Goal: Task Accomplishment & Management: Complete application form

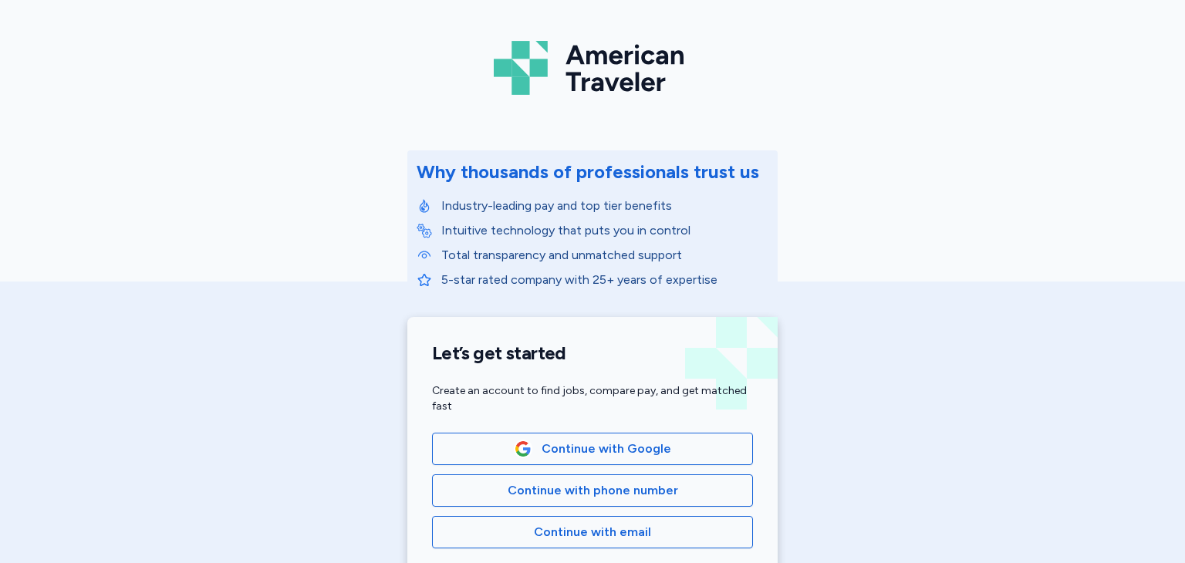
scroll to position [154, 0]
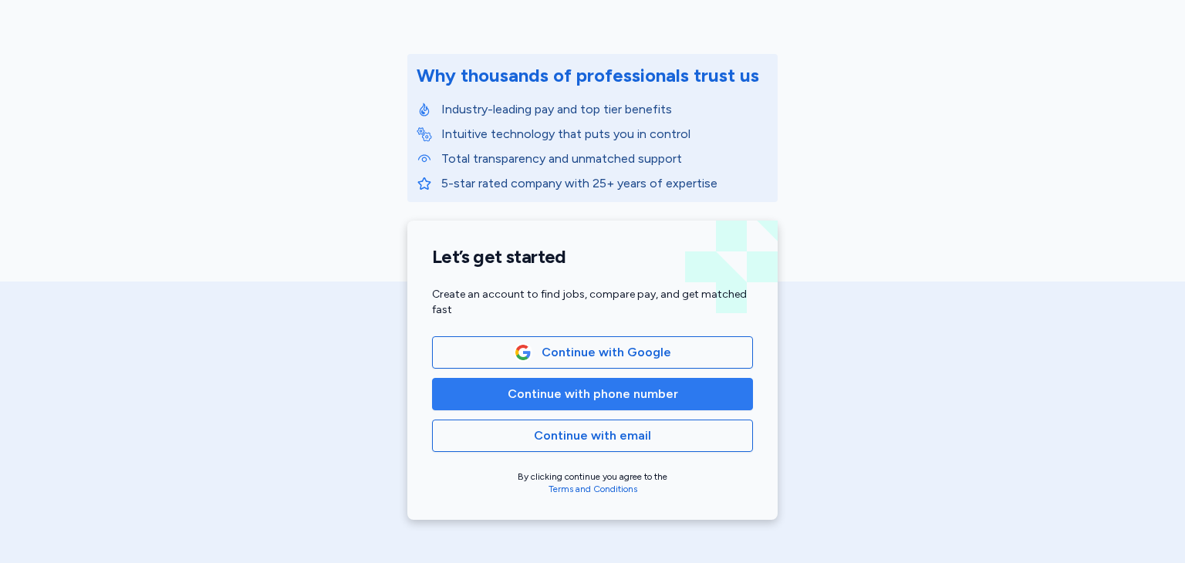
click at [635, 386] on span "Continue with phone number" at bounding box center [593, 394] width 170 height 19
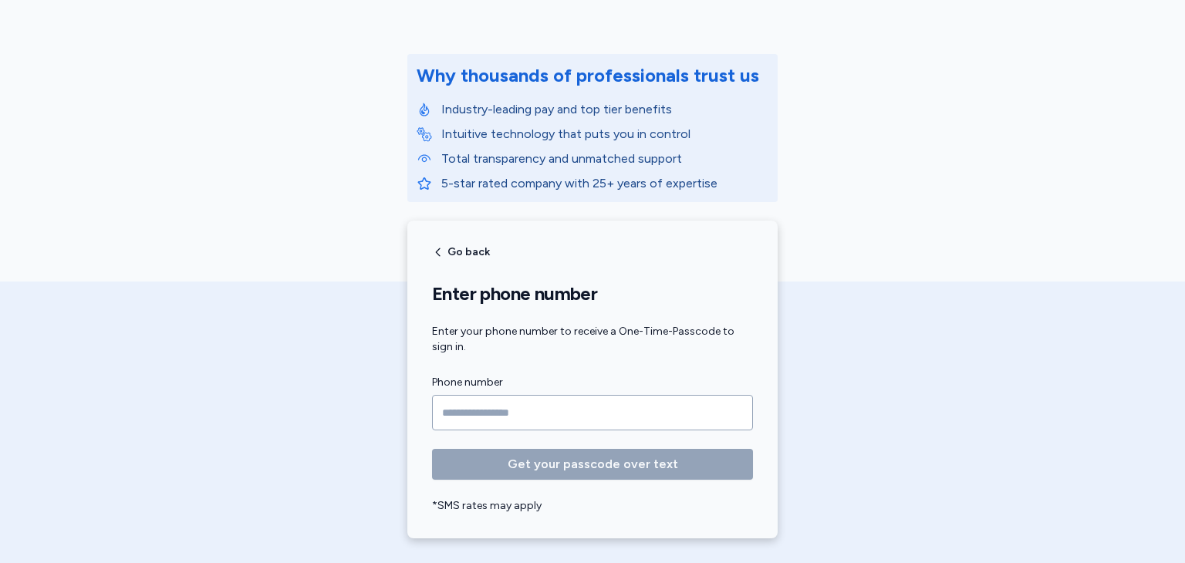
click at [622, 416] on input "Phone number" at bounding box center [592, 412] width 321 height 35
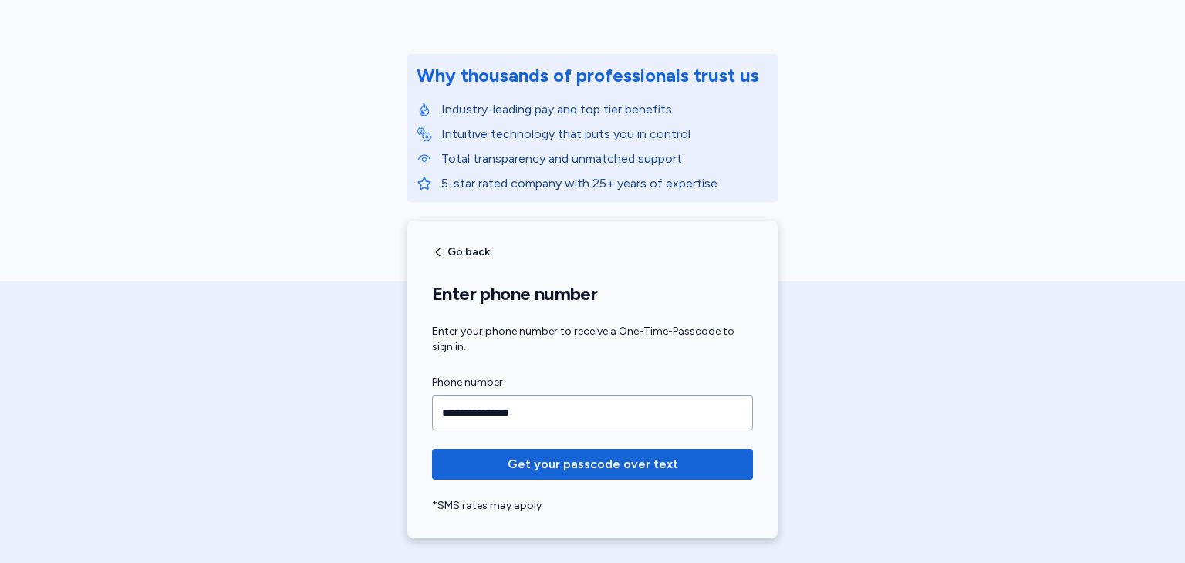
type input "**********"
click at [432, 449] on button "Get your passcode over text" at bounding box center [592, 464] width 321 height 31
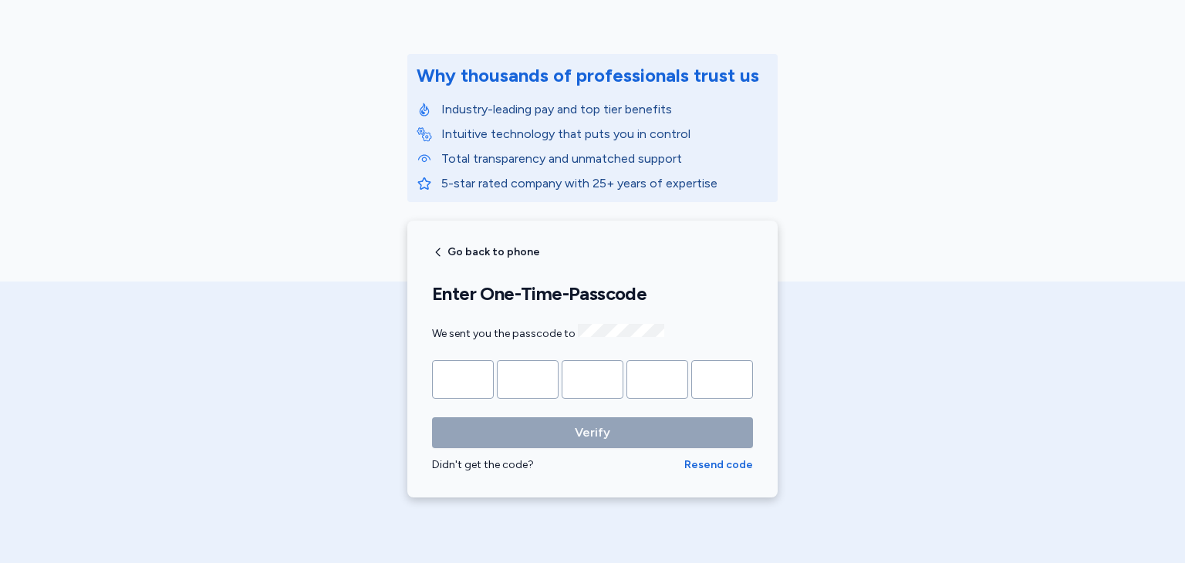
click at [466, 378] on input "Please enter OTP character 1" at bounding box center [463, 379] width 62 height 39
type input "*"
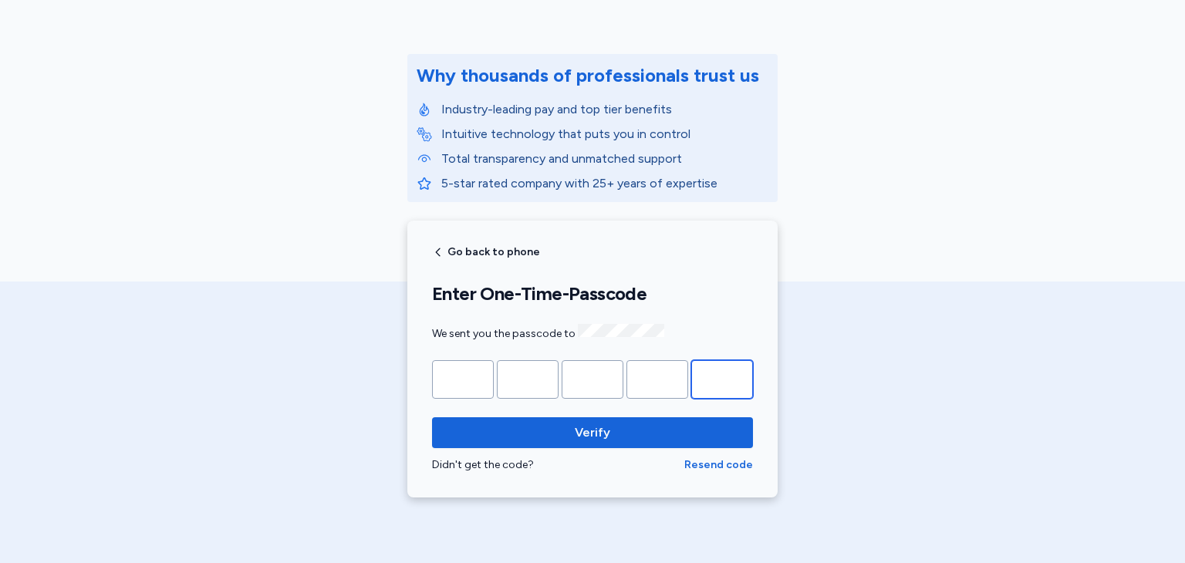
type input "*"
click at [432, 417] on button "Verify" at bounding box center [592, 432] width 321 height 31
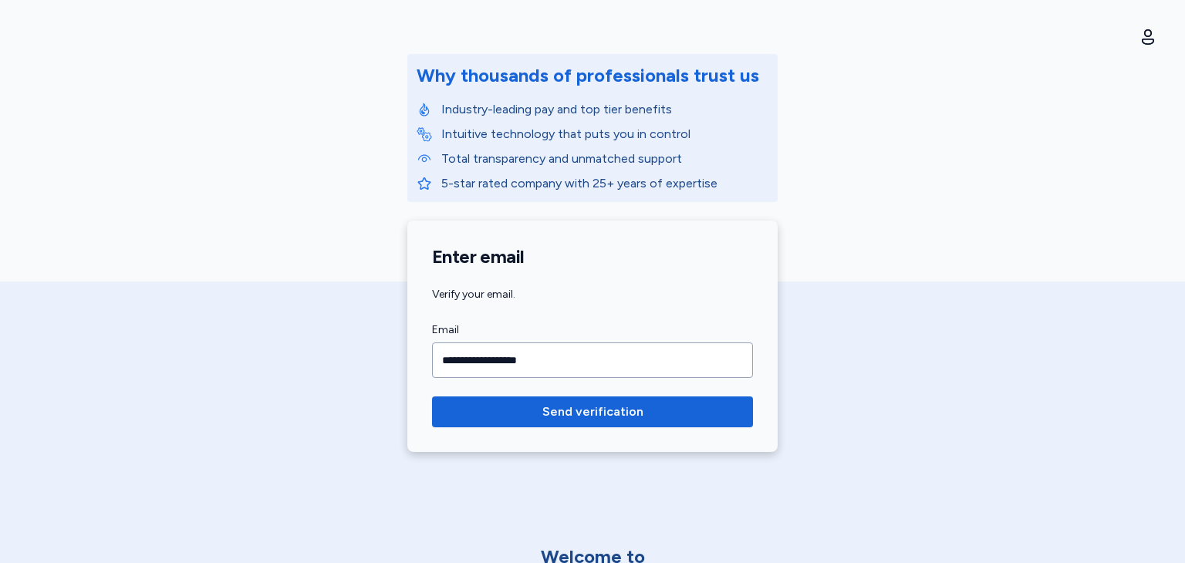
type input "**********"
click at [432, 396] on button "Send verification" at bounding box center [592, 411] width 321 height 31
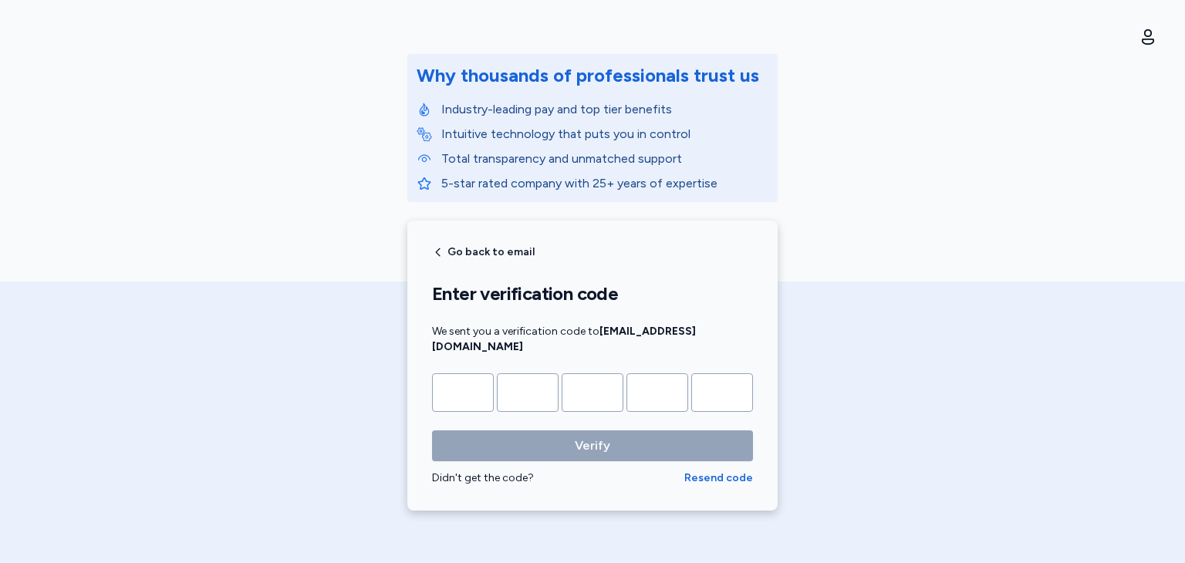
type input "*"
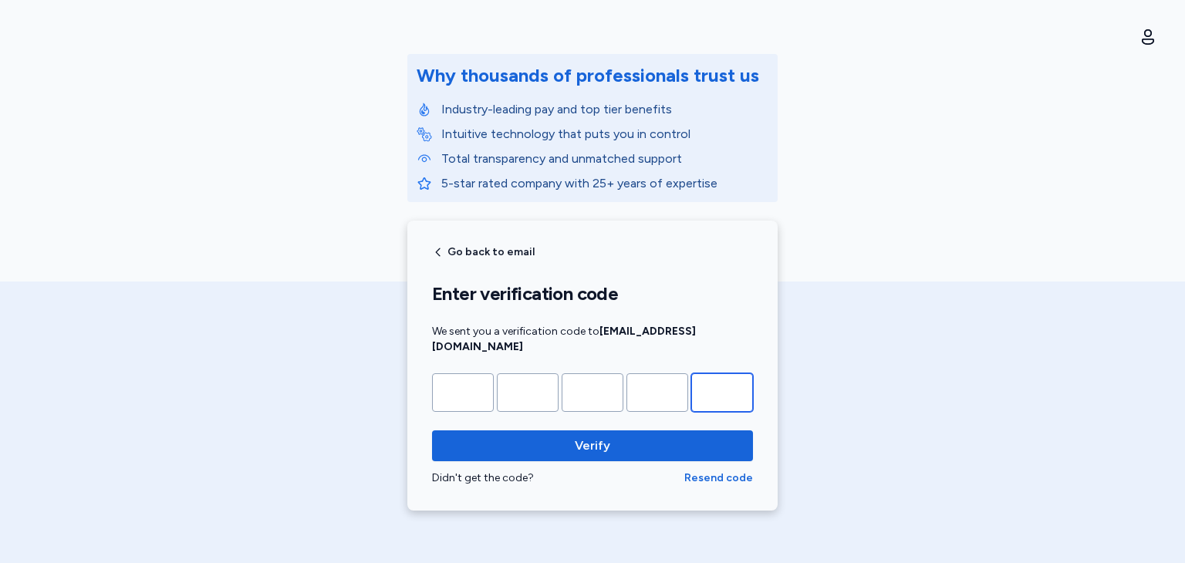
type input "*"
click at [432, 430] on button "Verify" at bounding box center [592, 445] width 321 height 31
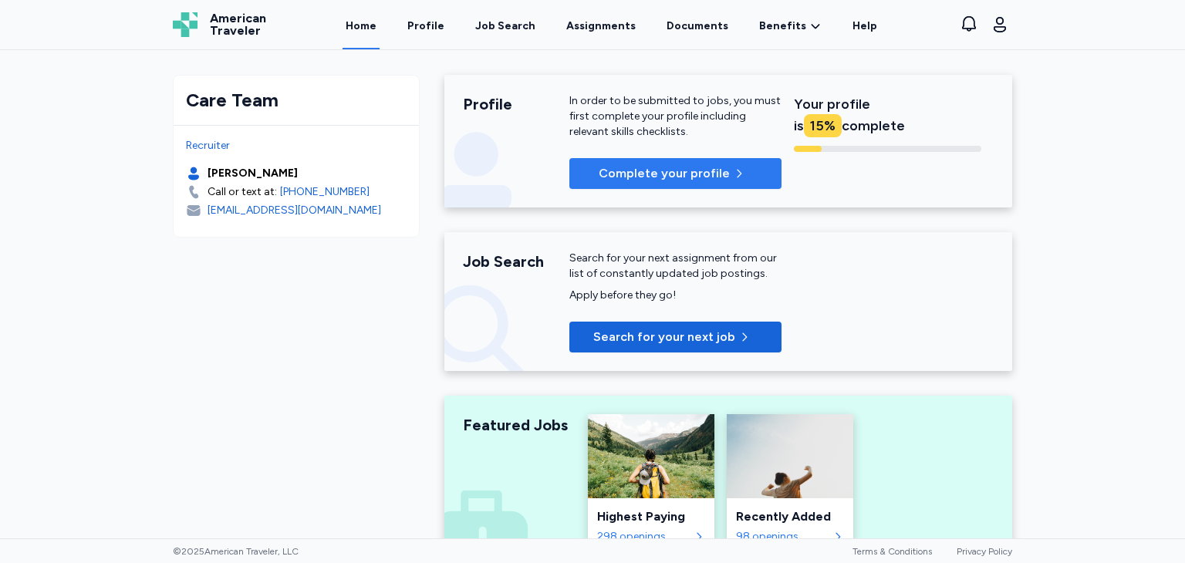
click at [733, 178] on icon "button" at bounding box center [739, 173] width 12 height 12
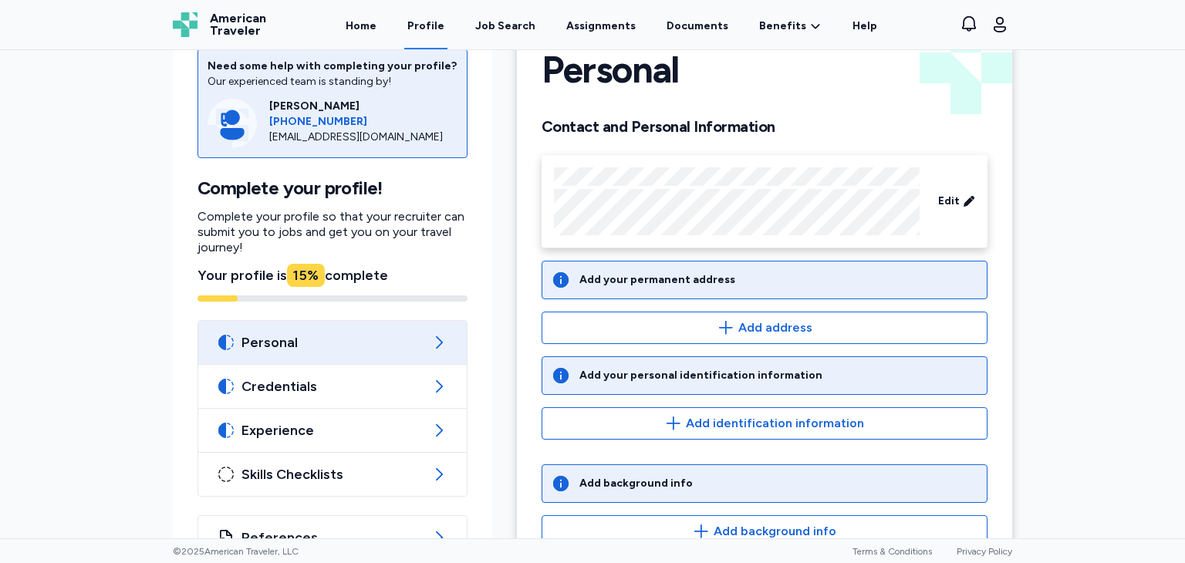
scroll to position [77, 0]
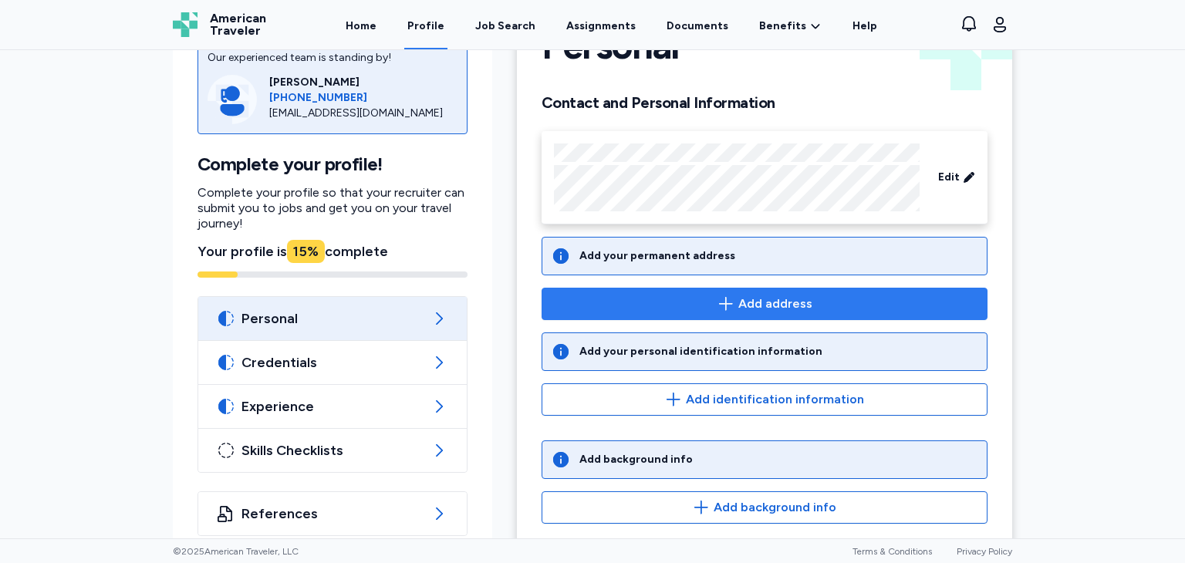
click at [728, 309] on icon "button" at bounding box center [726, 304] width 19 height 19
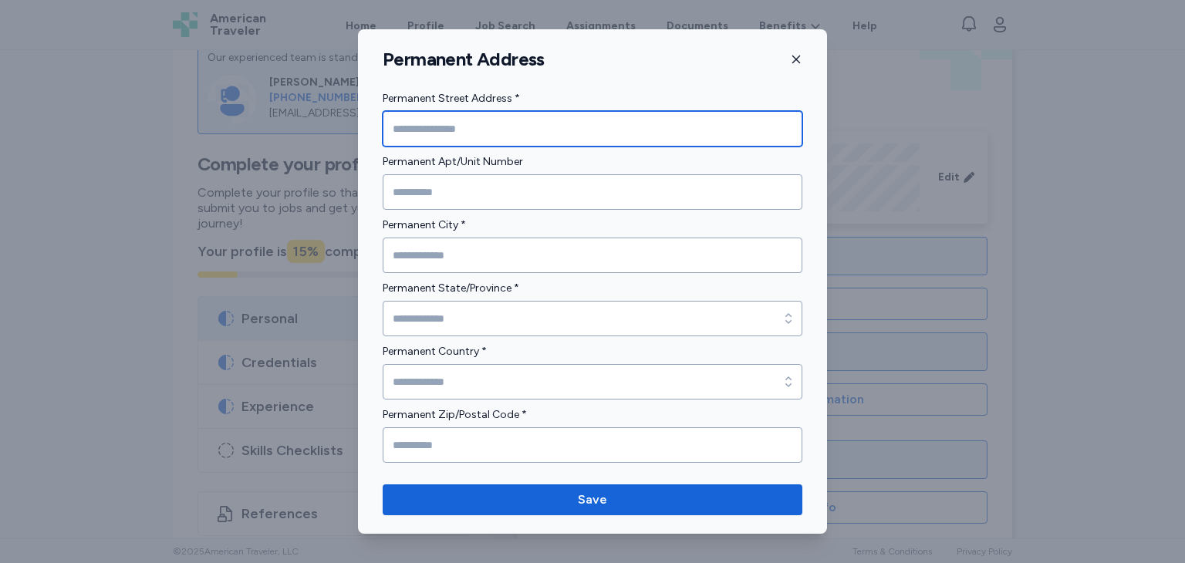
click at [603, 129] on input "Permanent Street Address *" at bounding box center [593, 128] width 420 height 35
type input "**********"
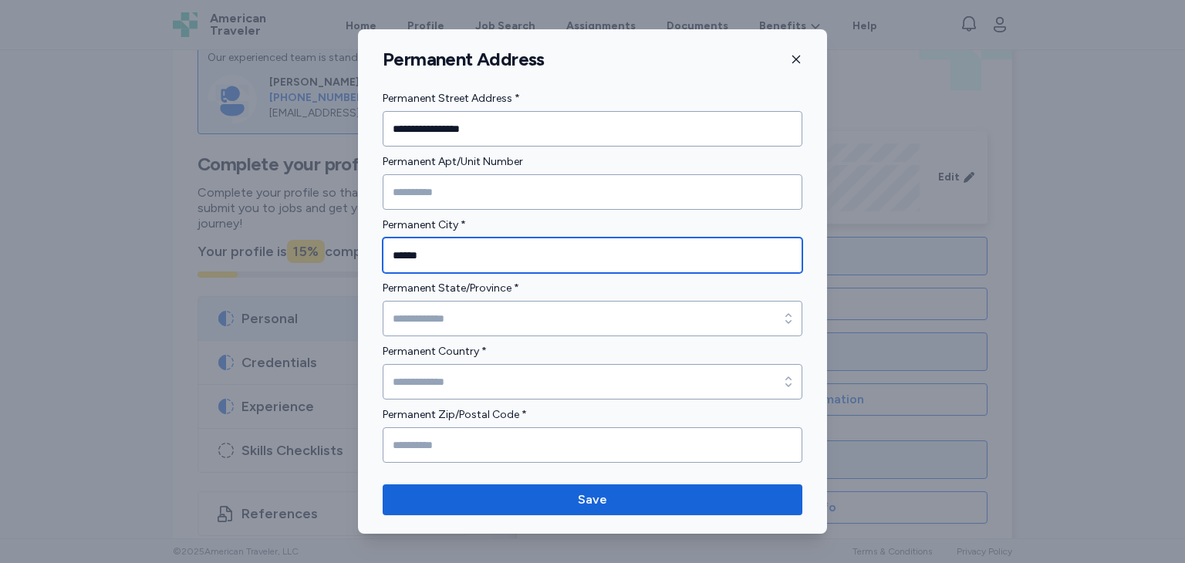
type input "******"
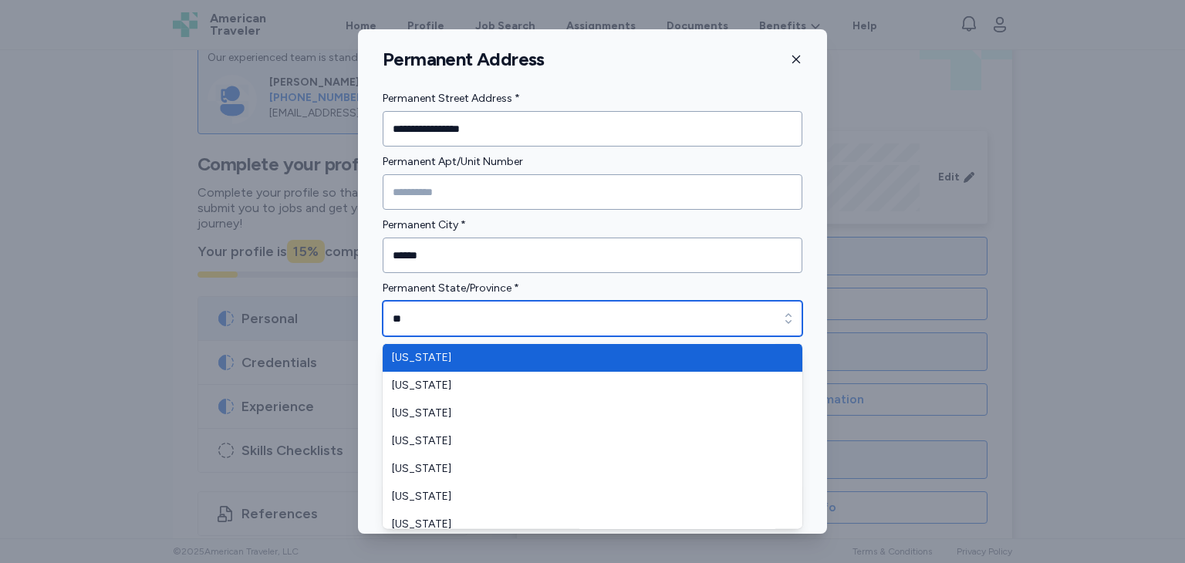
scroll to position [1194, 0]
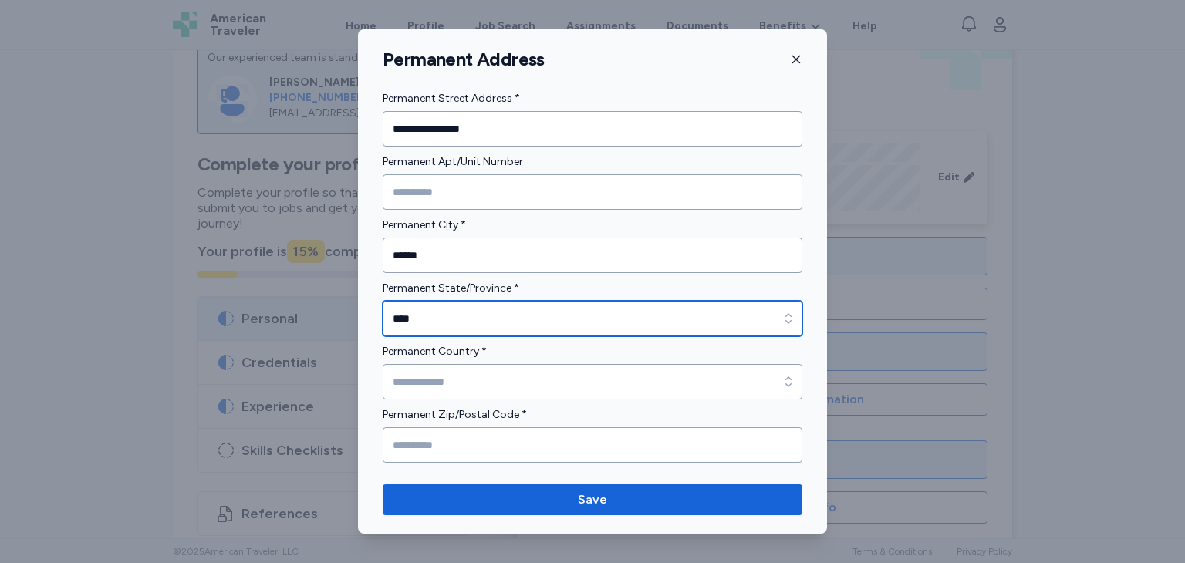
click at [498, 333] on input "****" at bounding box center [593, 318] width 420 height 35
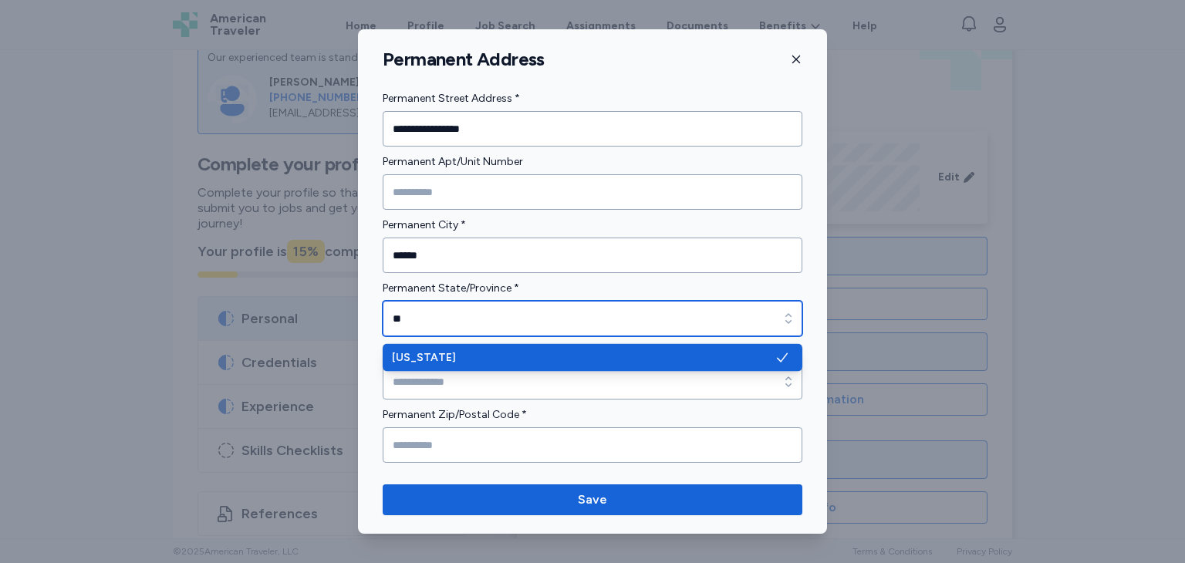
type input "*"
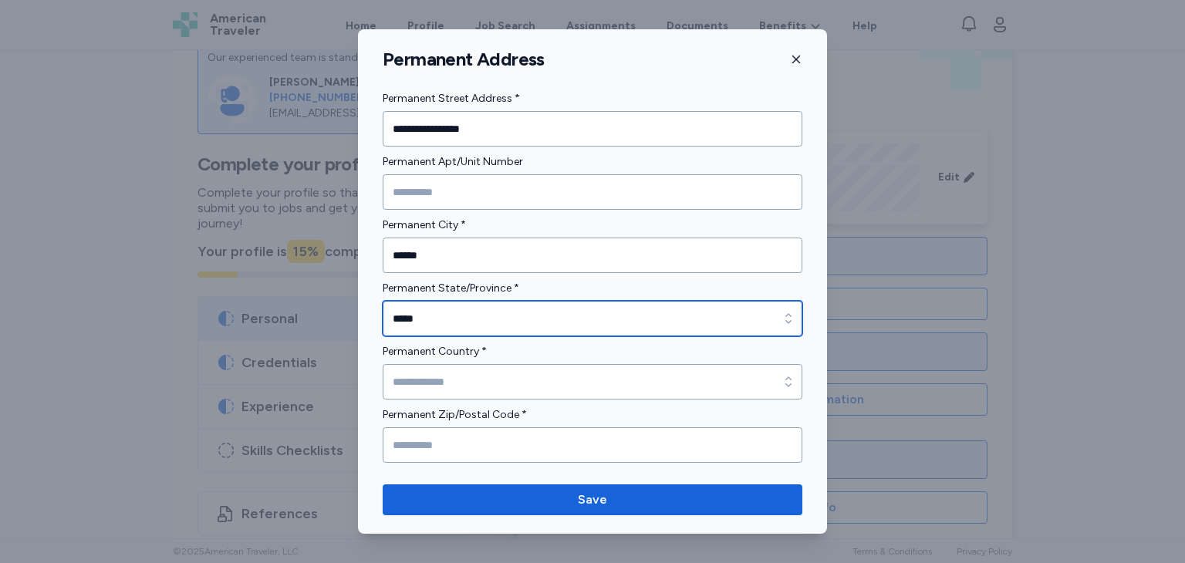
type input "*****"
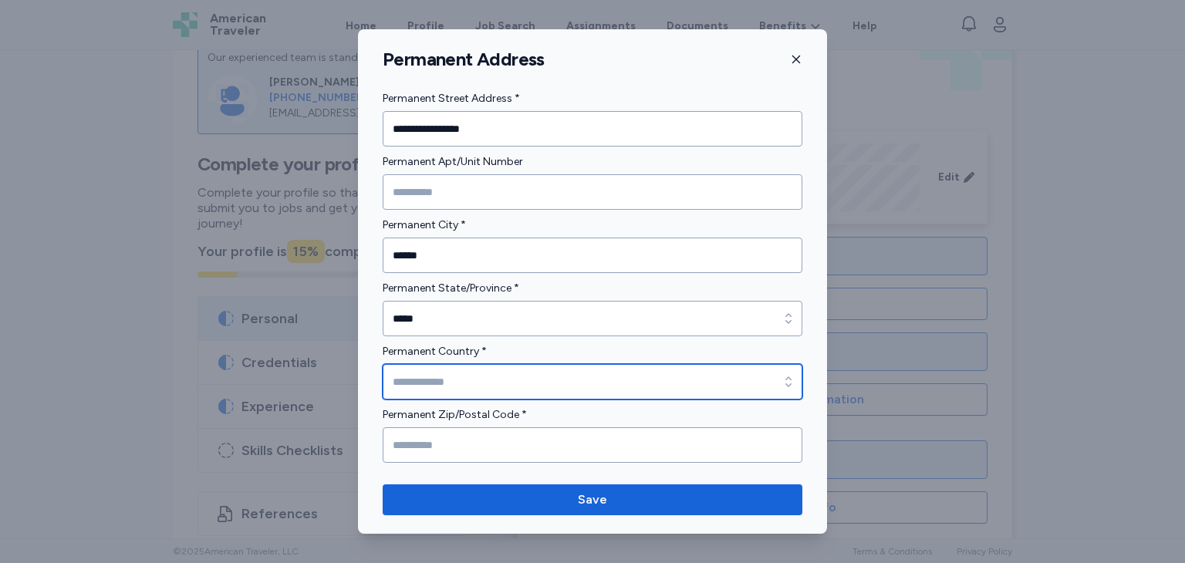
click at [727, 386] on input "Permanent Country *" at bounding box center [593, 381] width 420 height 35
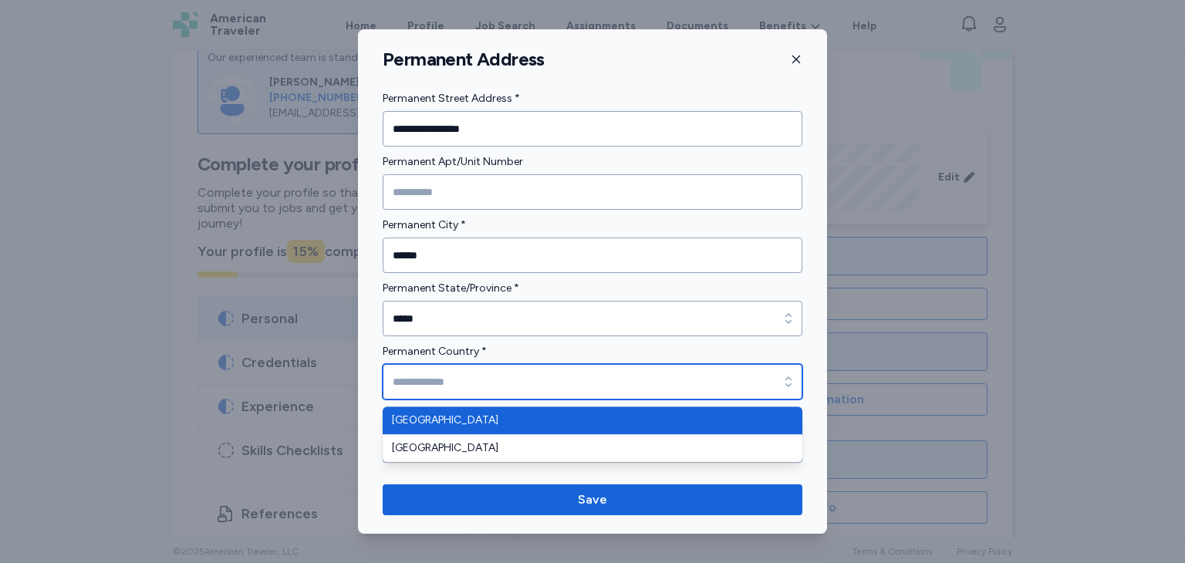
type input "**********"
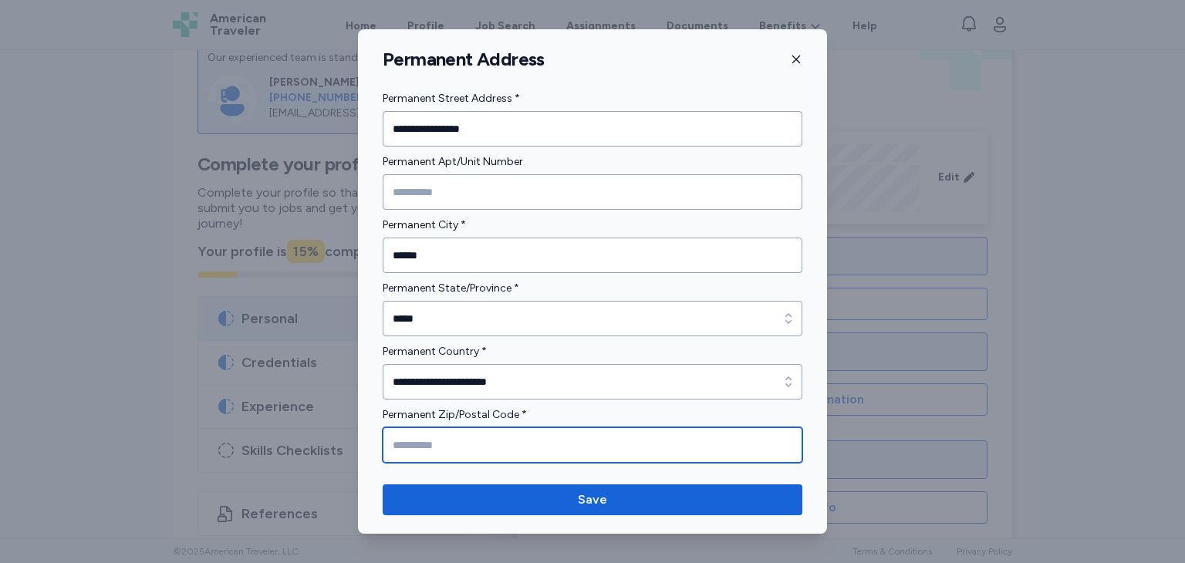
click at [529, 450] on input "Permanent Zip/Postal Code *" at bounding box center [593, 444] width 420 height 35
type input "*****"
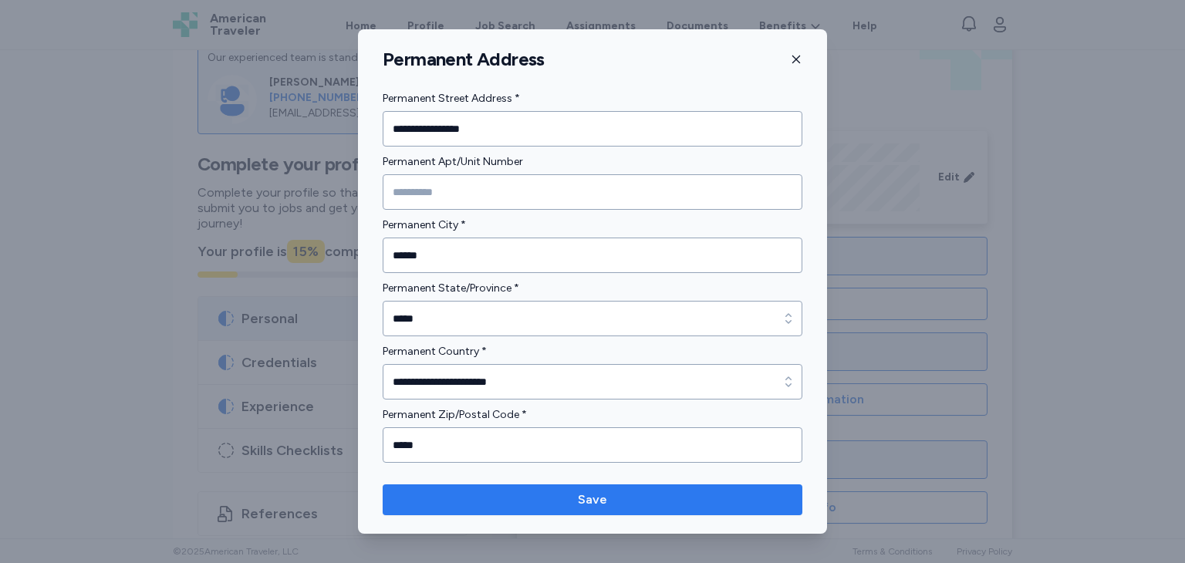
click at [567, 494] on span "Save" at bounding box center [592, 500] width 395 height 19
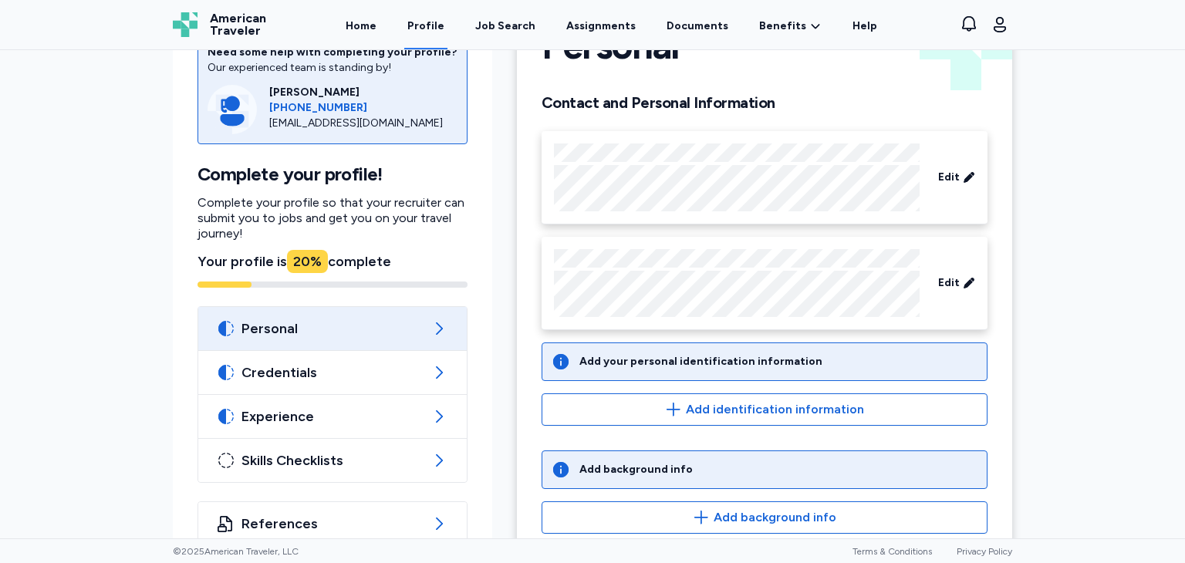
scroll to position [108, 0]
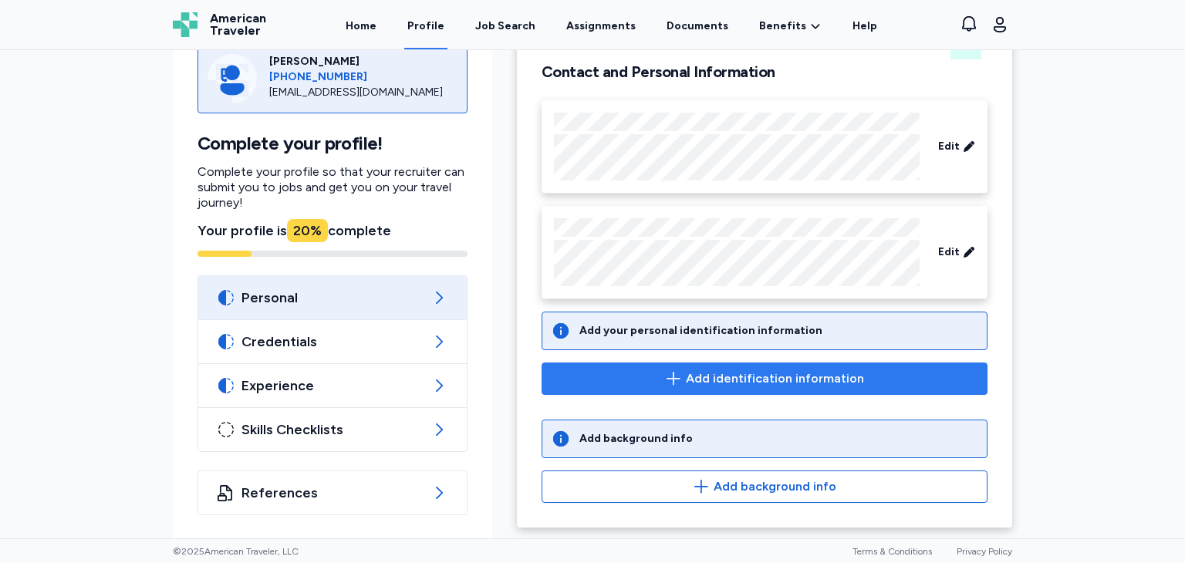
click at [682, 376] on span "Add identification information" at bounding box center [765, 378] width 420 height 19
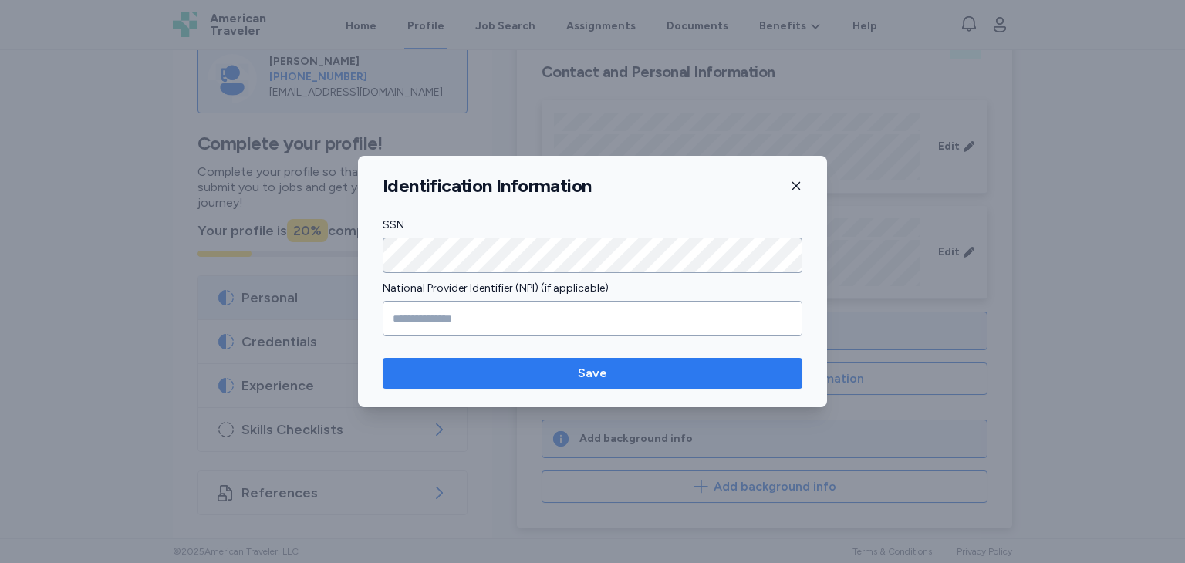
click at [599, 373] on span "Save" at bounding box center [592, 373] width 29 height 19
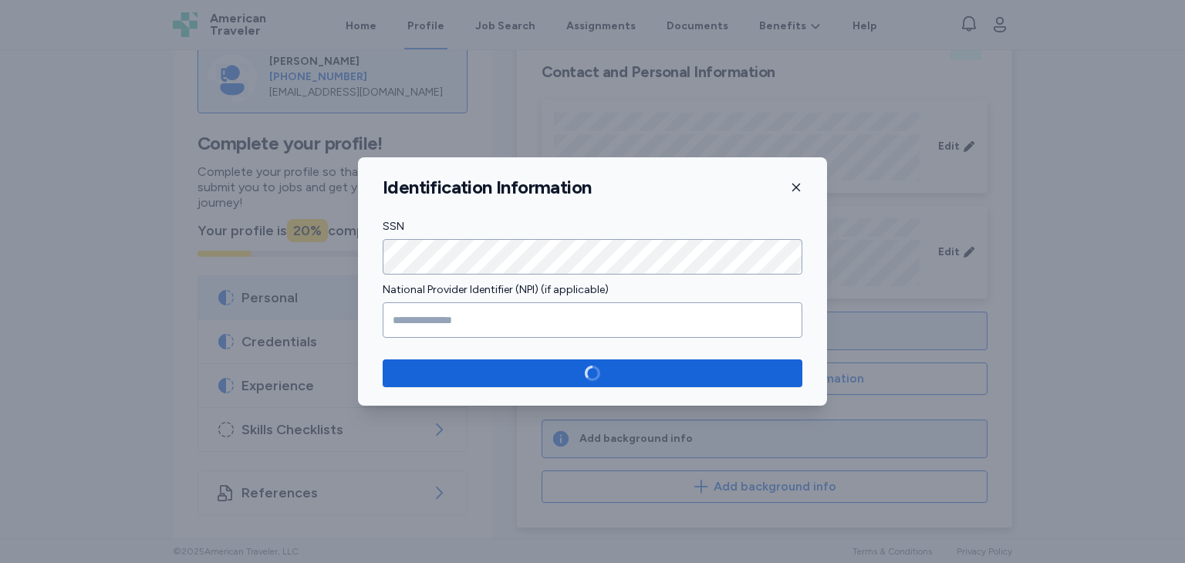
scroll to position [96, 0]
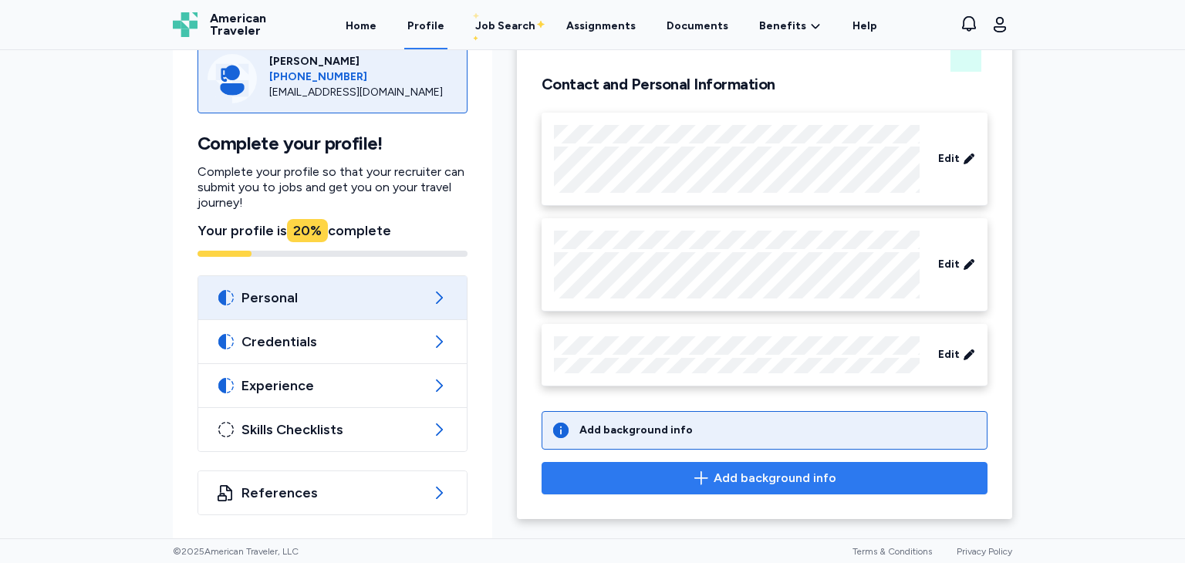
click at [707, 478] on icon "button" at bounding box center [701, 478] width 19 height 19
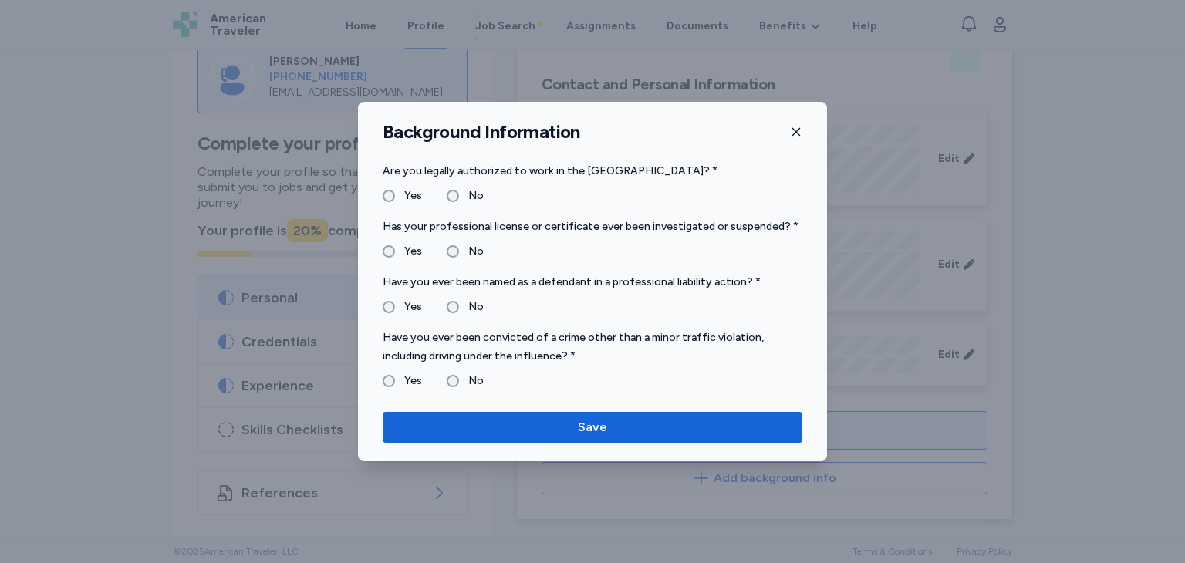
click at [459, 256] on label "No" at bounding box center [471, 251] width 25 height 19
click at [459, 300] on label "No" at bounding box center [471, 307] width 25 height 19
click at [456, 386] on div "No" at bounding box center [465, 381] width 37 height 19
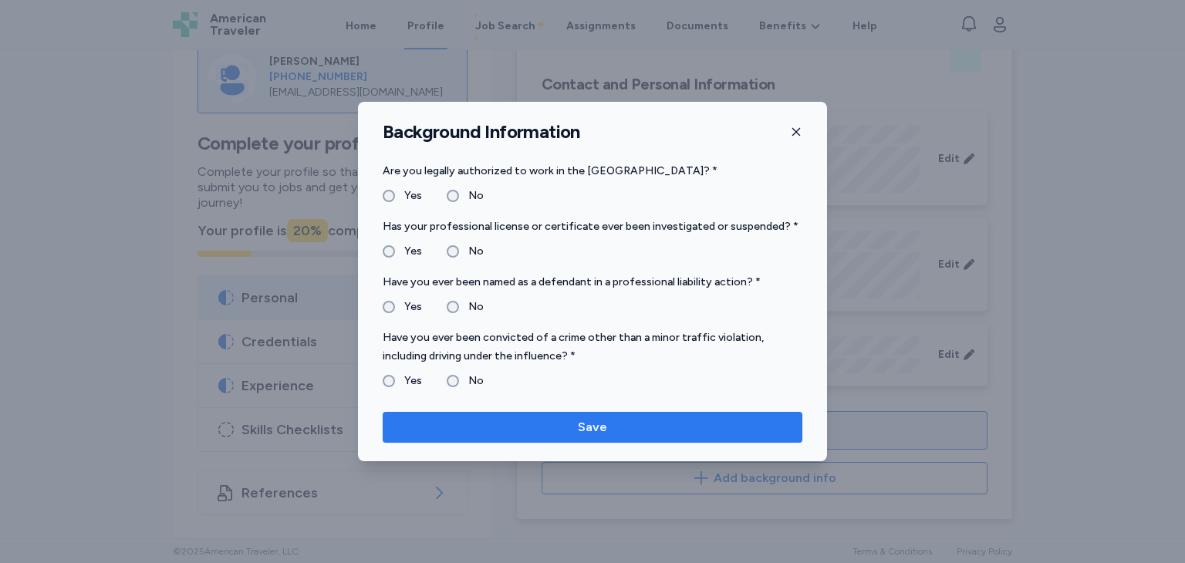
click at [481, 429] on span "Save" at bounding box center [592, 427] width 395 height 19
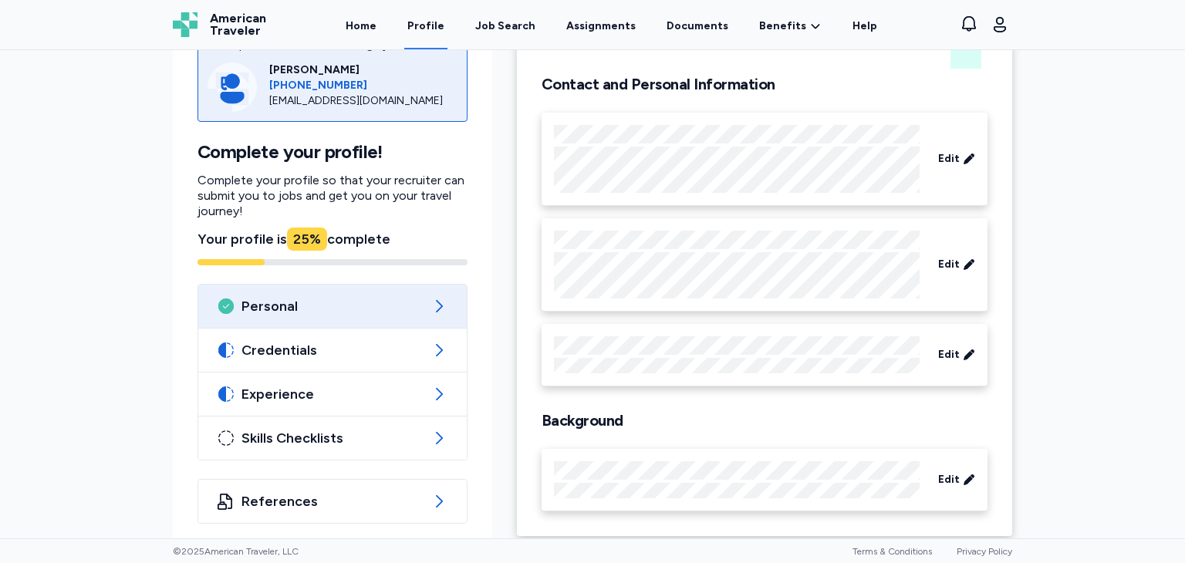
scroll to position [108, 0]
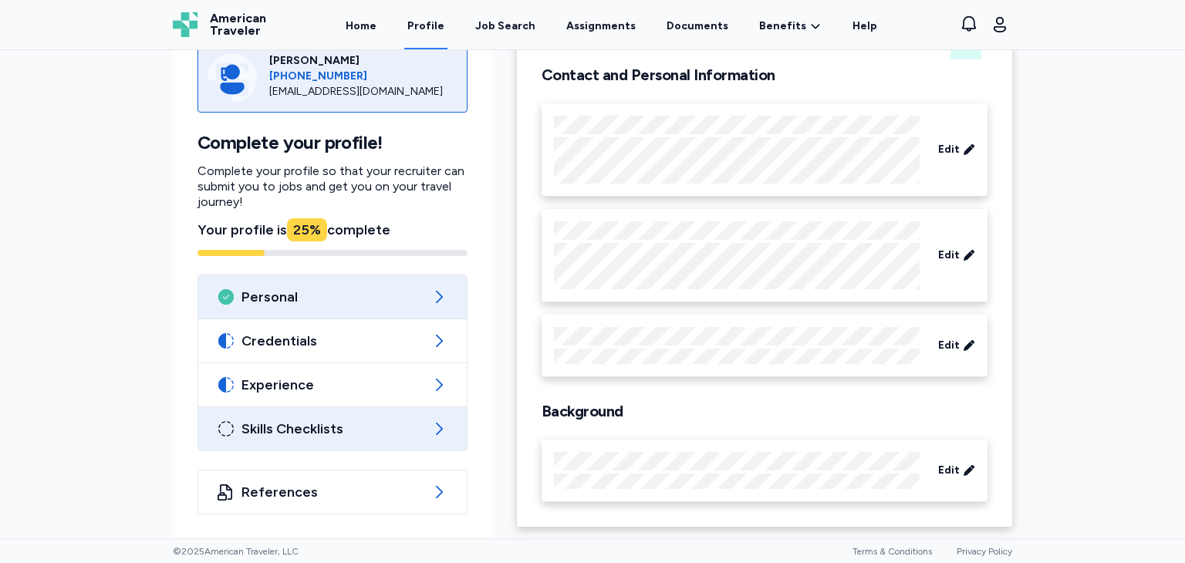
click at [430, 423] on icon at bounding box center [439, 429] width 19 height 19
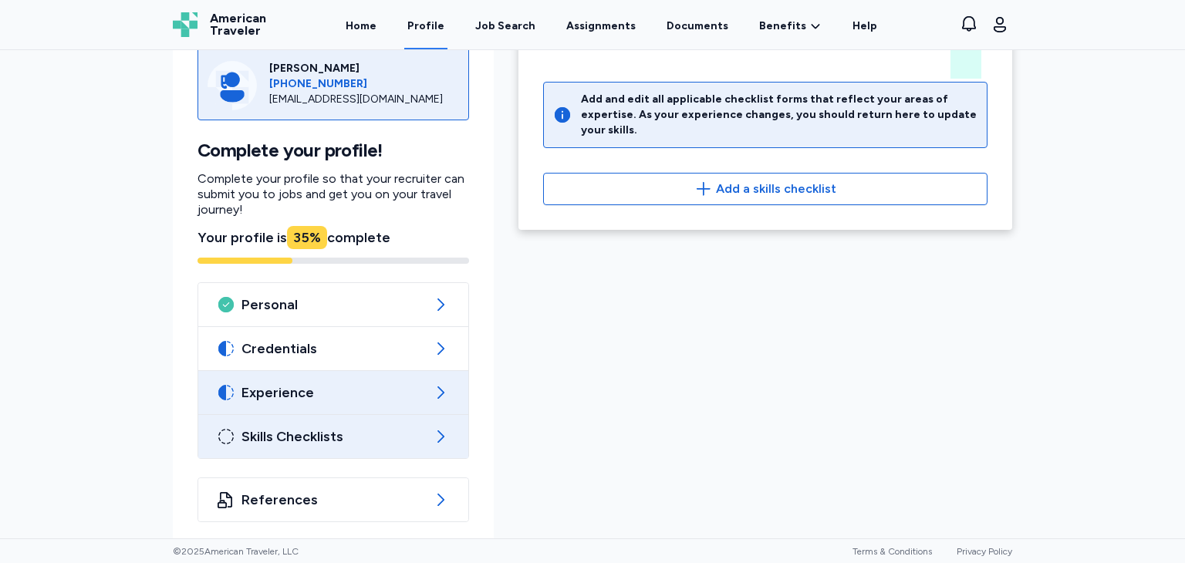
scroll to position [96, 0]
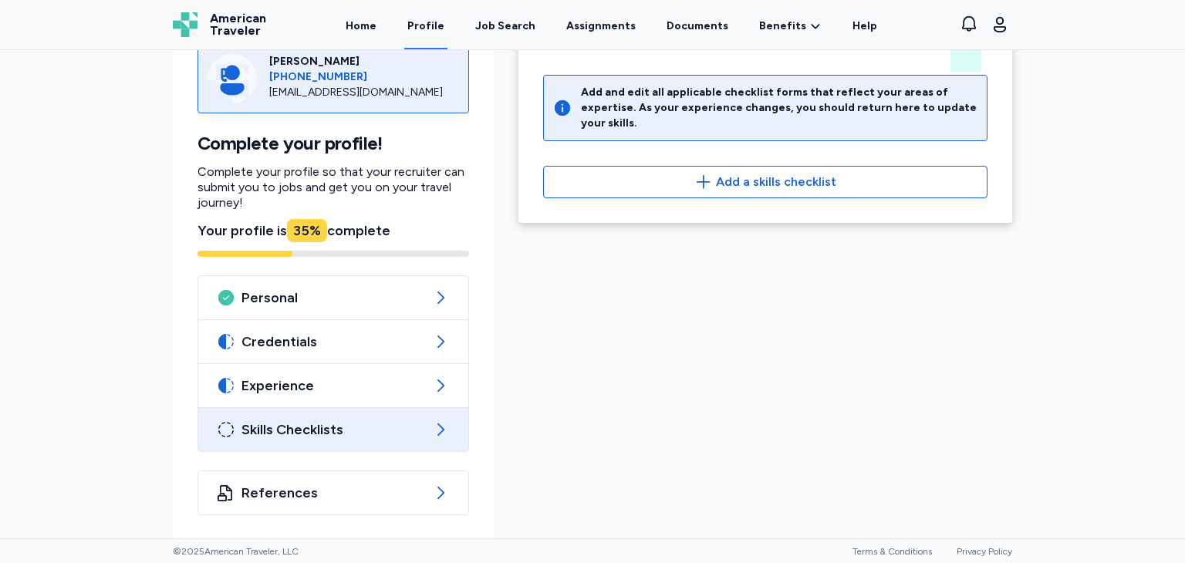
click at [399, 426] on span "Skills Checklists" at bounding box center [333, 429] width 184 height 19
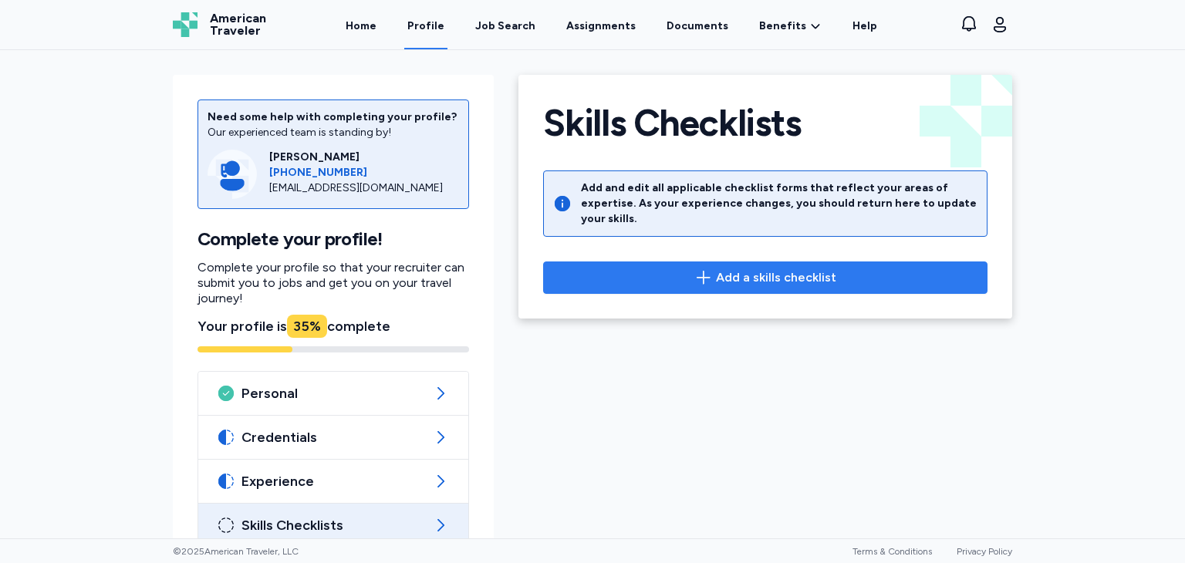
click at [779, 268] on span "Add a skills checklist" at bounding box center [776, 277] width 120 height 19
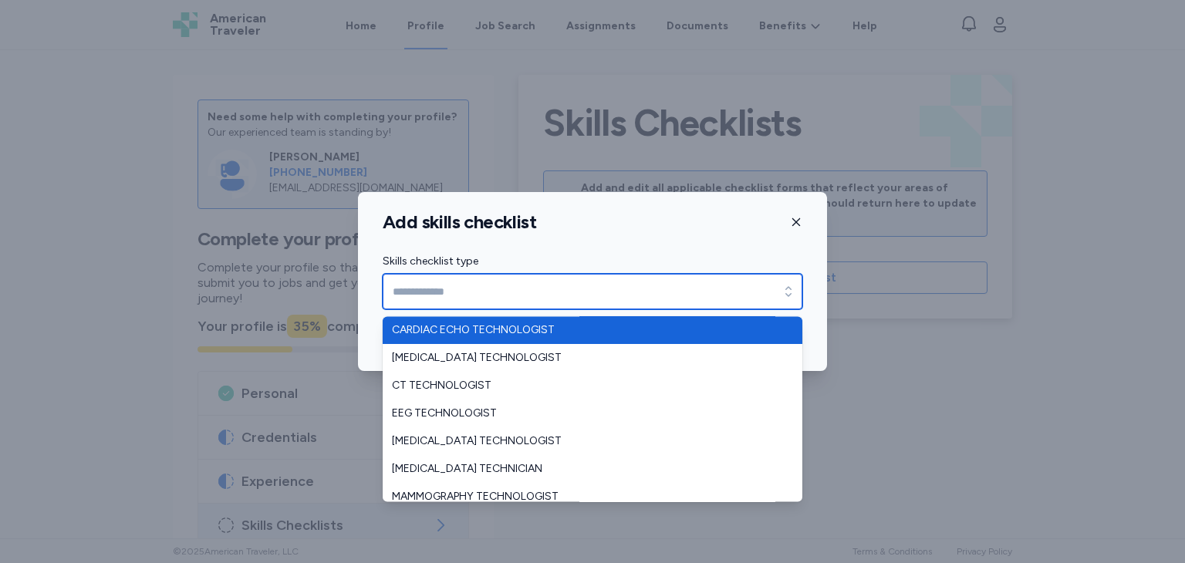
click at [784, 292] on icon "button" at bounding box center [788, 291] width 15 height 15
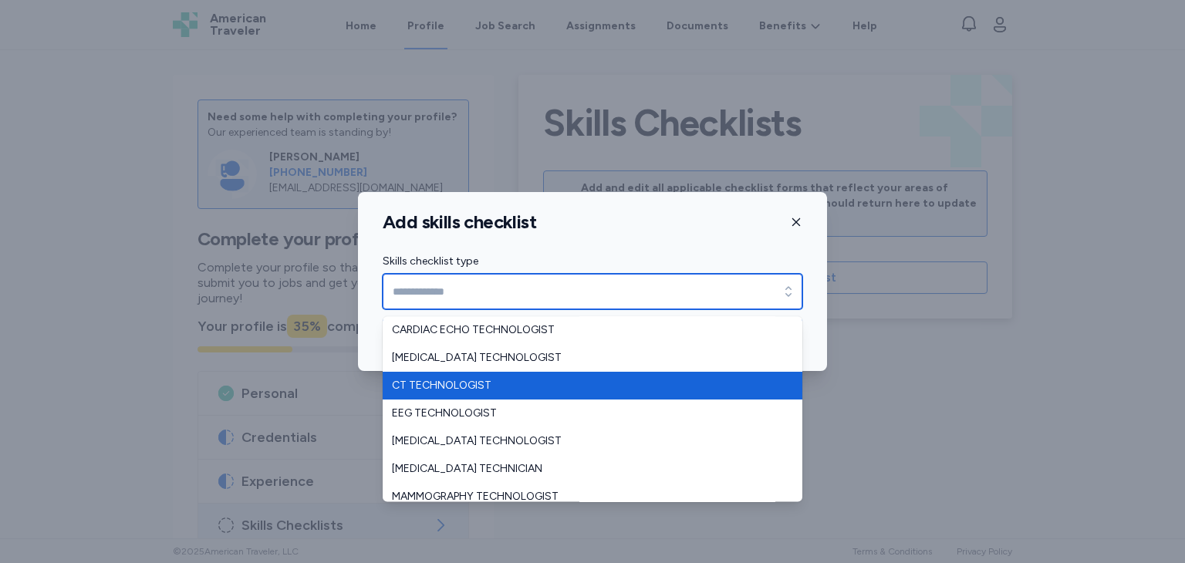
type input "**********"
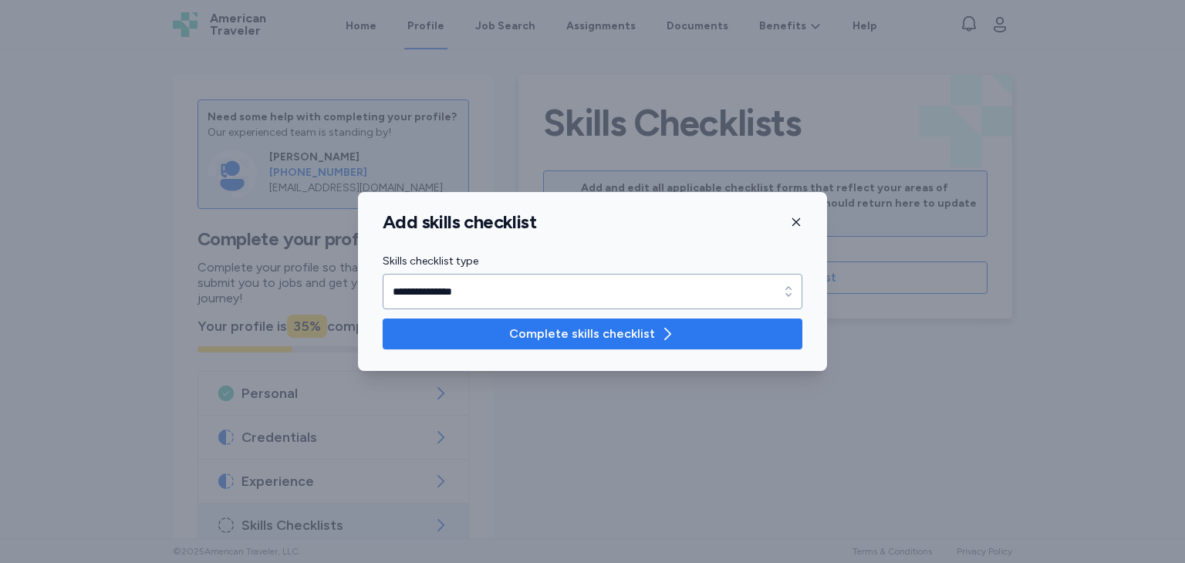
click at [670, 326] on icon "button" at bounding box center [667, 334] width 19 height 19
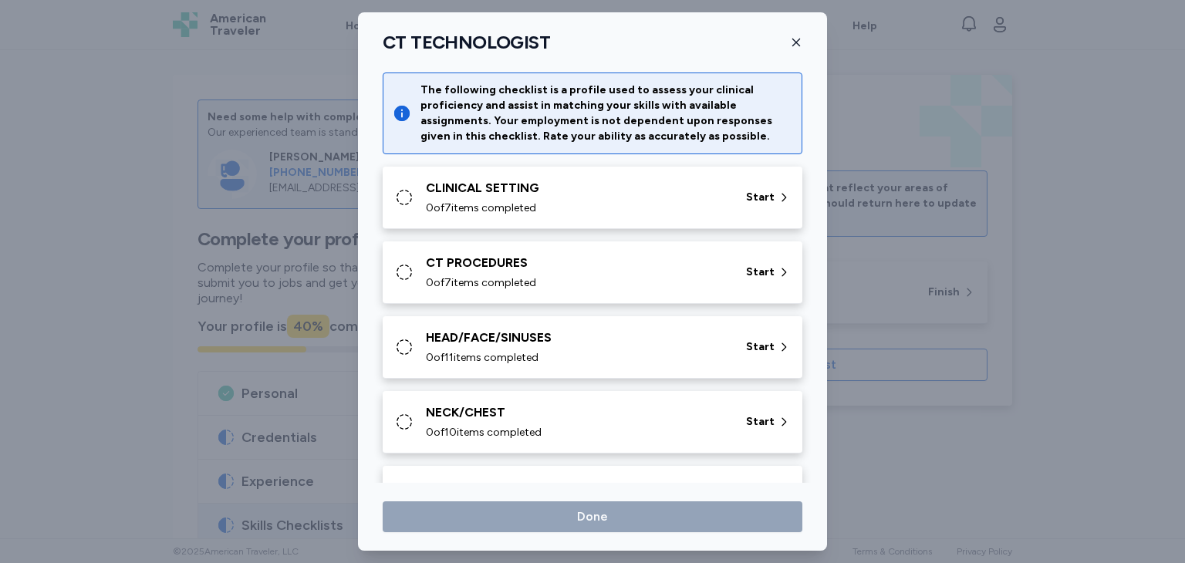
click at [400, 198] on icon at bounding box center [404, 197] width 19 height 19
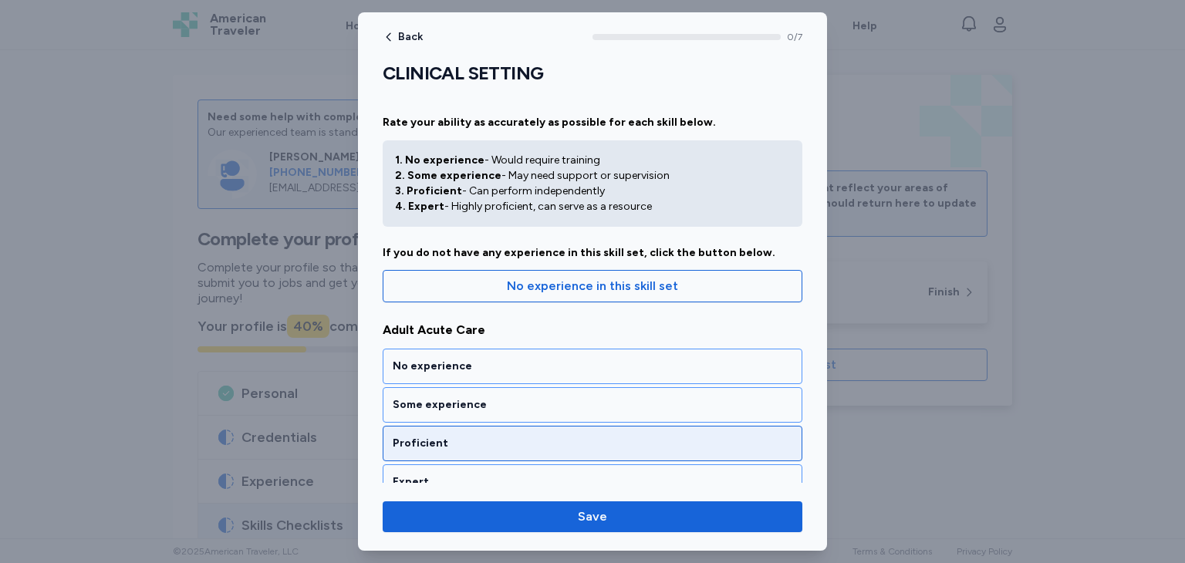
scroll to position [77, 0]
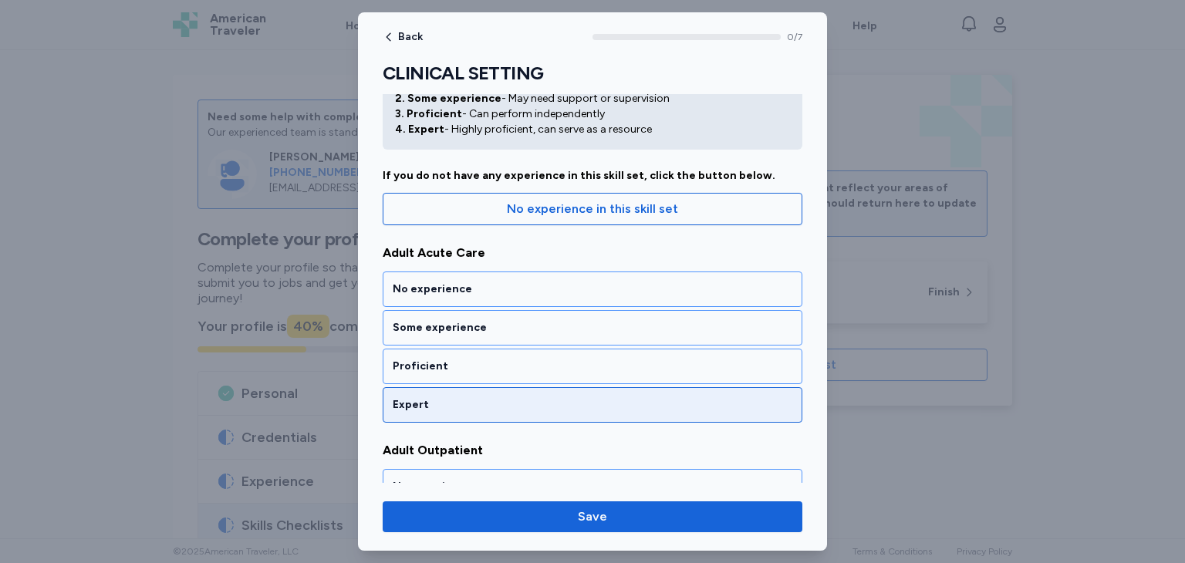
click at [508, 400] on div "Expert" at bounding box center [593, 404] width 400 height 15
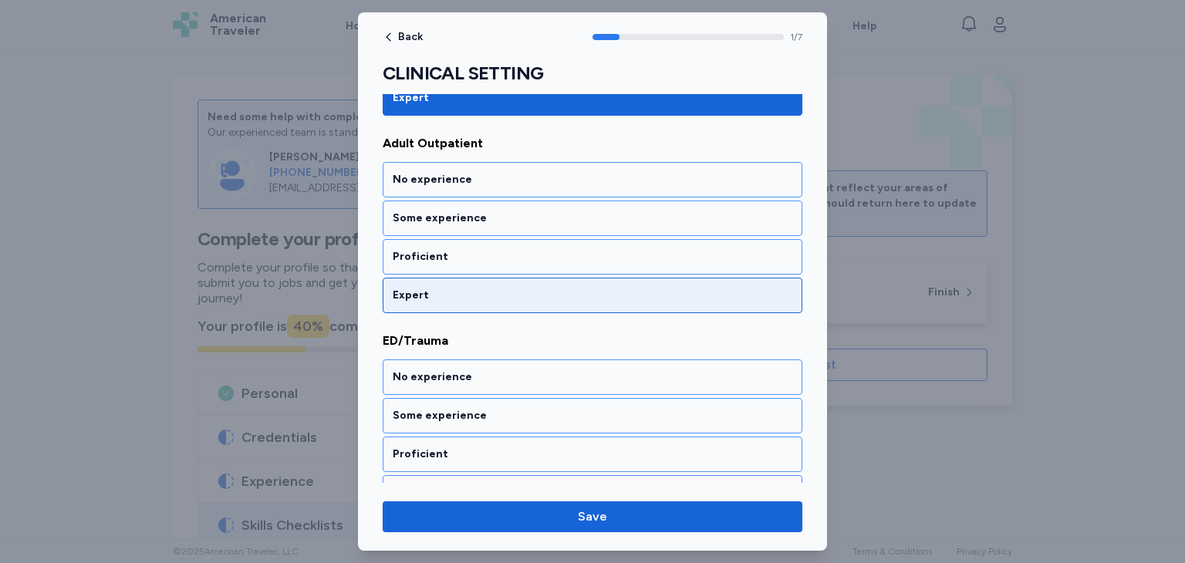
scroll to position [393, 0]
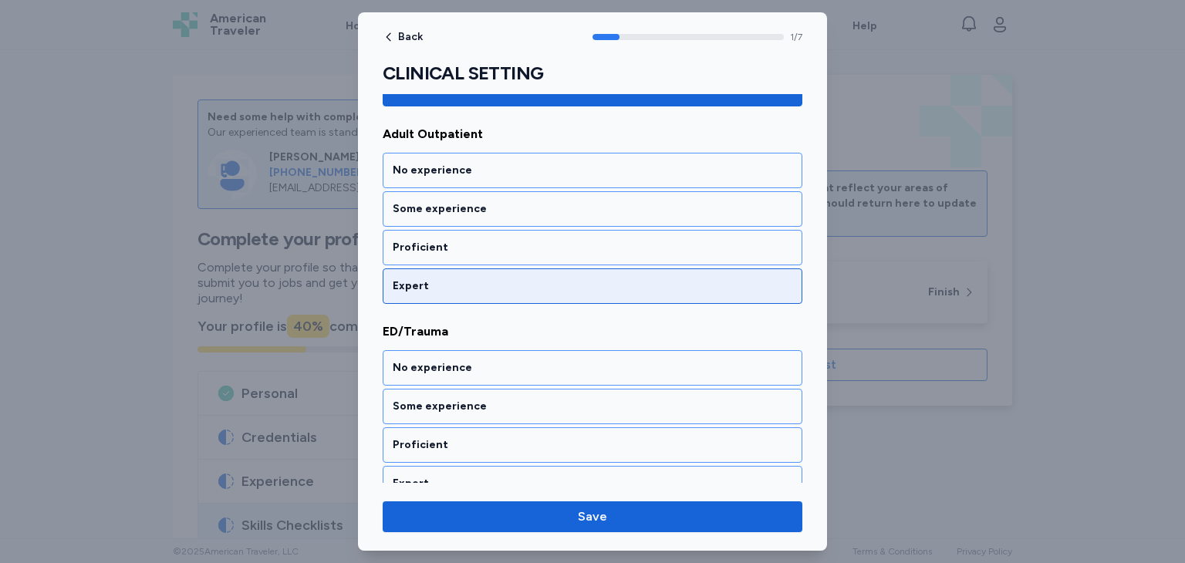
click at [504, 285] on div "Expert" at bounding box center [593, 285] width 400 height 15
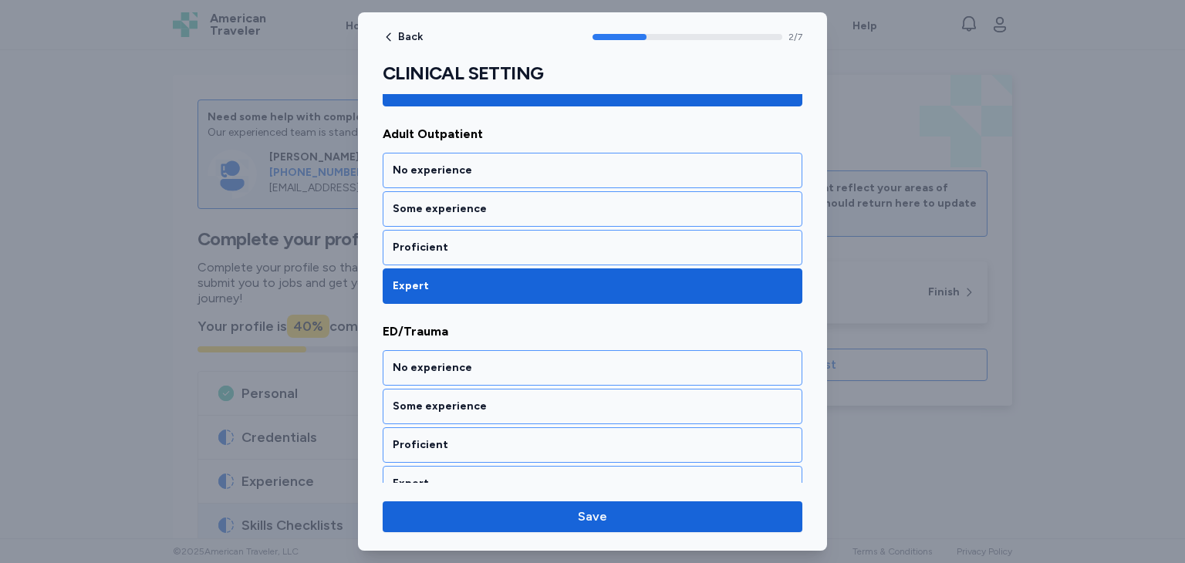
scroll to position [513, 0]
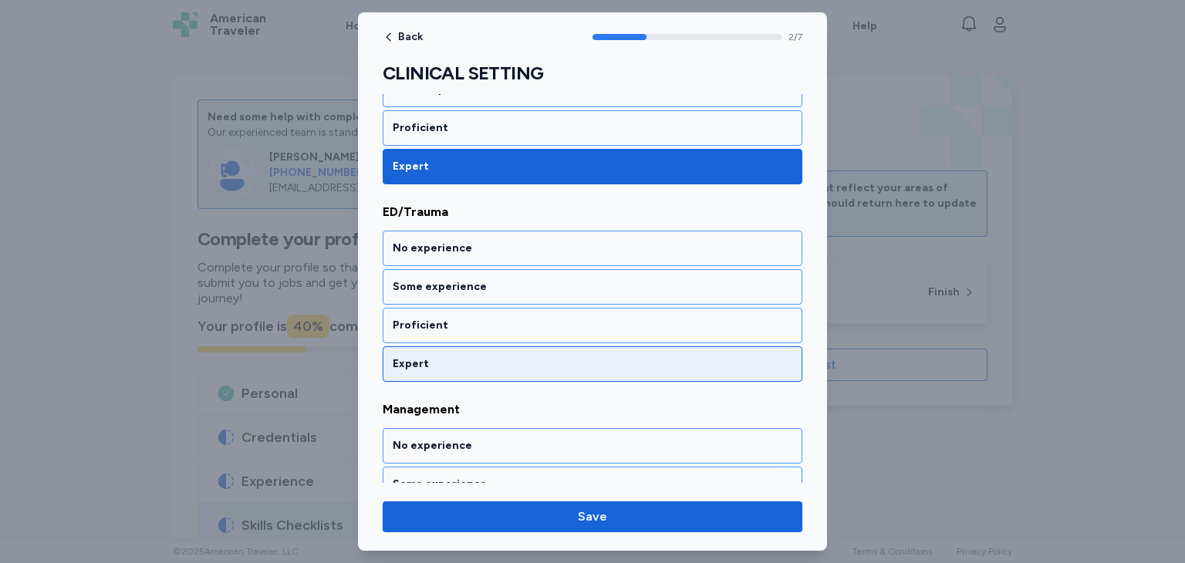
click at [518, 371] on div "Expert" at bounding box center [593, 363] width 420 height 35
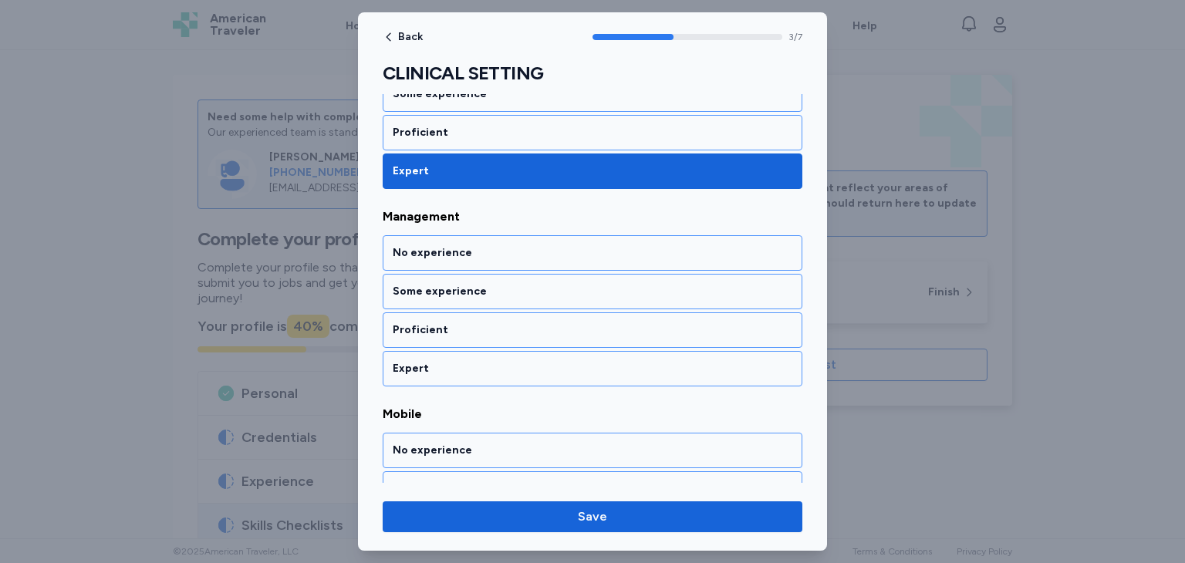
scroll to position [710, 0]
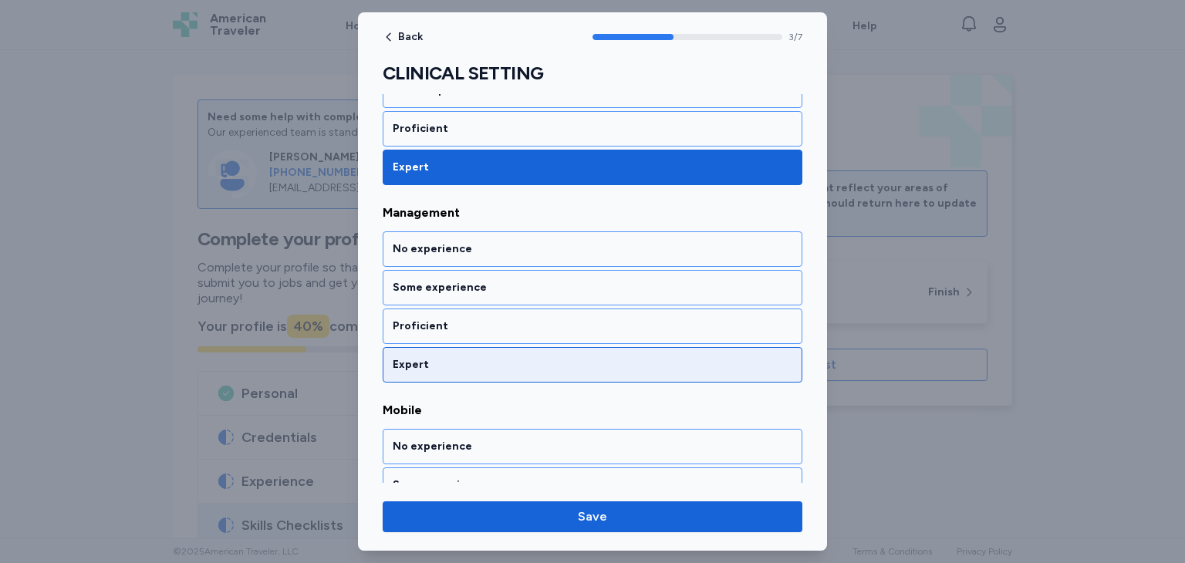
click at [528, 358] on div "Expert" at bounding box center [593, 364] width 400 height 15
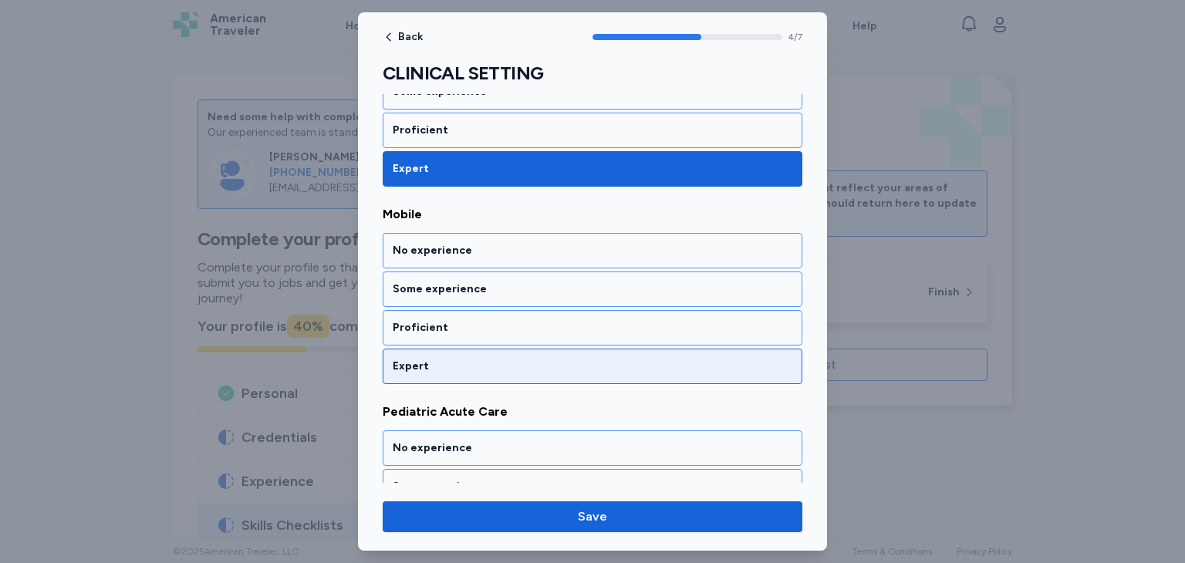
click at [528, 359] on div "Expert" at bounding box center [593, 366] width 400 height 15
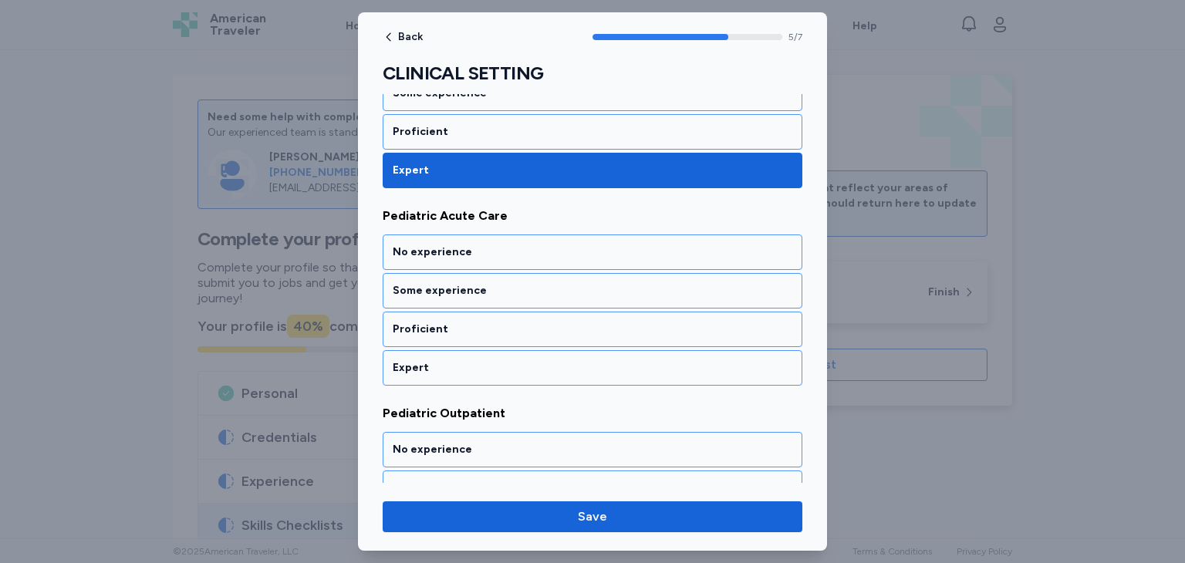
click at [528, 360] on div "Expert" at bounding box center [593, 367] width 400 height 15
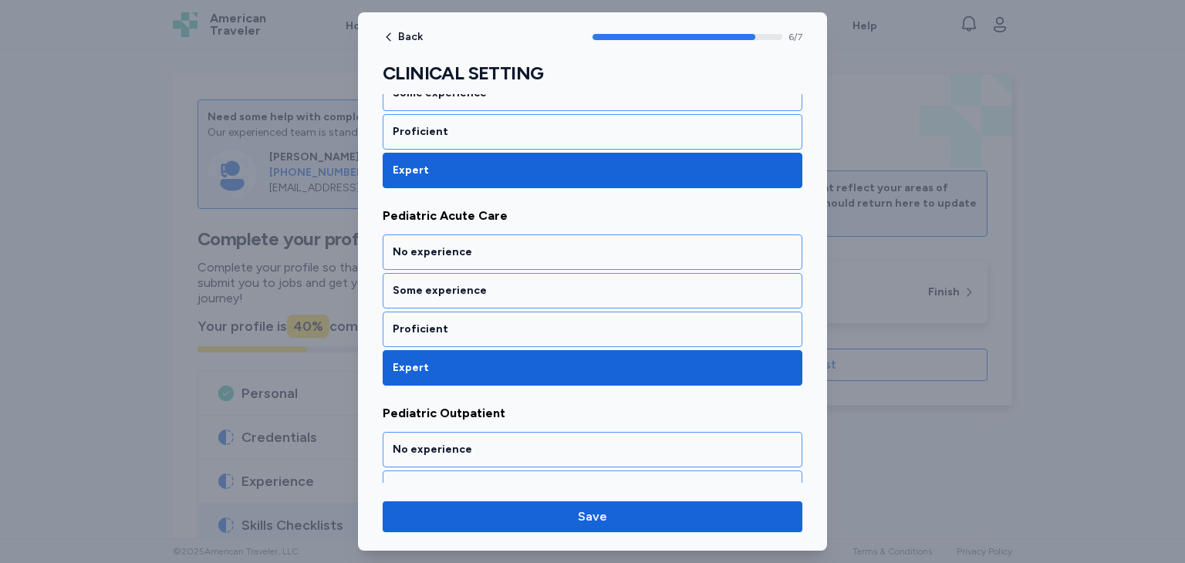
scroll to position [1196, 0]
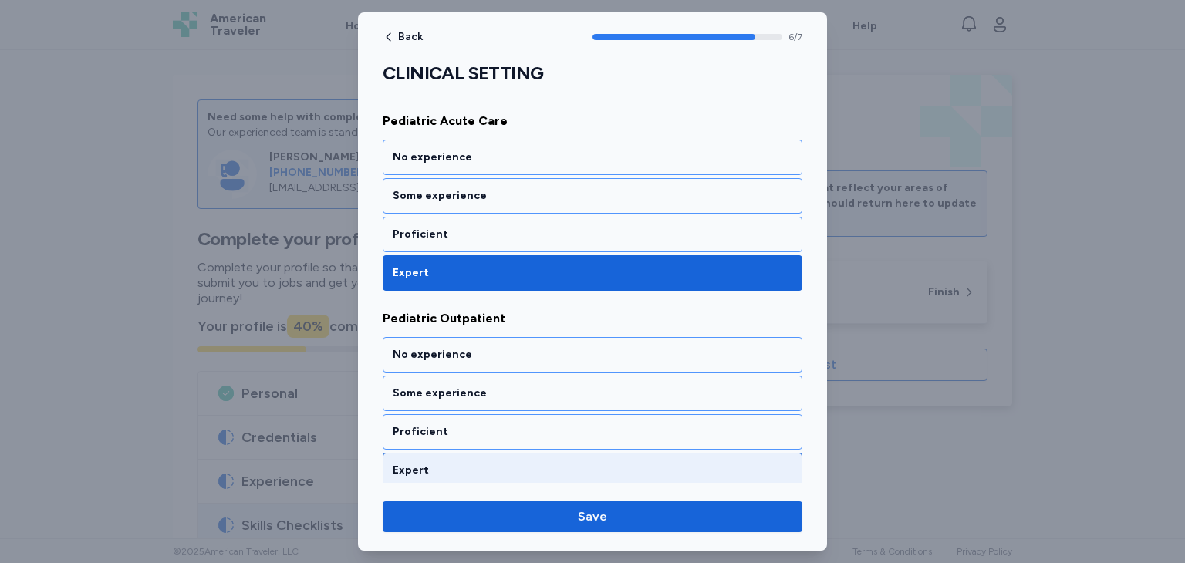
click at [542, 471] on div "Expert" at bounding box center [593, 470] width 420 height 35
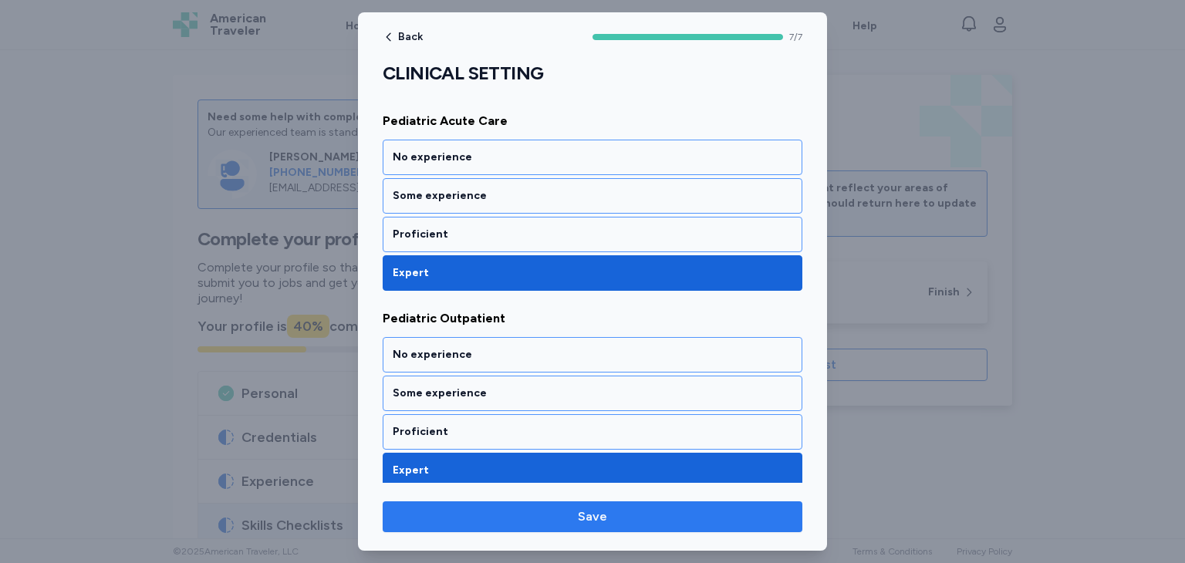
click at [567, 510] on span "Save" at bounding box center [592, 517] width 395 height 19
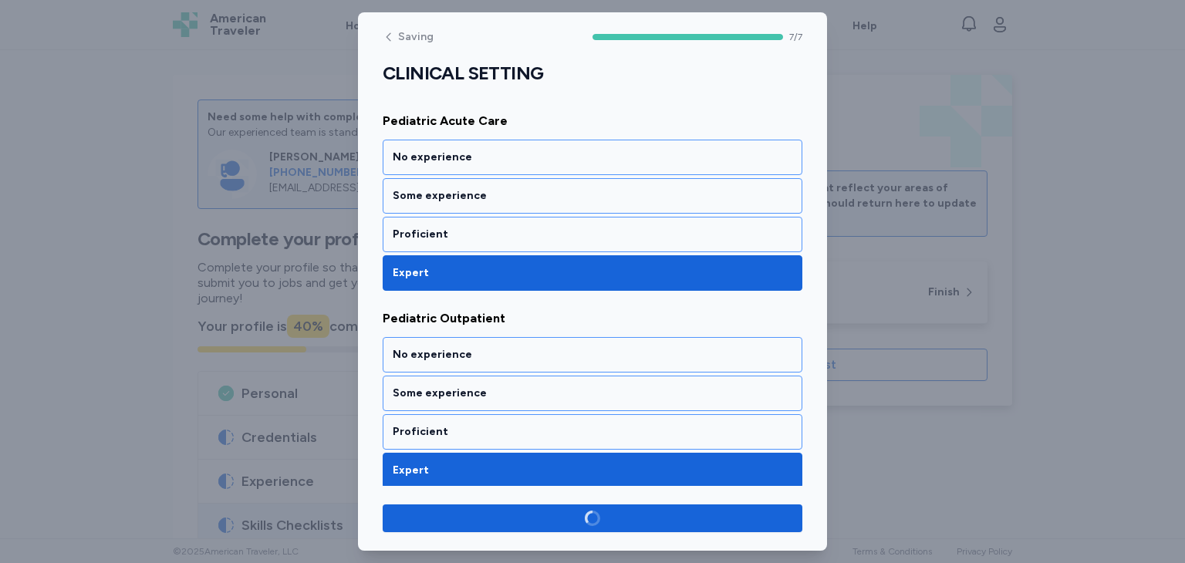
scroll to position [1193, 0]
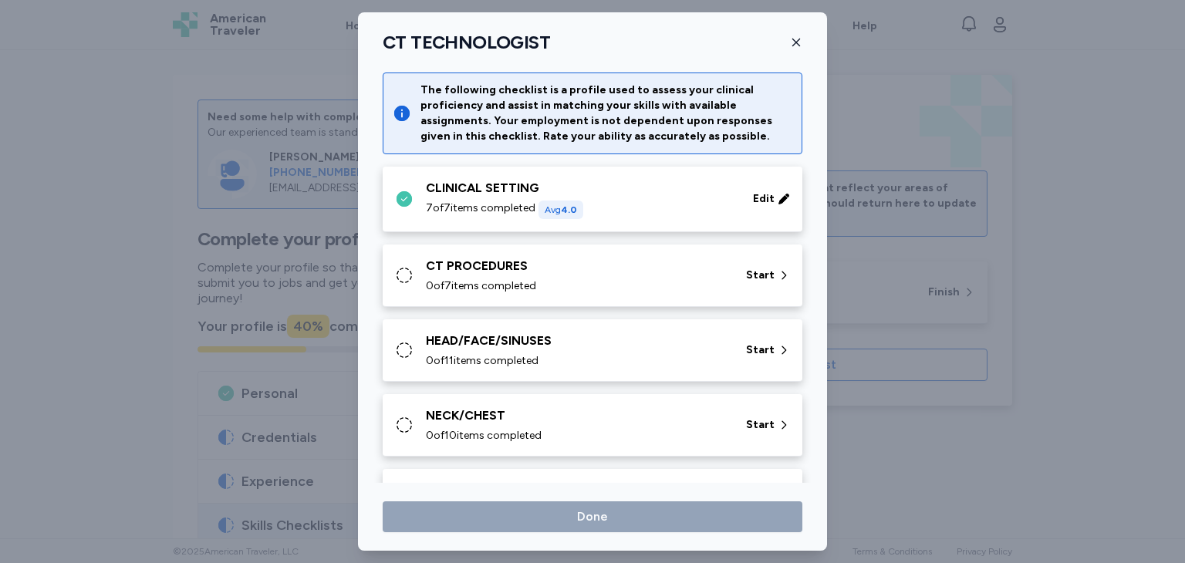
click at [396, 275] on icon at bounding box center [404, 275] width 19 height 19
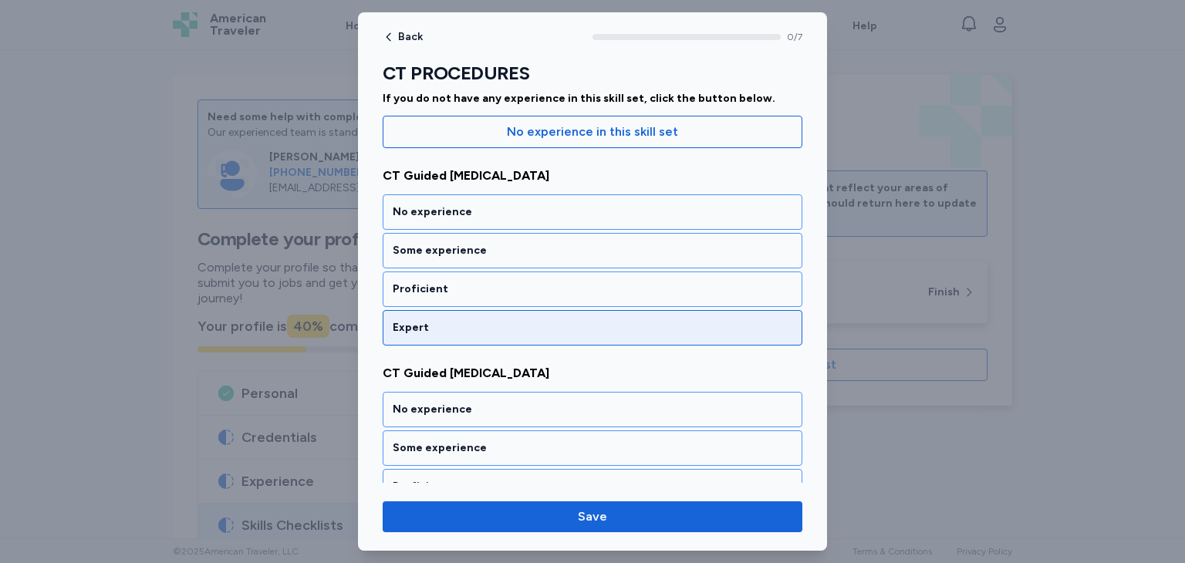
click at [506, 326] on div "Expert" at bounding box center [593, 327] width 400 height 15
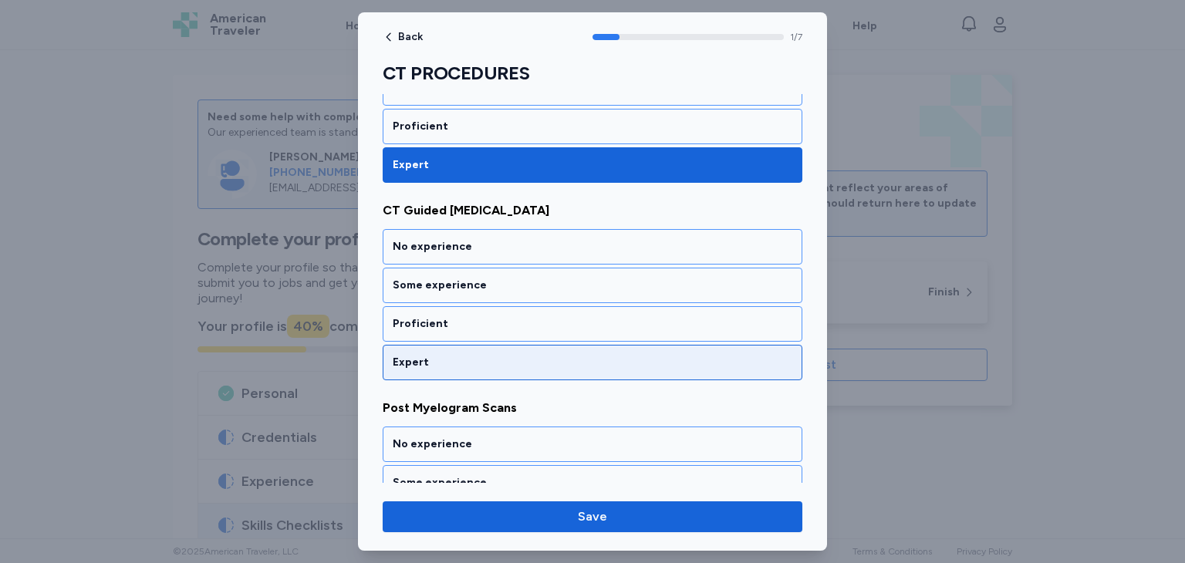
click at [516, 355] on div "Expert" at bounding box center [593, 362] width 400 height 15
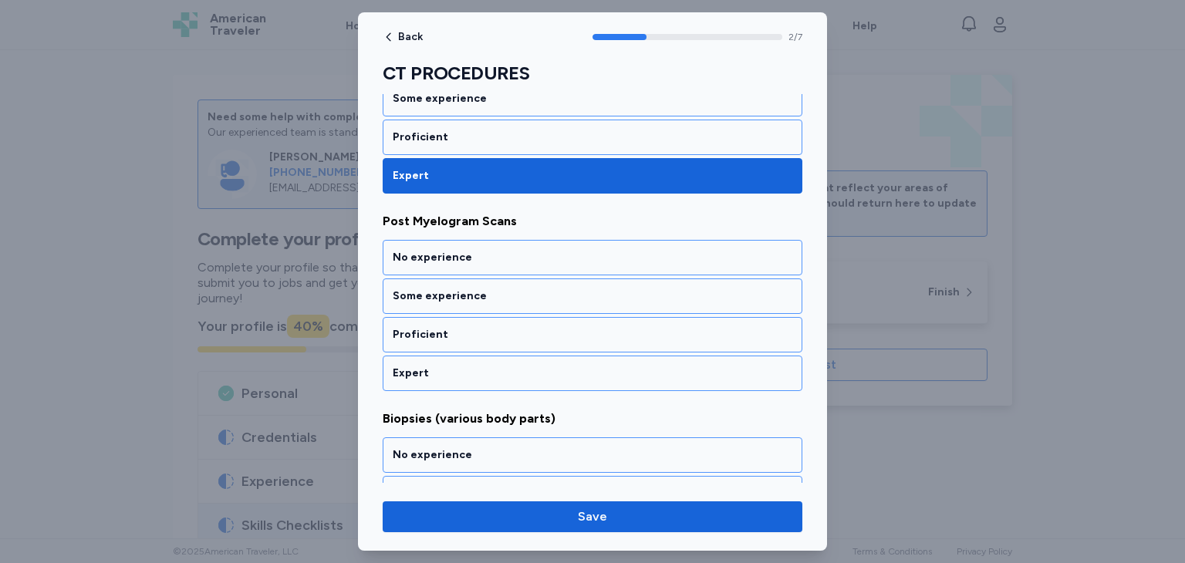
scroll to position [513, 0]
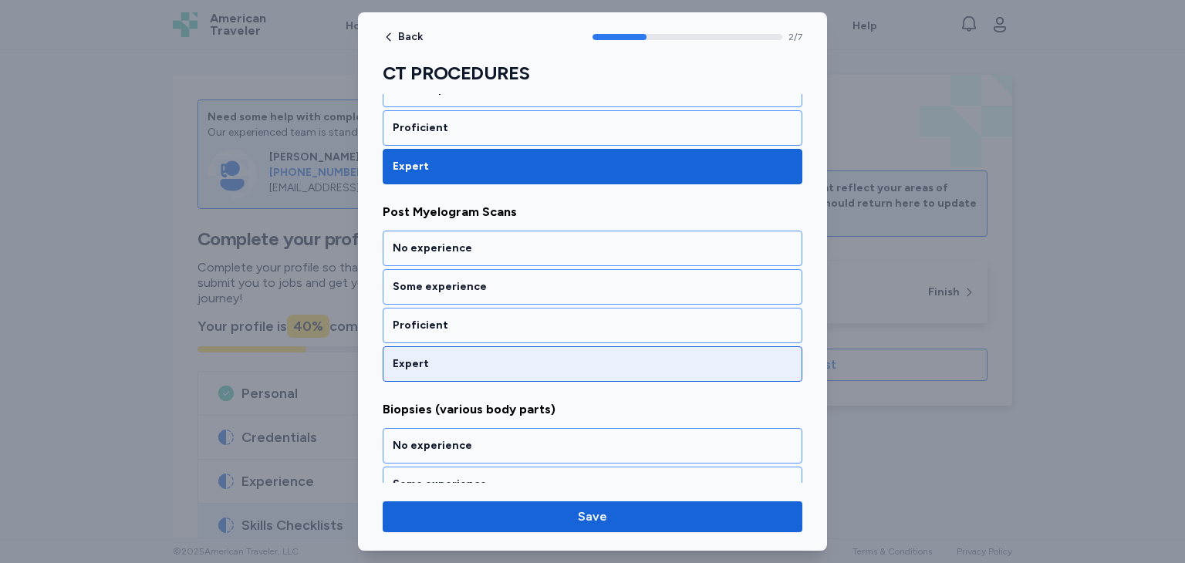
click at [531, 356] on div "Expert" at bounding box center [593, 363] width 400 height 15
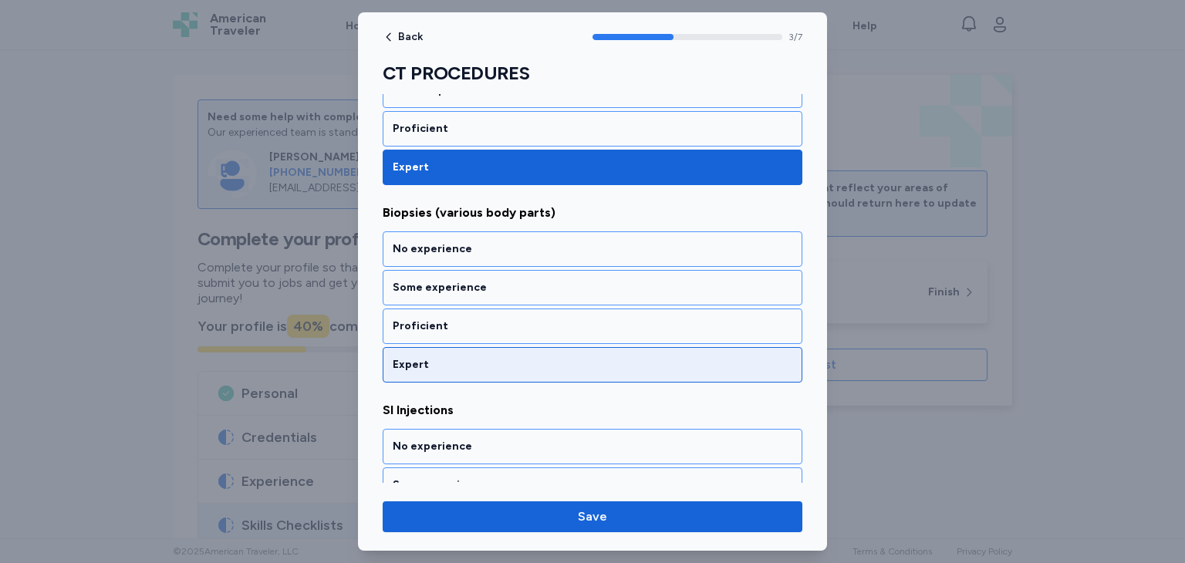
click at [532, 357] on div "Expert" at bounding box center [593, 364] width 400 height 15
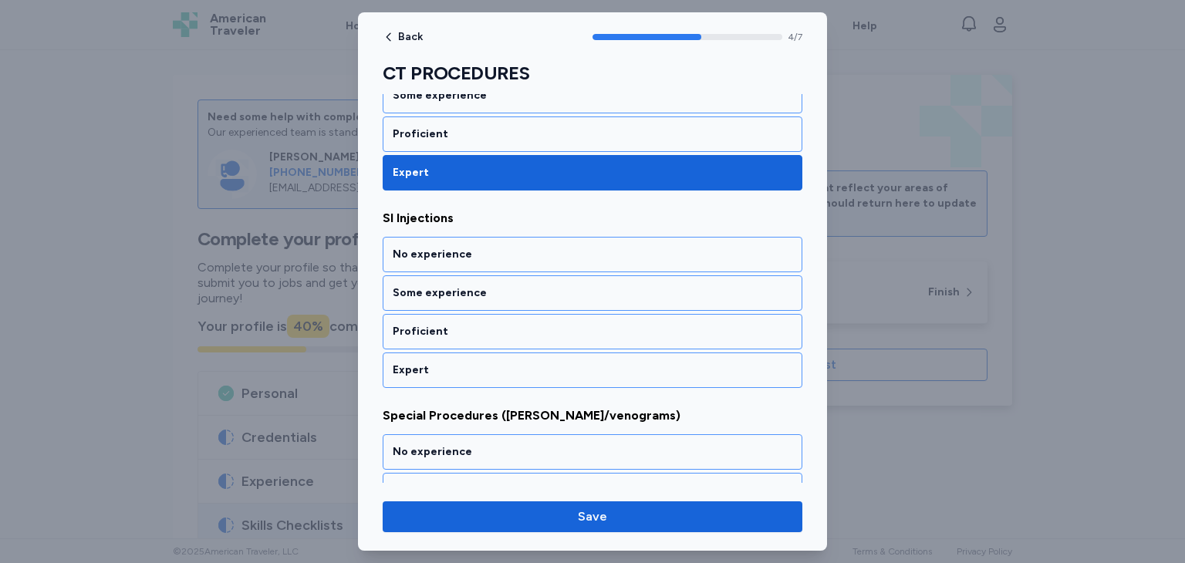
scroll to position [906, 0]
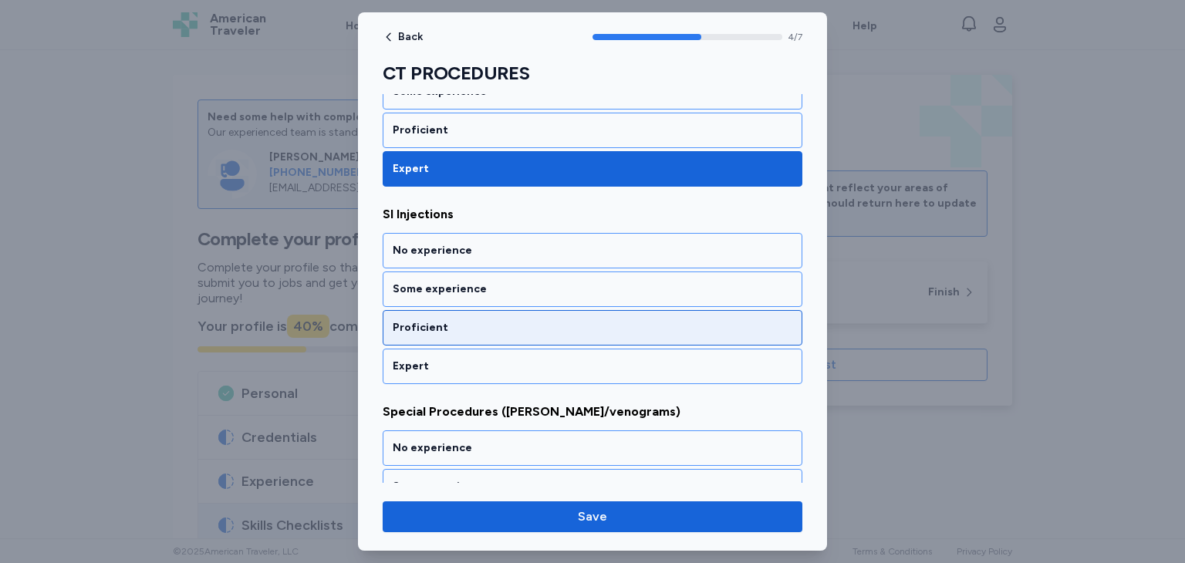
click at [544, 320] on div "Proficient" at bounding box center [593, 327] width 400 height 15
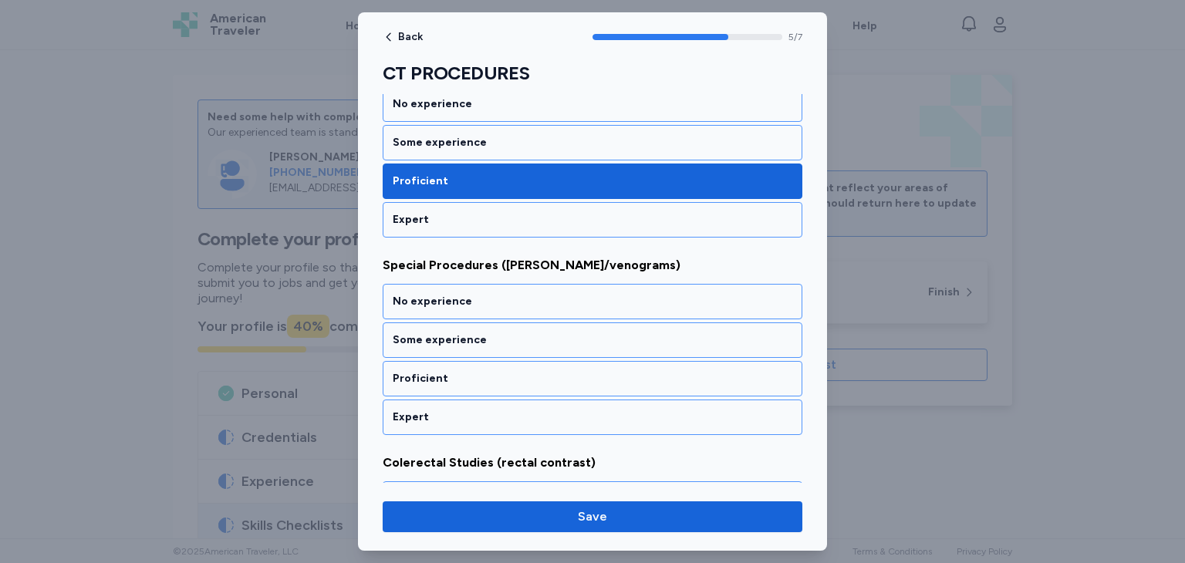
scroll to position [1101, 0]
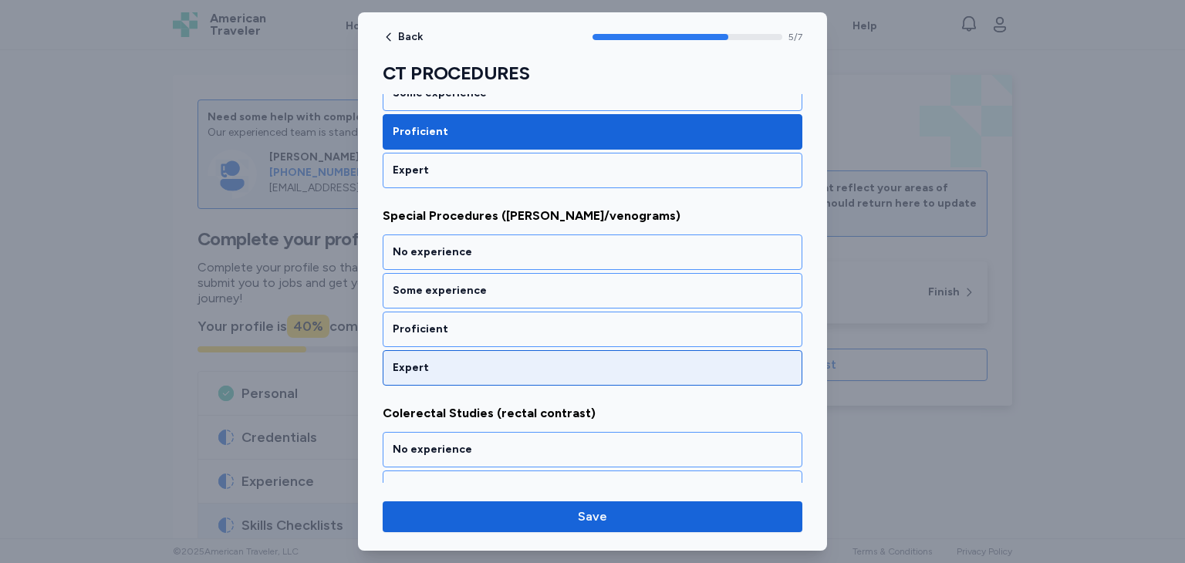
click at [553, 350] on div "Expert" at bounding box center [593, 367] width 420 height 35
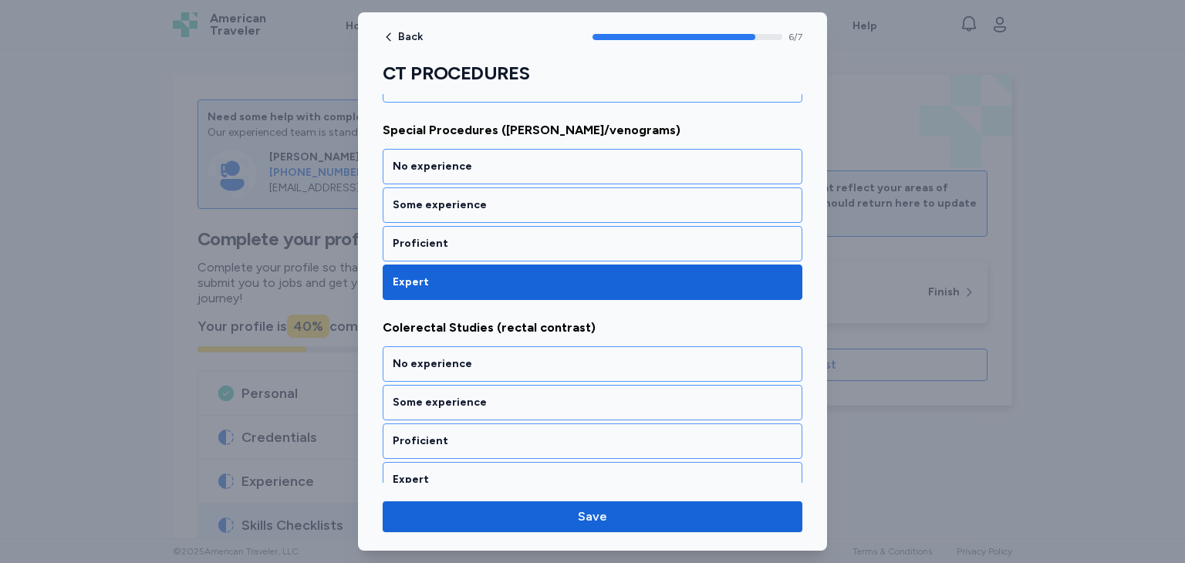
scroll to position [1196, 0]
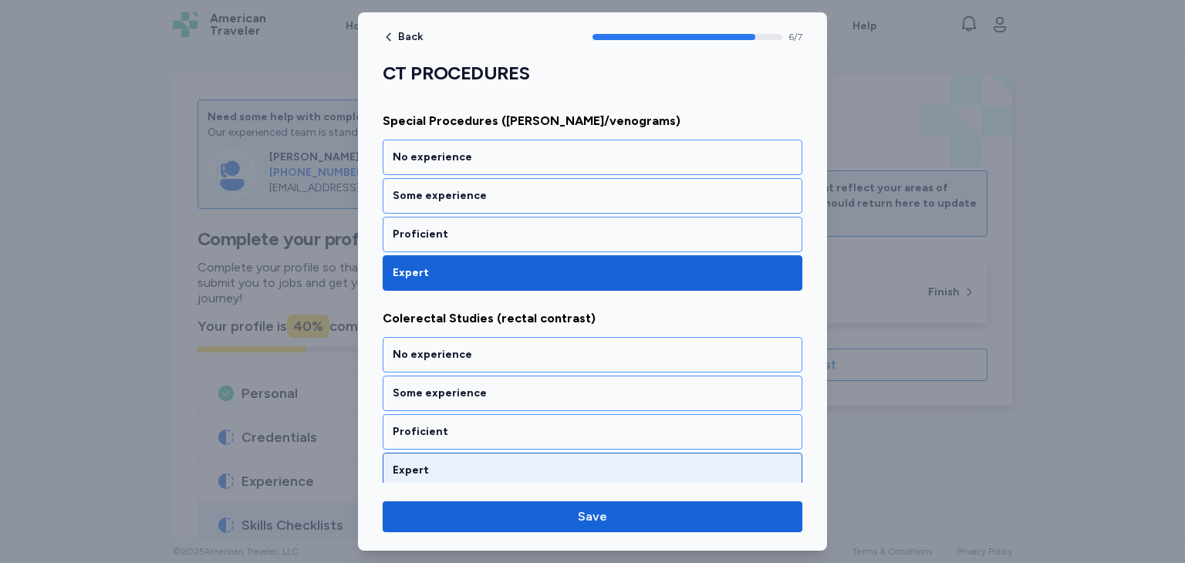
click at [562, 463] on div "Expert" at bounding box center [593, 470] width 400 height 15
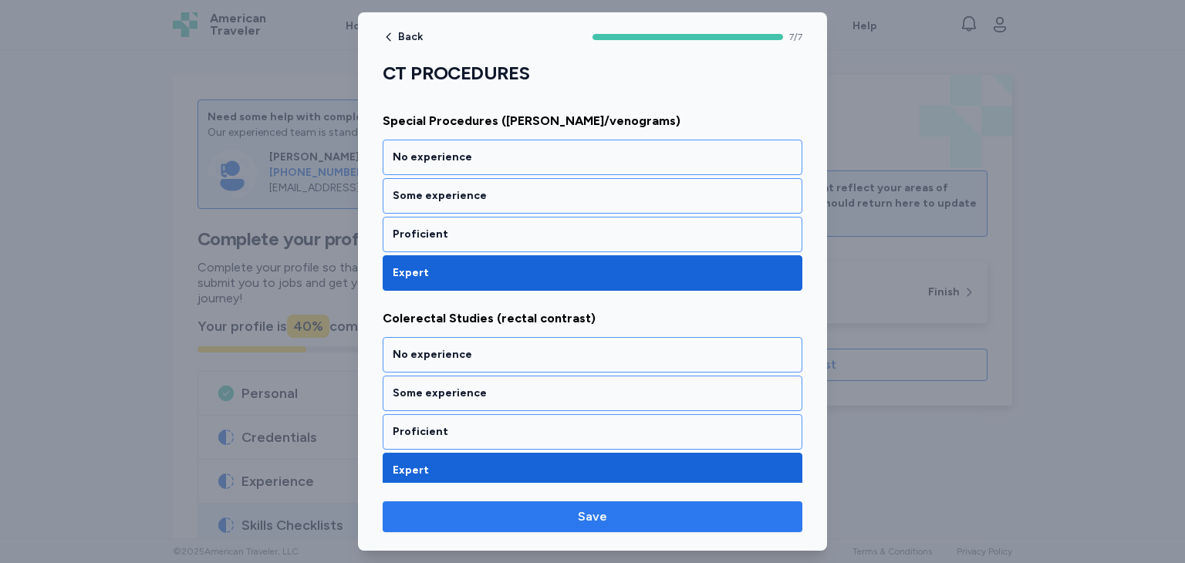
click at [569, 520] on span "Save" at bounding box center [592, 517] width 395 height 19
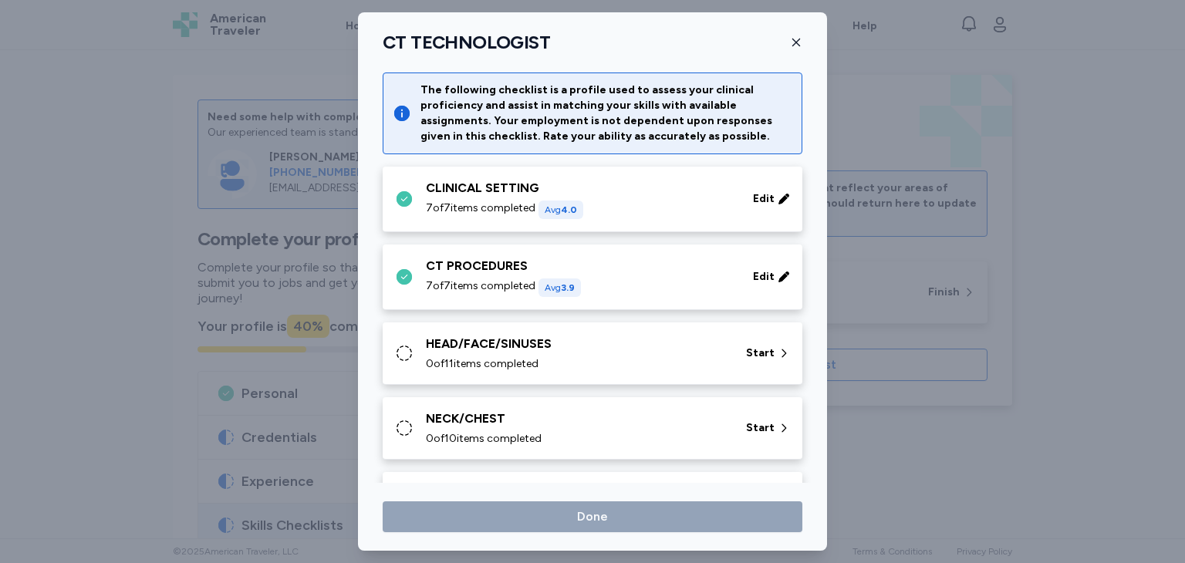
click at [406, 344] on icon at bounding box center [404, 353] width 19 height 19
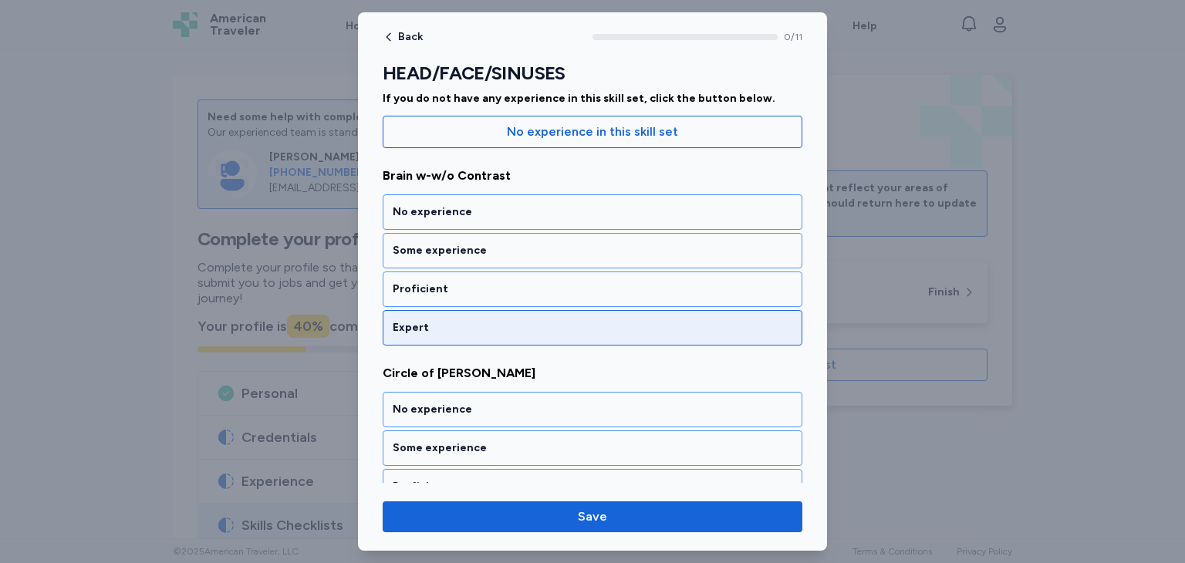
click at [542, 320] on div "Expert" at bounding box center [593, 327] width 400 height 15
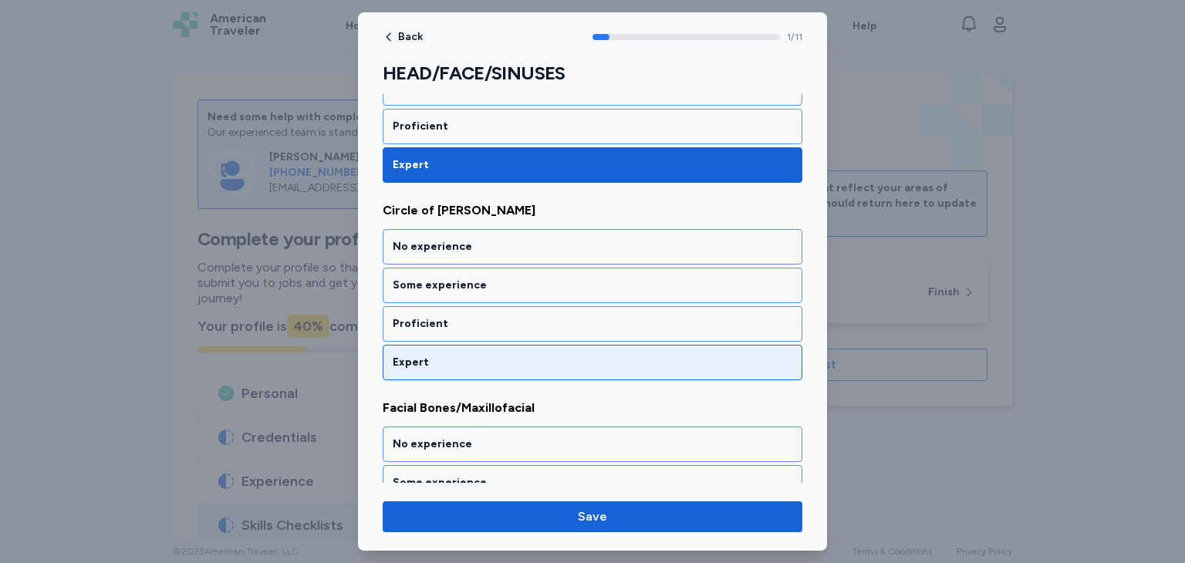
click at [546, 359] on div "Expert" at bounding box center [593, 362] width 400 height 15
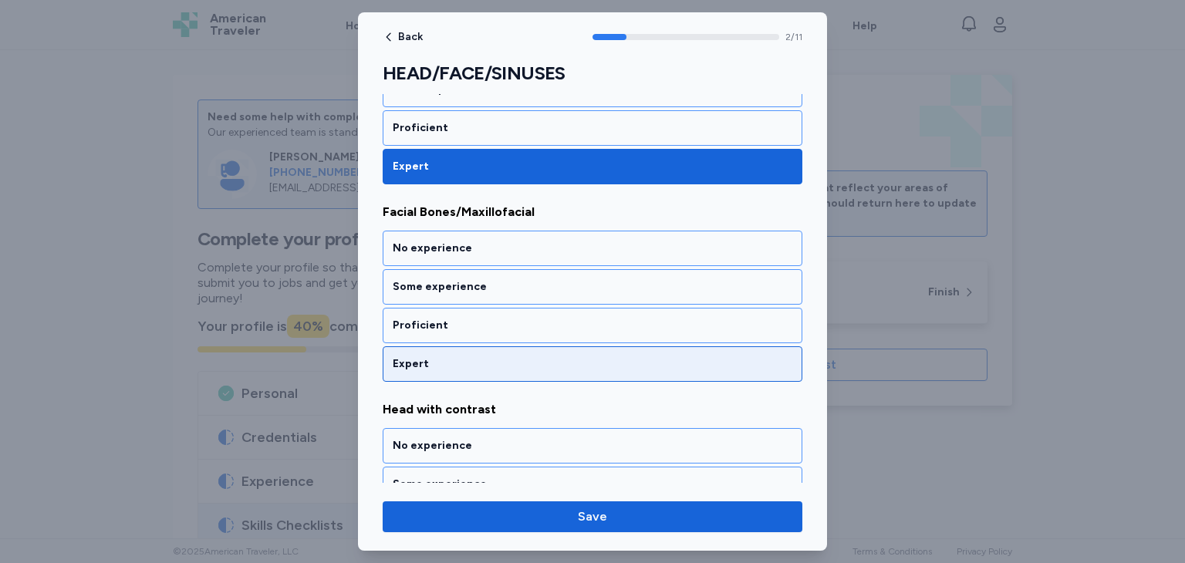
click at [545, 360] on div "Expert" at bounding box center [593, 363] width 400 height 15
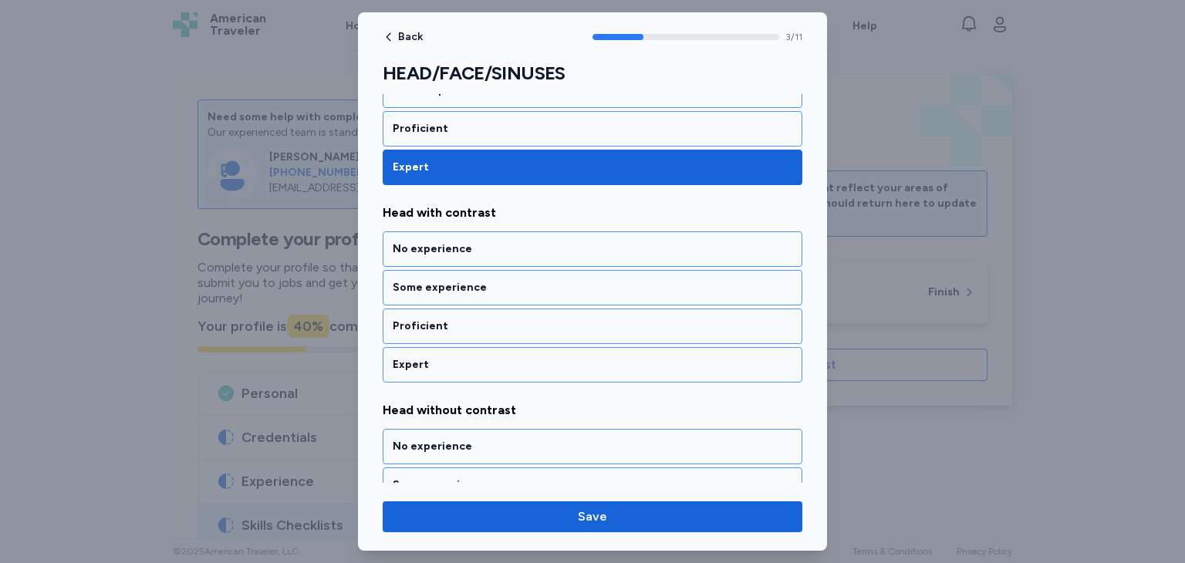
click at [545, 360] on div "Expert" at bounding box center [593, 364] width 400 height 15
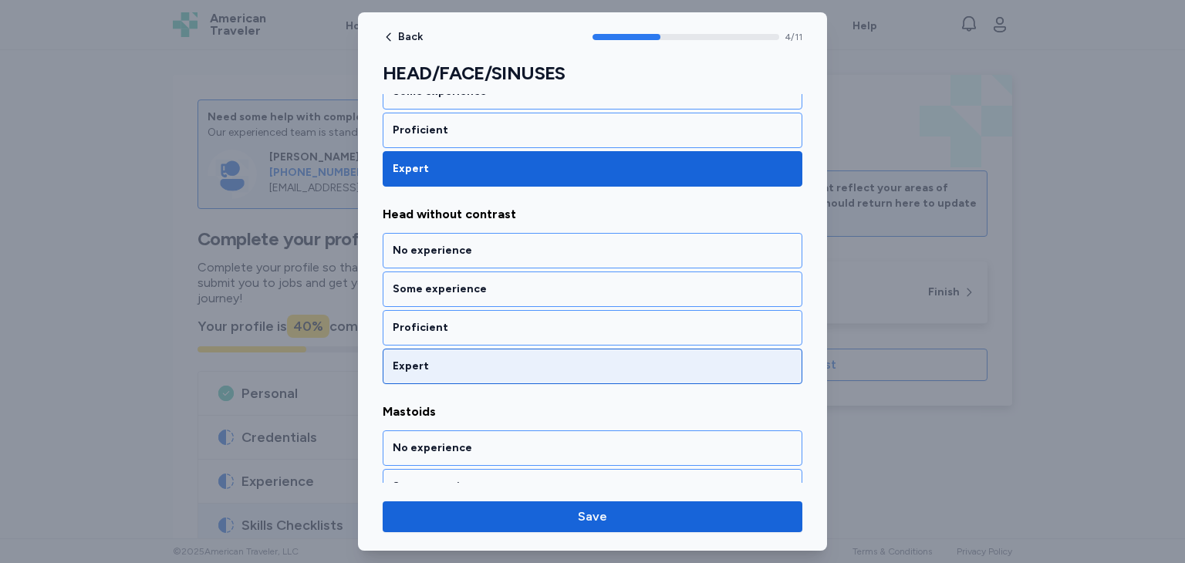
click at [545, 359] on div "Expert" at bounding box center [593, 366] width 400 height 15
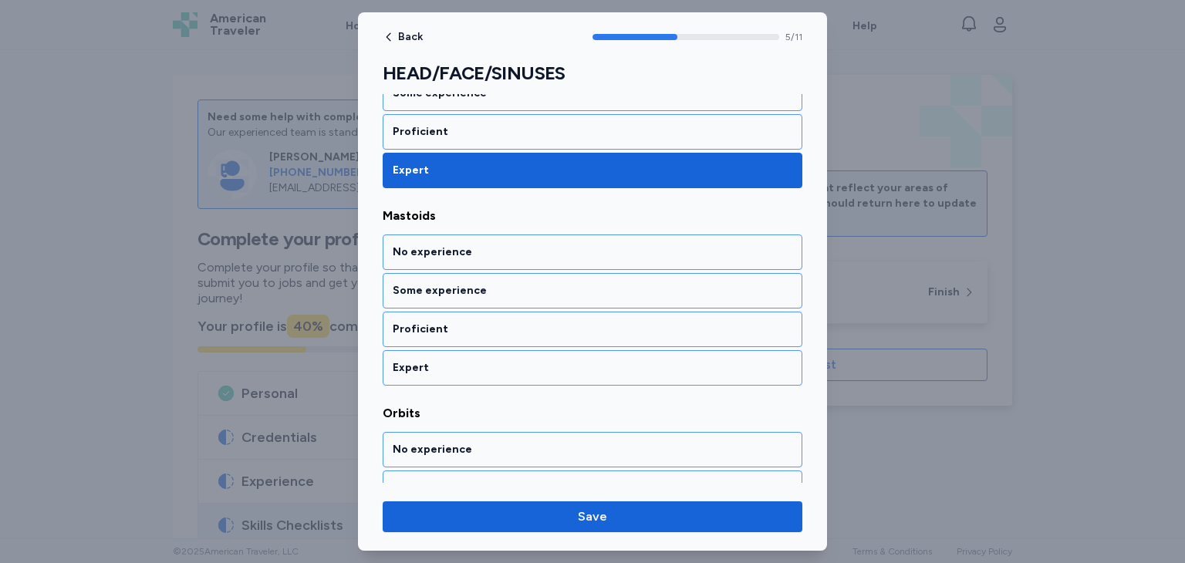
click at [545, 360] on div "Expert" at bounding box center [593, 367] width 400 height 15
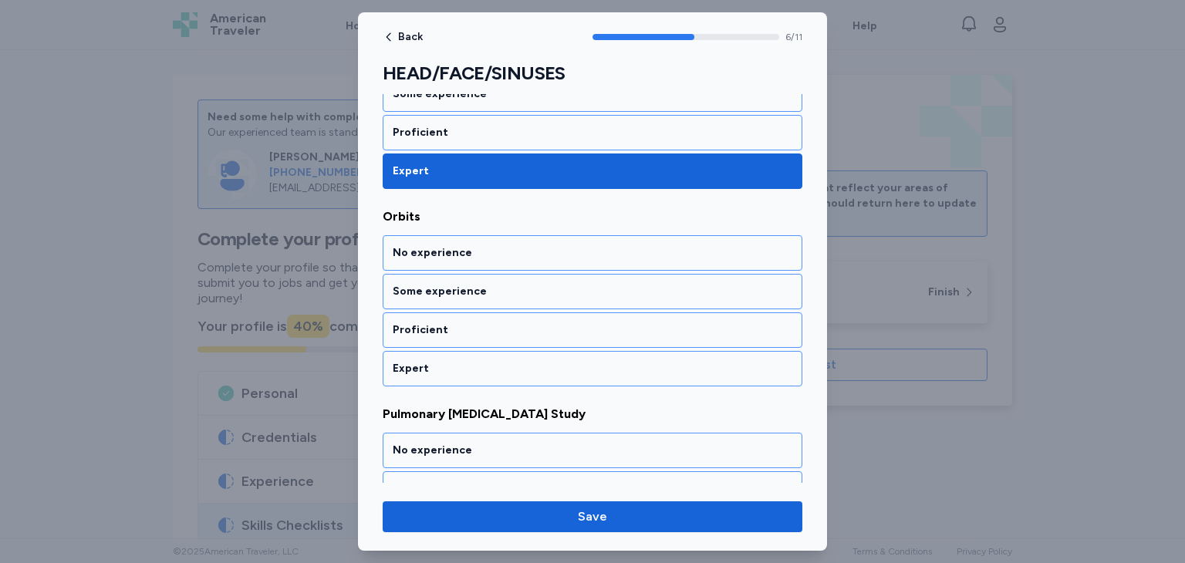
click at [545, 361] on div "Expert" at bounding box center [593, 368] width 400 height 15
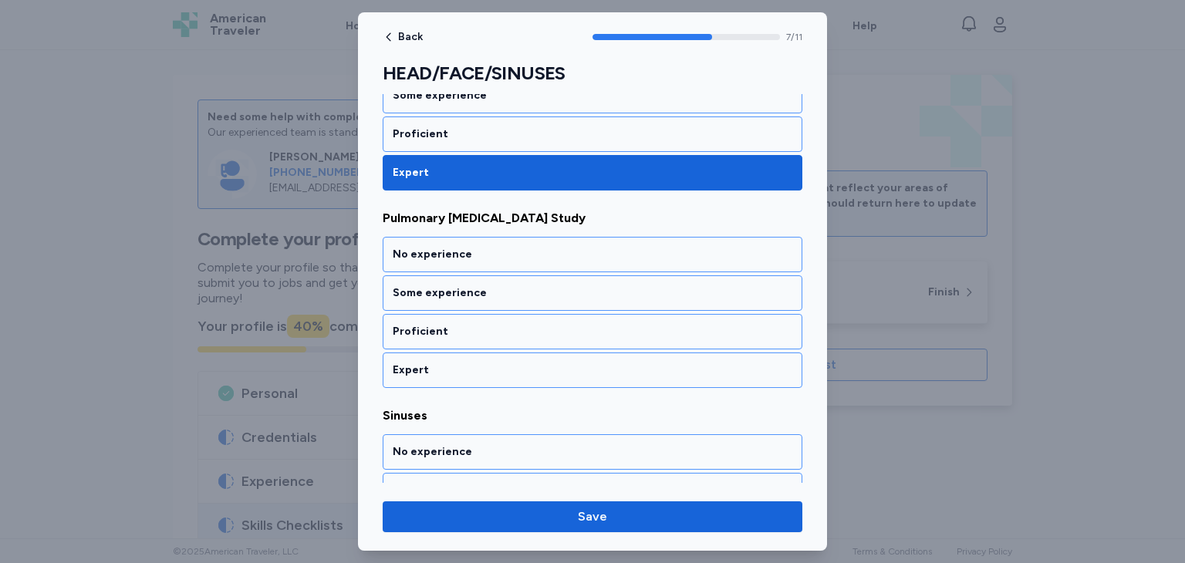
click at [545, 363] on div "Expert" at bounding box center [593, 370] width 400 height 15
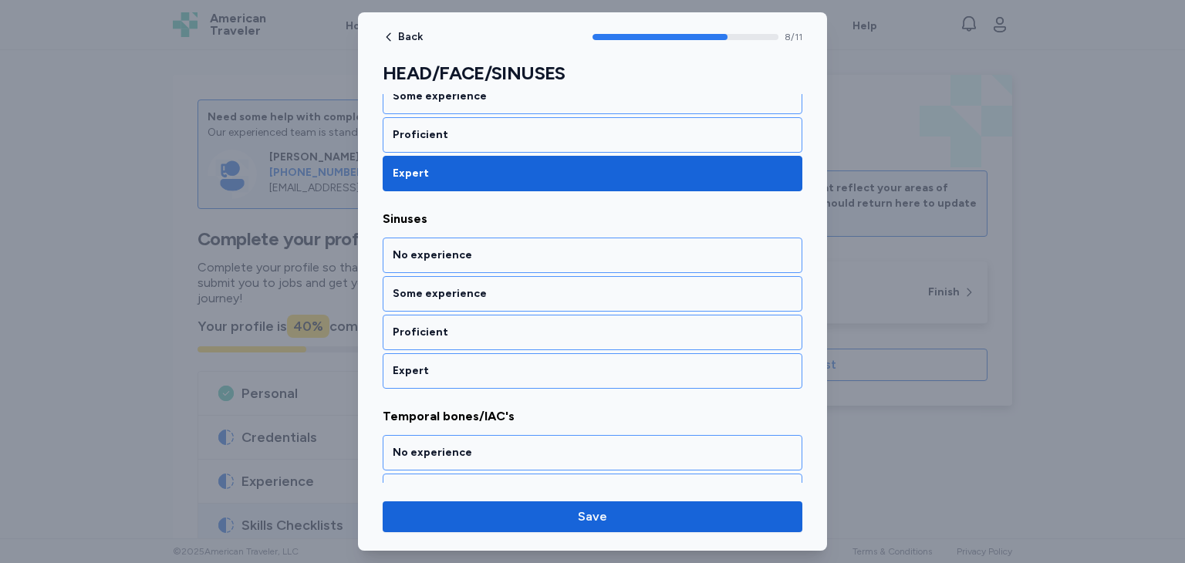
click at [545, 363] on div "Expert" at bounding box center [593, 370] width 400 height 15
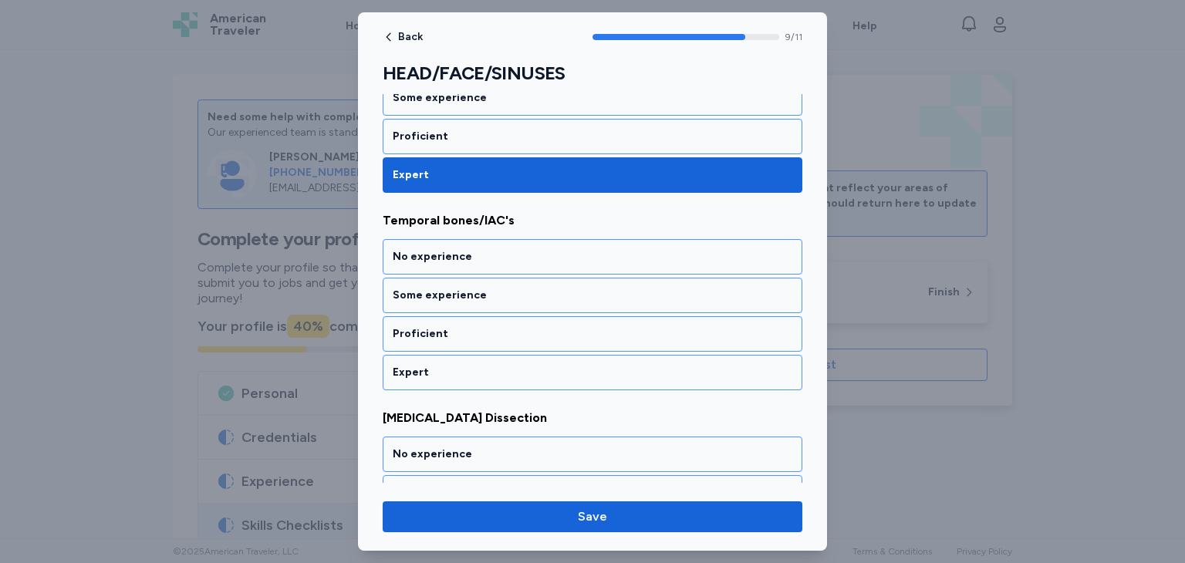
click at [545, 365] on div "Expert" at bounding box center [593, 372] width 400 height 15
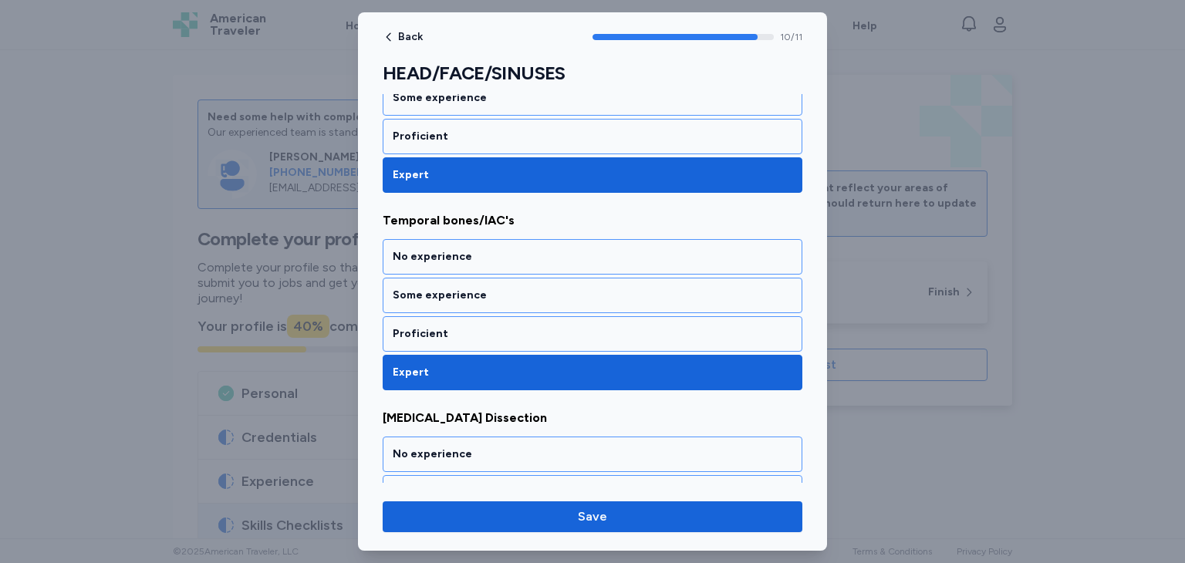
scroll to position [1981, 0]
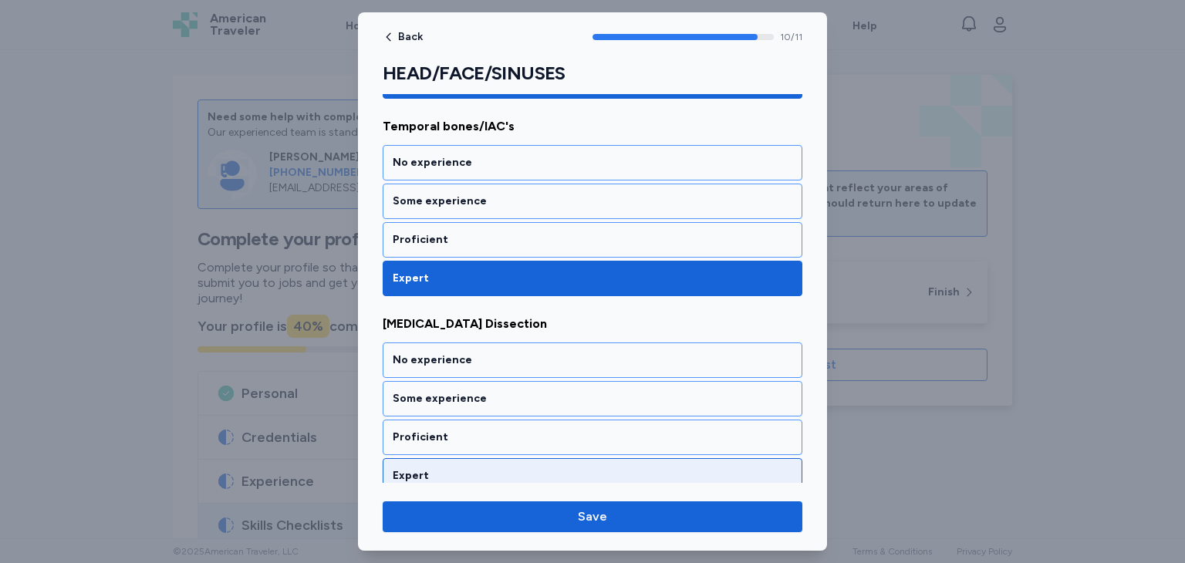
click at [566, 468] on div "Expert" at bounding box center [593, 475] width 400 height 15
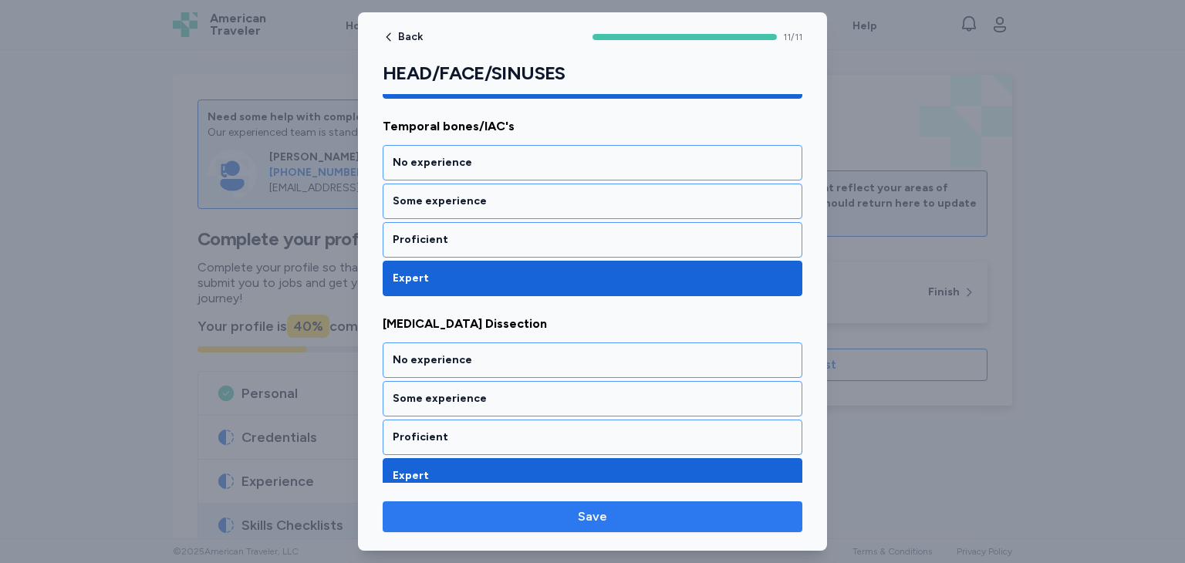
click at [568, 515] on span "Save" at bounding box center [592, 517] width 395 height 19
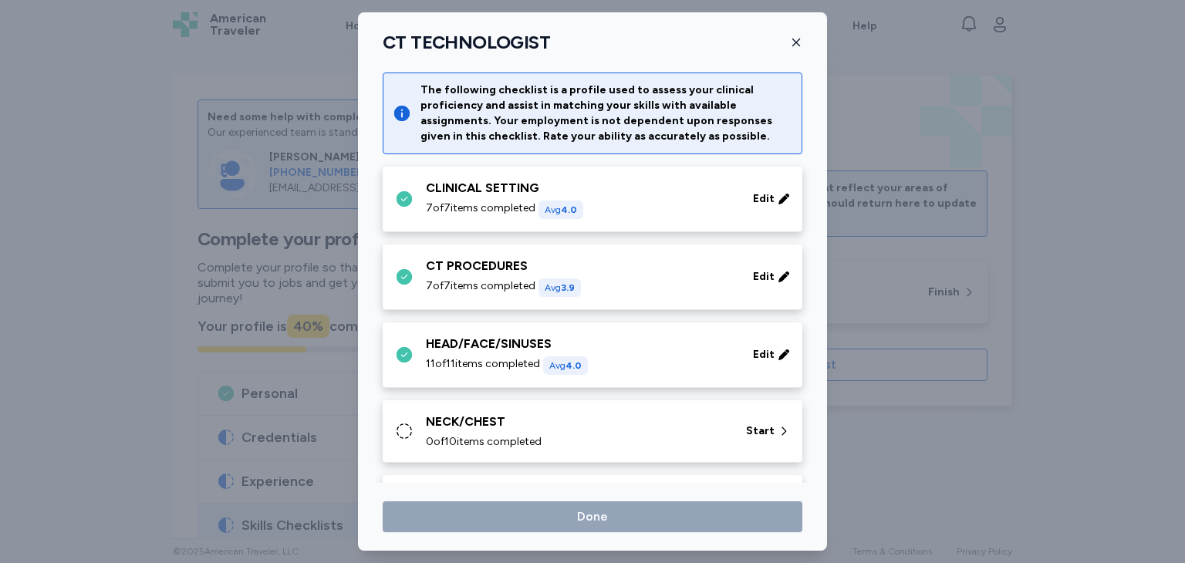
click at [392, 429] on div "NECK/CHEST 0 of 10 items completed Start" at bounding box center [593, 431] width 420 height 62
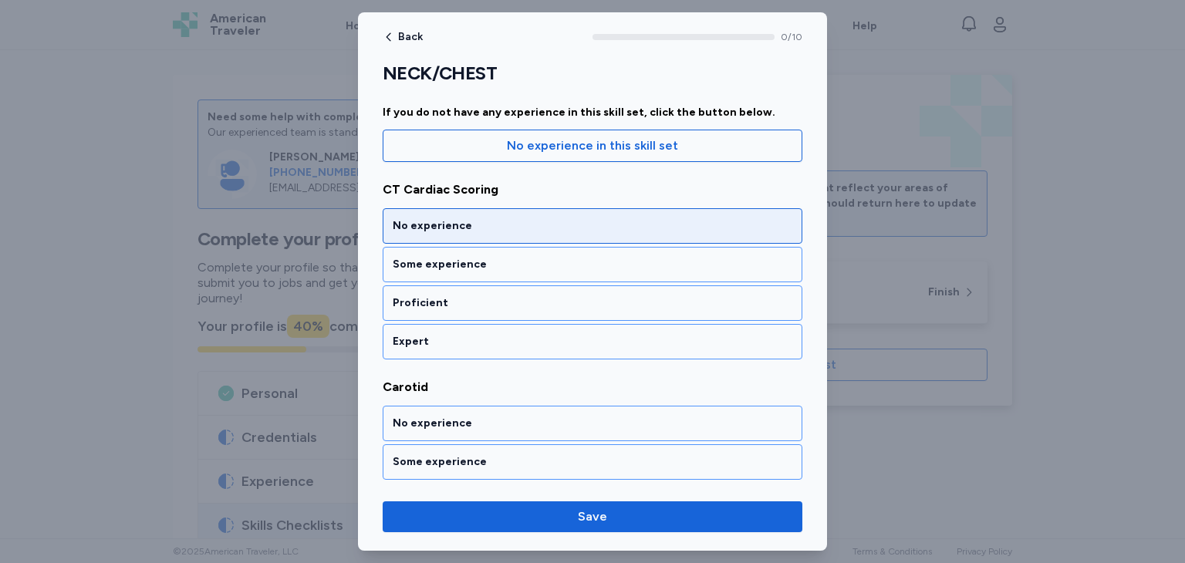
scroll to position [154, 0]
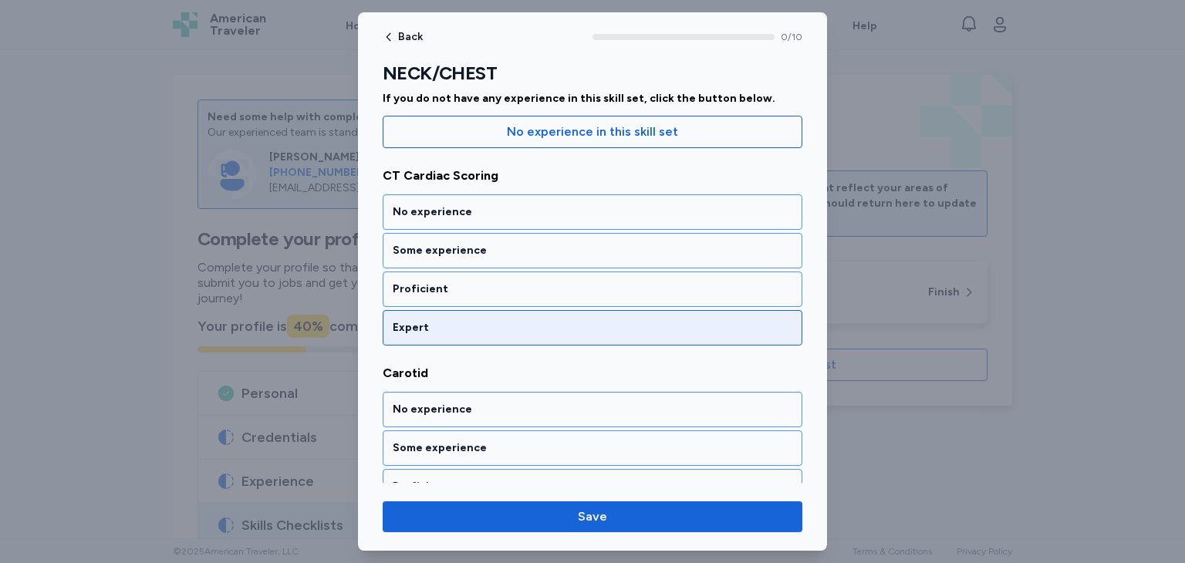
click at [518, 329] on div "Expert" at bounding box center [593, 327] width 400 height 15
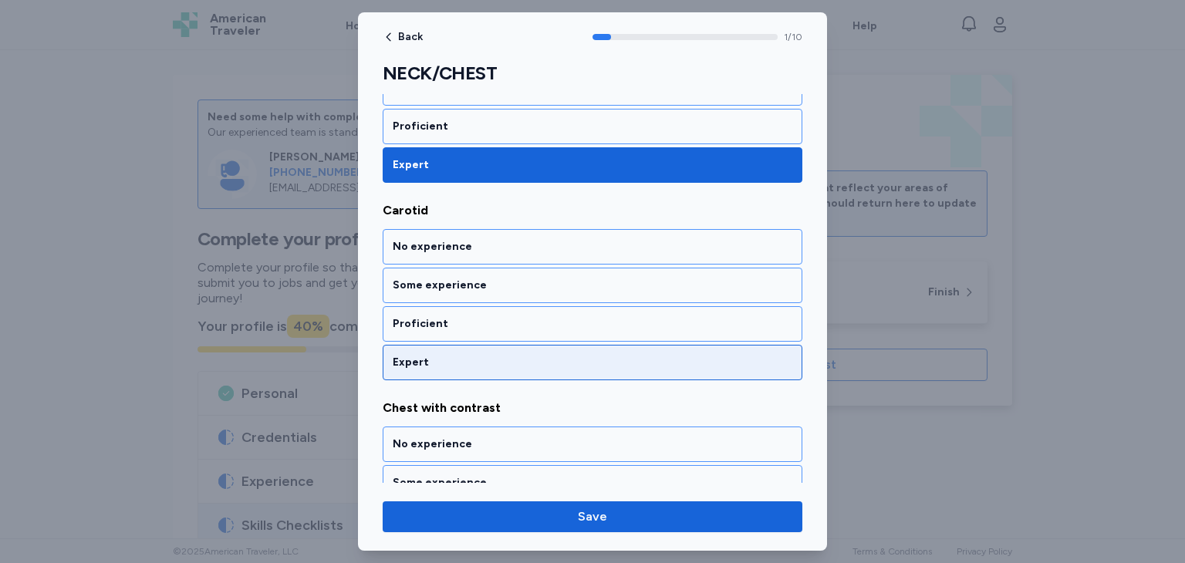
click at [531, 362] on div "Expert" at bounding box center [593, 362] width 400 height 15
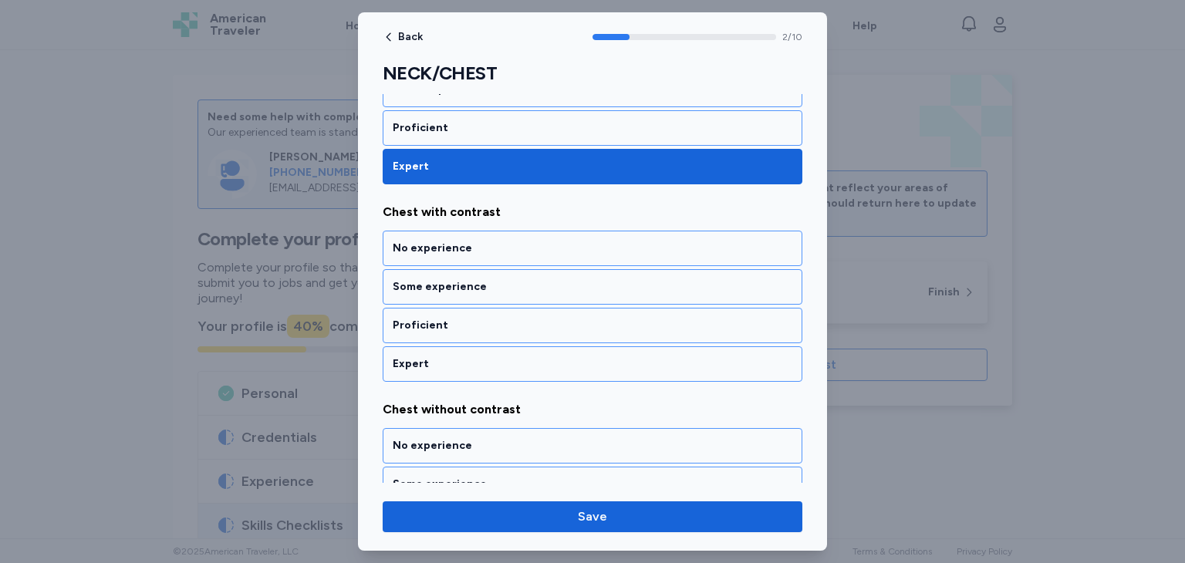
click at [531, 362] on div "Expert" at bounding box center [593, 363] width 400 height 15
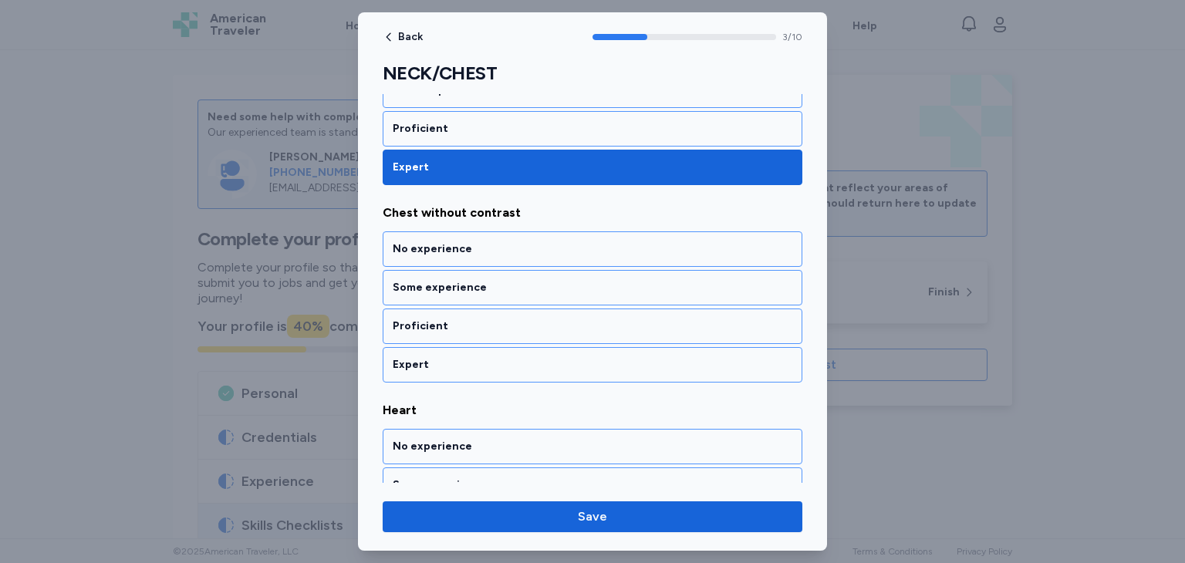
click at [531, 362] on div "Expert" at bounding box center [593, 364] width 400 height 15
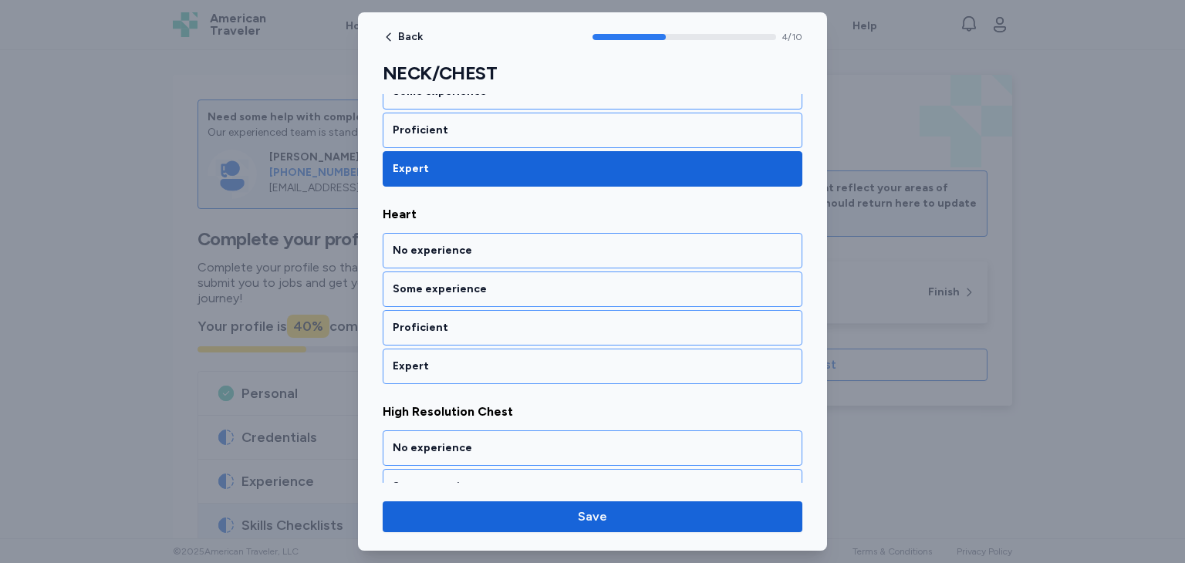
click at [531, 362] on div "Expert" at bounding box center [593, 366] width 400 height 15
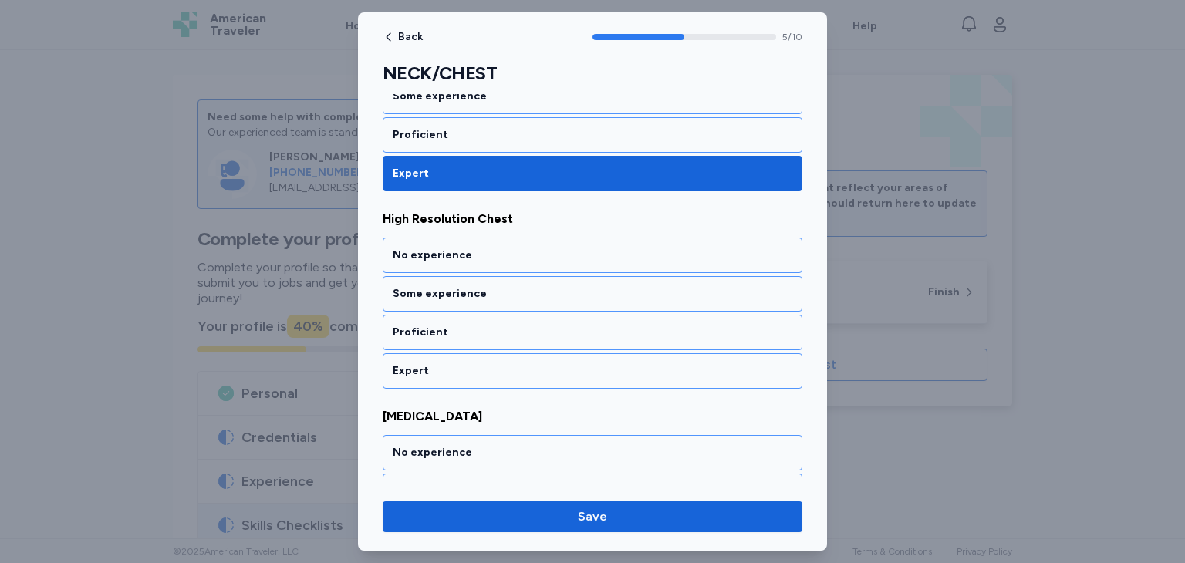
scroll to position [1101, 0]
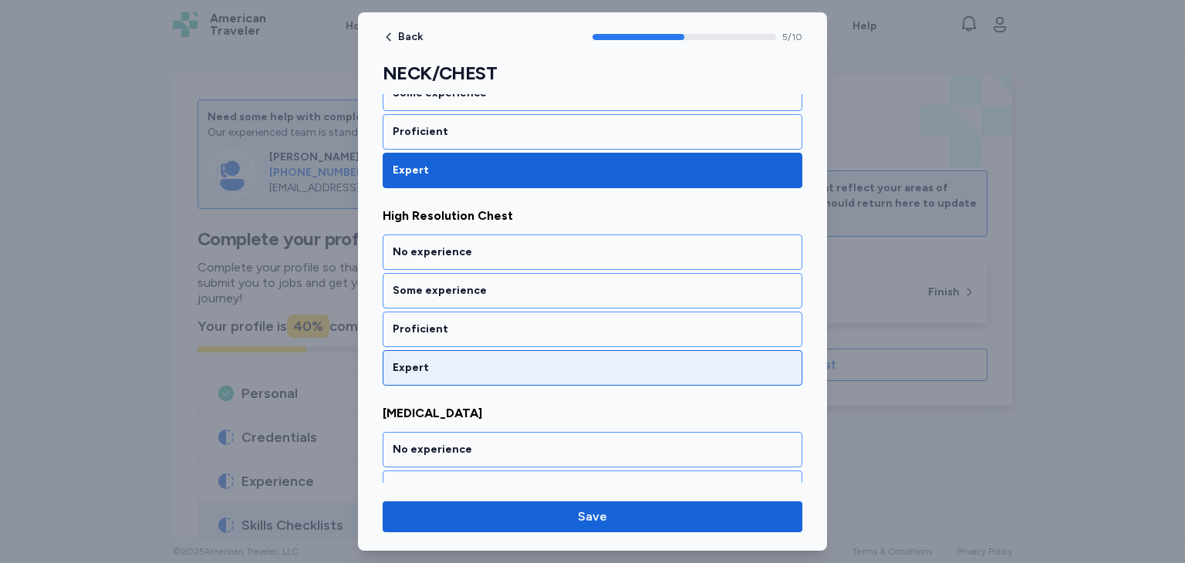
click at [532, 360] on div "Expert" at bounding box center [593, 367] width 400 height 15
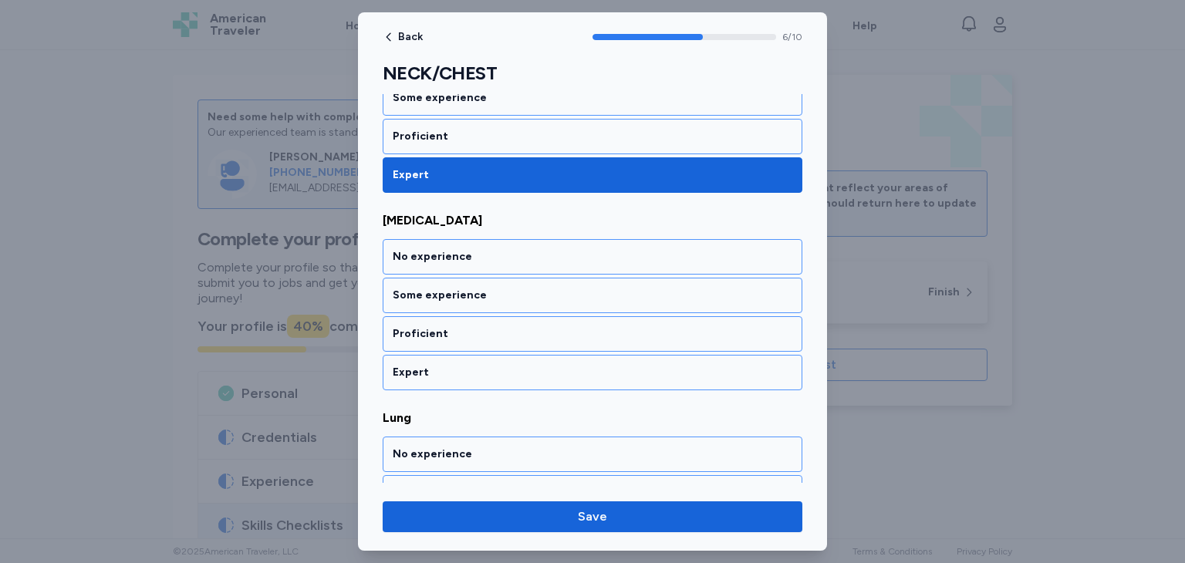
scroll to position [1298, 0]
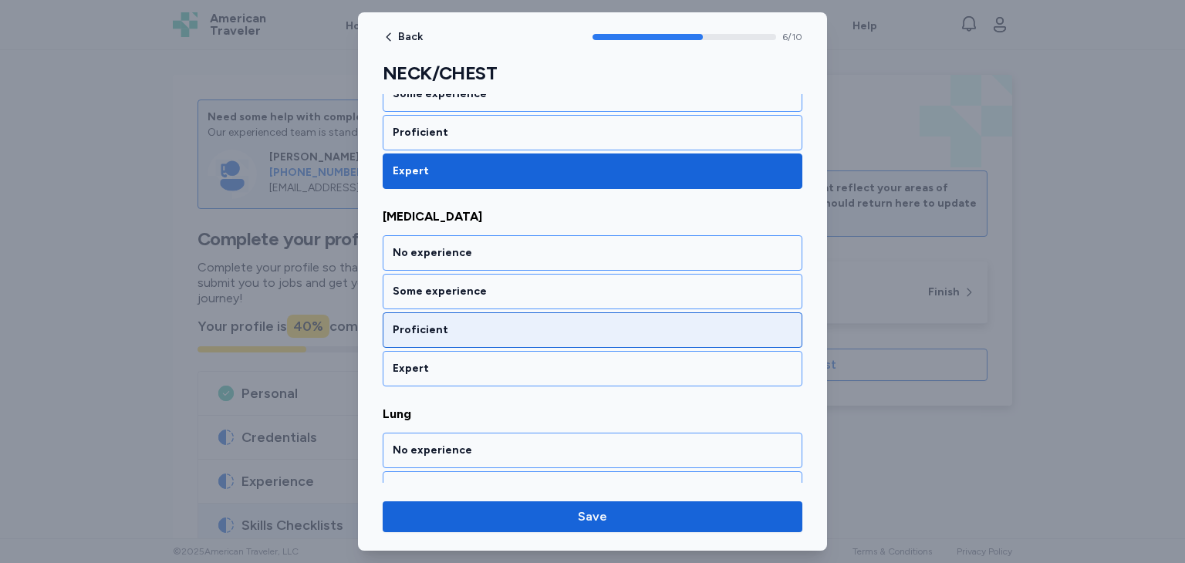
click at [532, 328] on div "Proficient" at bounding box center [593, 329] width 400 height 15
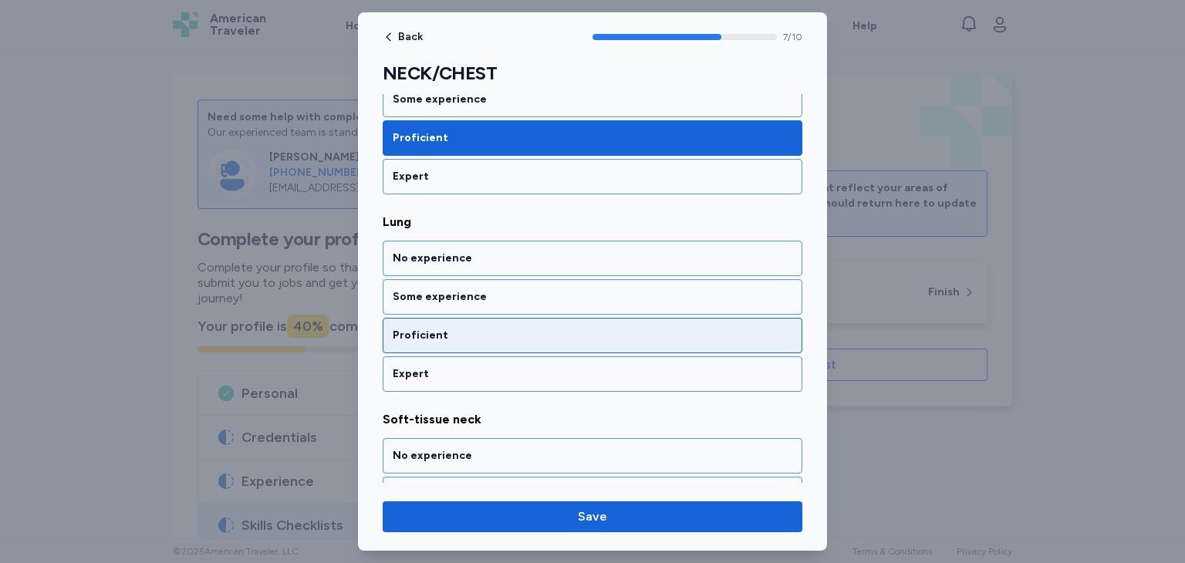
scroll to position [1494, 0]
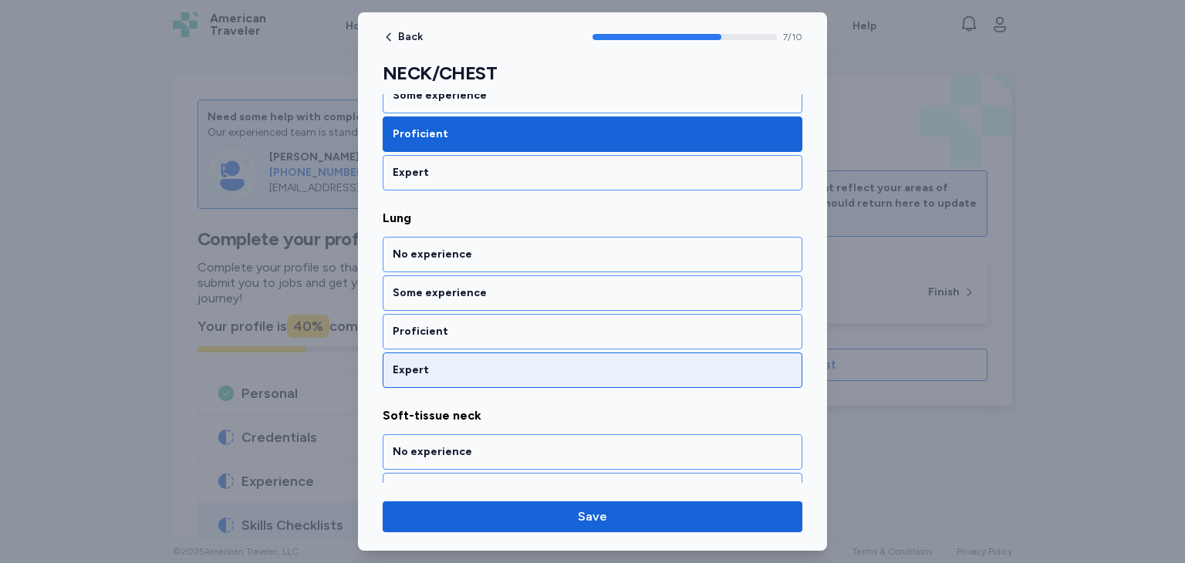
click at [545, 363] on div "Expert" at bounding box center [593, 370] width 400 height 15
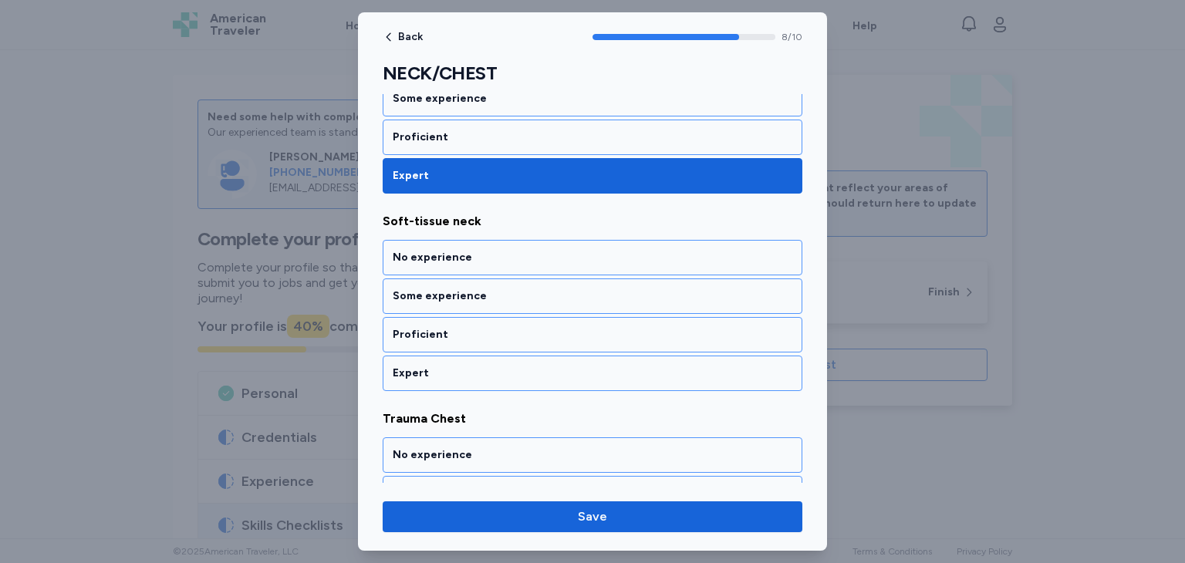
scroll to position [1691, 0]
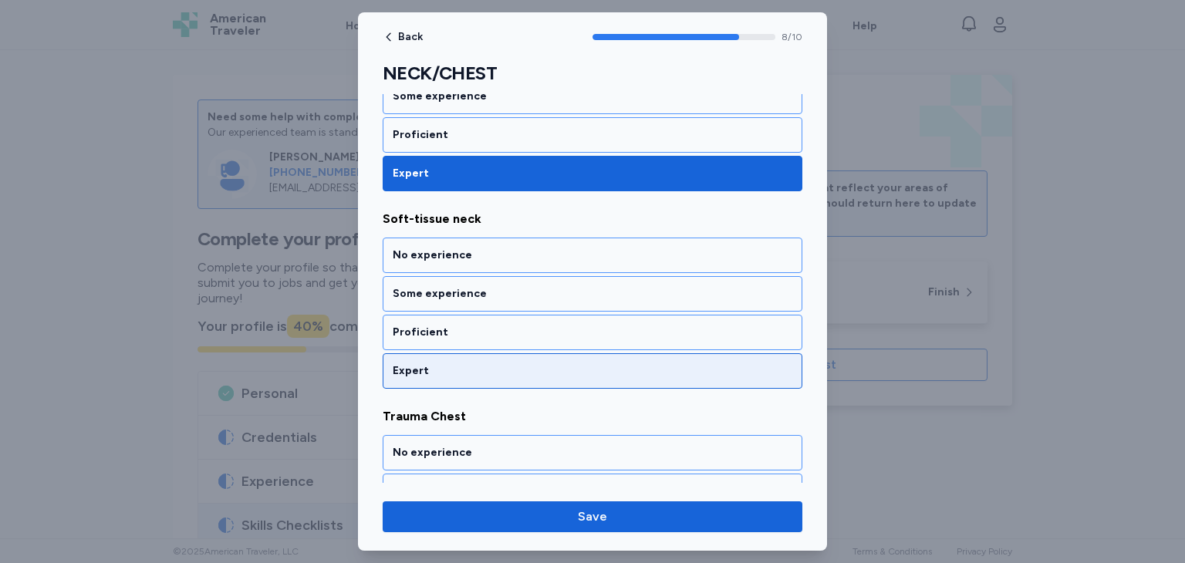
click at [551, 366] on div "Expert" at bounding box center [593, 370] width 400 height 15
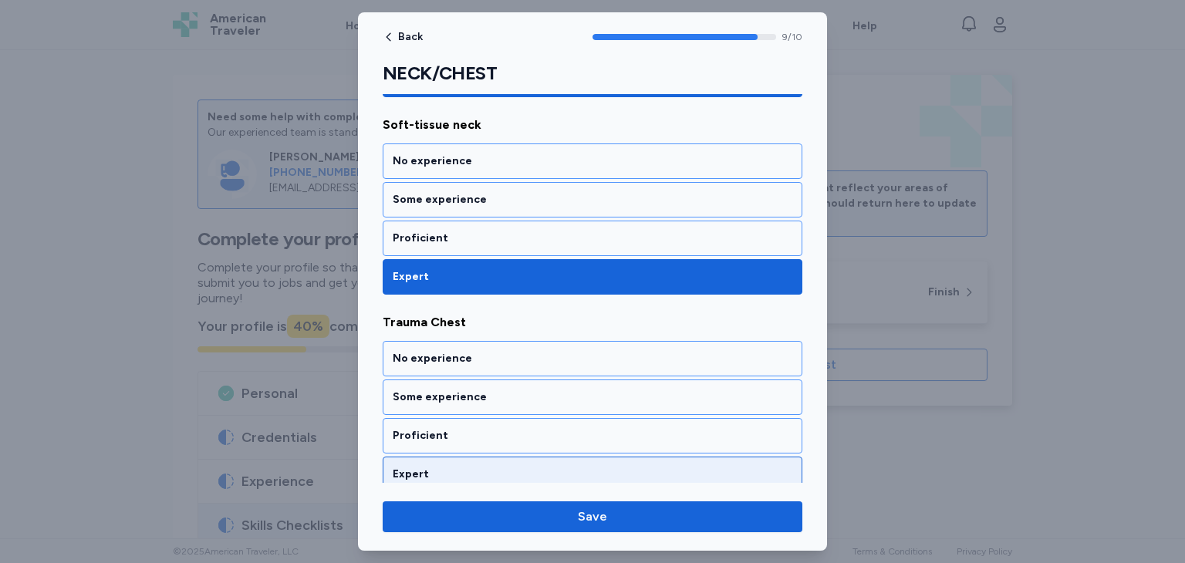
click at [572, 470] on div "Expert" at bounding box center [593, 474] width 420 height 35
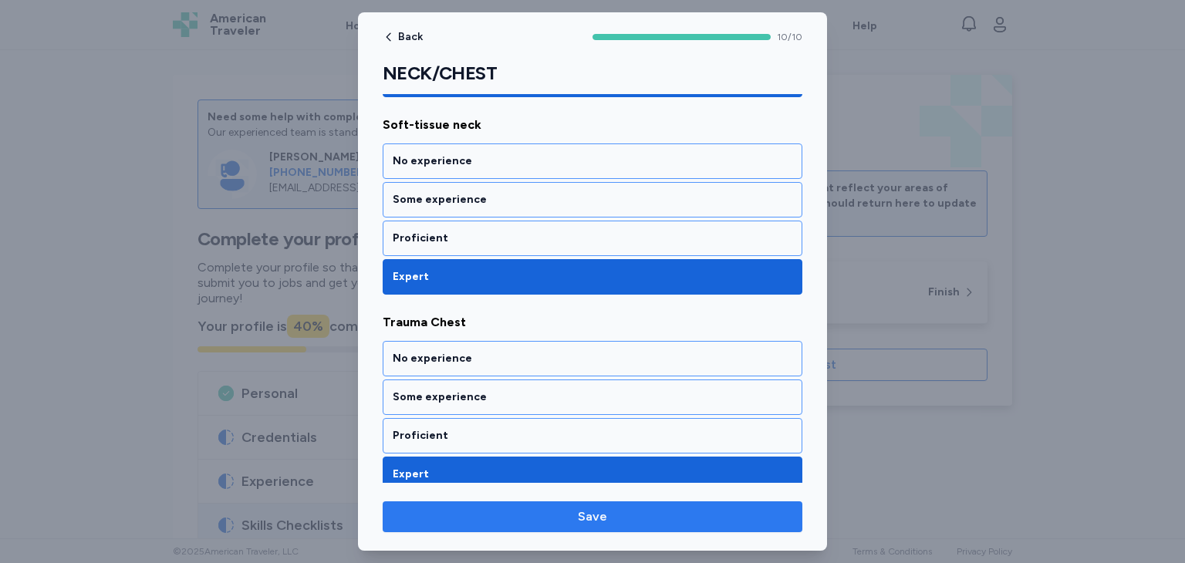
click at [584, 526] on button "Save" at bounding box center [593, 516] width 420 height 31
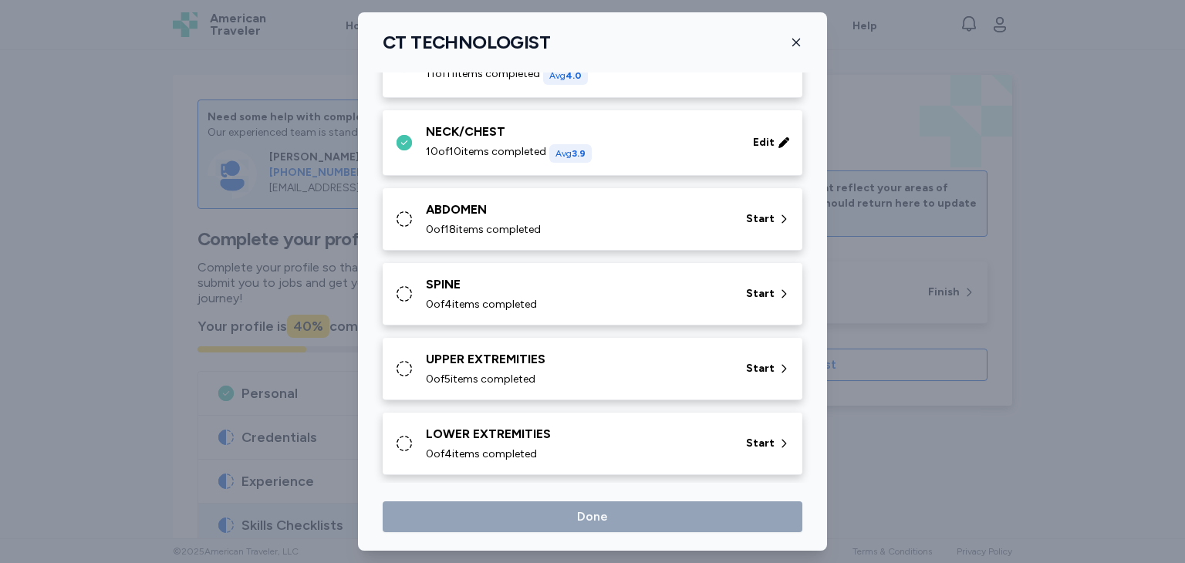
scroll to position [319, 0]
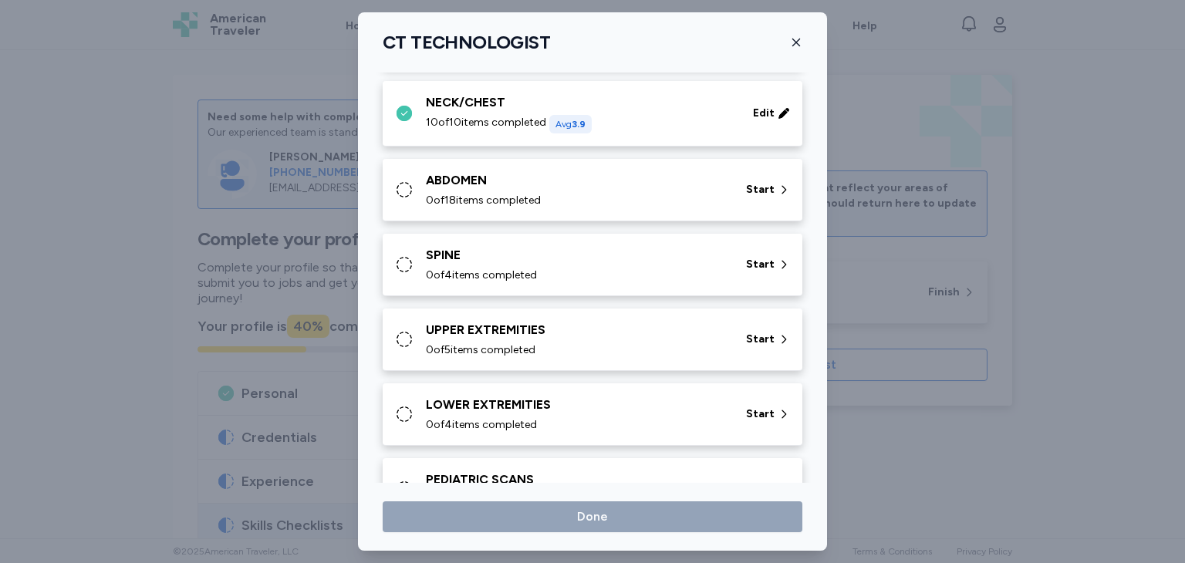
click at [398, 185] on icon at bounding box center [404, 189] width 19 height 19
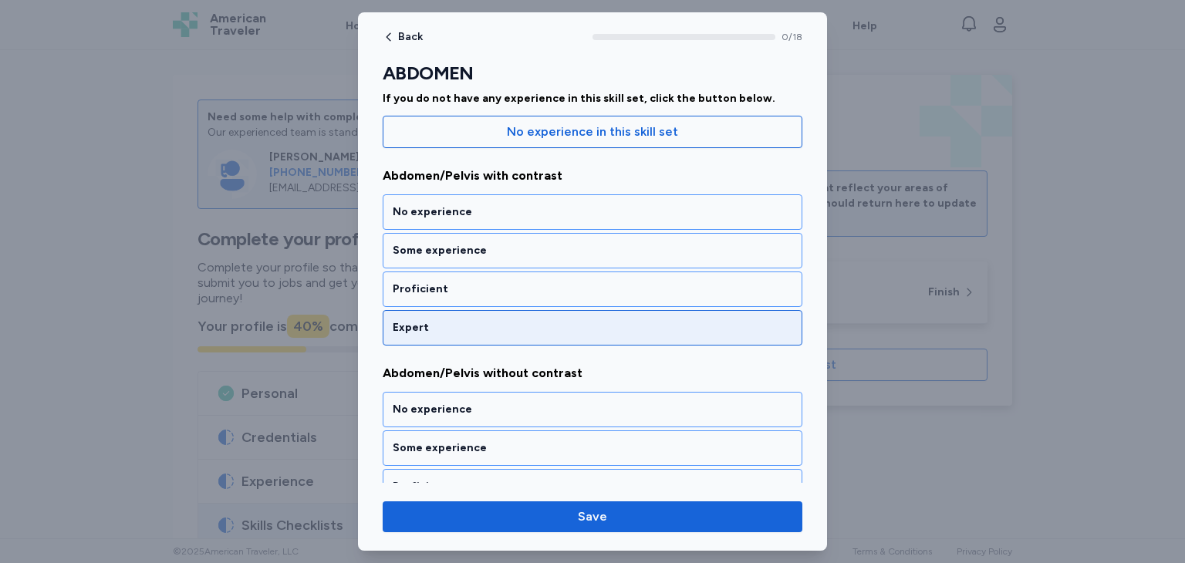
click at [497, 329] on div "Expert" at bounding box center [593, 327] width 400 height 15
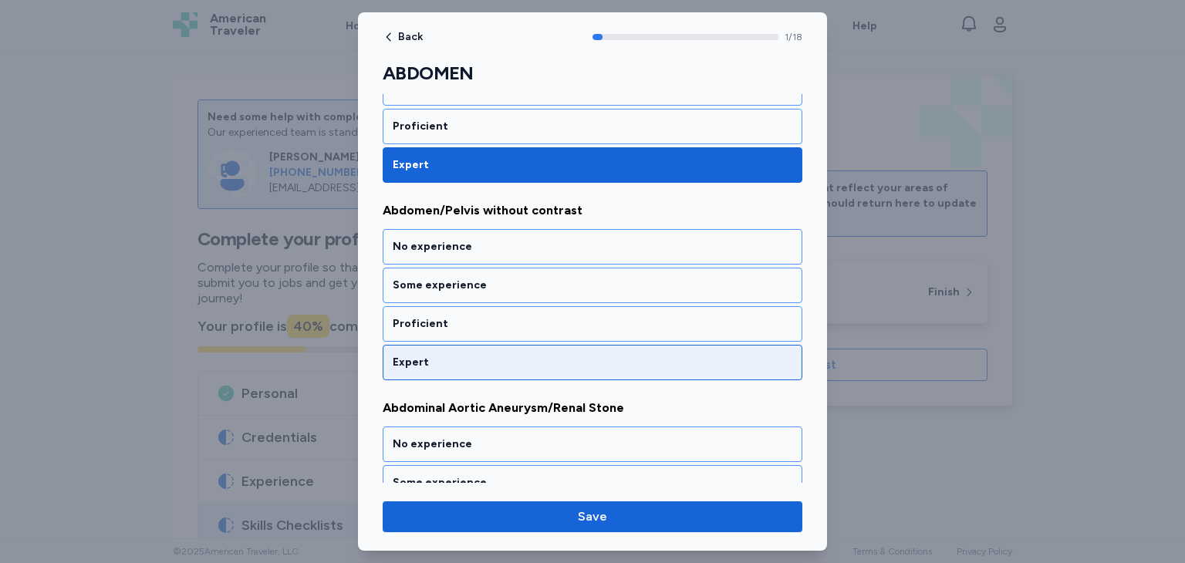
click at [496, 363] on div "Expert" at bounding box center [593, 362] width 400 height 15
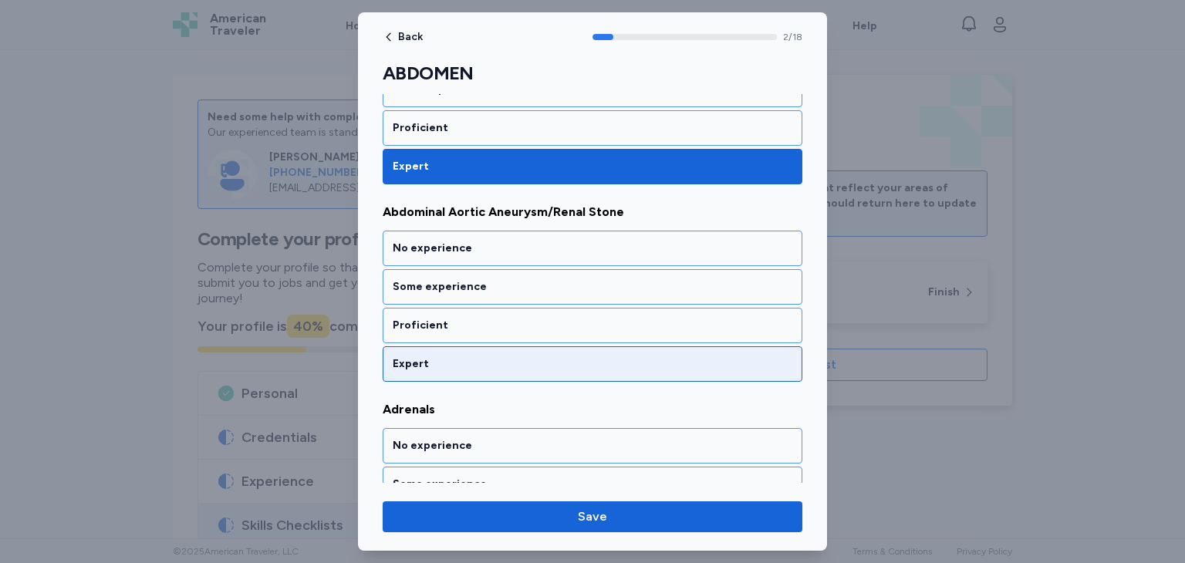
click at [501, 365] on div "Expert" at bounding box center [593, 363] width 400 height 15
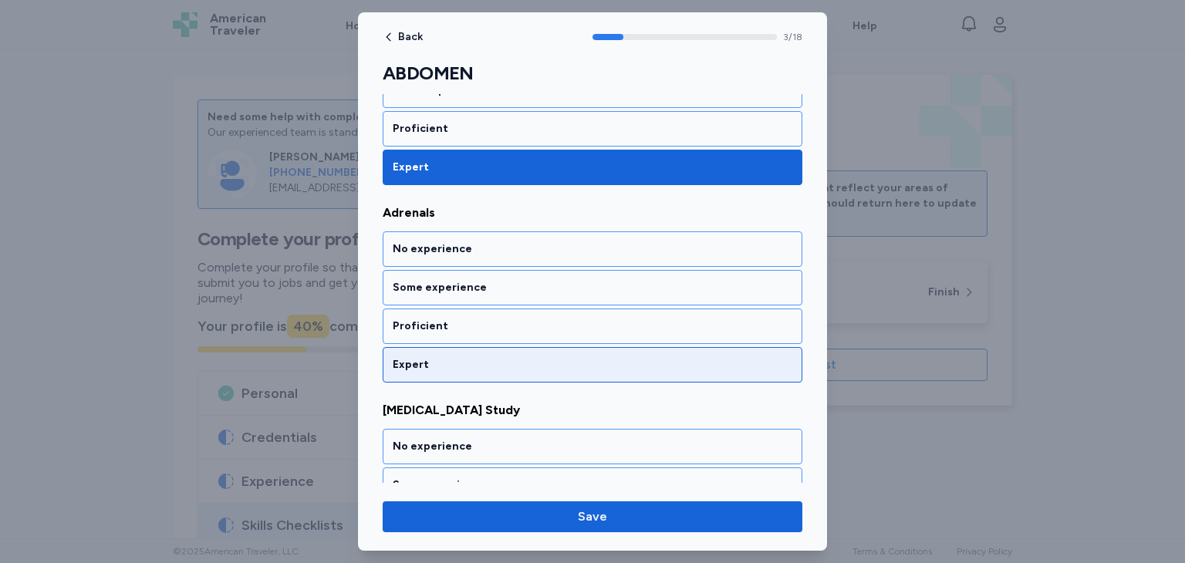
click at [500, 357] on div "Expert" at bounding box center [593, 364] width 400 height 15
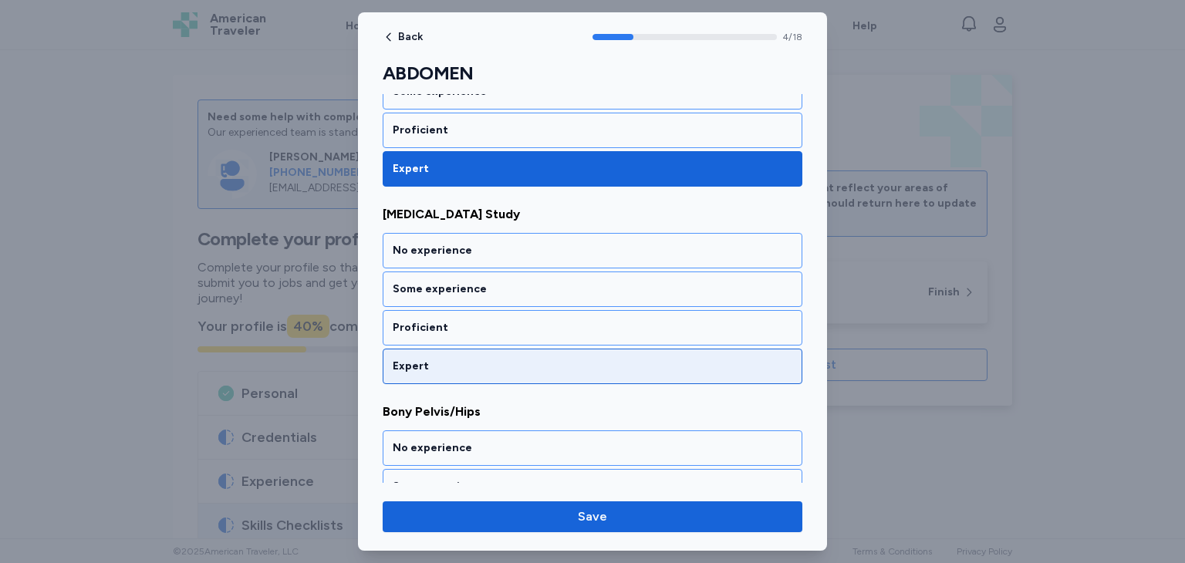
click at [502, 362] on div "Expert" at bounding box center [593, 366] width 400 height 15
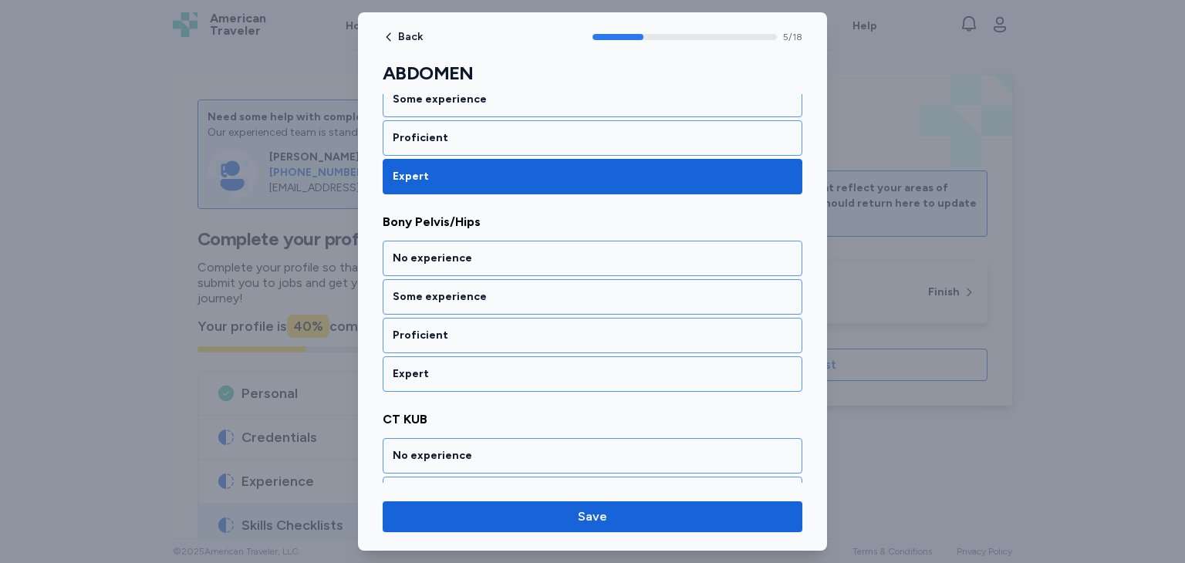
scroll to position [1101, 0]
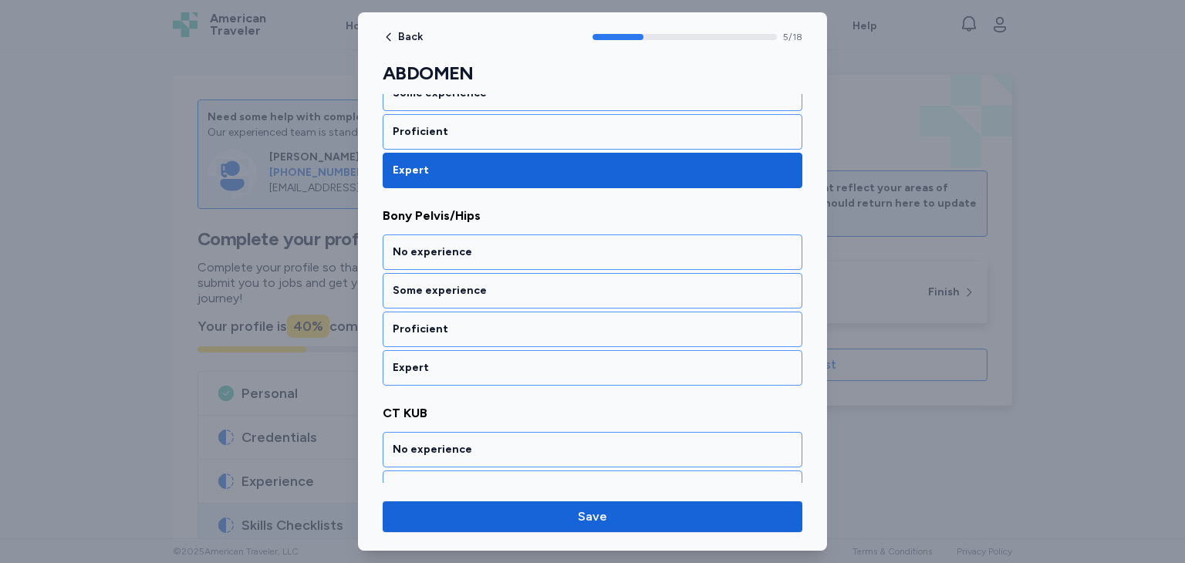
click at [502, 362] on div "Expert" at bounding box center [593, 367] width 400 height 15
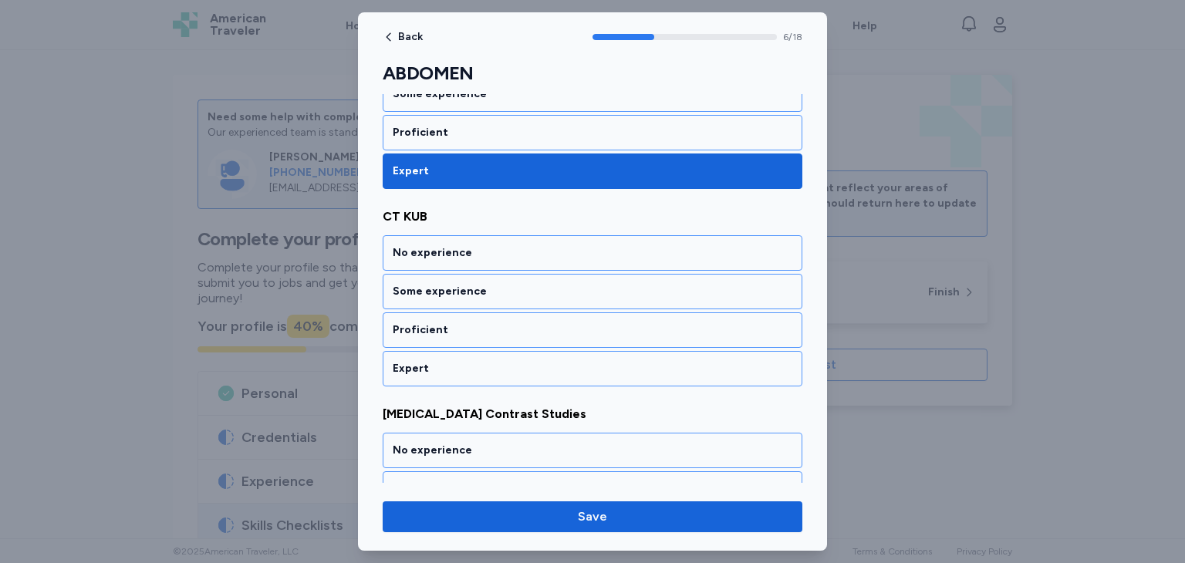
click at [502, 362] on div "Expert" at bounding box center [593, 368] width 400 height 15
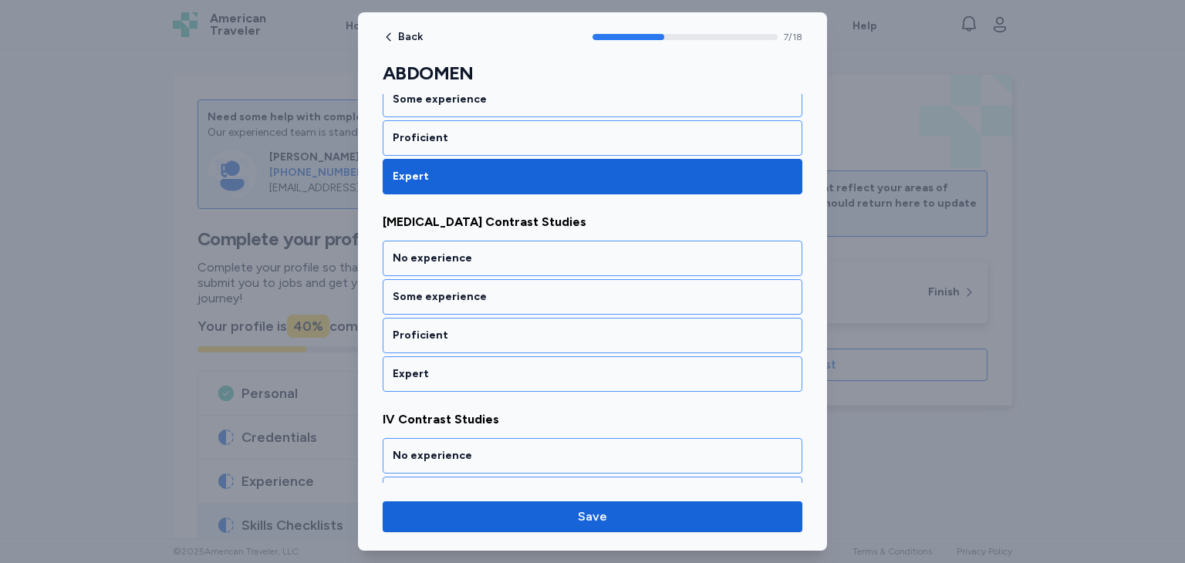
scroll to position [1494, 0]
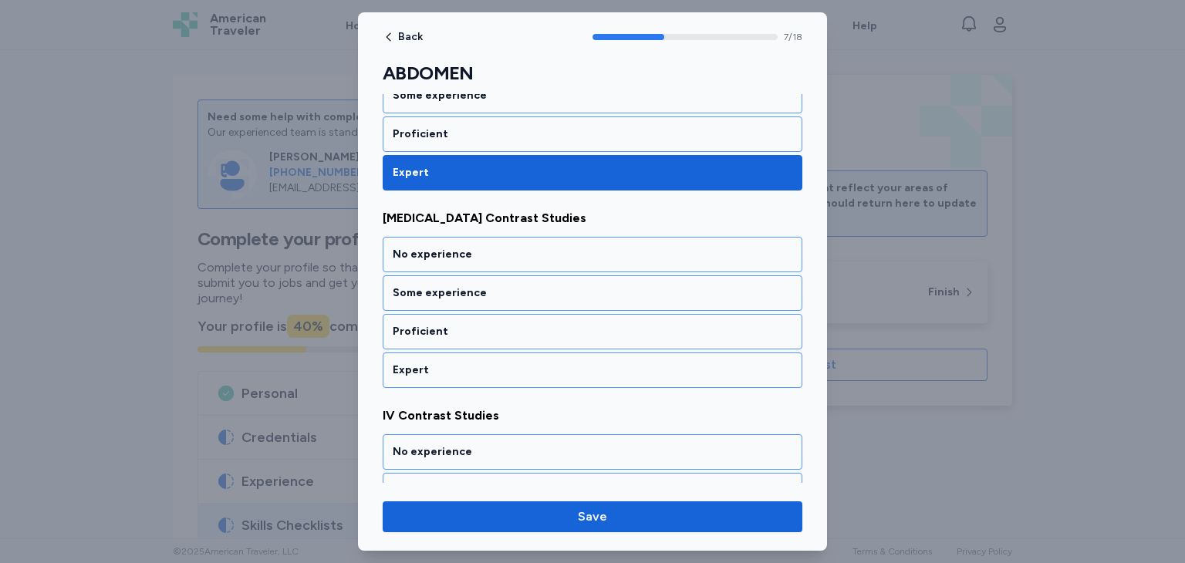
click at [502, 363] on div "Expert" at bounding box center [593, 370] width 400 height 15
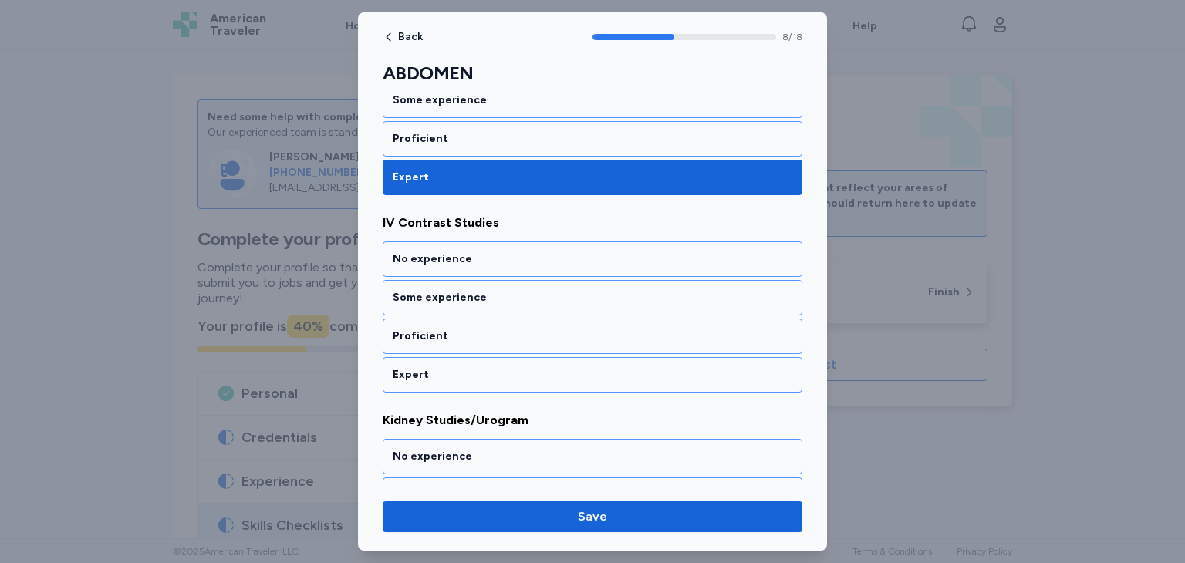
scroll to position [1691, 0]
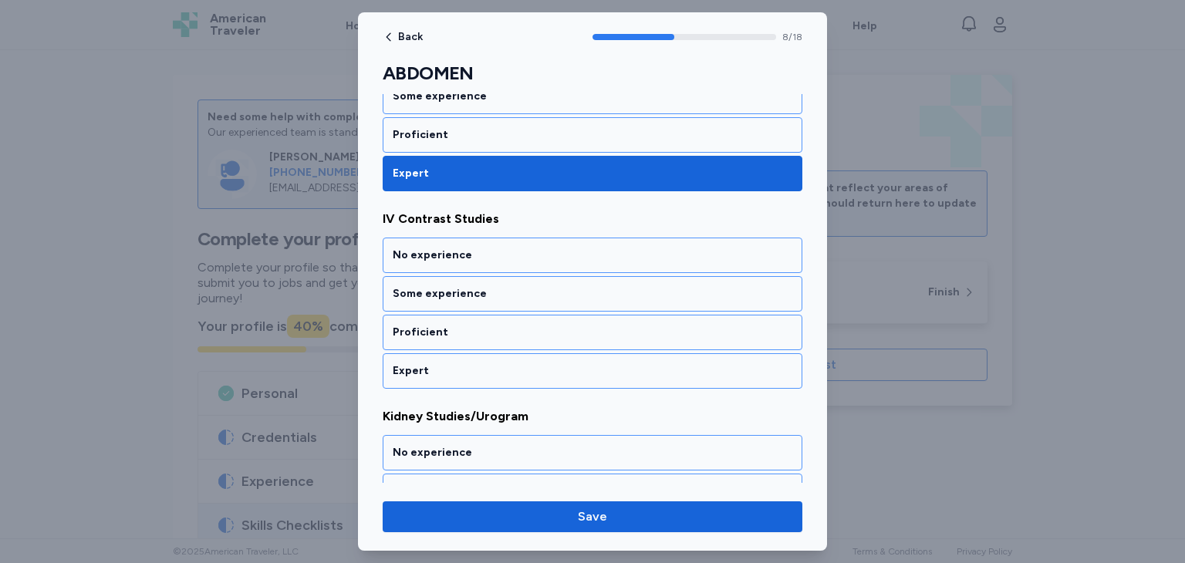
click at [502, 363] on div "Expert" at bounding box center [593, 370] width 400 height 15
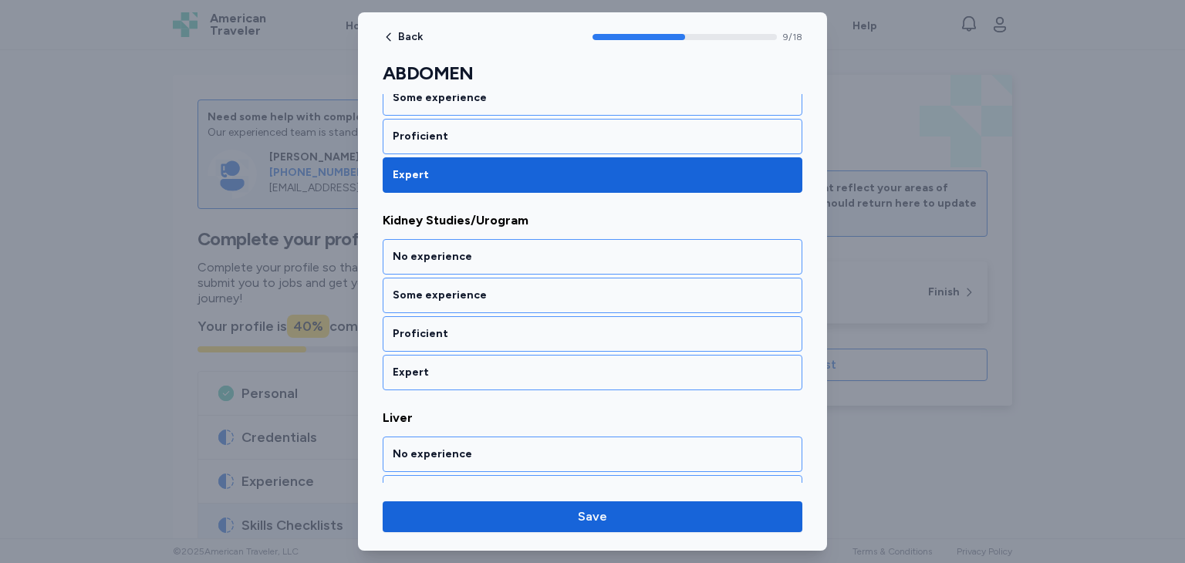
click at [502, 365] on div "Expert" at bounding box center [593, 372] width 400 height 15
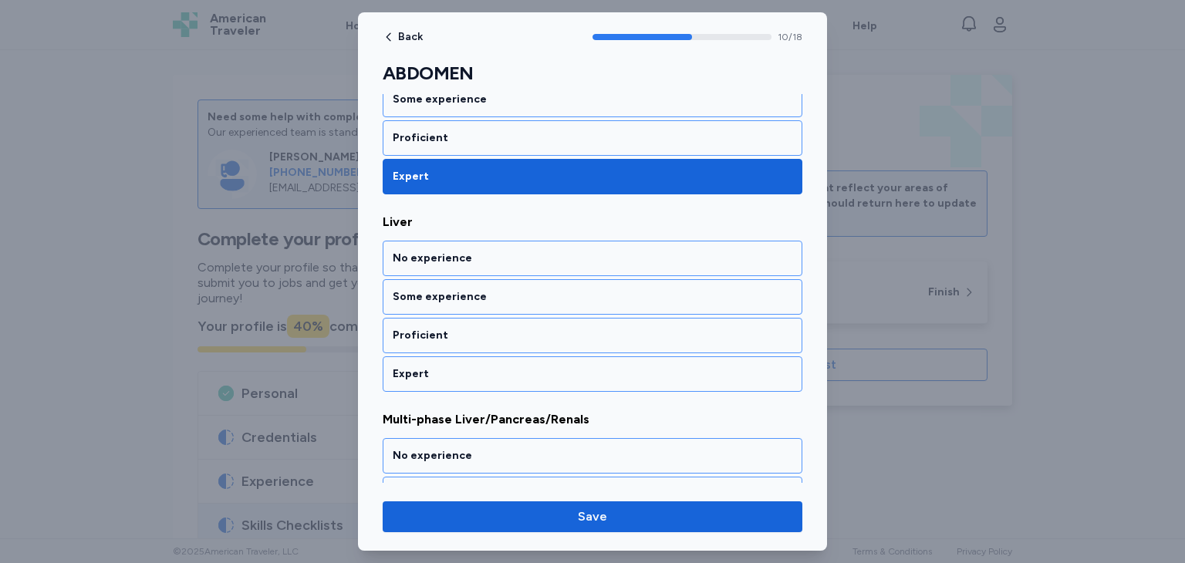
click at [502, 366] on div "Expert" at bounding box center [593, 373] width 400 height 15
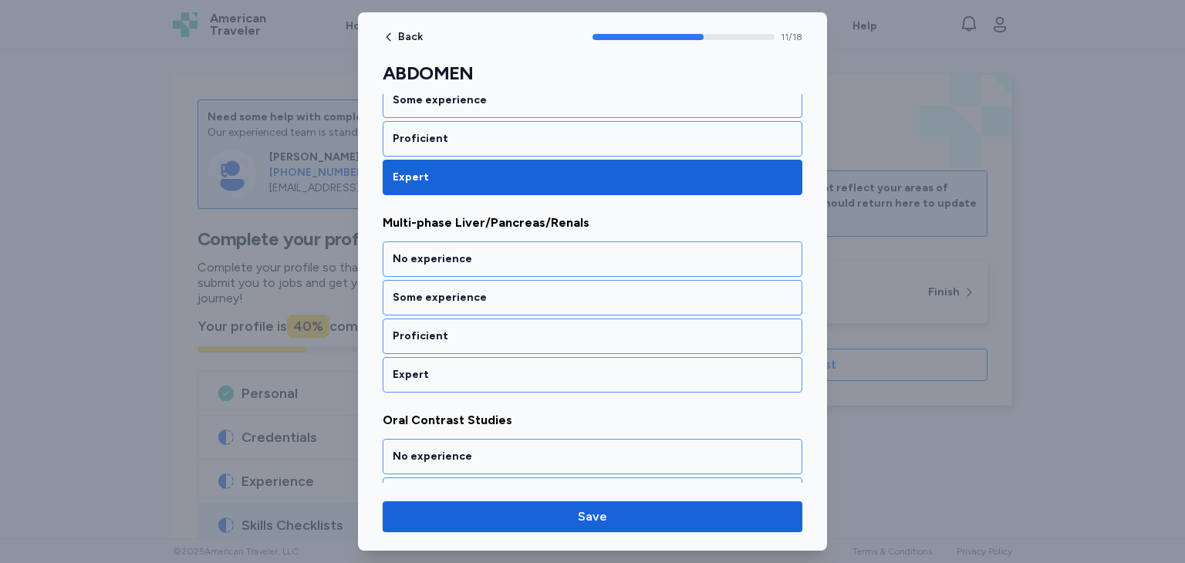
click at [502, 367] on div "Expert" at bounding box center [593, 374] width 400 height 15
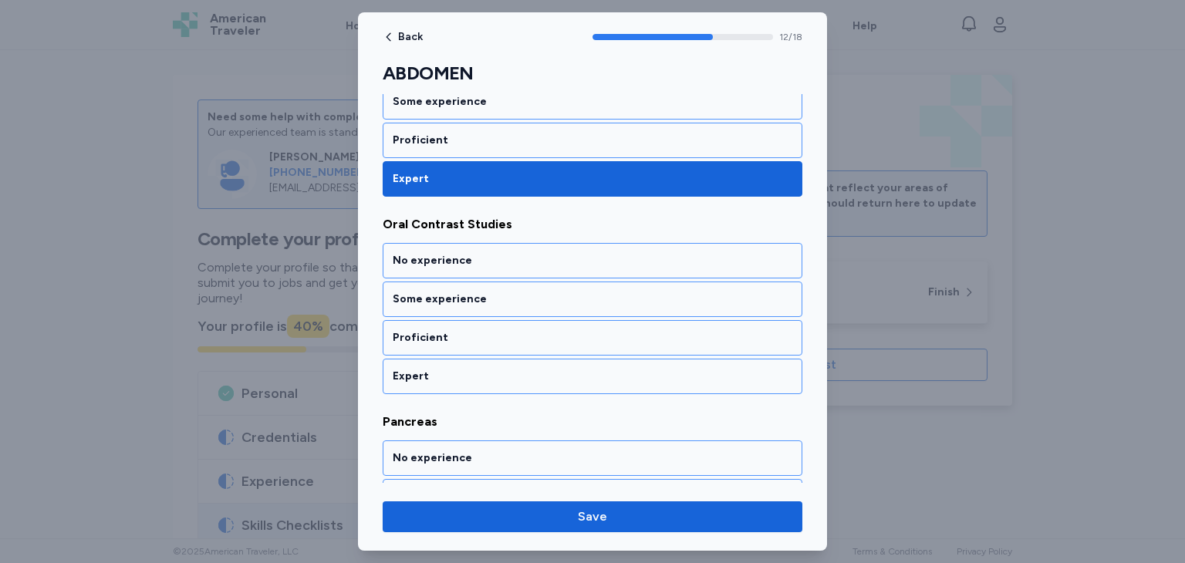
click at [502, 369] on div "Expert" at bounding box center [593, 376] width 400 height 15
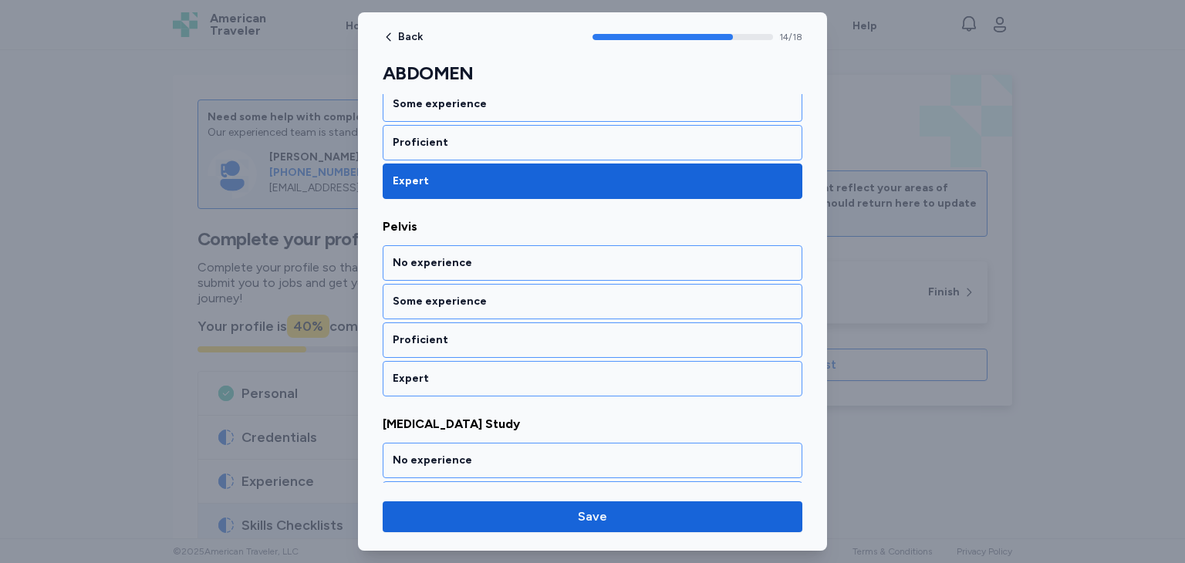
click at [502, 371] on div "Expert" at bounding box center [593, 378] width 400 height 15
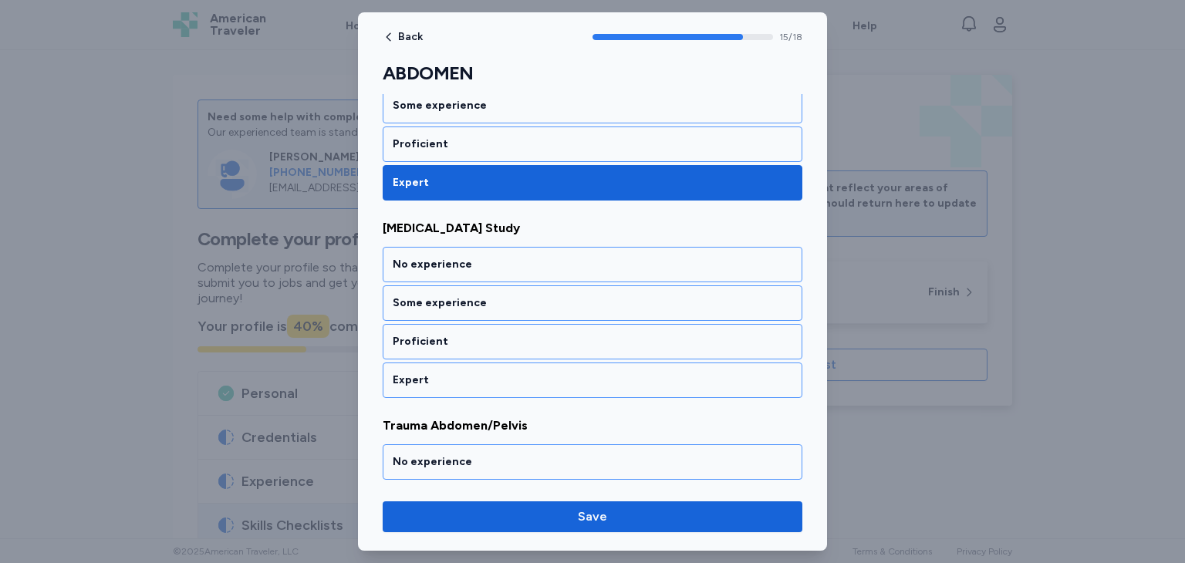
click at [502, 373] on div "Expert" at bounding box center [593, 380] width 400 height 15
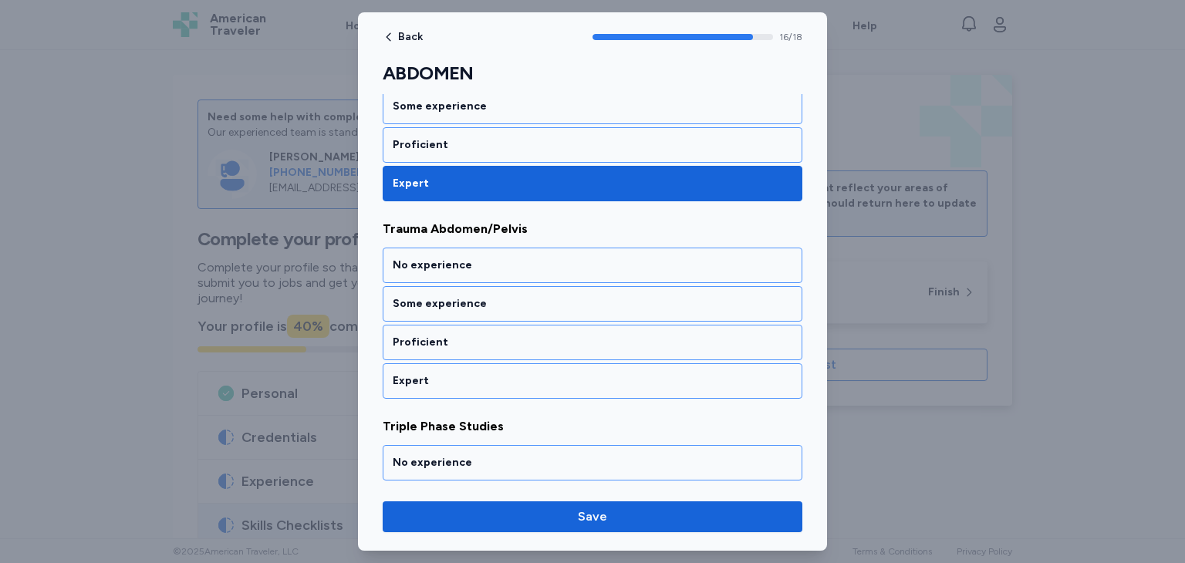
click at [502, 373] on div "Expert" at bounding box center [593, 380] width 400 height 15
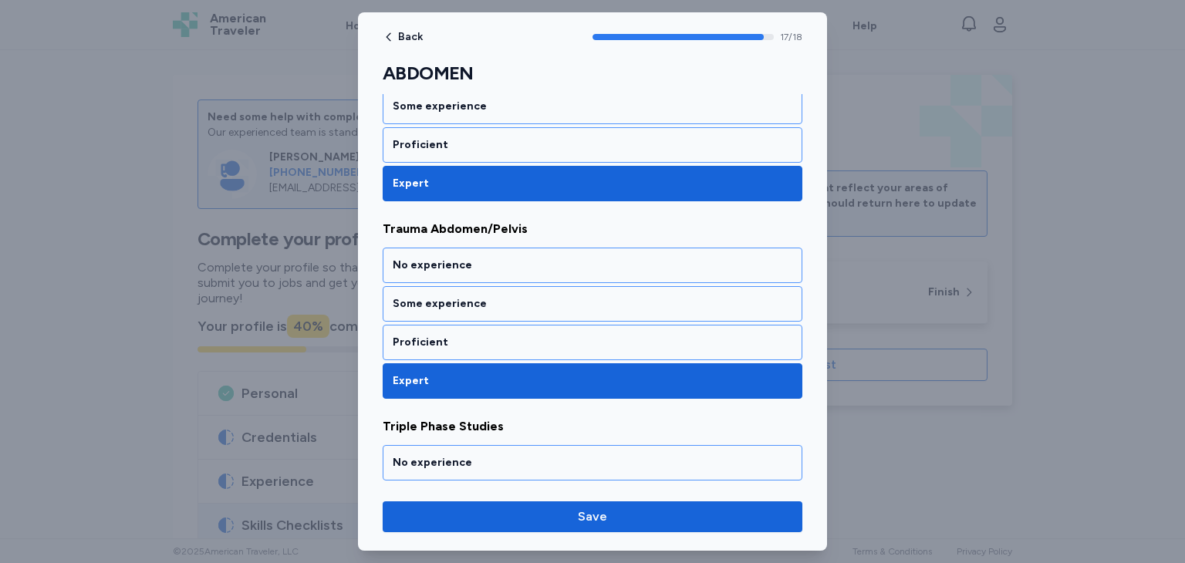
scroll to position [3355, 0]
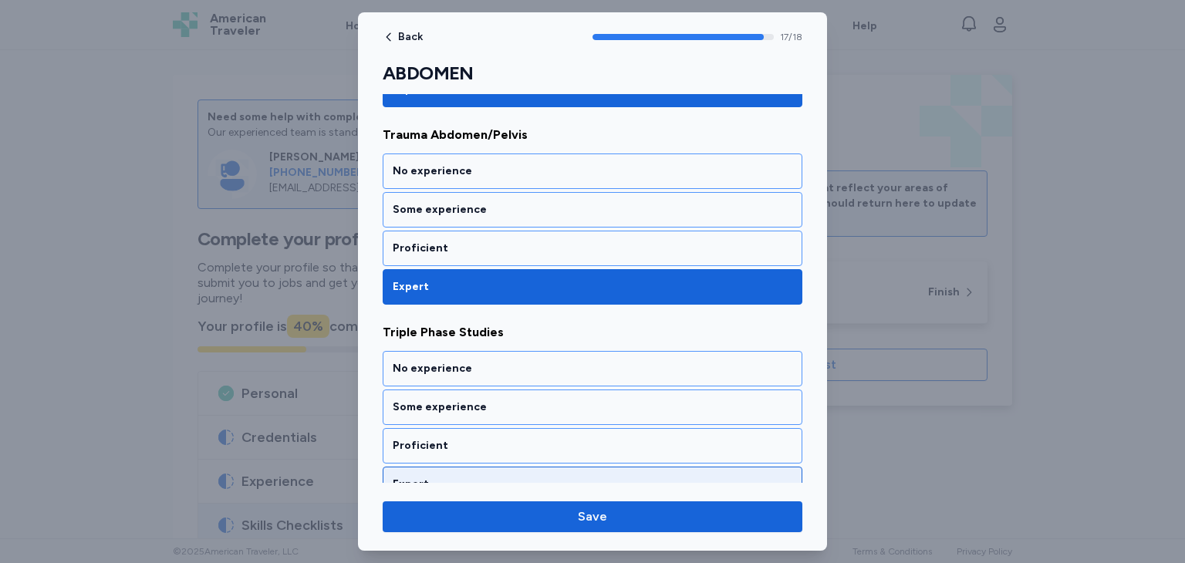
click at [498, 477] on div "Expert" at bounding box center [593, 484] width 400 height 15
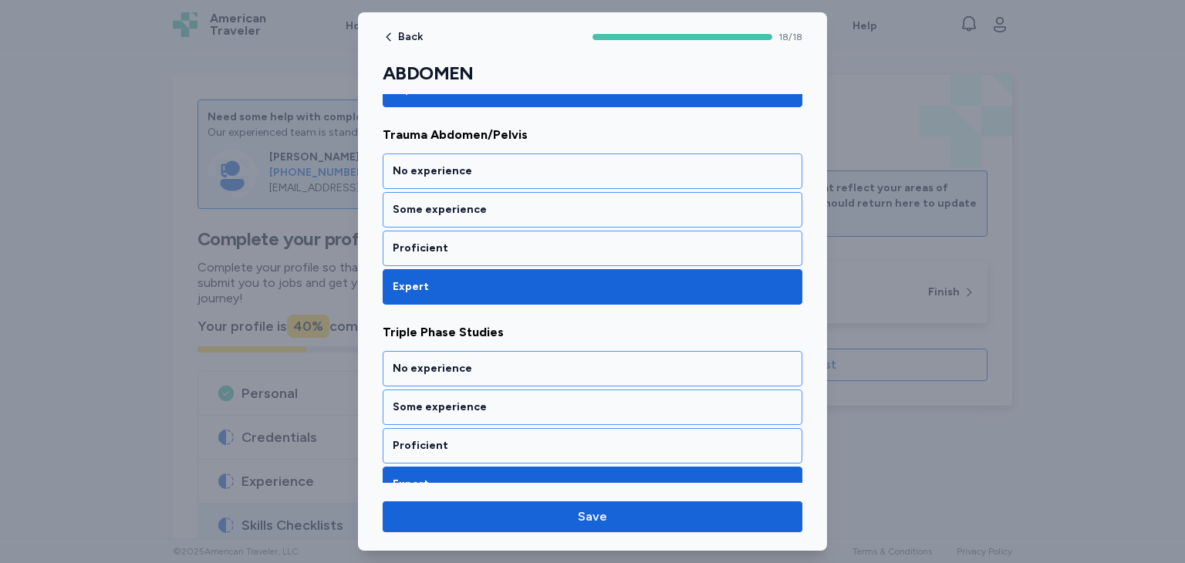
click at [541, 543] on div "Back 18 / 18 ABDOMEN Rate your ability as accurately as possible for each skill…" at bounding box center [592, 281] width 469 height 538
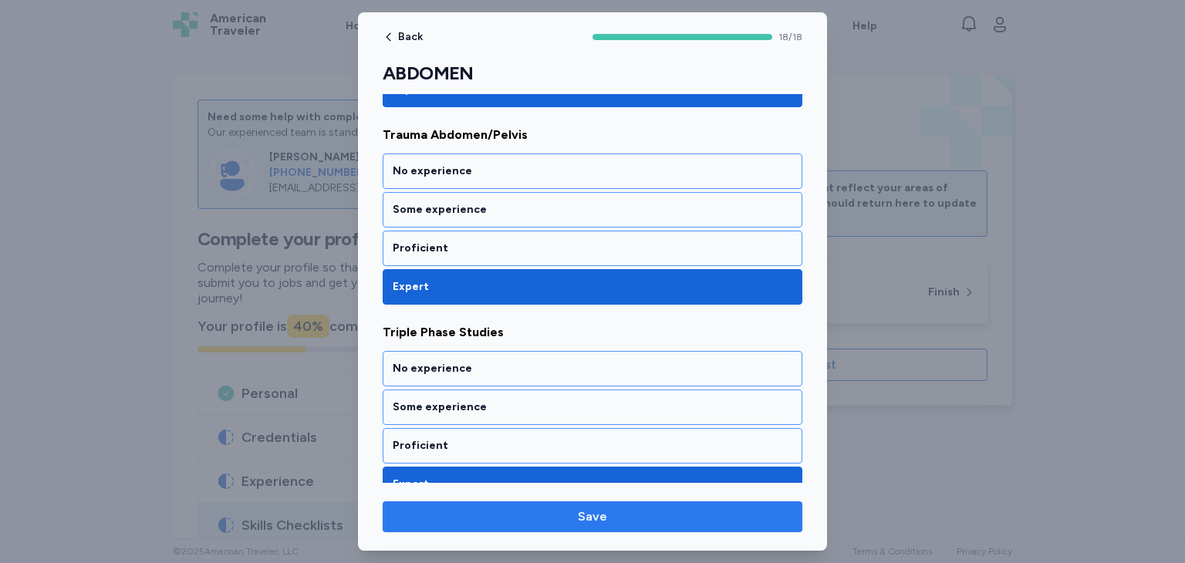
click at [547, 520] on span "Save" at bounding box center [592, 517] width 395 height 19
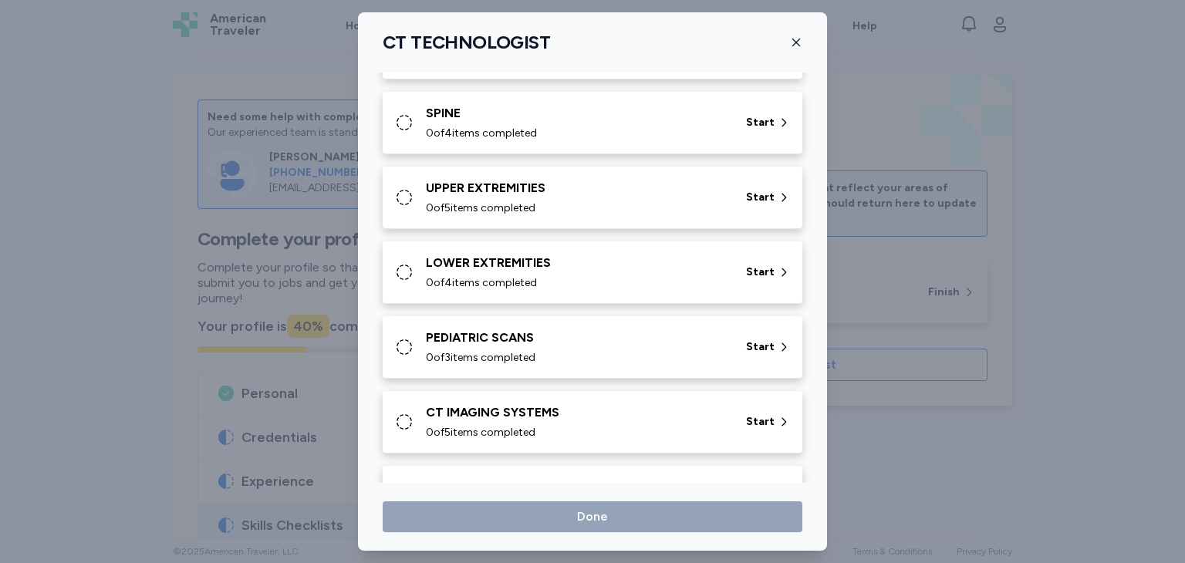
scroll to position [477, 0]
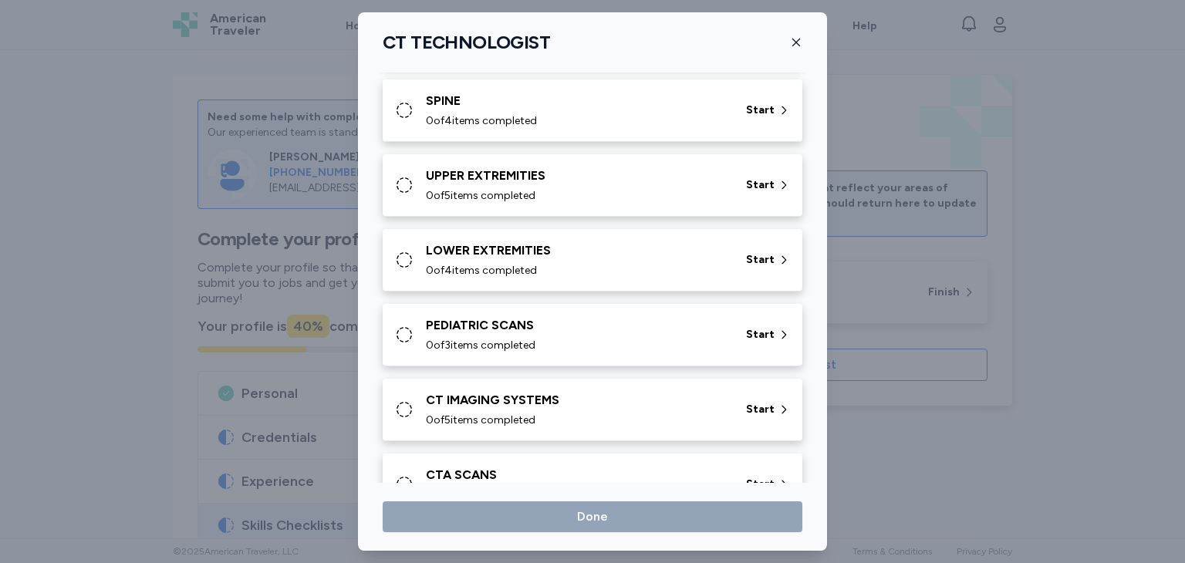
click at [414, 115] on div "SPINE 0 of 4 items completed Start" at bounding box center [595, 110] width 401 height 37
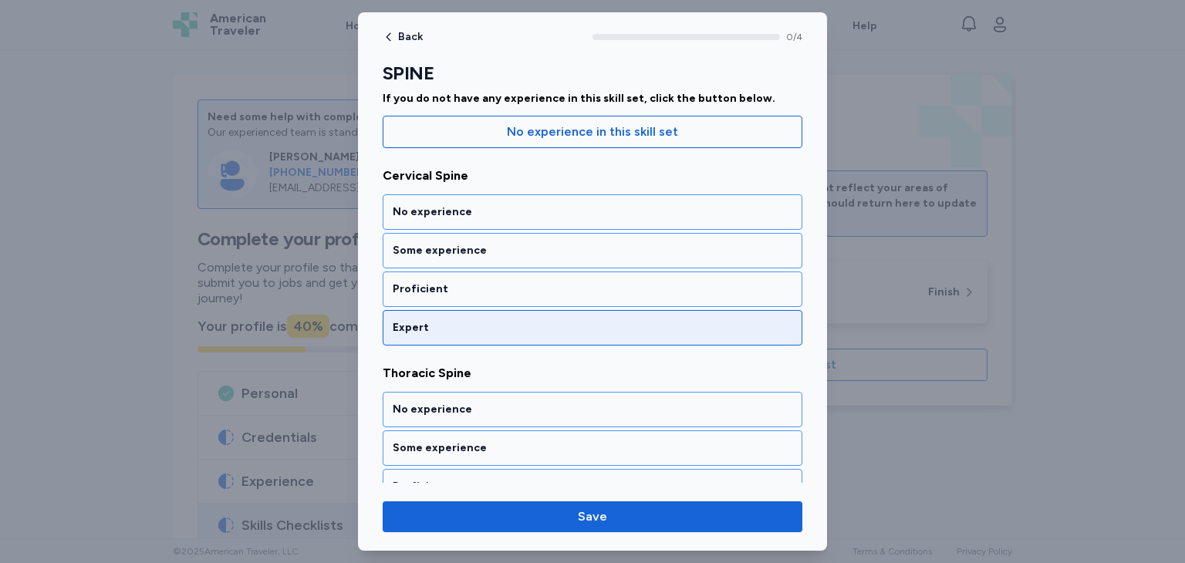
click at [535, 320] on div "Expert" at bounding box center [593, 327] width 400 height 15
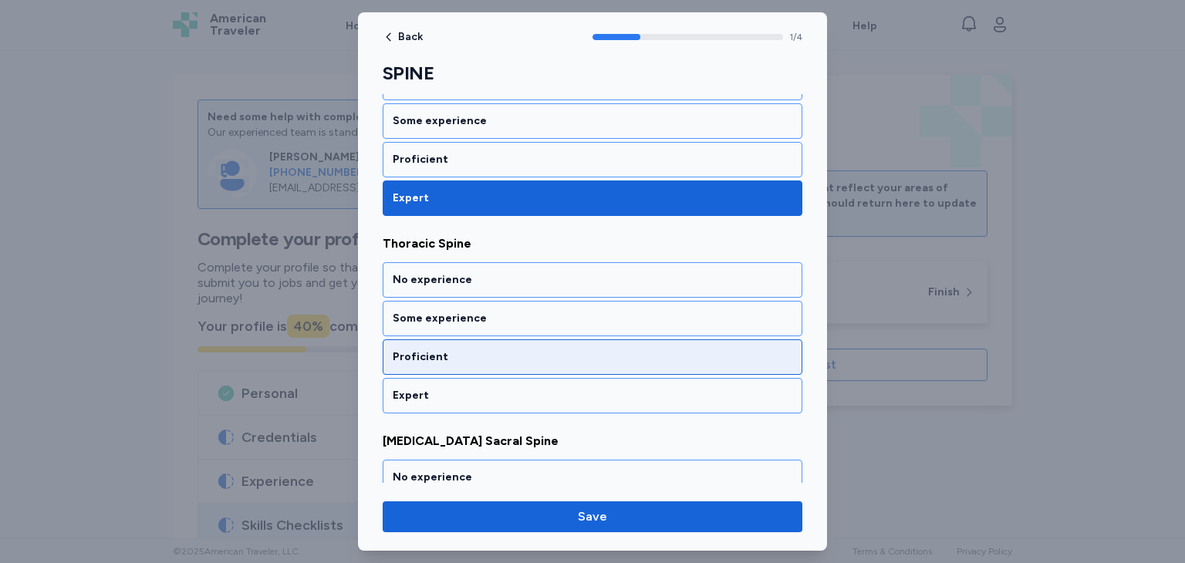
scroll to position [317, 0]
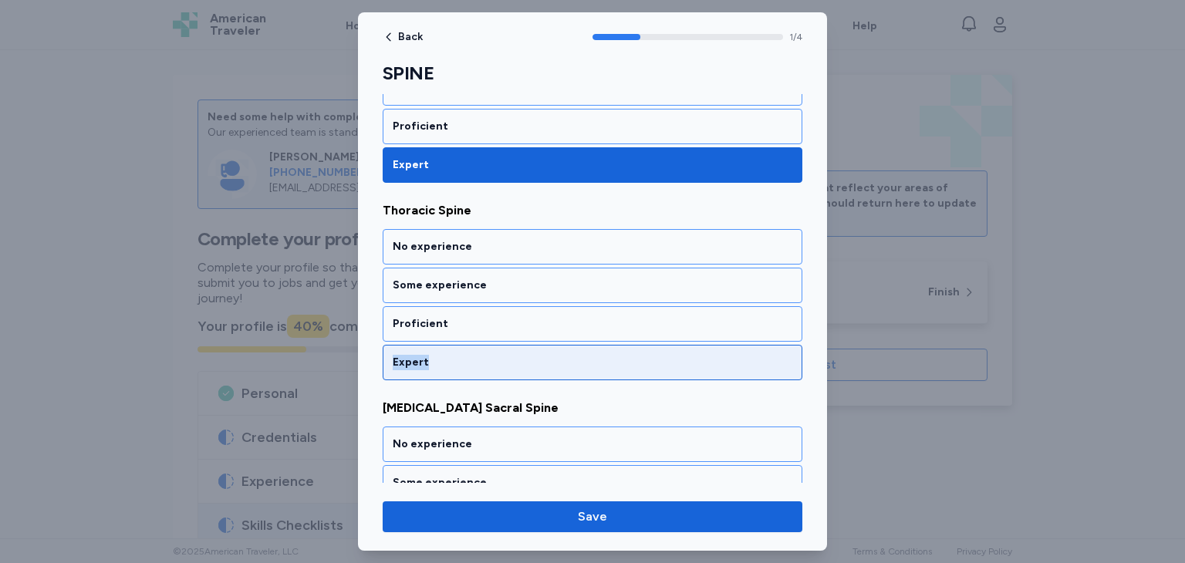
drag, startPoint x: 535, startPoint y: 322, endPoint x: 555, endPoint y: 356, distance: 39.0
click at [555, 356] on div "No experience Some experience Proficient Expert" at bounding box center [593, 304] width 420 height 151
click at [555, 356] on div "Expert" at bounding box center [593, 362] width 400 height 15
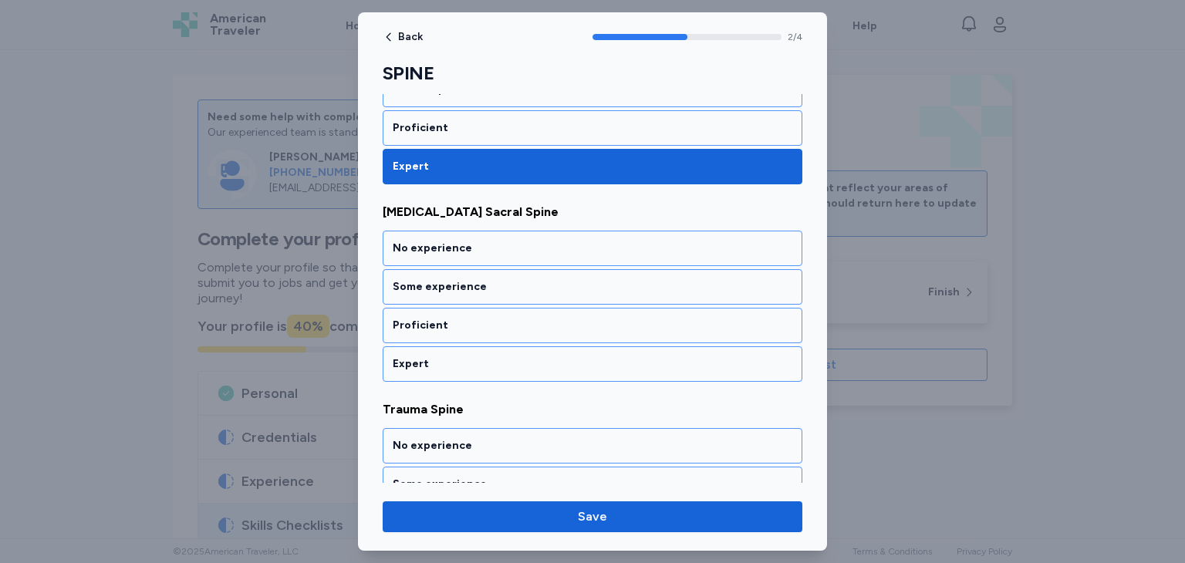
click at [555, 356] on div "Expert" at bounding box center [593, 363] width 400 height 15
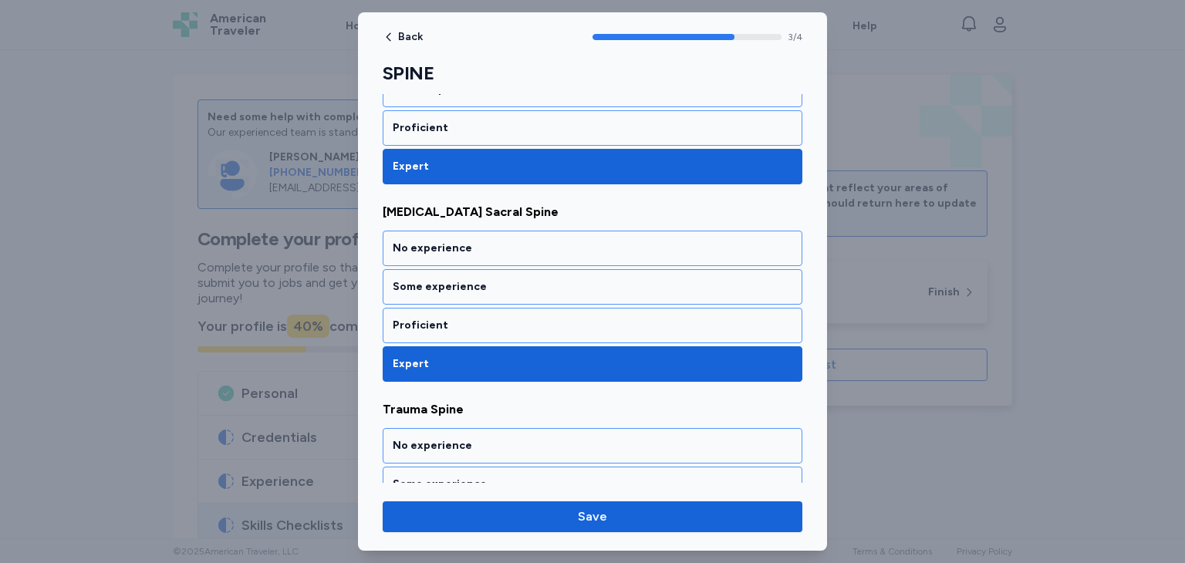
scroll to position [608, 0]
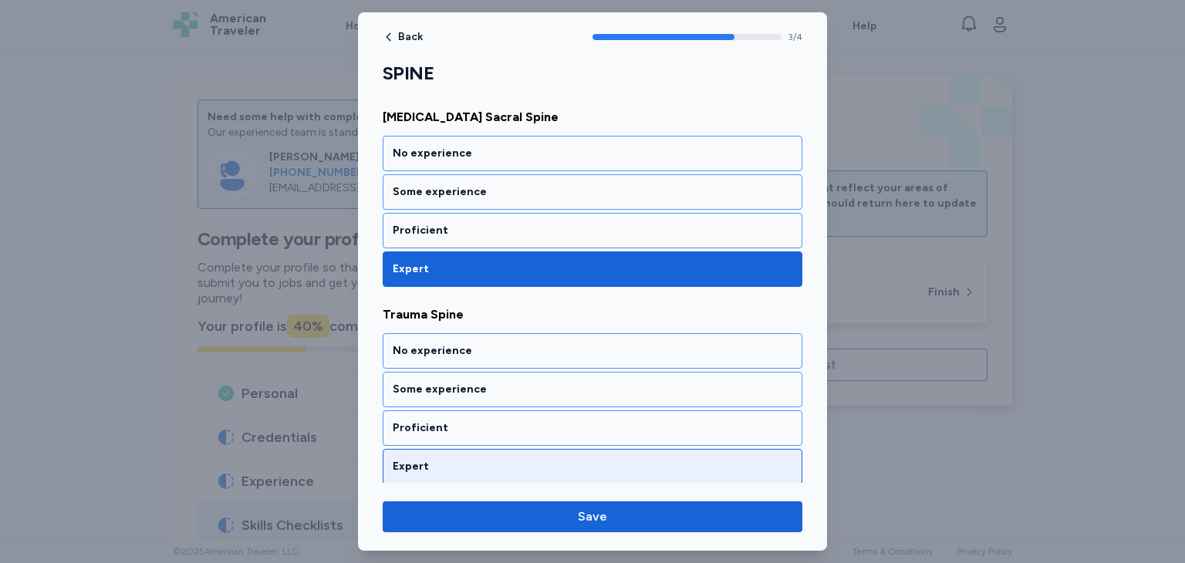
click at [568, 460] on div "Expert" at bounding box center [593, 466] width 400 height 15
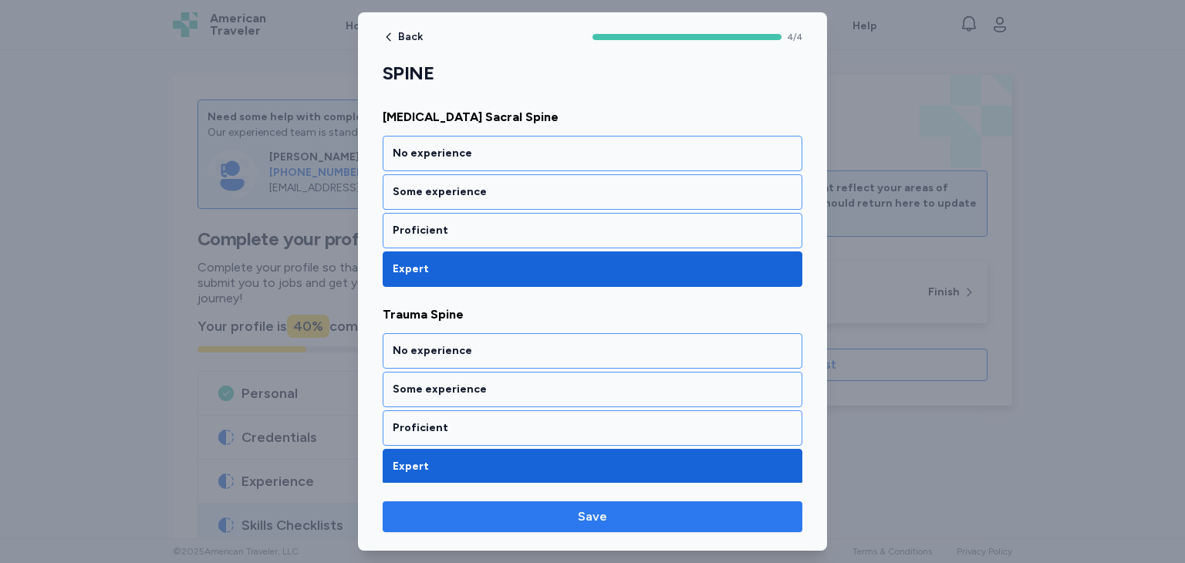
click at [589, 522] on span "Save" at bounding box center [592, 517] width 29 height 19
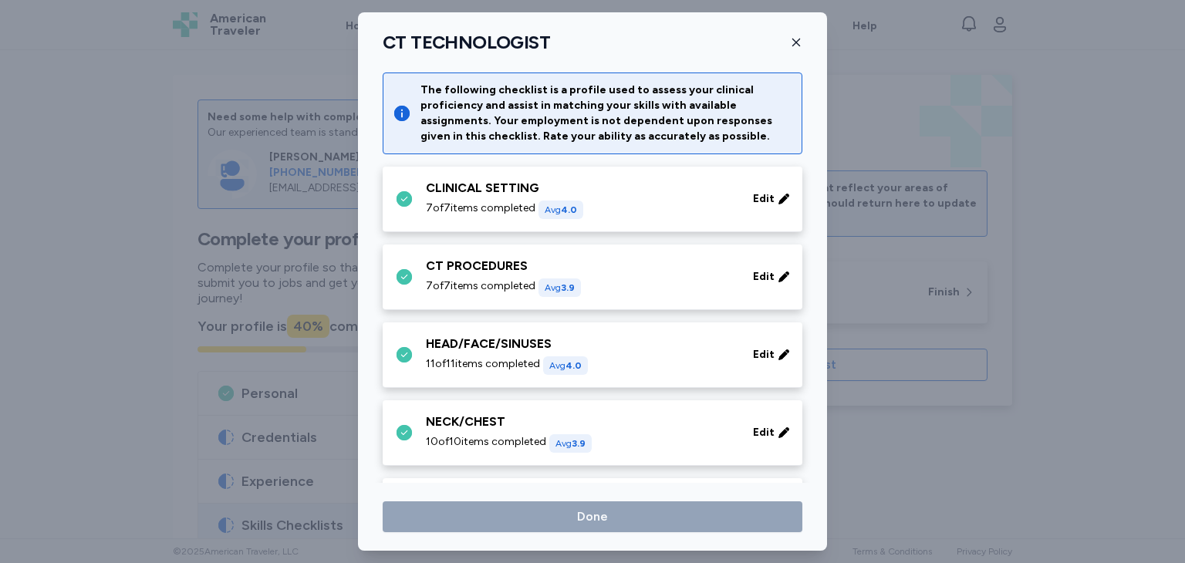
scroll to position [477, 0]
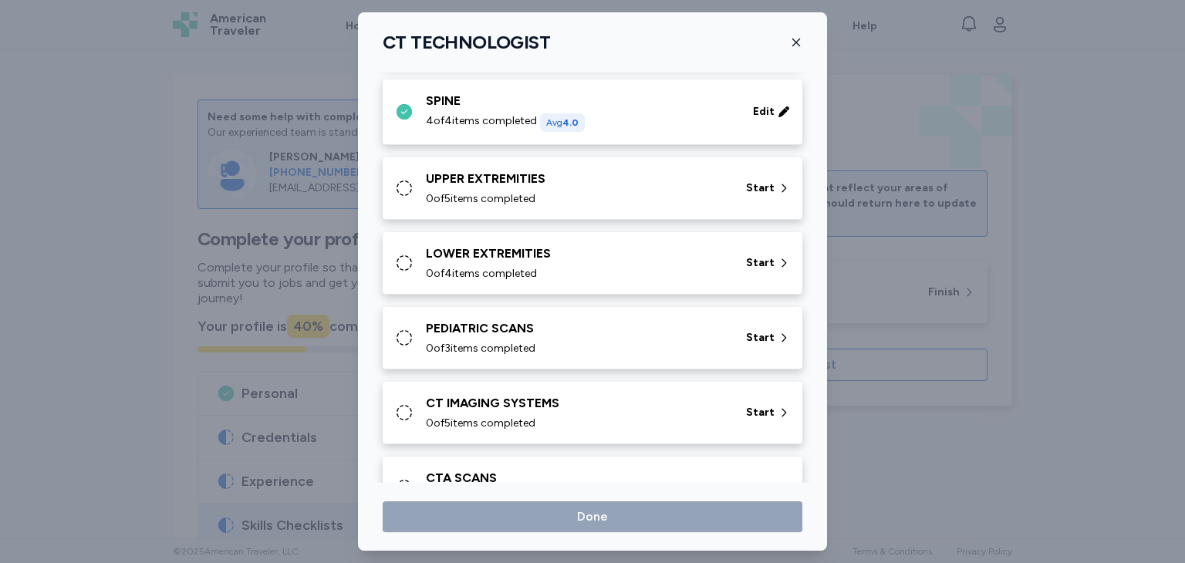
click at [410, 195] on icon at bounding box center [404, 188] width 19 height 19
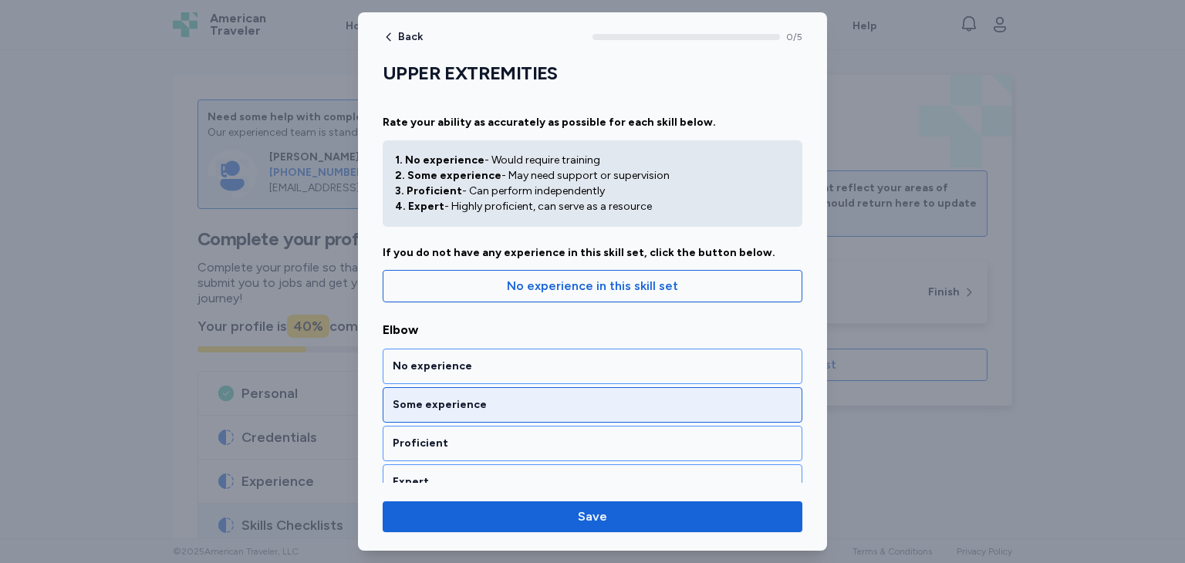
scroll to position [154, 0]
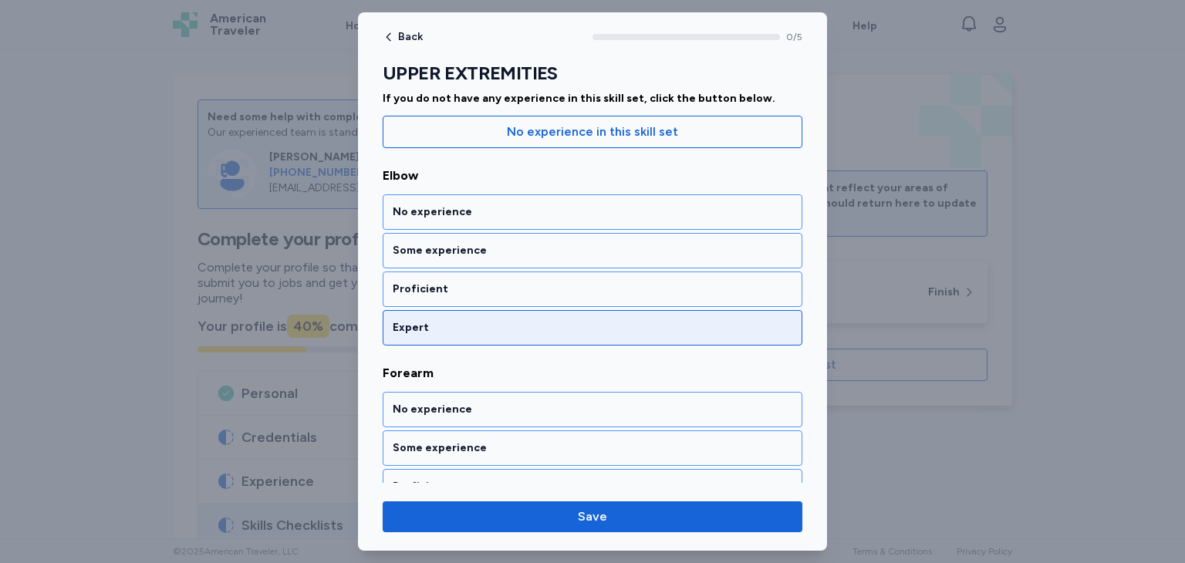
click at [509, 338] on div "Expert" at bounding box center [593, 327] width 420 height 35
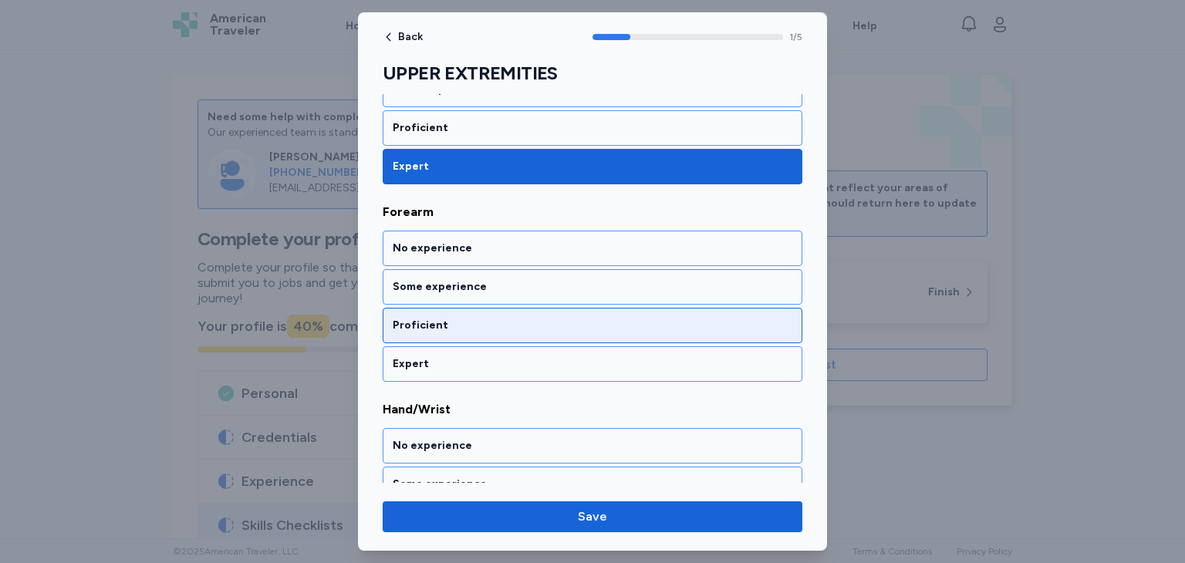
scroll to position [317, 0]
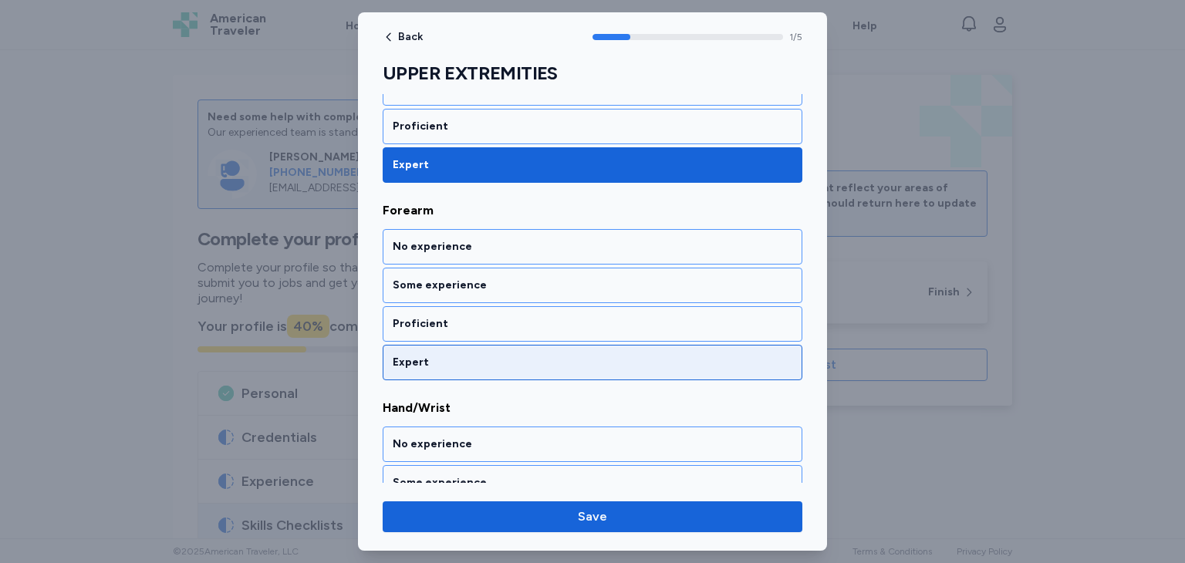
click at [520, 355] on div "Expert" at bounding box center [593, 362] width 400 height 15
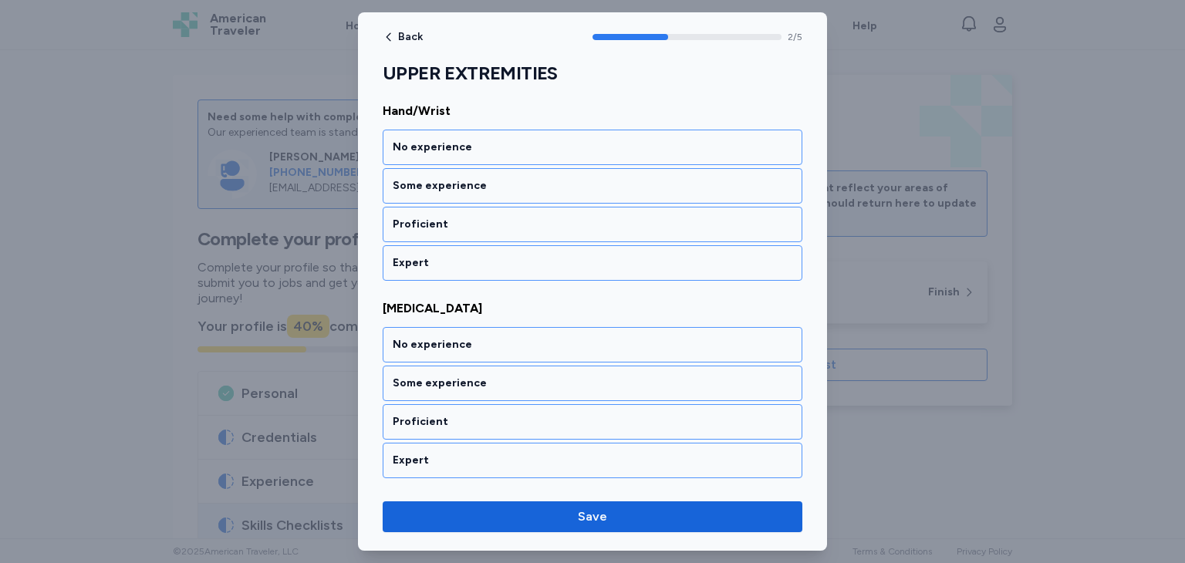
scroll to position [667, 0]
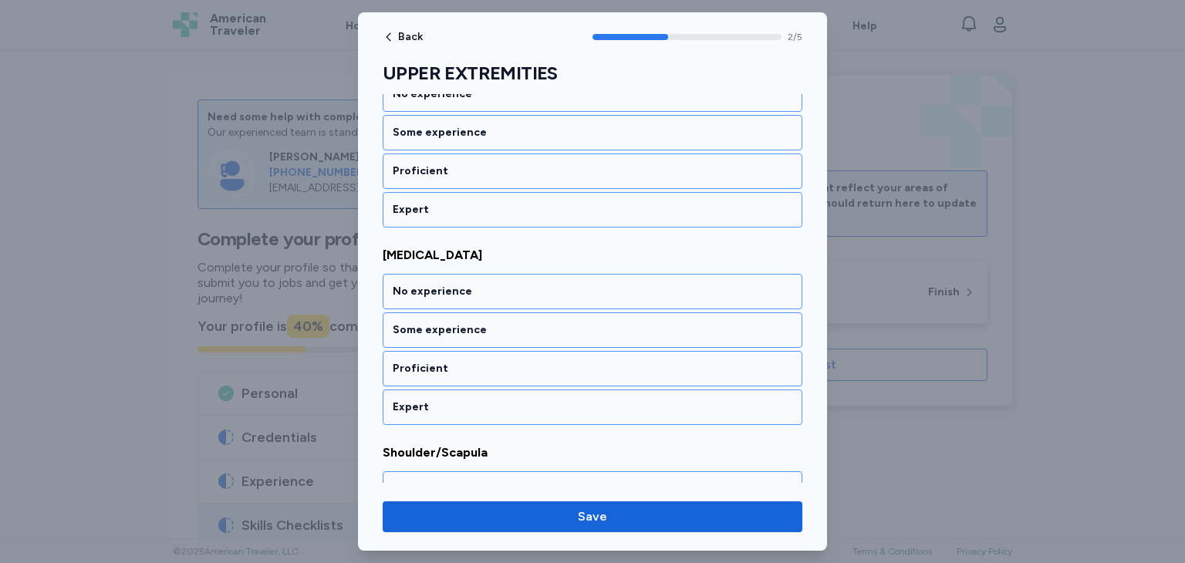
click at [469, 214] on div "Expert" at bounding box center [593, 209] width 420 height 35
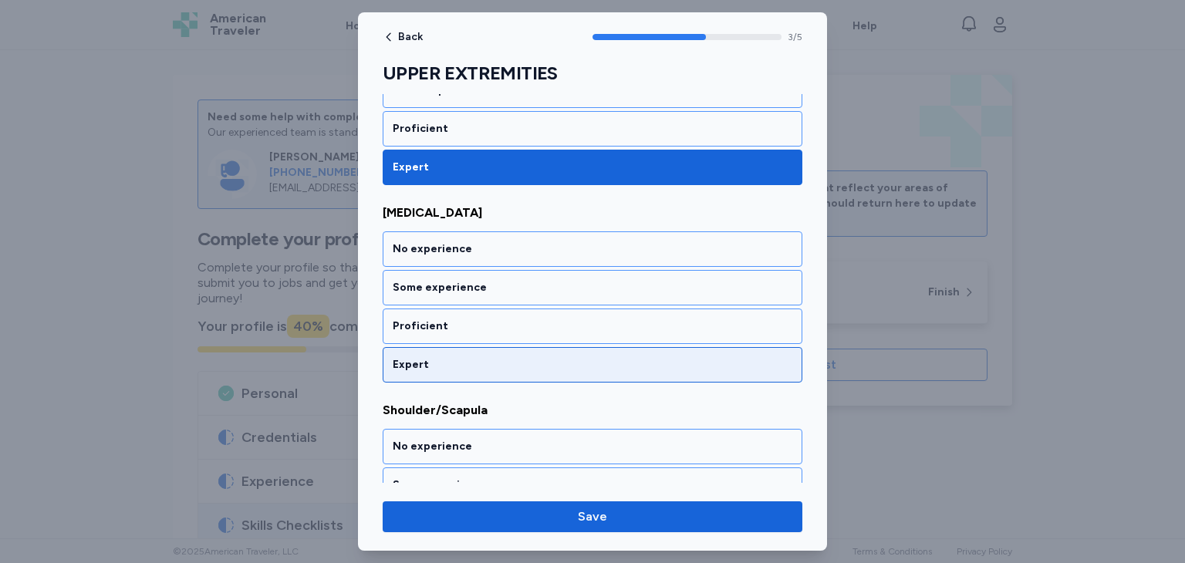
click at [546, 363] on div "Expert" at bounding box center [593, 364] width 400 height 15
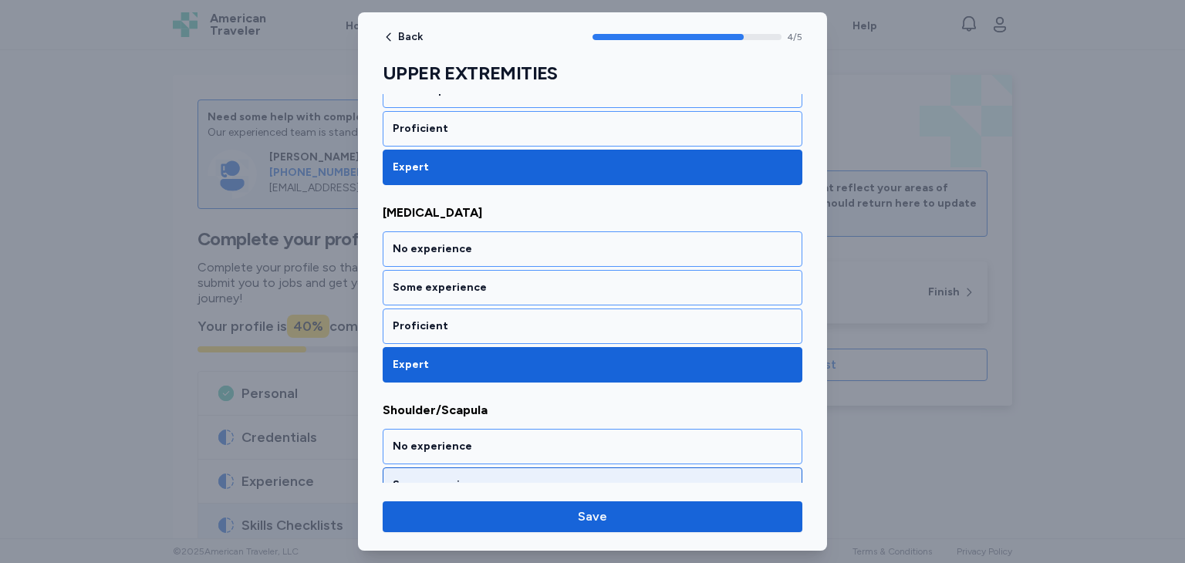
scroll to position [804, 0]
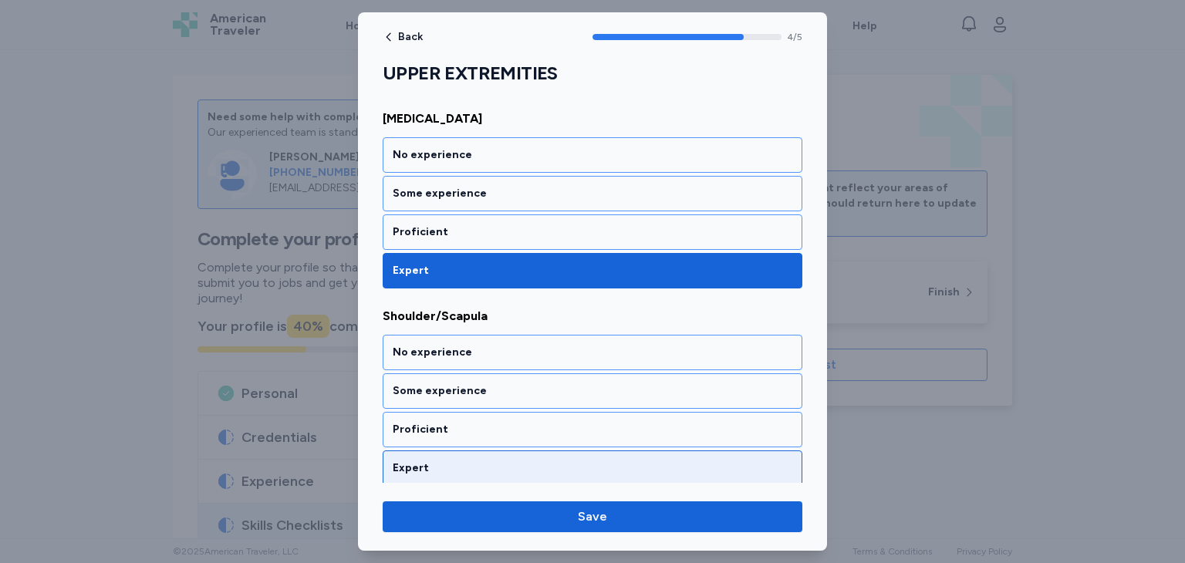
click at [531, 460] on div "Expert" at bounding box center [593, 467] width 400 height 15
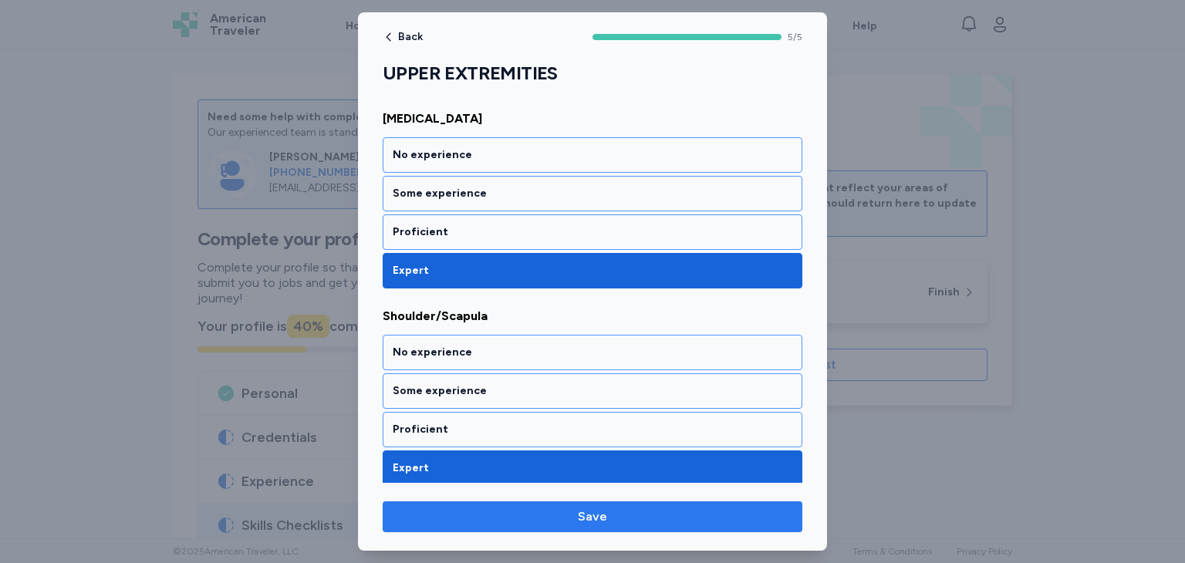
click at [572, 521] on span "Save" at bounding box center [592, 517] width 395 height 19
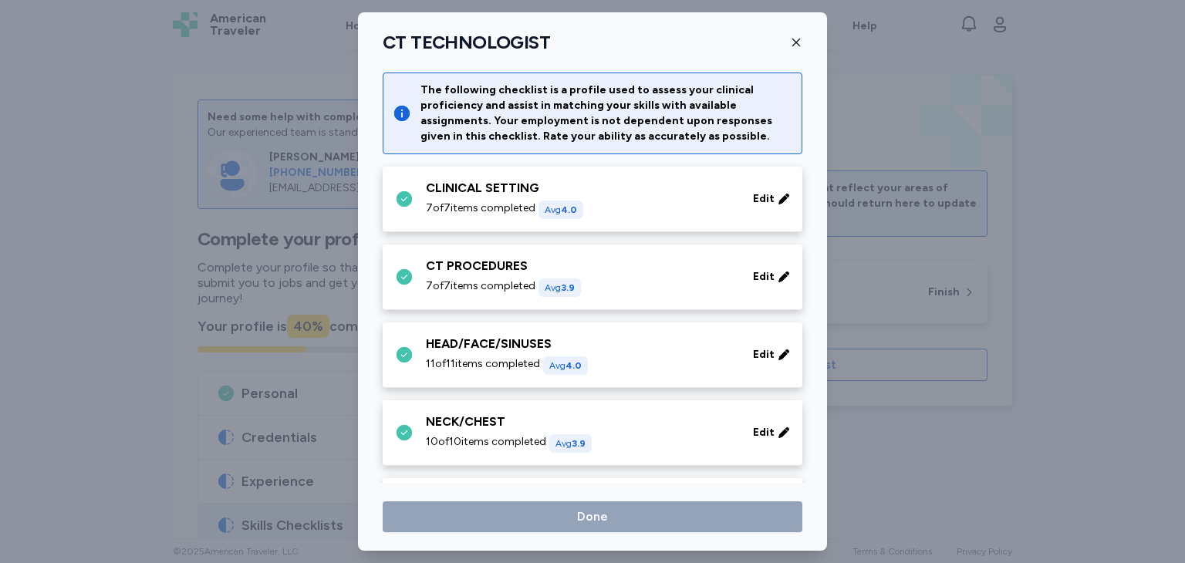
scroll to position [477, 0]
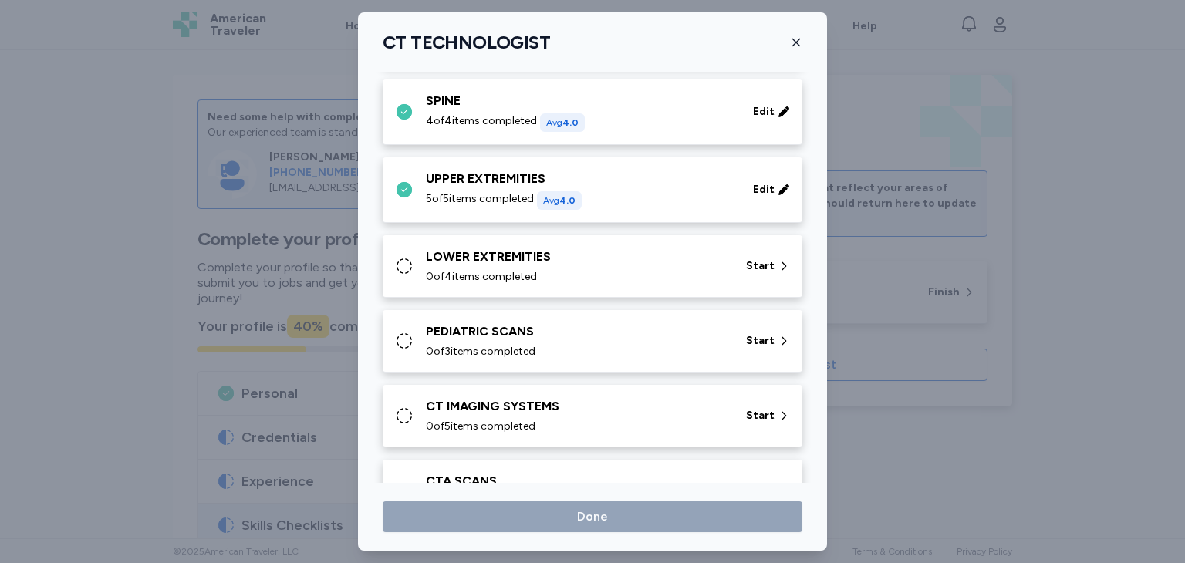
click at [401, 251] on div "LOWER EXTREMITIES 0 of 4 items completed Start" at bounding box center [595, 266] width 401 height 37
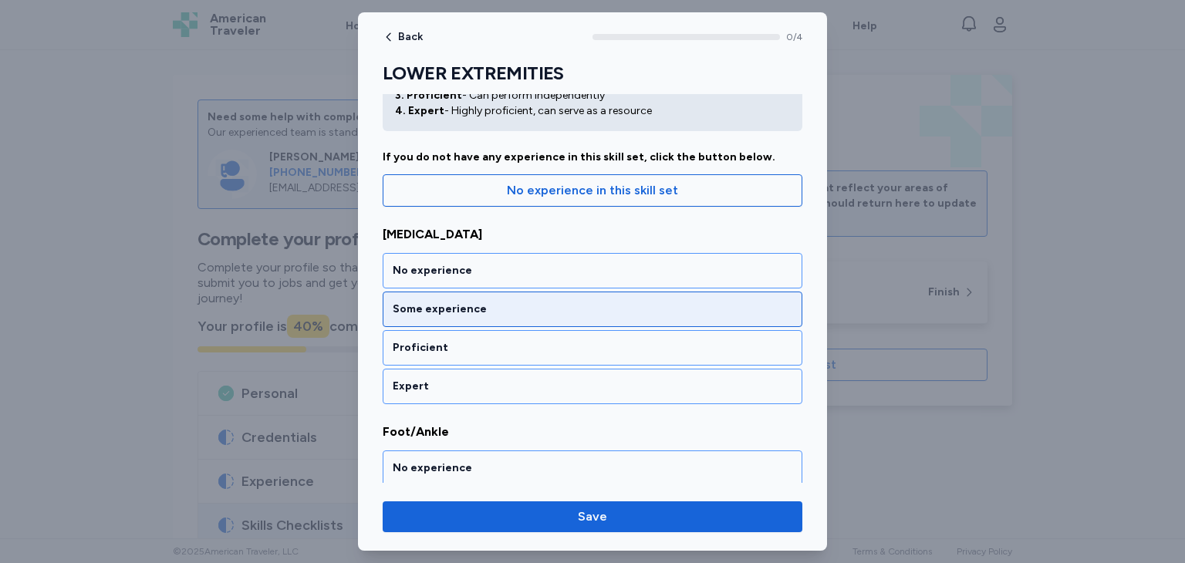
scroll to position [154, 0]
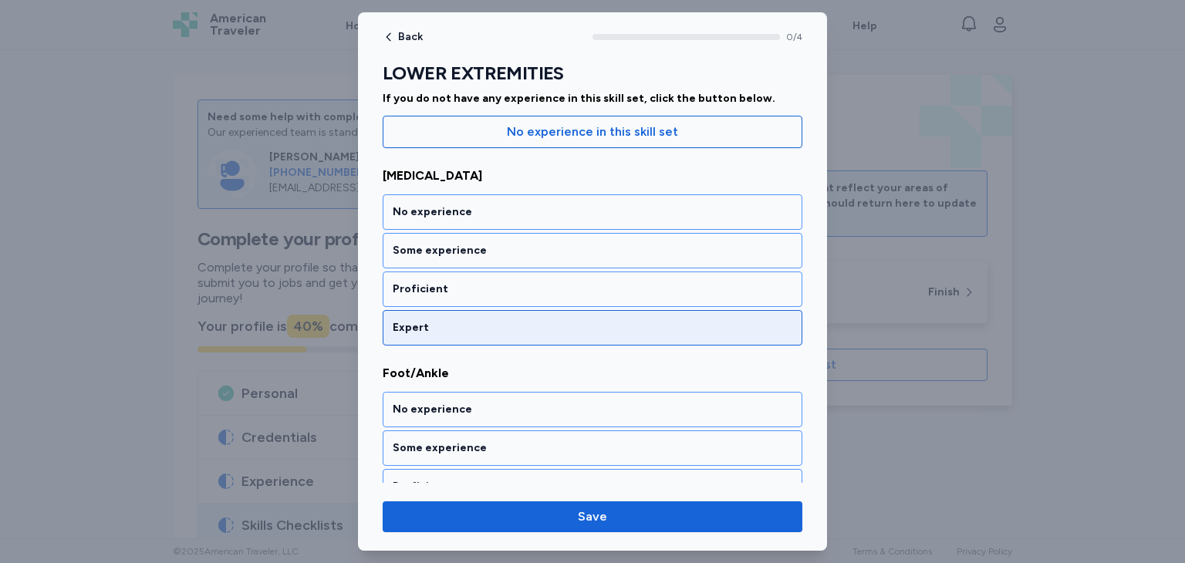
click at [503, 339] on div "Expert" at bounding box center [593, 327] width 420 height 35
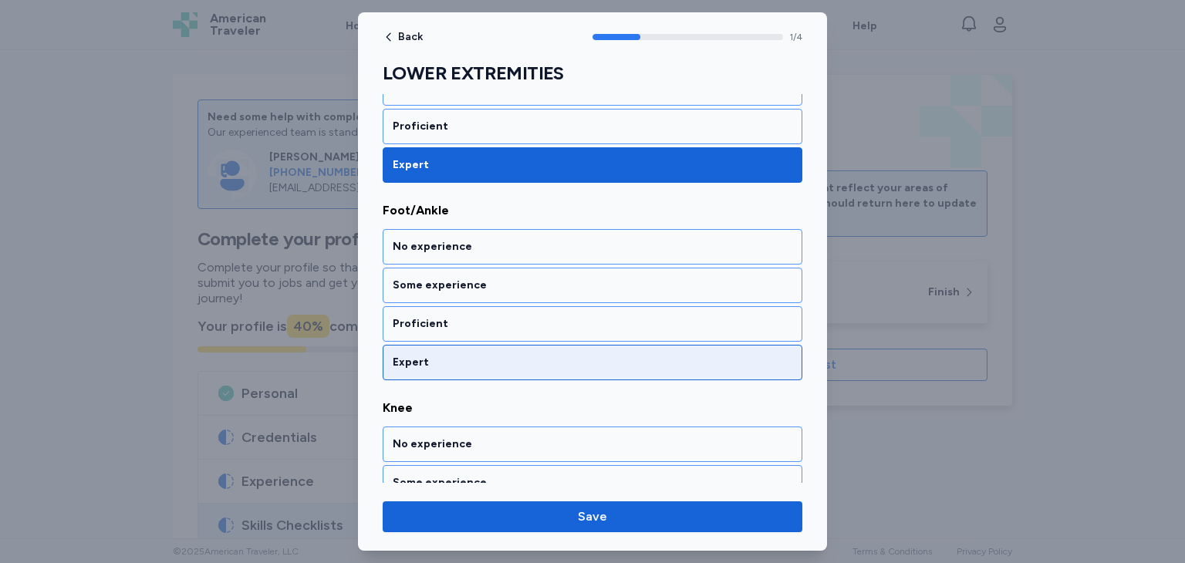
click at [510, 366] on div "Expert" at bounding box center [593, 362] width 400 height 15
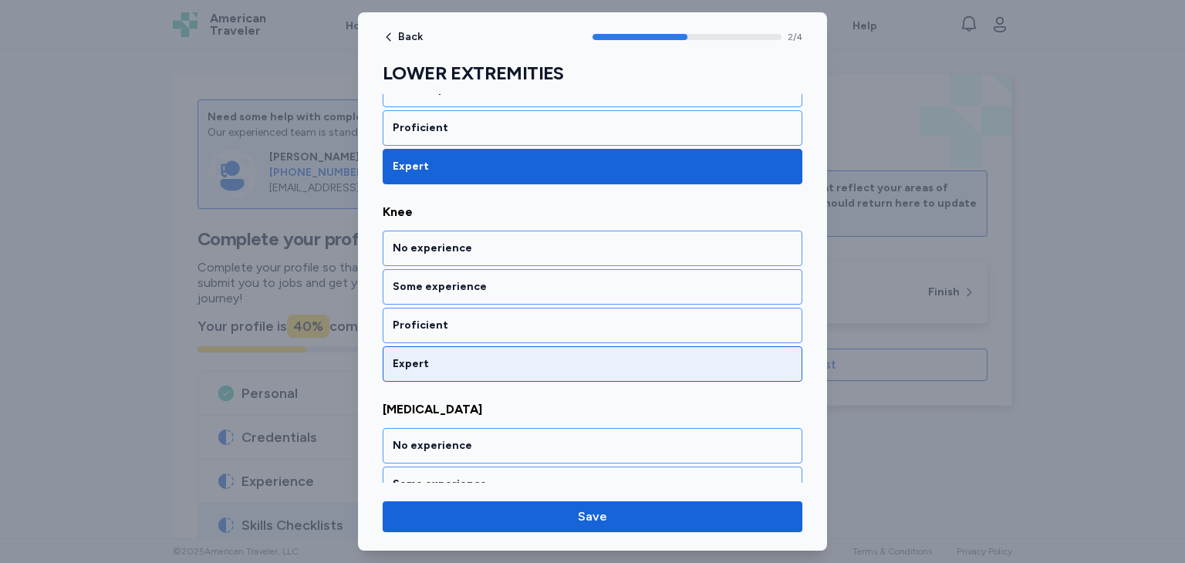
click at [512, 368] on div "Expert" at bounding box center [593, 363] width 420 height 35
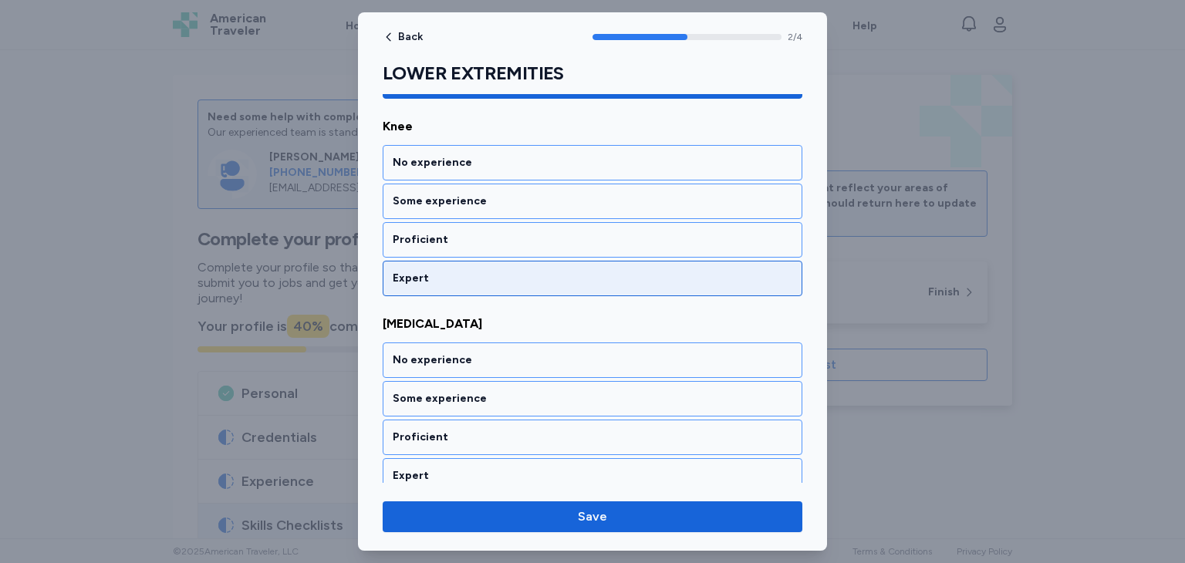
scroll to position [608, 0]
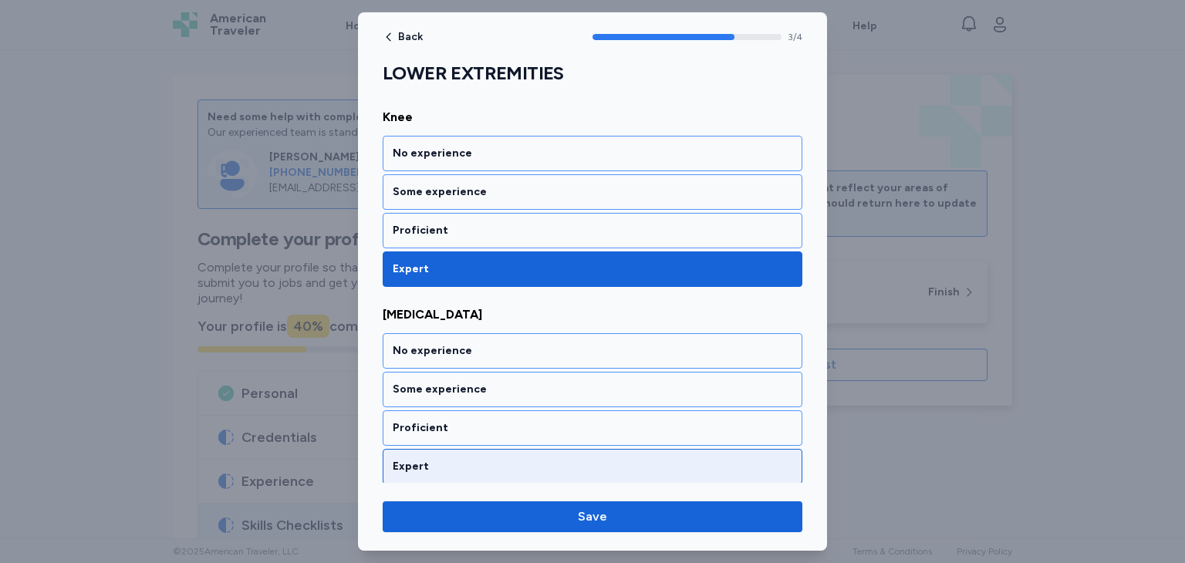
click at [528, 465] on div "Expert" at bounding box center [593, 466] width 400 height 15
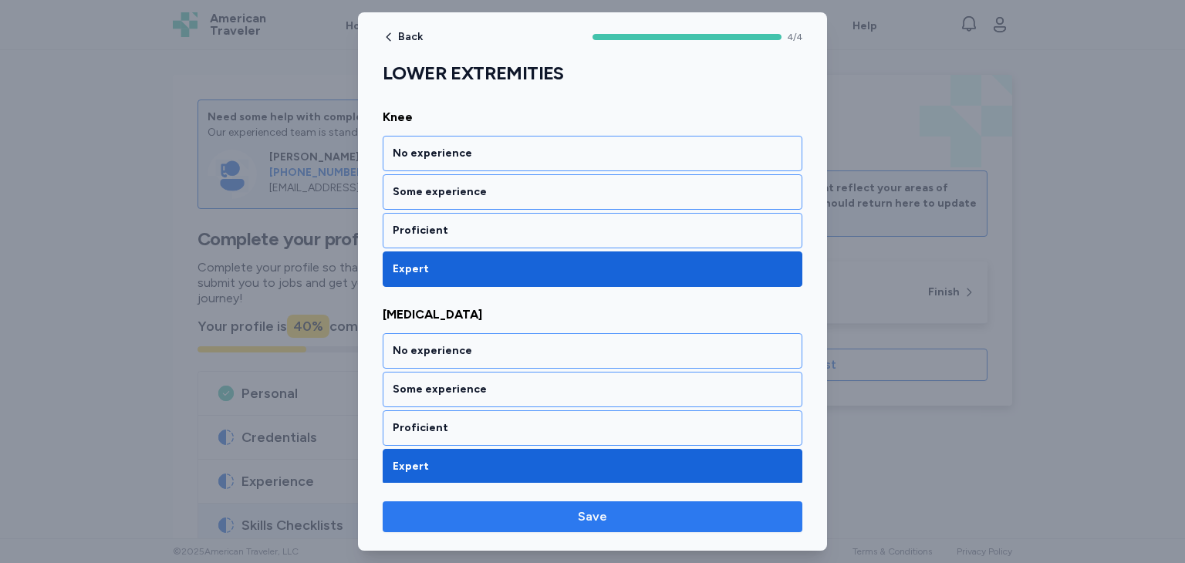
click at [570, 517] on span "Save" at bounding box center [592, 517] width 395 height 19
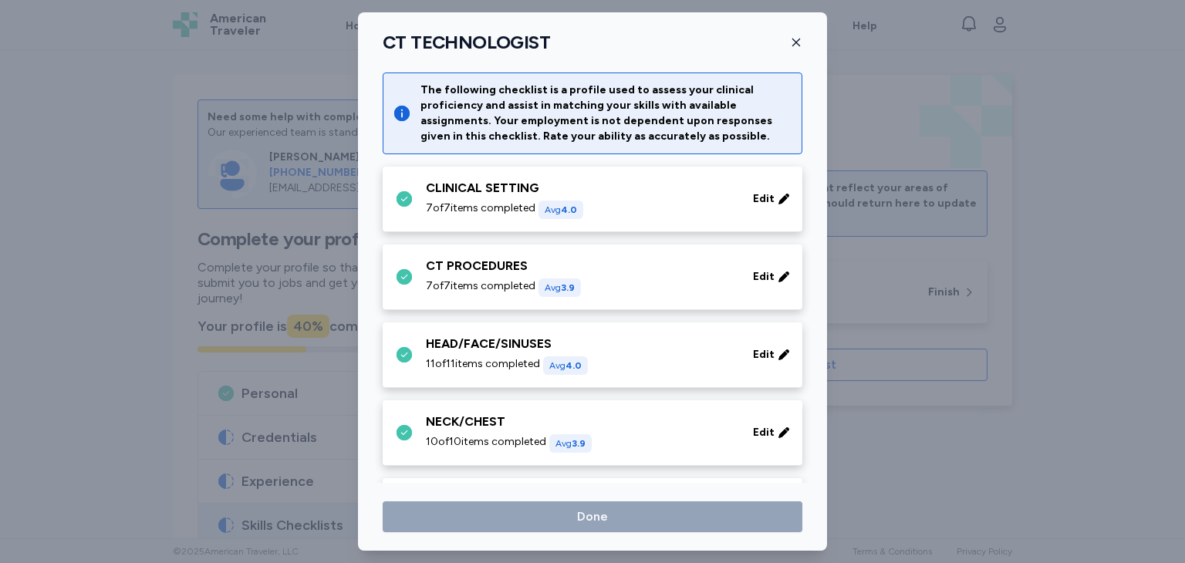
scroll to position [477, 0]
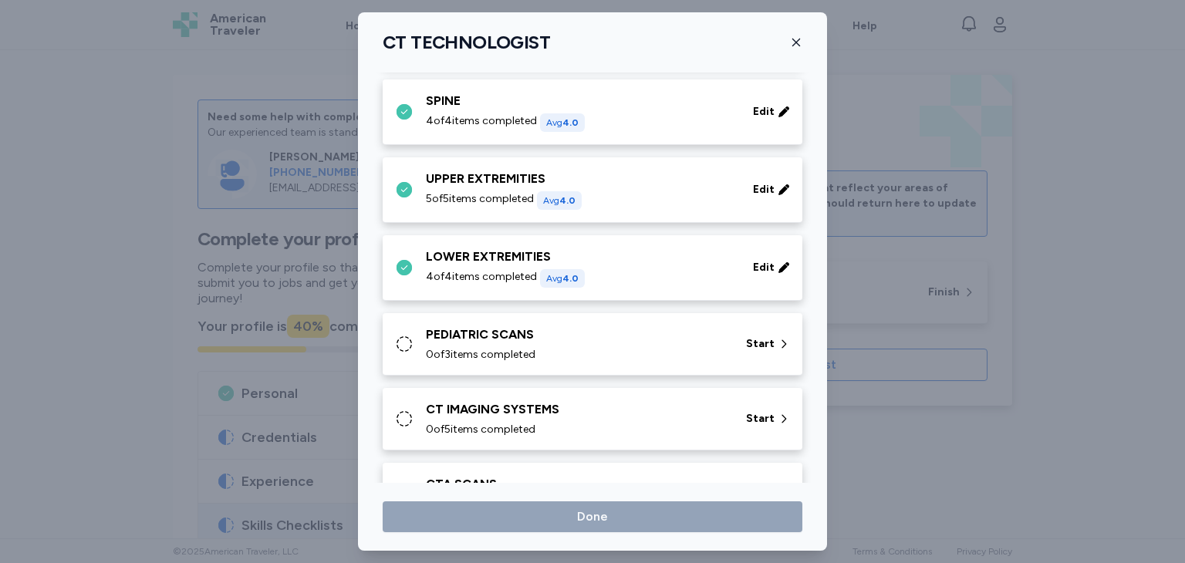
click at [402, 352] on div "PEDIATRIC SCANS 0 of 3 items completed Start" at bounding box center [595, 344] width 401 height 37
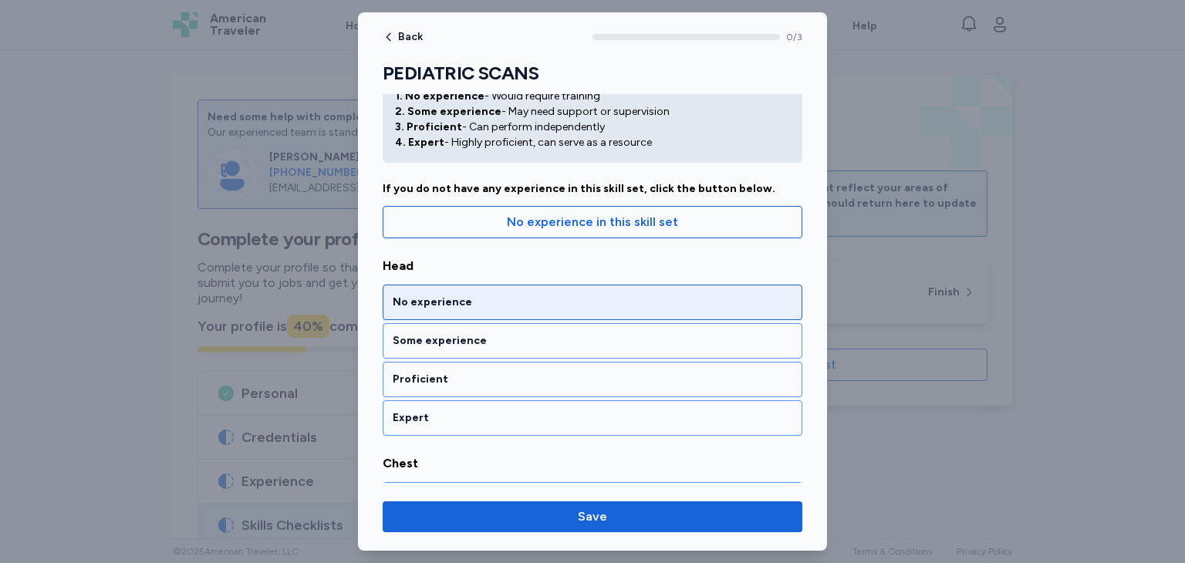
scroll to position [154, 0]
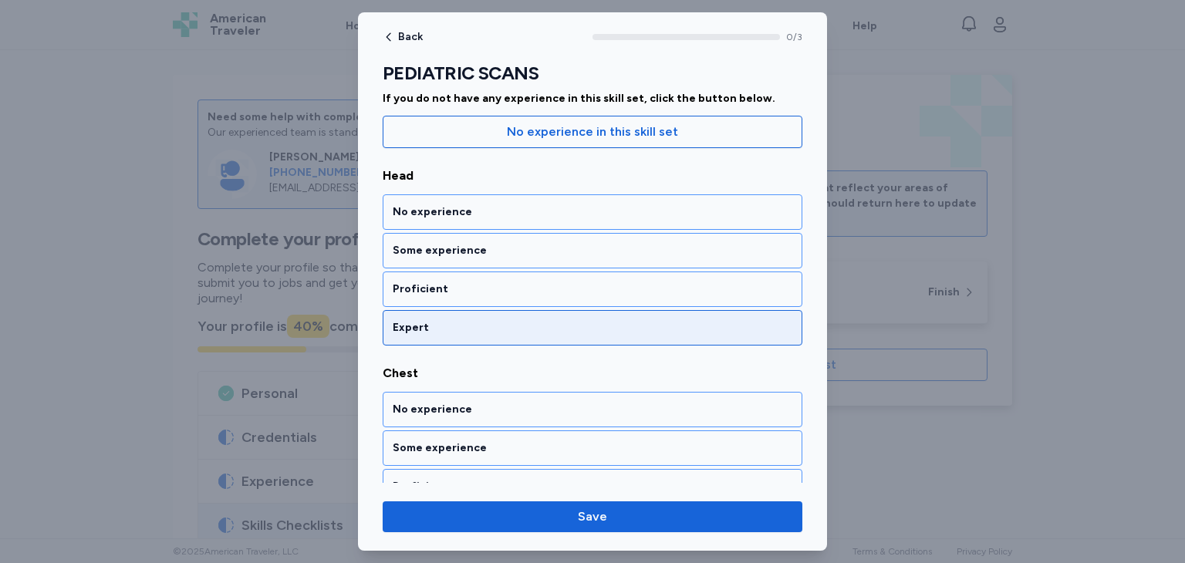
click at [525, 322] on div "Expert" at bounding box center [593, 327] width 400 height 15
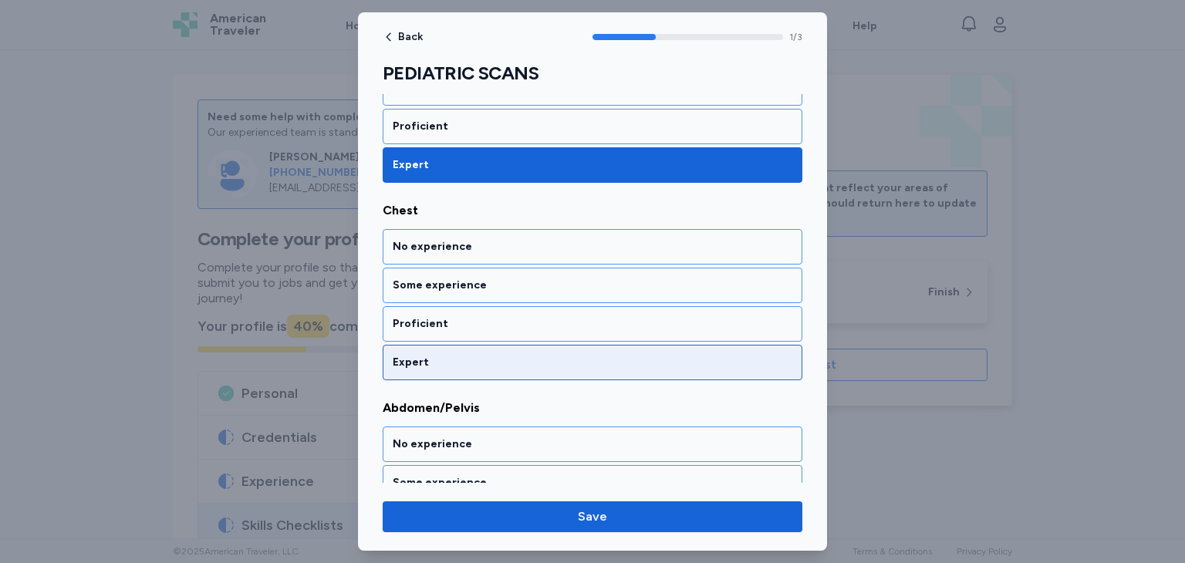
click at [539, 355] on div "Expert" at bounding box center [593, 362] width 400 height 15
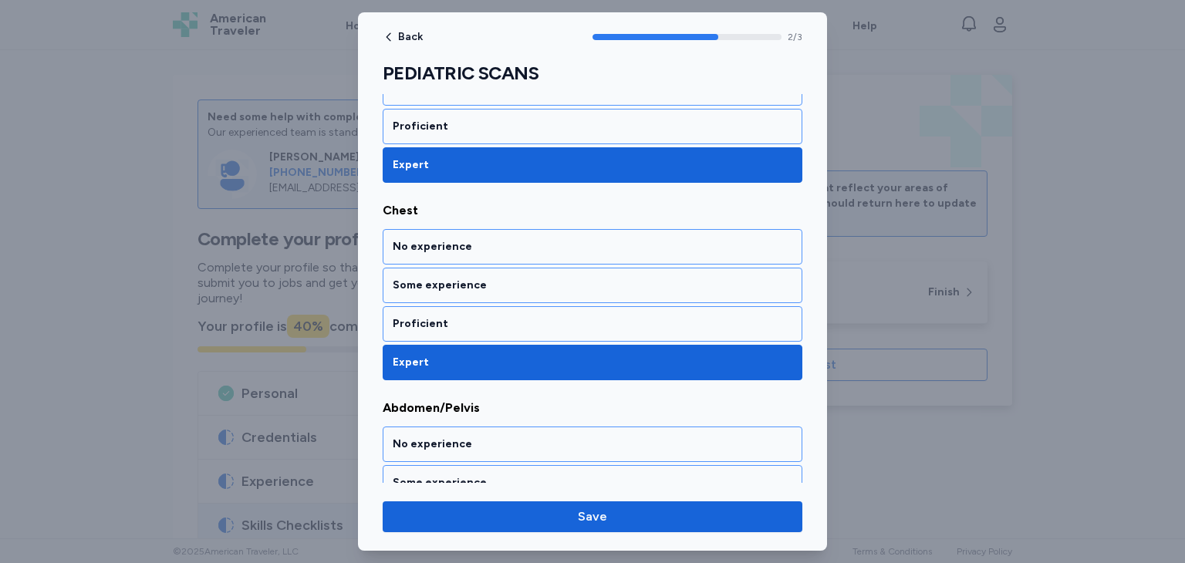
scroll to position [411, 0]
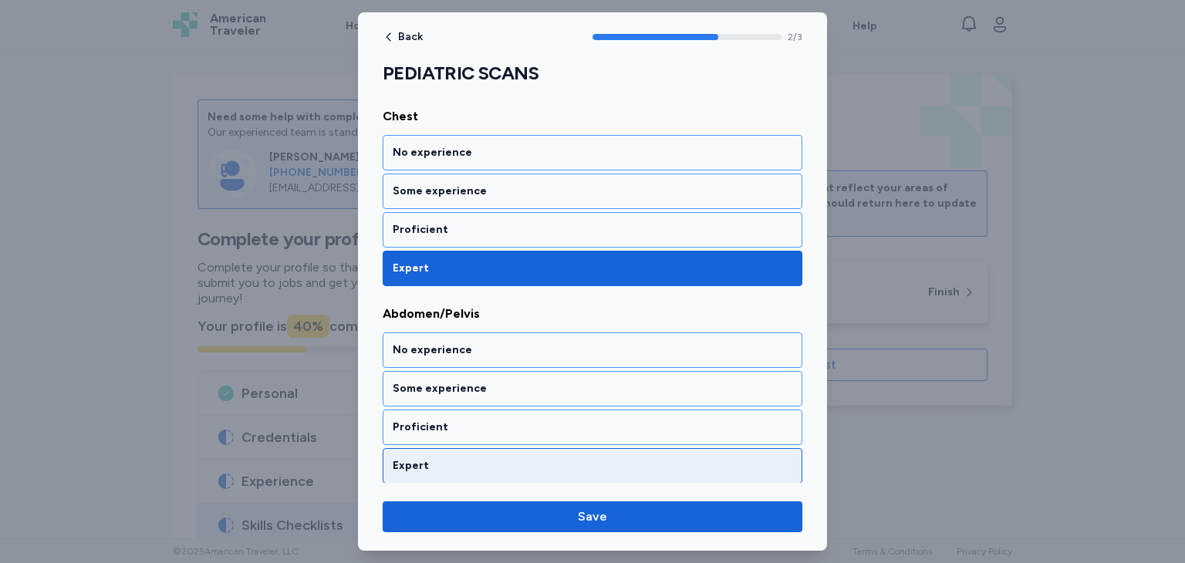
click at [556, 460] on div "Expert" at bounding box center [593, 465] width 400 height 15
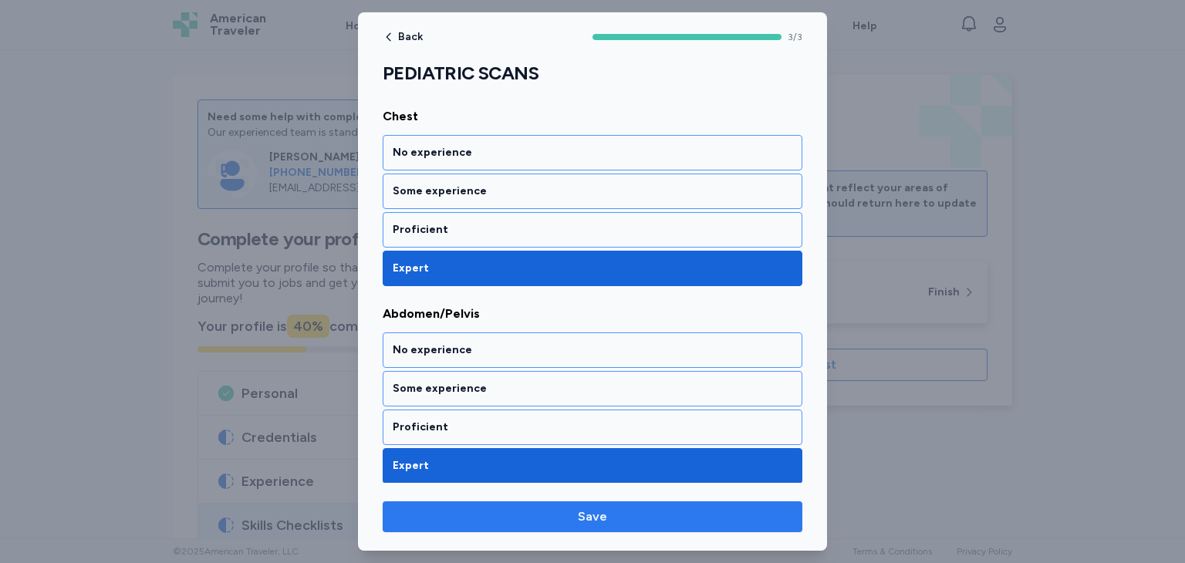
click at [591, 512] on span "Save" at bounding box center [592, 517] width 29 height 19
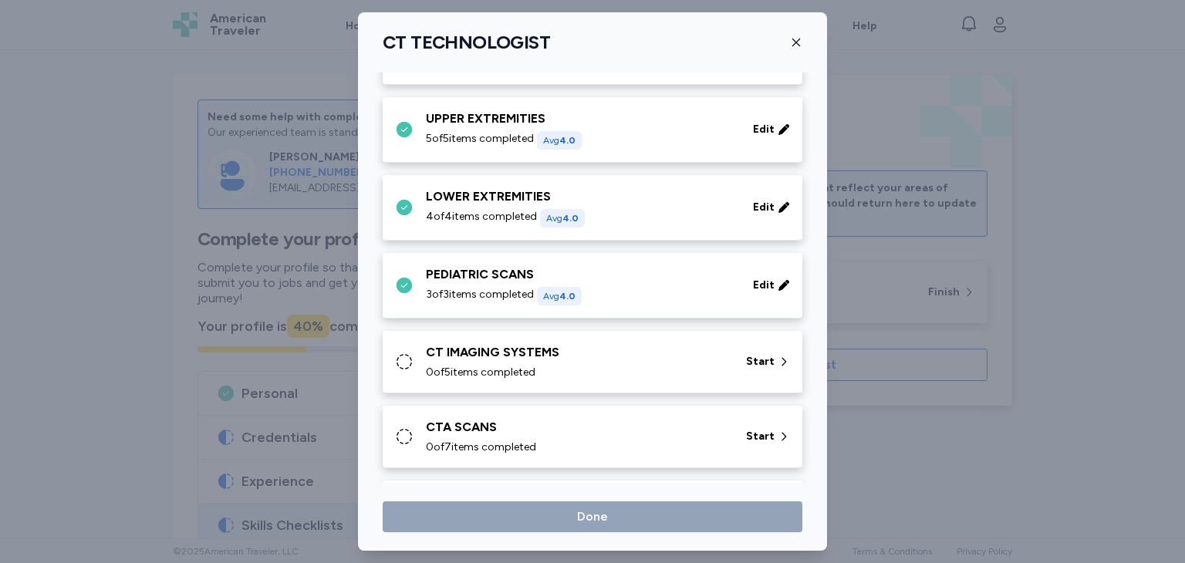
scroll to position [631, 0]
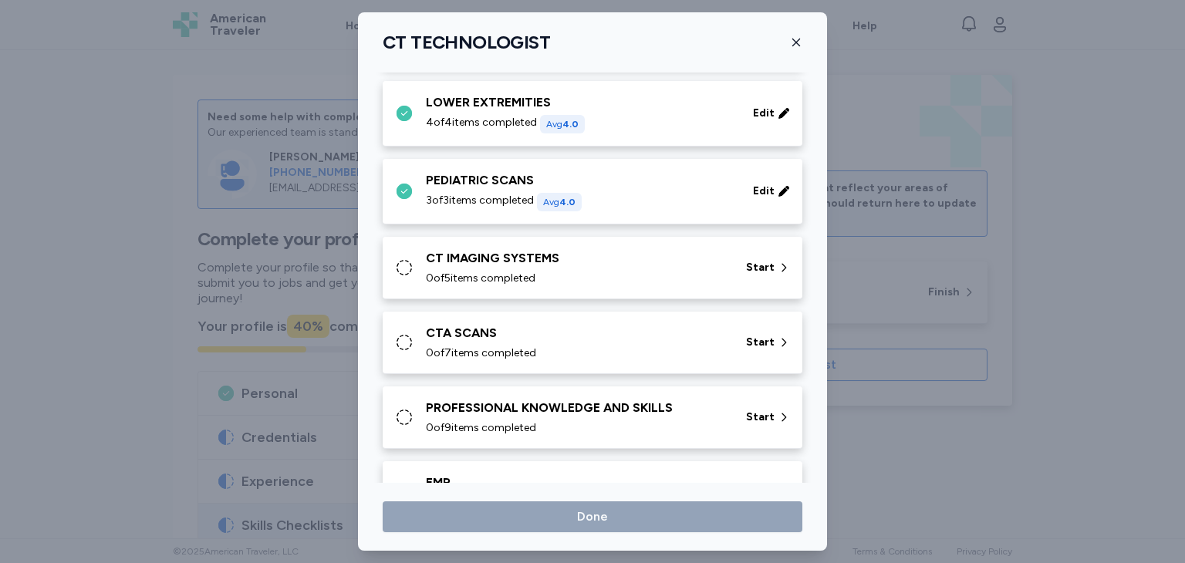
click at [398, 265] on icon at bounding box center [404, 267] width 19 height 19
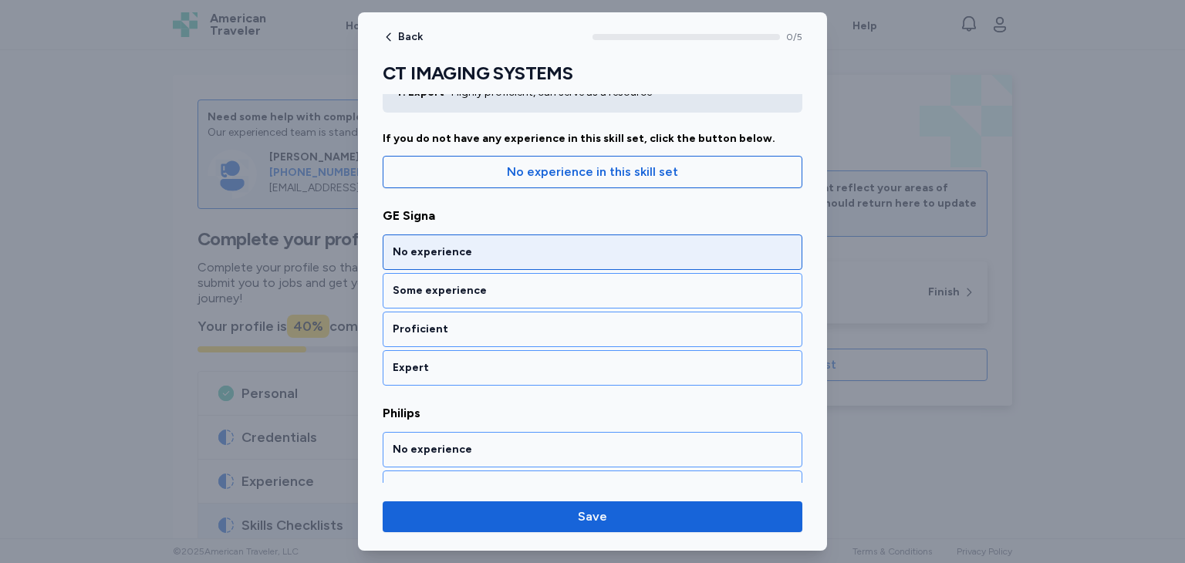
scroll to position [154, 0]
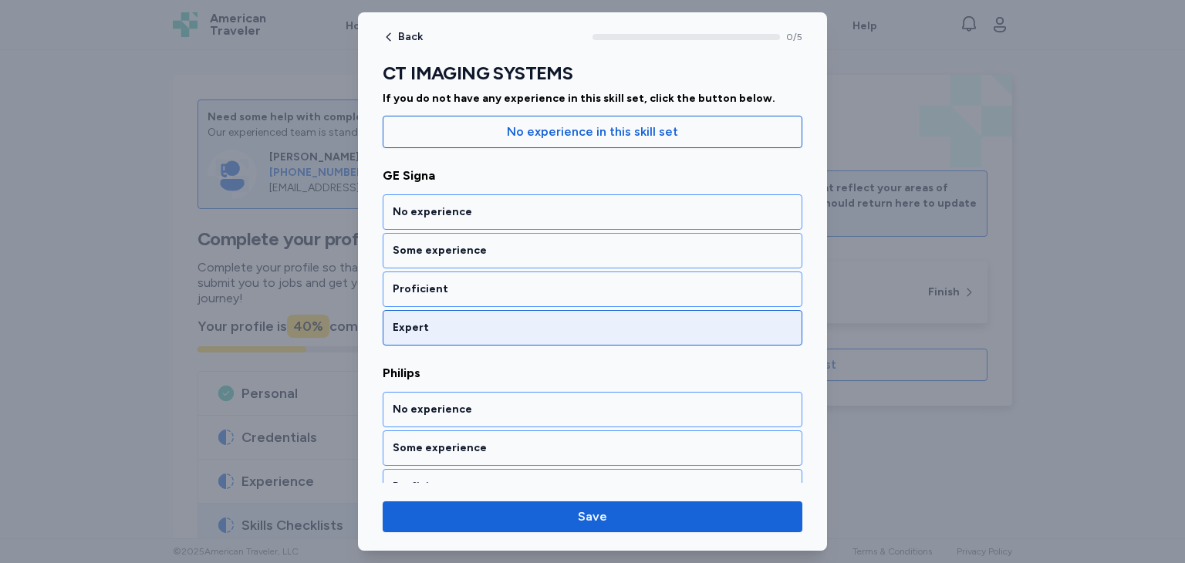
click at [558, 325] on div "Expert" at bounding box center [593, 327] width 400 height 15
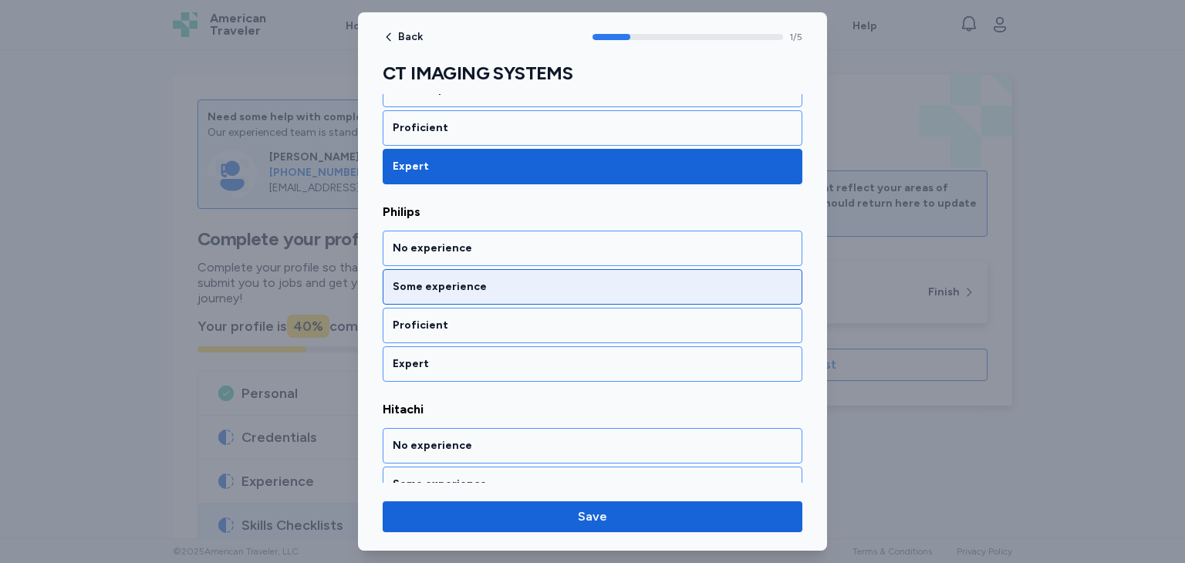
scroll to position [317, 0]
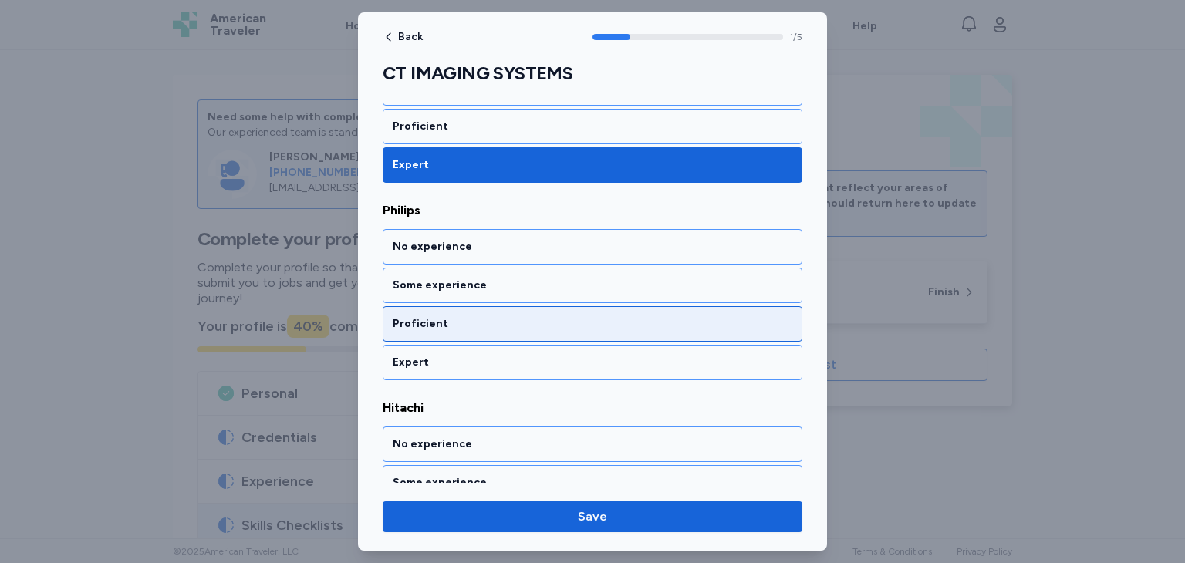
drag, startPoint x: 545, startPoint y: 278, endPoint x: 563, endPoint y: 281, distance: 18.7
click at [548, 280] on div "Some experience" at bounding box center [593, 285] width 400 height 15
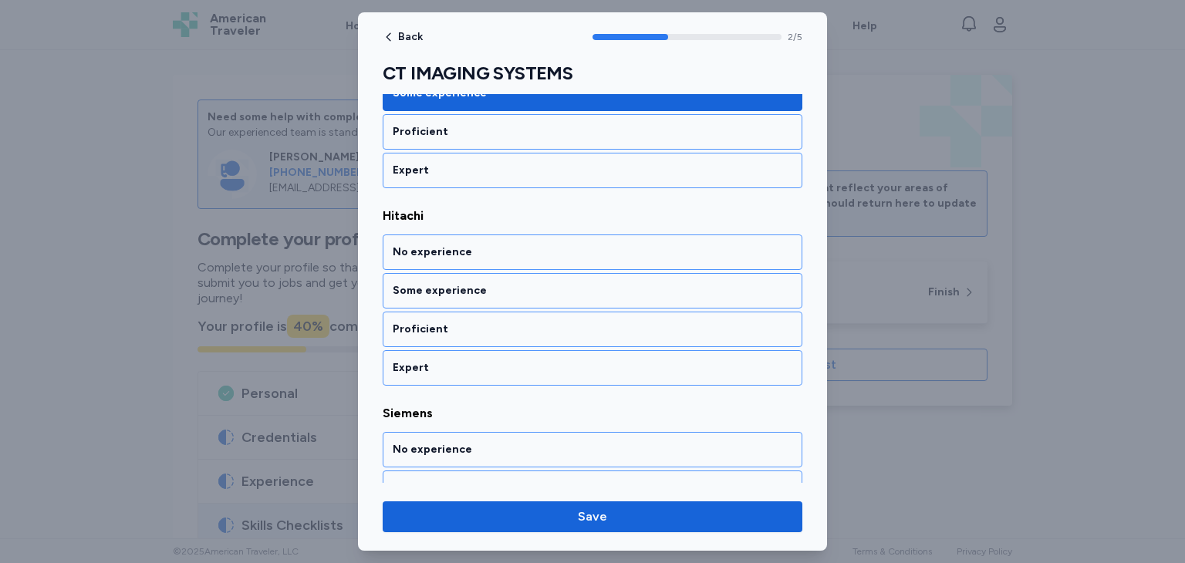
scroll to position [513, 0]
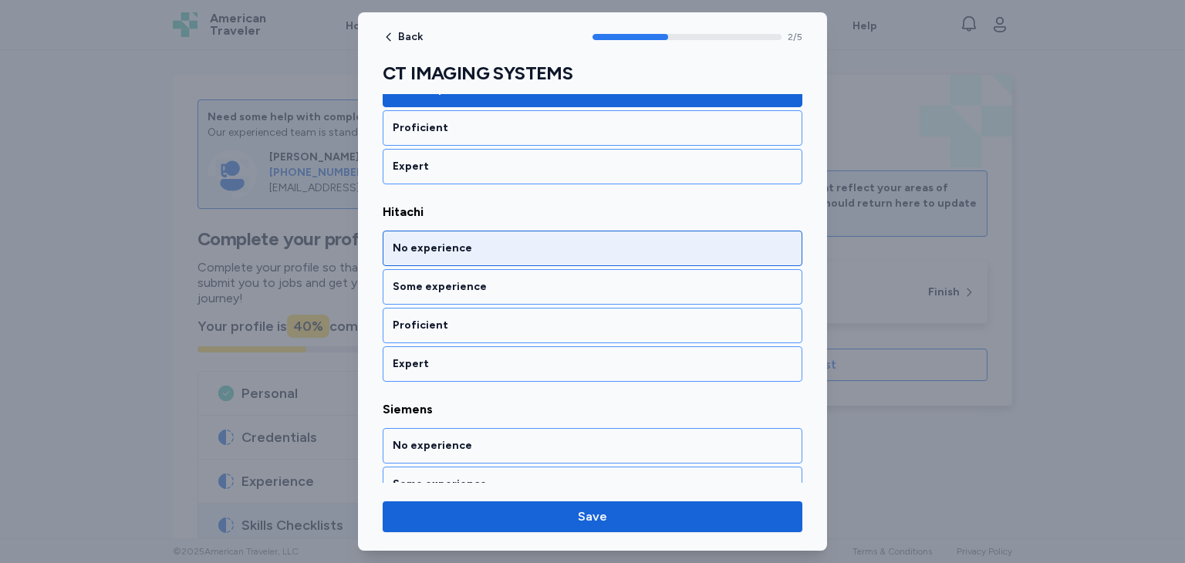
click at [548, 251] on div "No experience" at bounding box center [593, 248] width 400 height 15
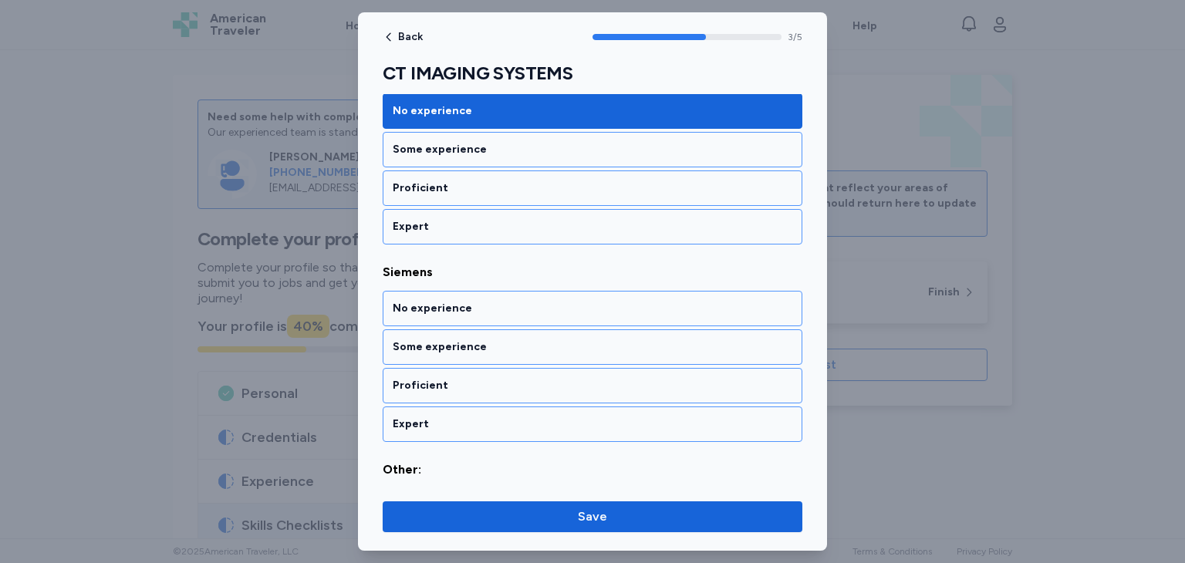
scroll to position [689, 0]
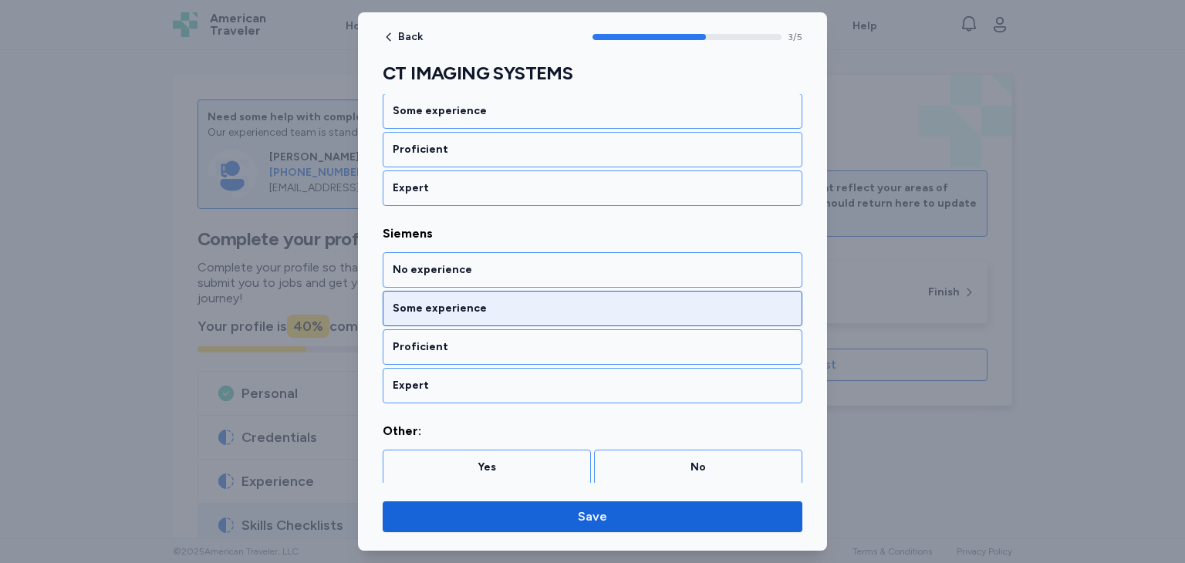
click at [577, 314] on div "Some experience" at bounding box center [593, 308] width 420 height 35
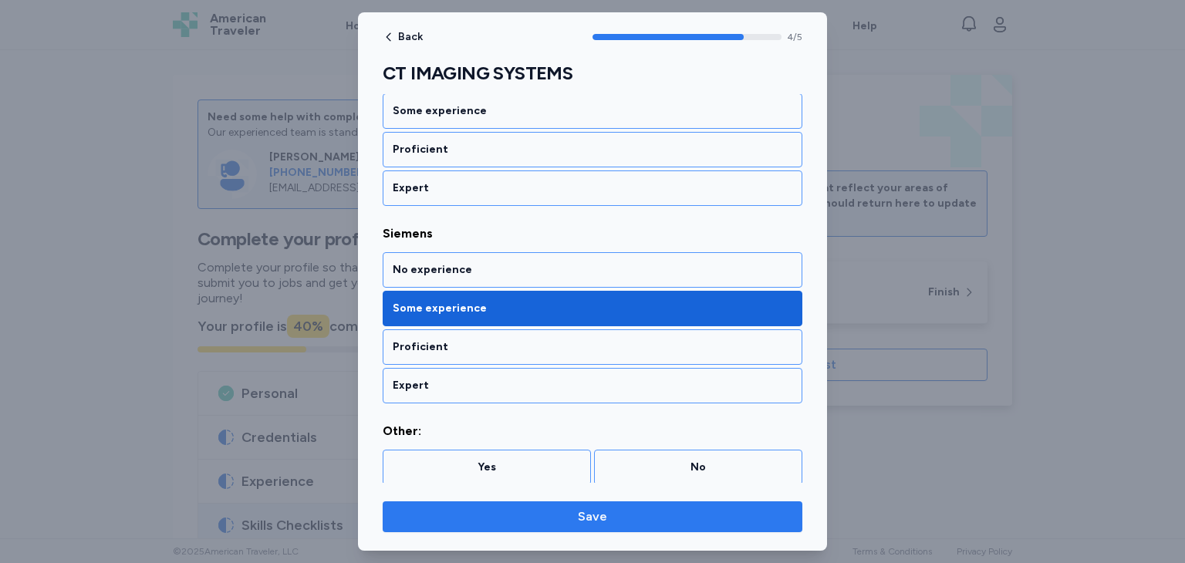
click at [568, 512] on span "Save" at bounding box center [592, 517] width 395 height 19
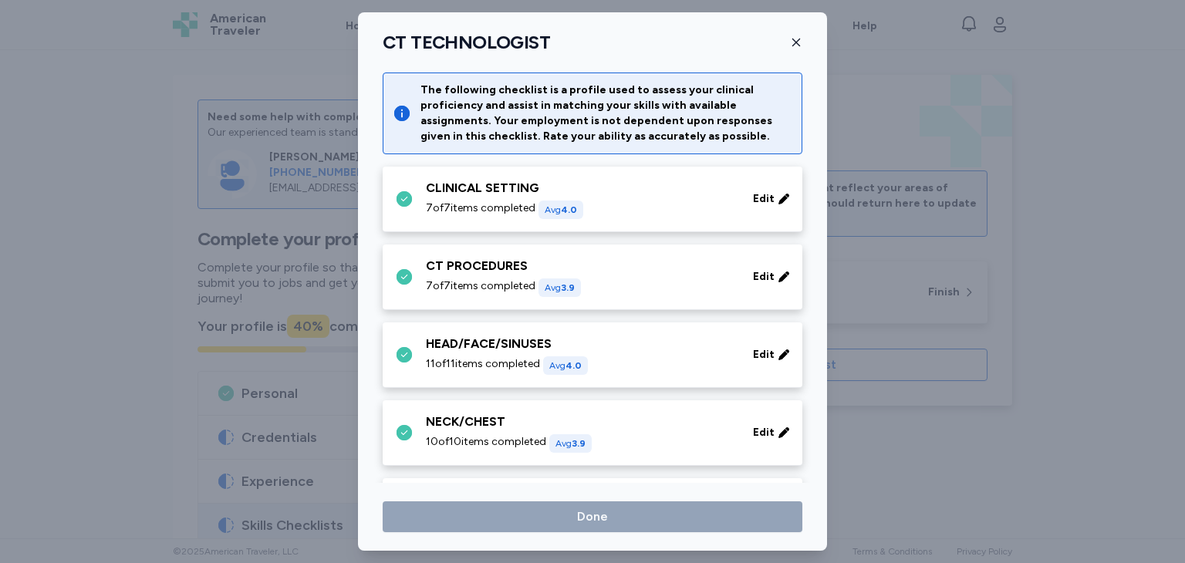
scroll to position [631, 0]
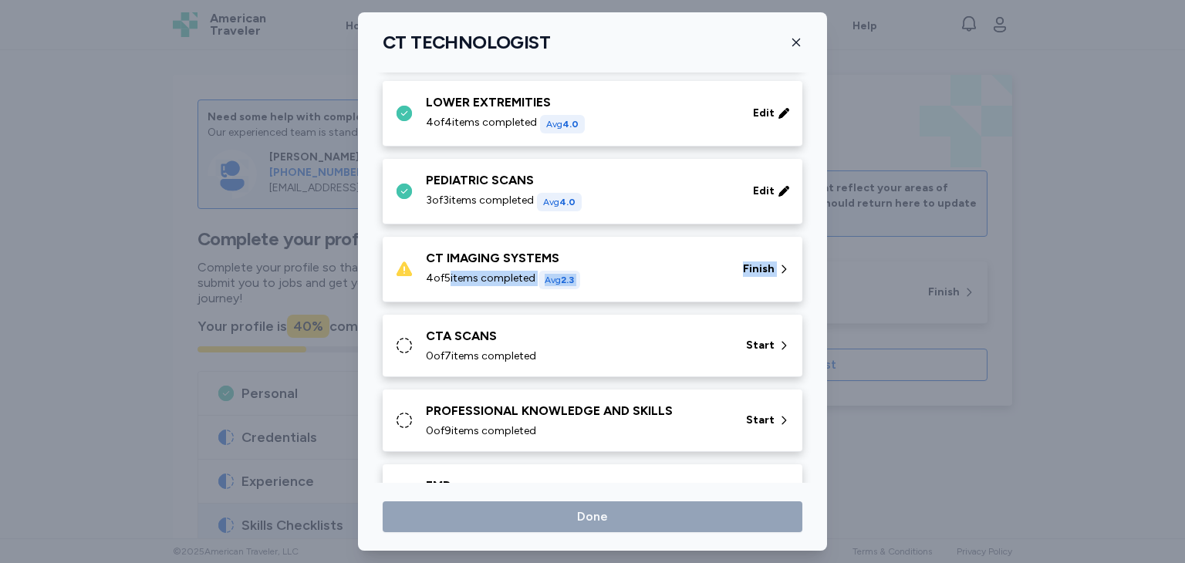
drag, startPoint x: 400, startPoint y: 347, endPoint x: 477, endPoint y: 279, distance: 102.2
click at [465, 288] on div "The following checklist is a profile used to assess your clinical proficiency a…" at bounding box center [593, 65] width 420 height 1247
click at [479, 275] on span "4 of 5 items completed" at bounding box center [481, 278] width 110 height 15
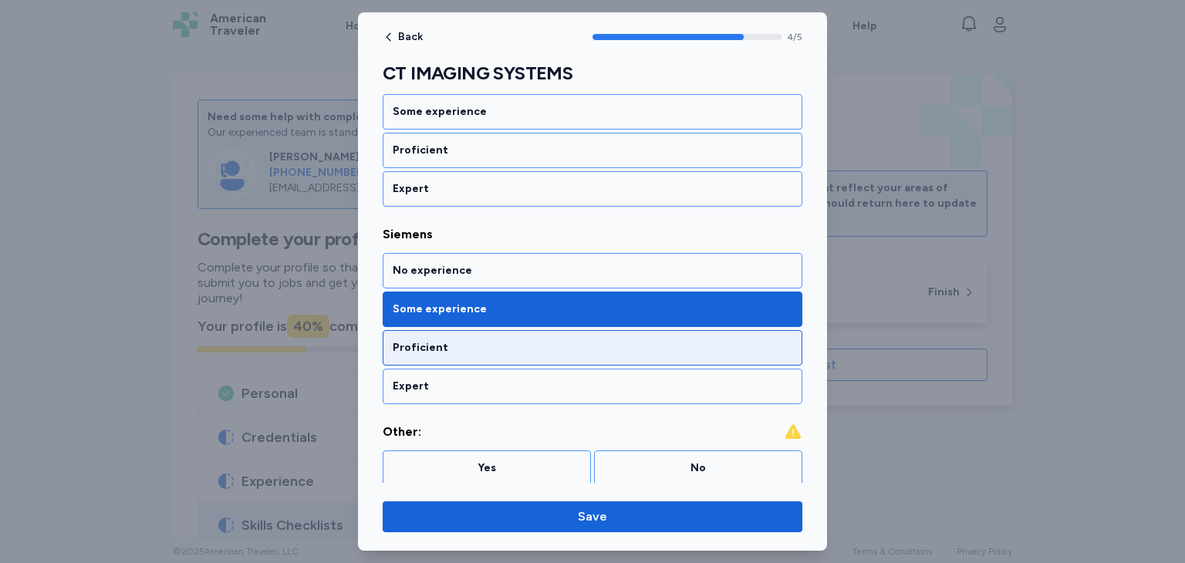
scroll to position [689, 0]
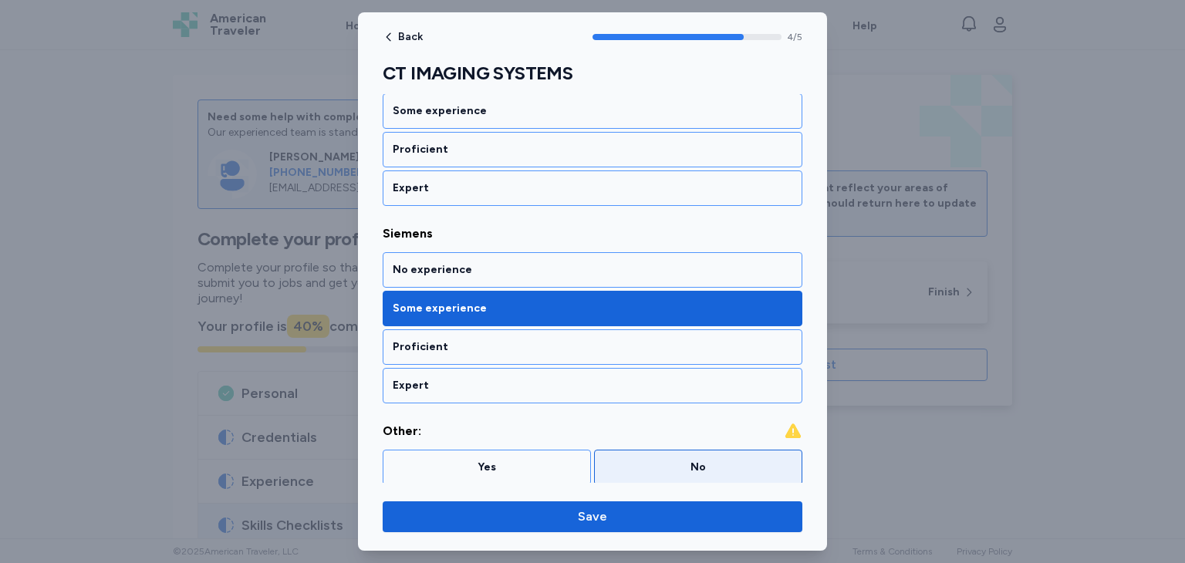
click at [685, 471] on div "No" at bounding box center [698, 467] width 208 height 35
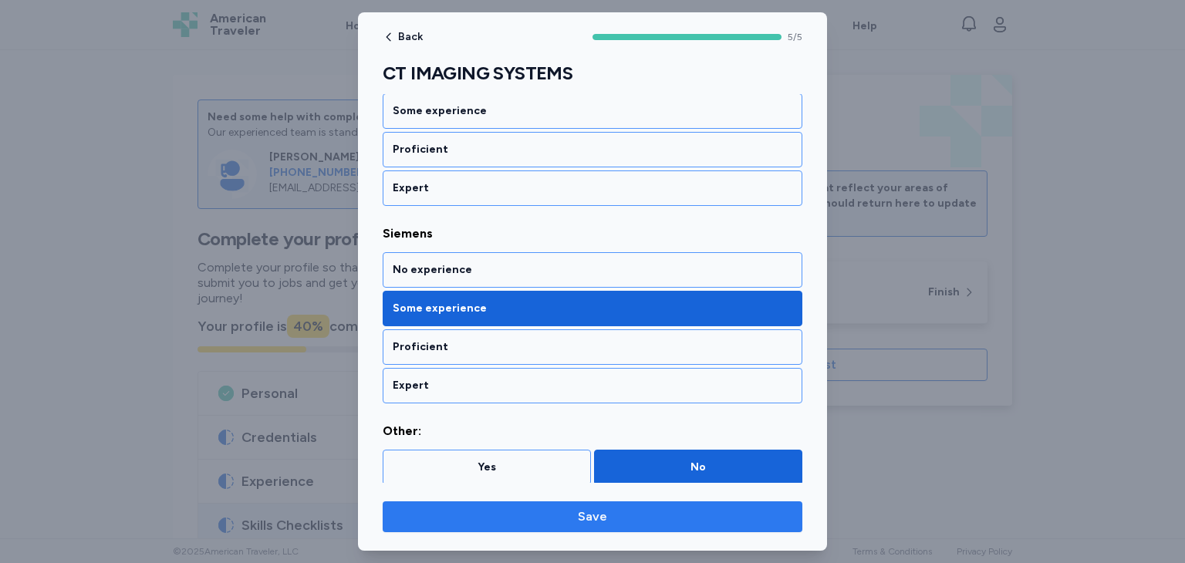
click at [594, 514] on span "Save" at bounding box center [592, 517] width 29 height 19
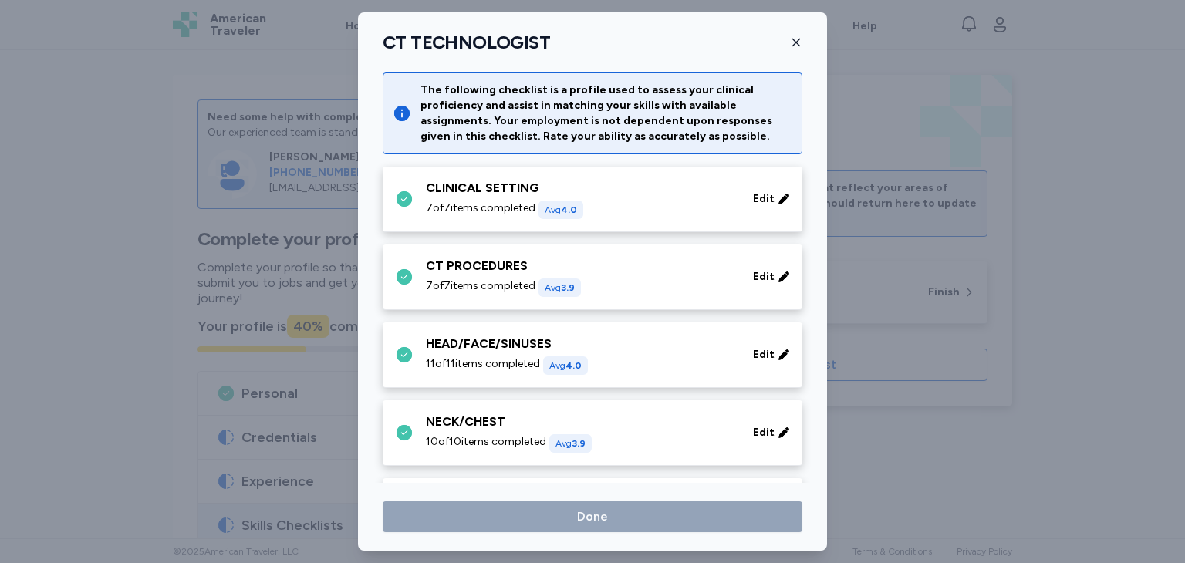
scroll to position [631, 0]
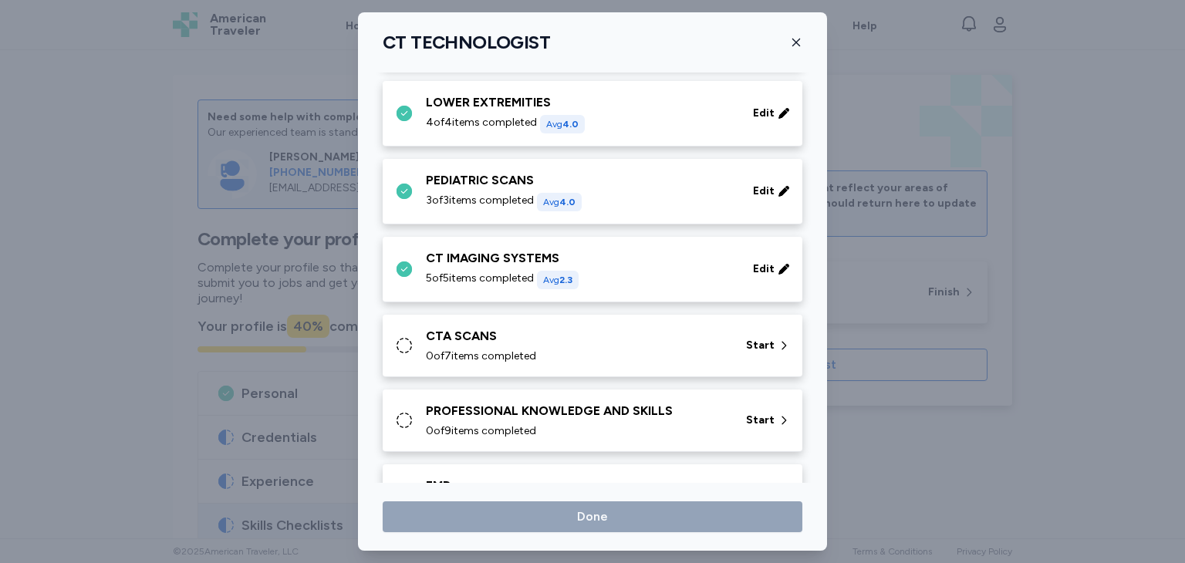
click at [503, 336] on div "CTA SCANS" at bounding box center [577, 336] width 302 height 19
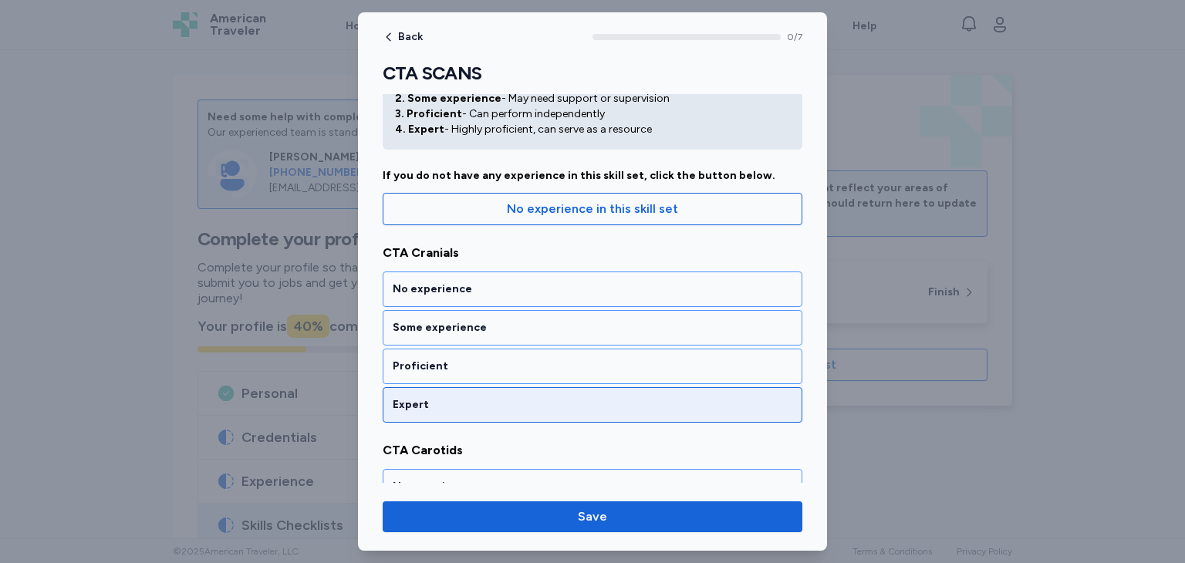
click at [521, 399] on div "Expert" at bounding box center [593, 404] width 400 height 15
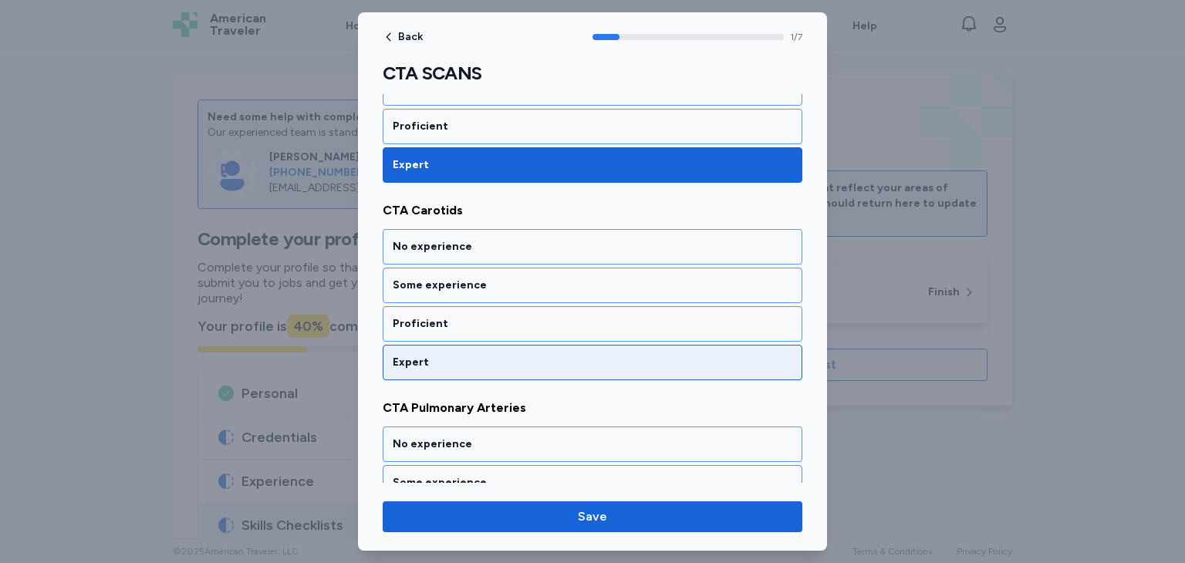
click at [496, 355] on div "Expert" at bounding box center [593, 362] width 400 height 15
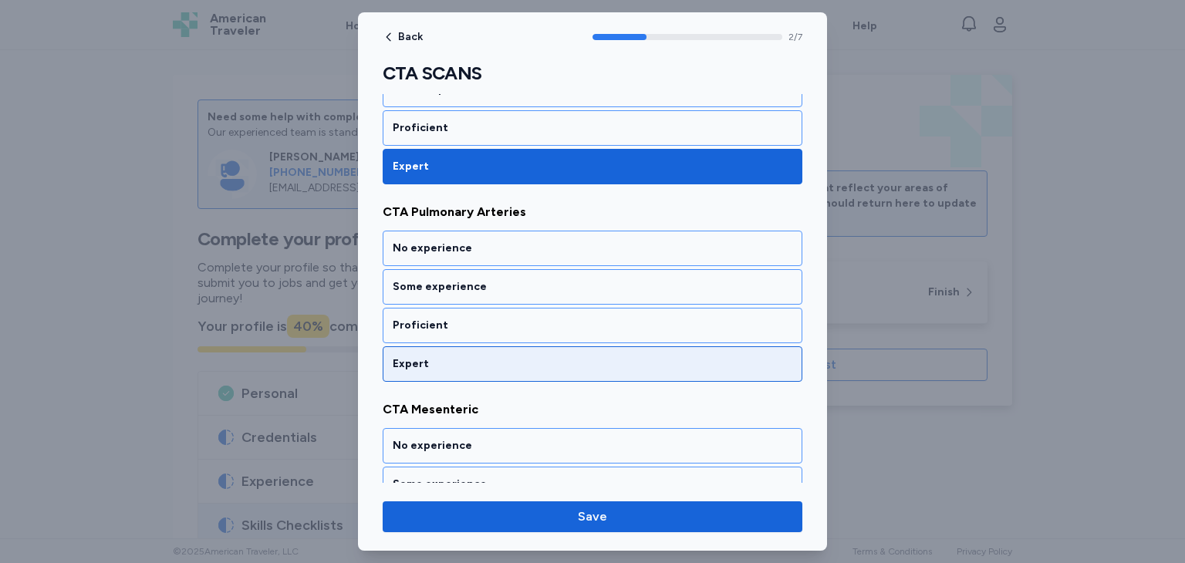
click at [500, 365] on div "Expert" at bounding box center [593, 363] width 400 height 15
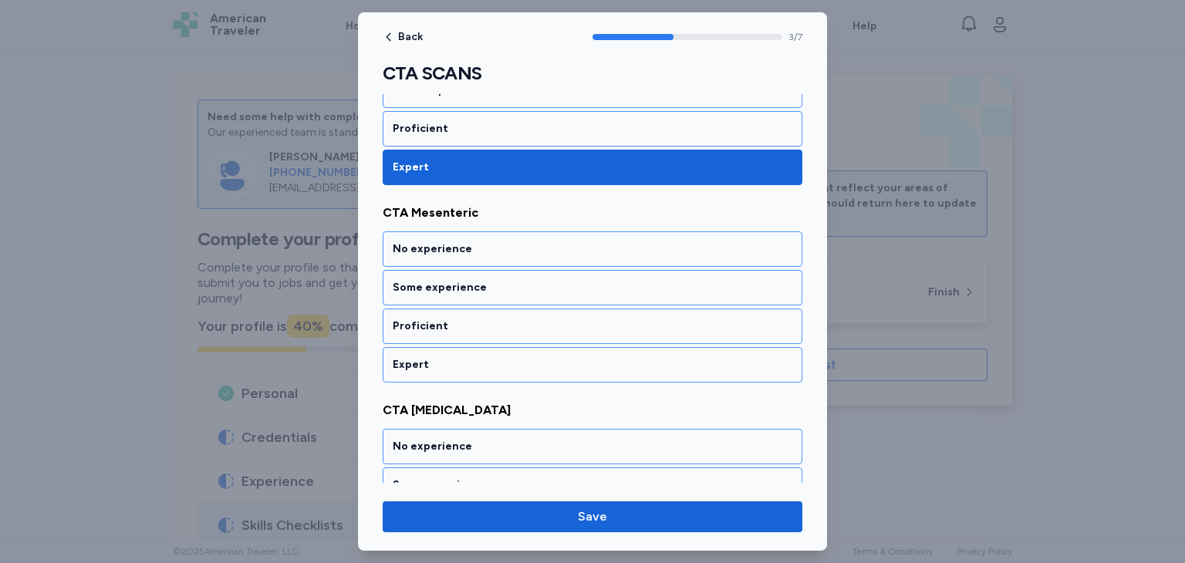
click at [500, 365] on div "Expert" at bounding box center [593, 364] width 400 height 15
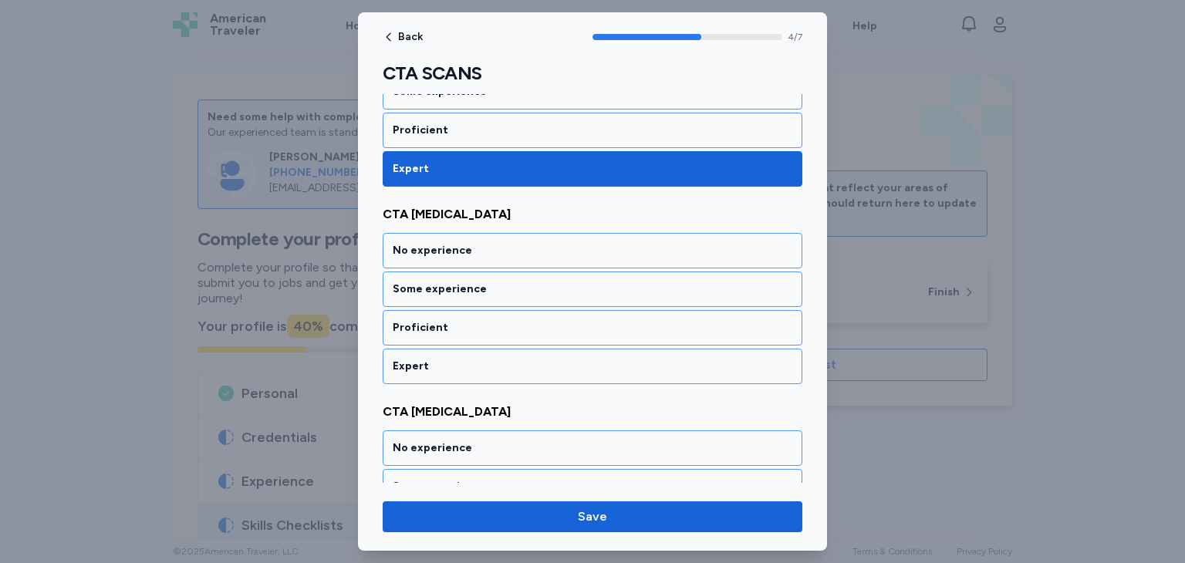
click at [500, 365] on div "Expert" at bounding box center [593, 366] width 400 height 15
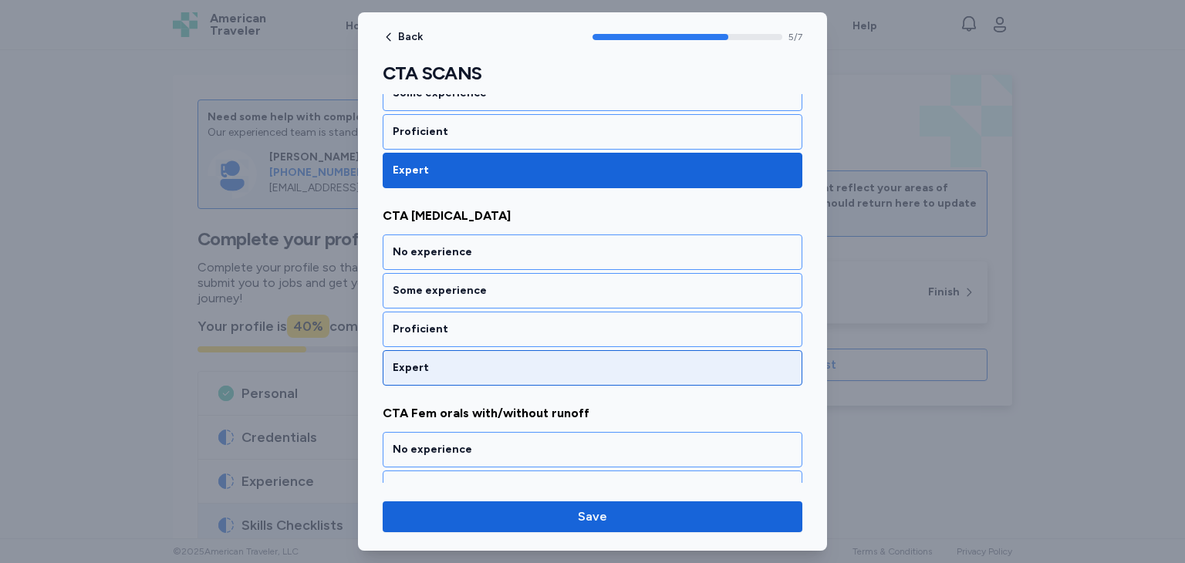
click at [500, 364] on div "Expert" at bounding box center [593, 367] width 400 height 15
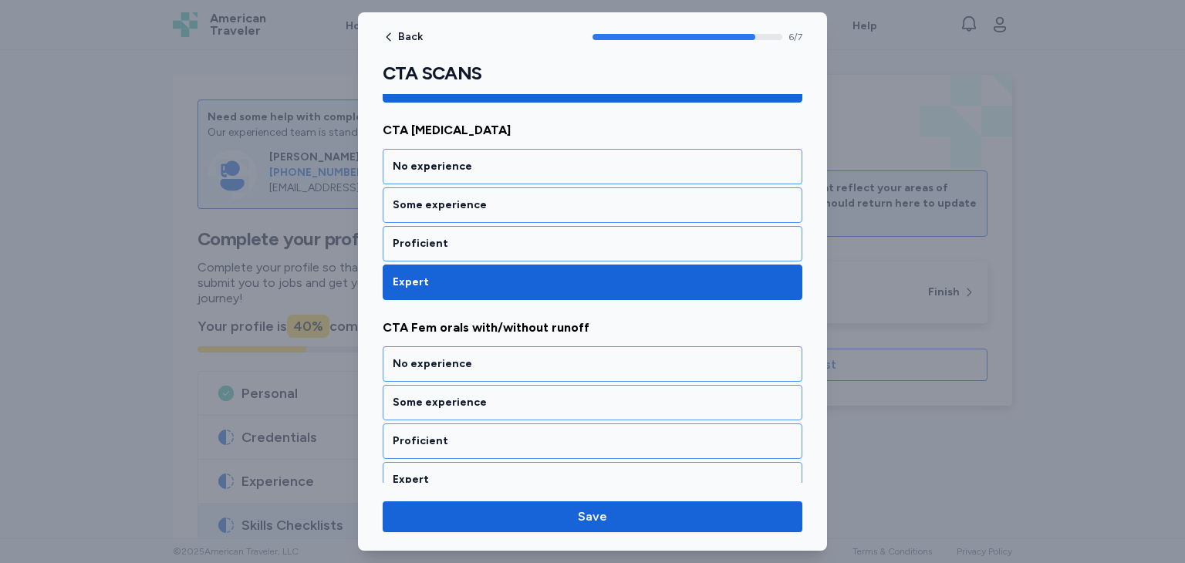
scroll to position [1196, 0]
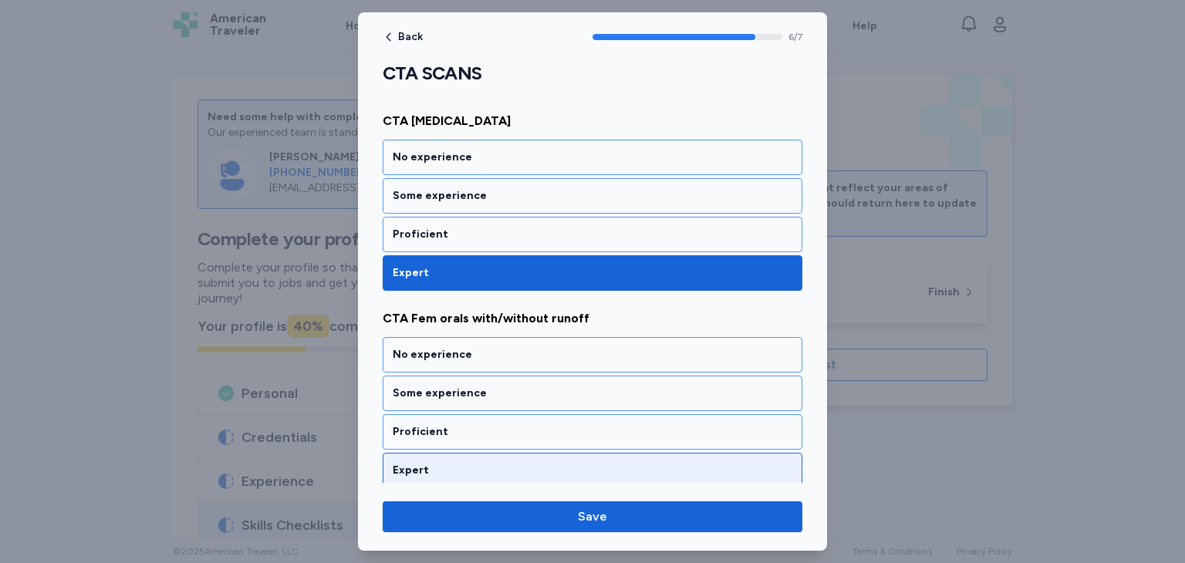
click at [560, 477] on div "Expert" at bounding box center [593, 470] width 420 height 35
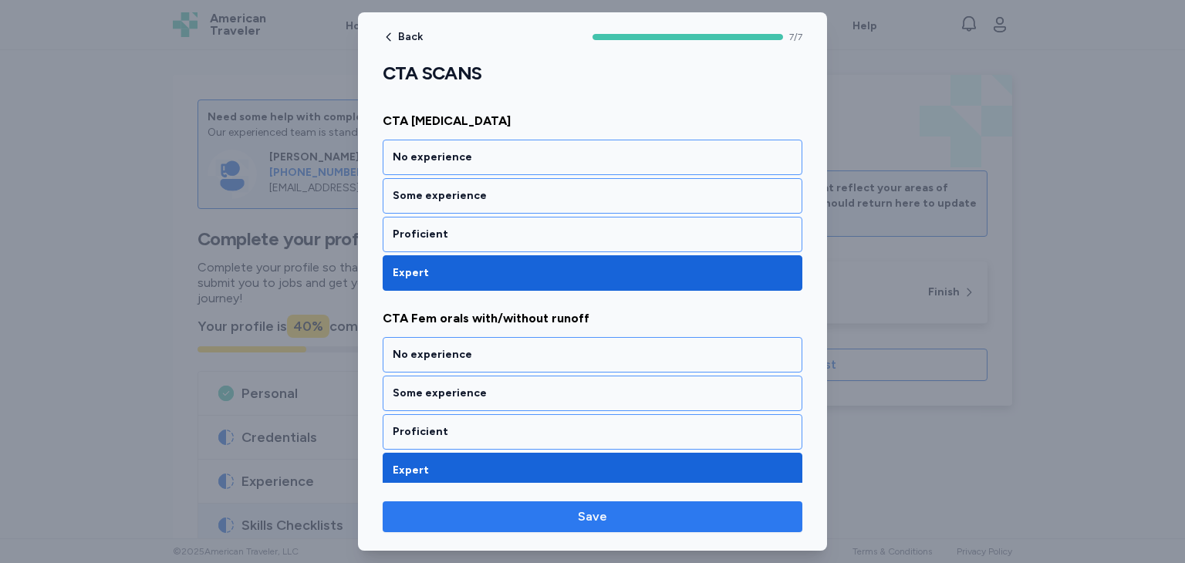
click at [579, 510] on span "Save" at bounding box center [592, 517] width 29 height 19
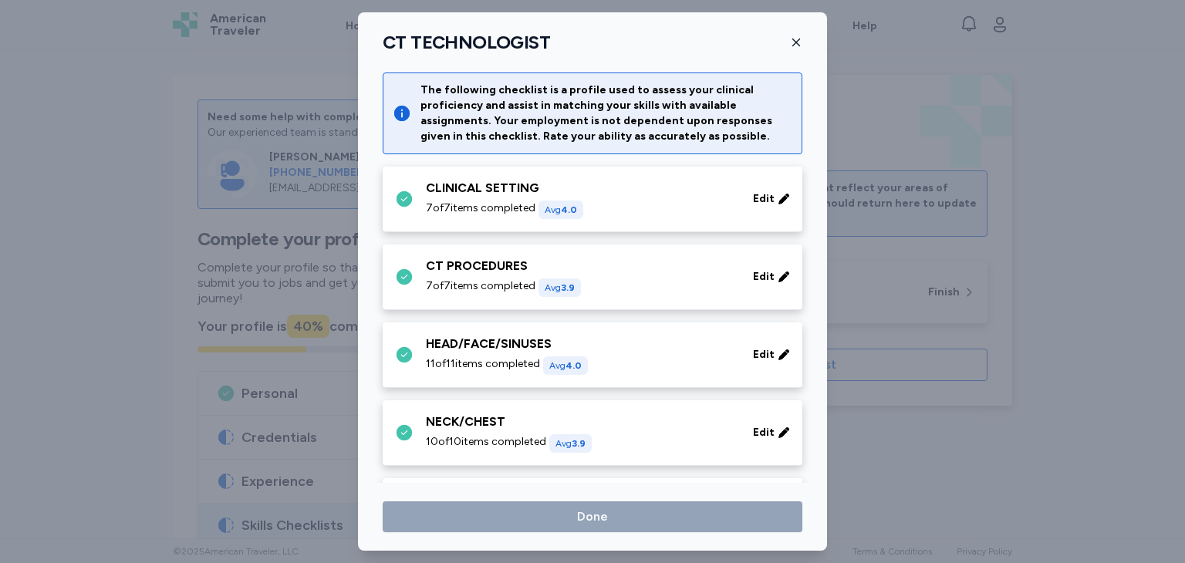
scroll to position [631, 0]
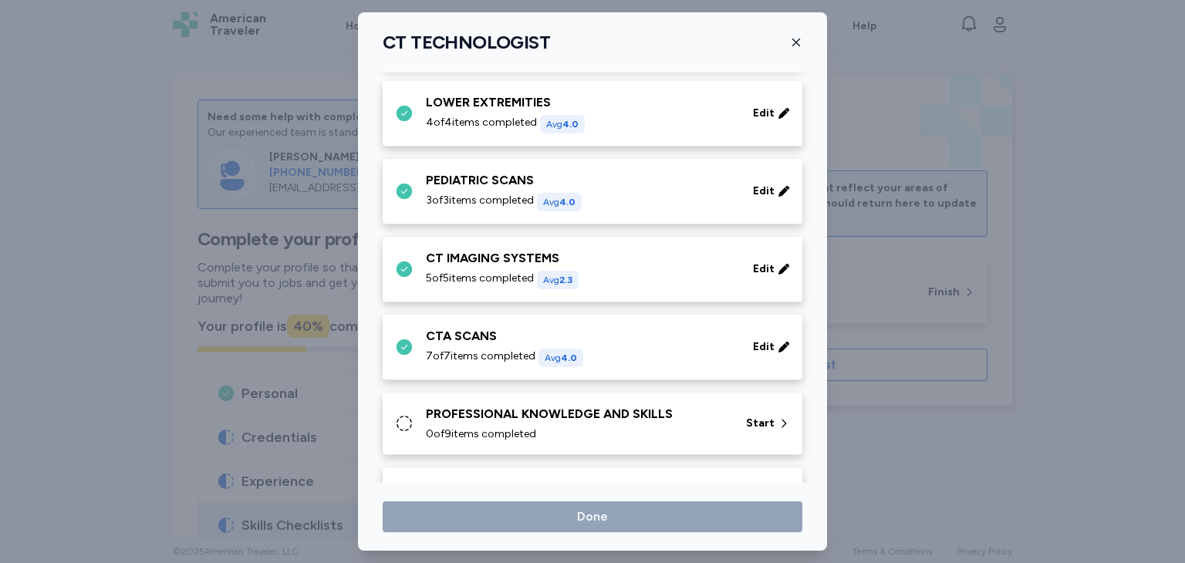
click at [395, 420] on div "PROFESSIONAL KNOWLEDGE AND SKILLS 0 of 9 items completed Start" at bounding box center [593, 424] width 420 height 62
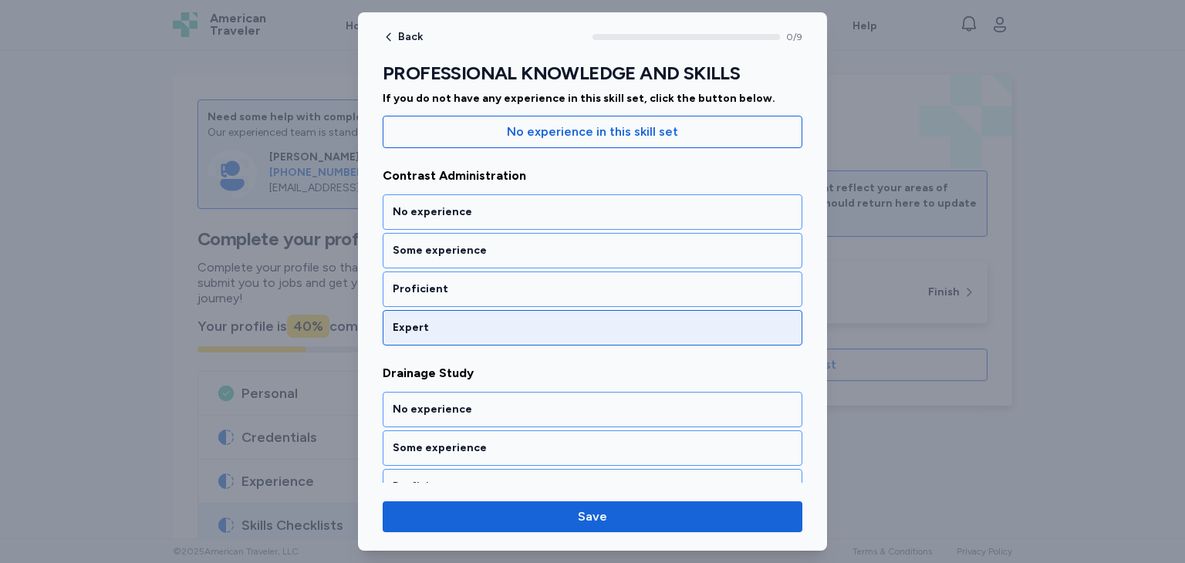
click at [512, 320] on div "Expert" at bounding box center [593, 327] width 400 height 15
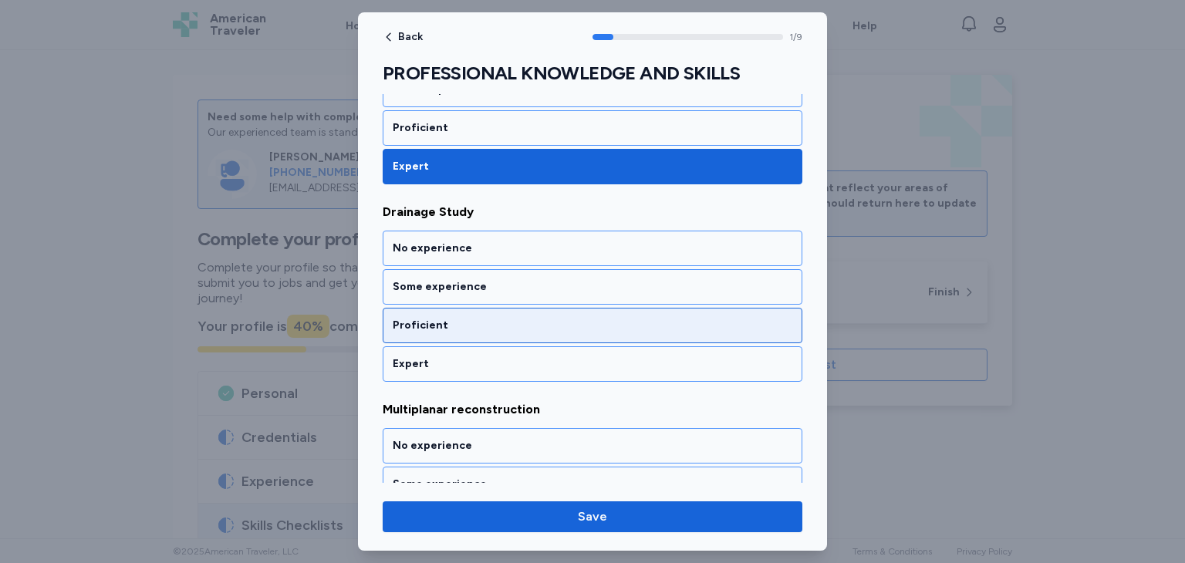
scroll to position [317, 0]
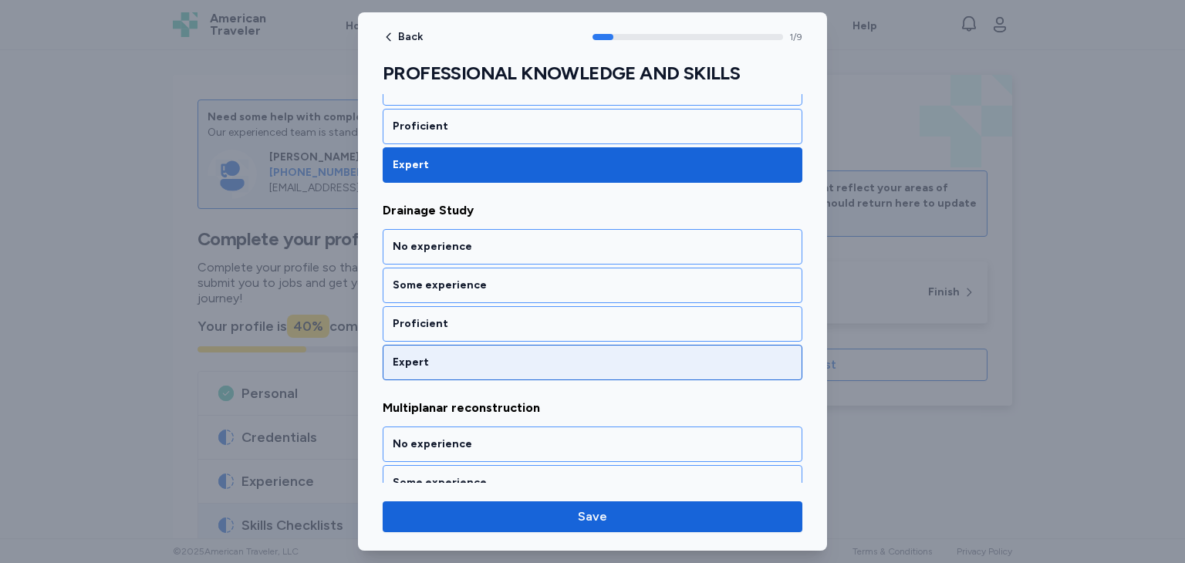
click at [524, 356] on div "Expert" at bounding box center [593, 362] width 400 height 15
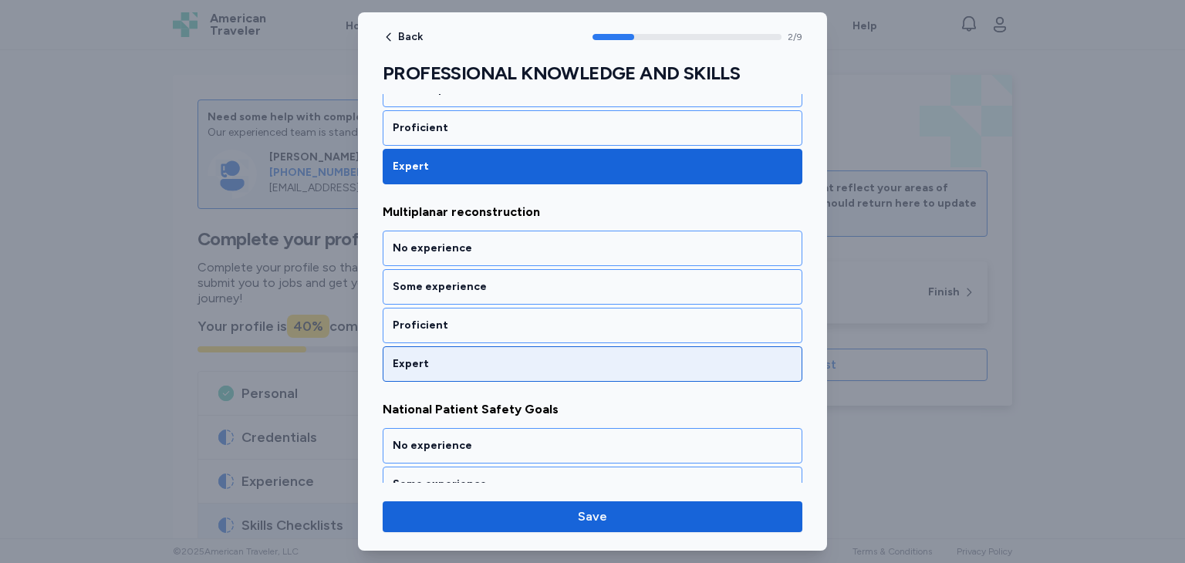
click at [524, 358] on div "Expert" at bounding box center [593, 363] width 400 height 15
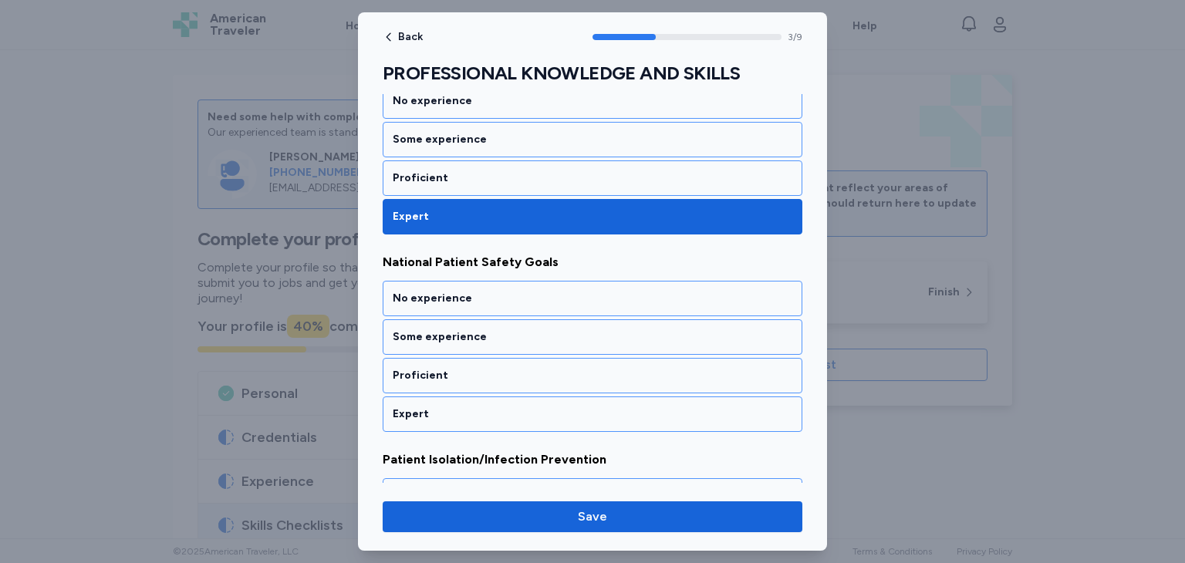
scroll to position [710, 0]
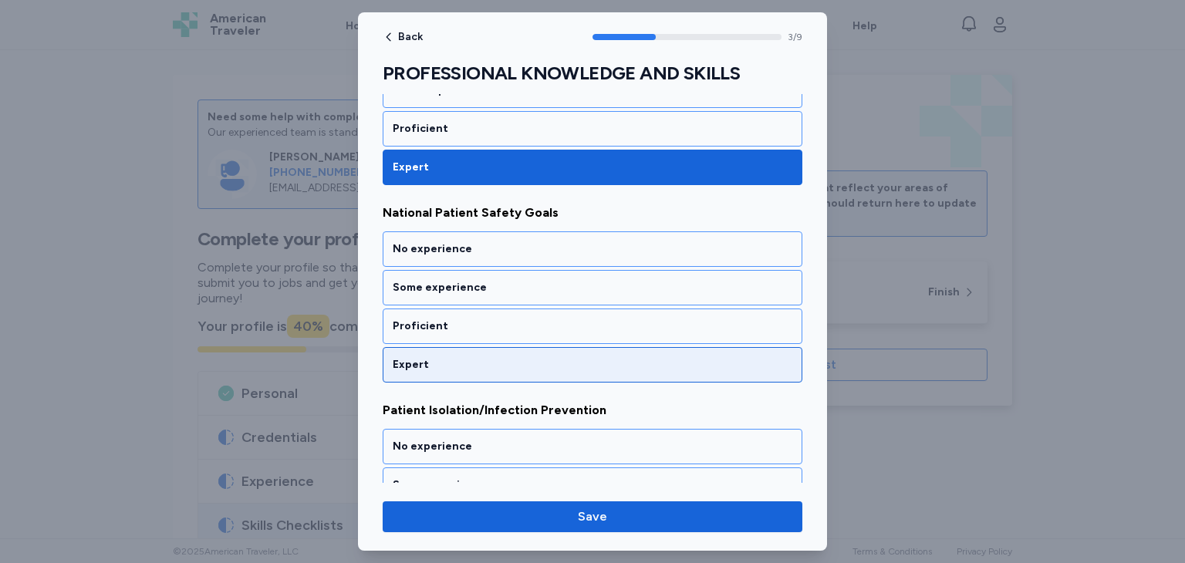
click at [522, 357] on div "Expert" at bounding box center [593, 364] width 400 height 15
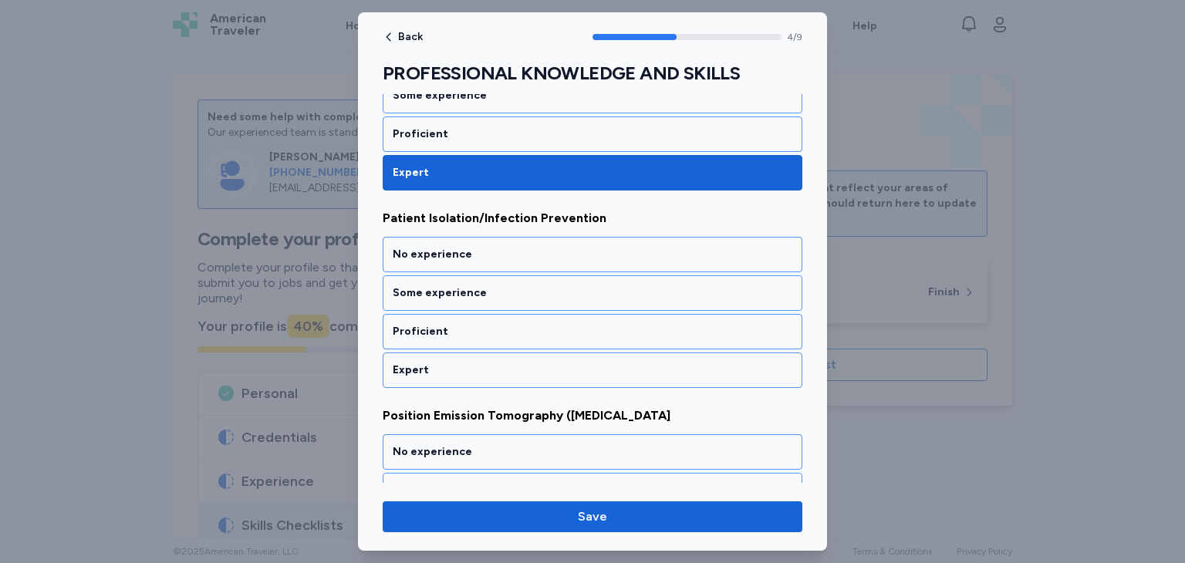
scroll to position [906, 0]
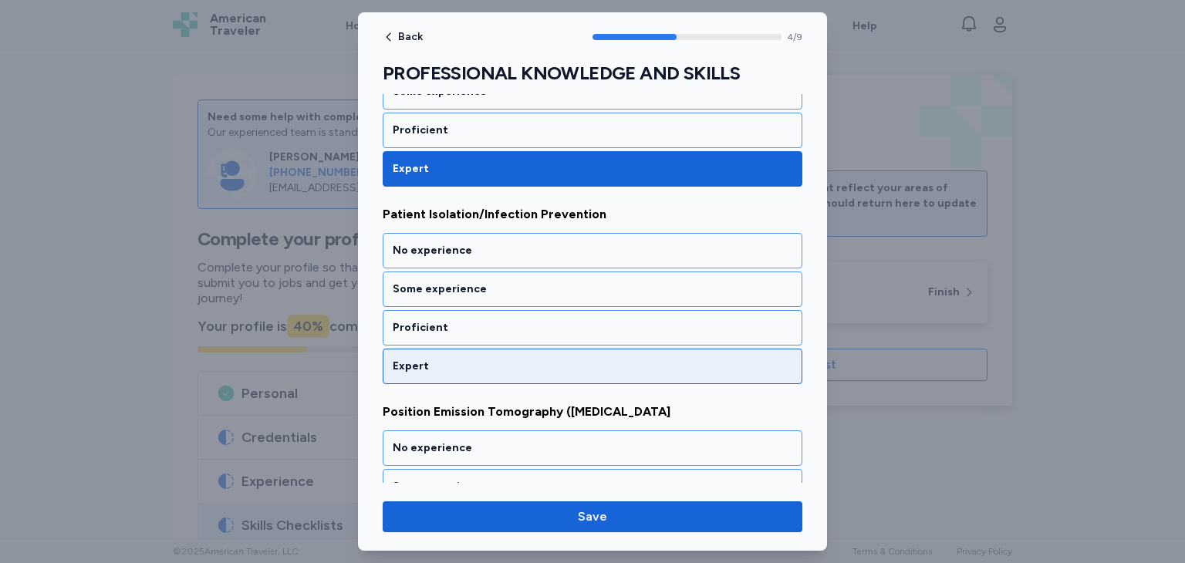
click at [525, 368] on div "Expert" at bounding box center [593, 366] width 420 height 35
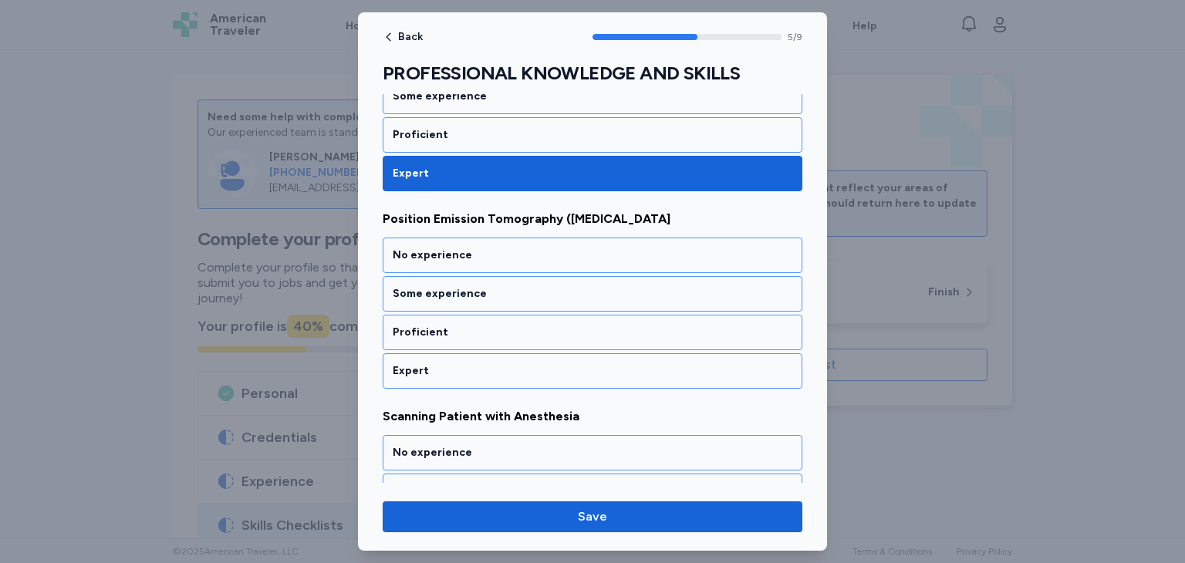
scroll to position [1101, 0]
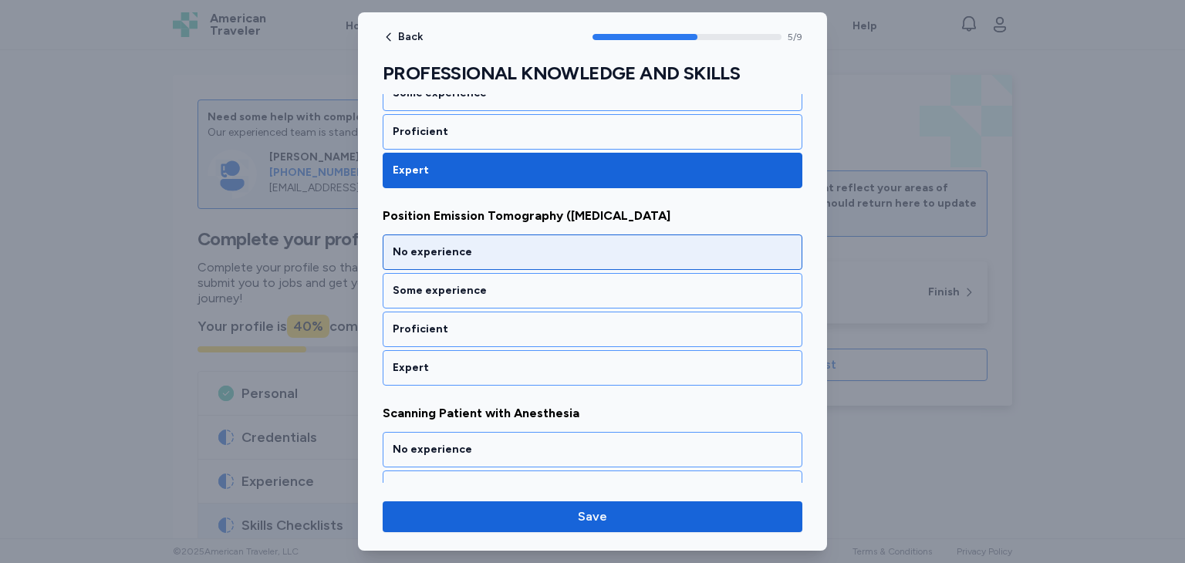
click at [509, 245] on div "No experience" at bounding box center [593, 252] width 400 height 15
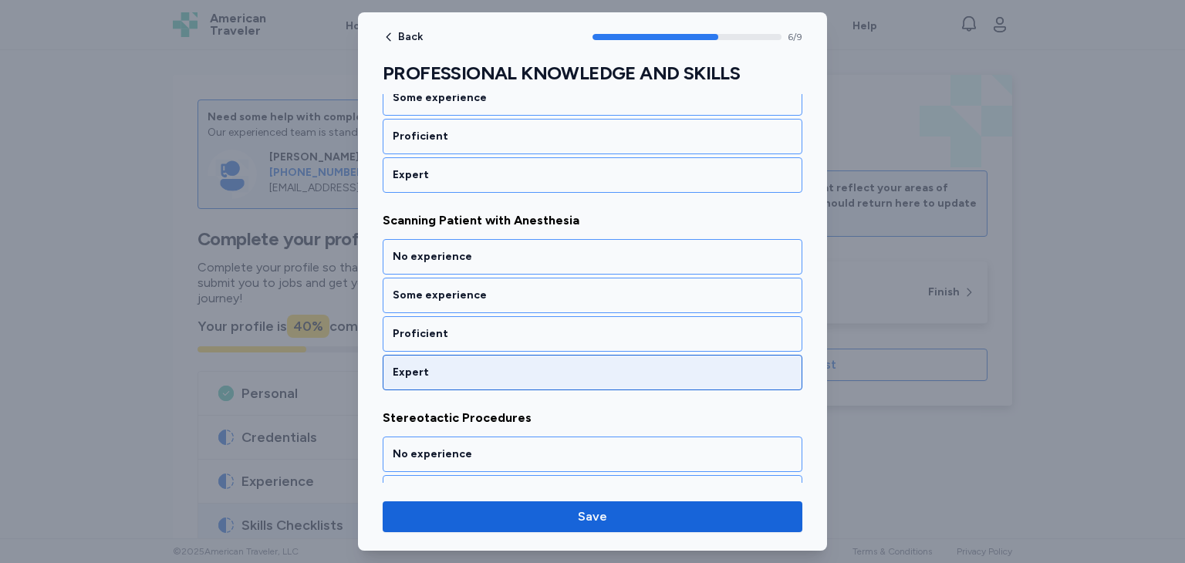
scroll to position [1298, 0]
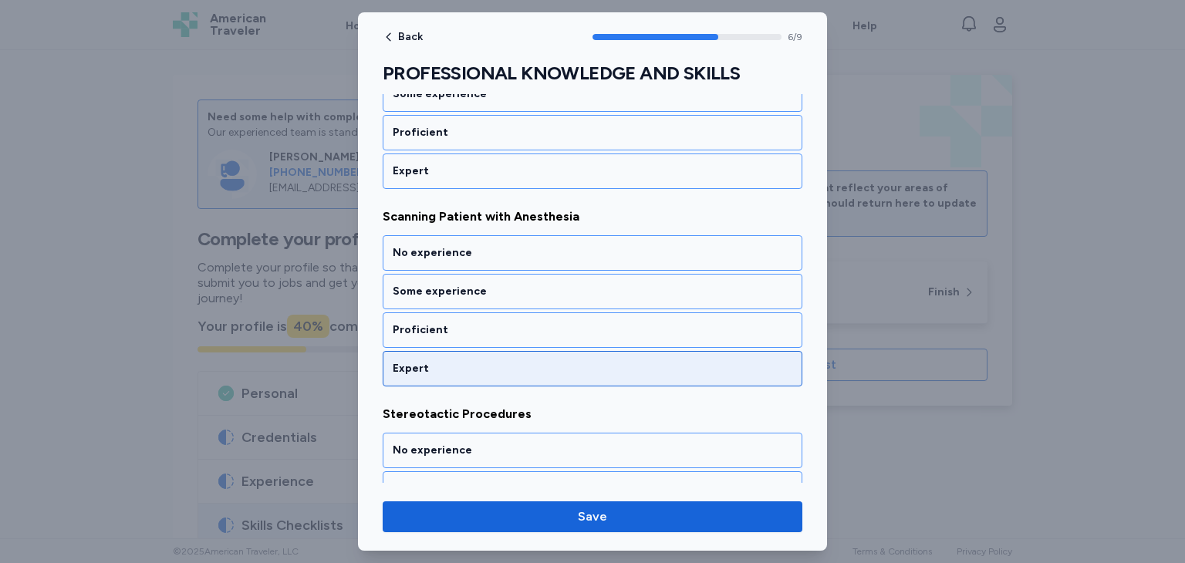
click at [573, 368] on div "Expert" at bounding box center [593, 368] width 420 height 35
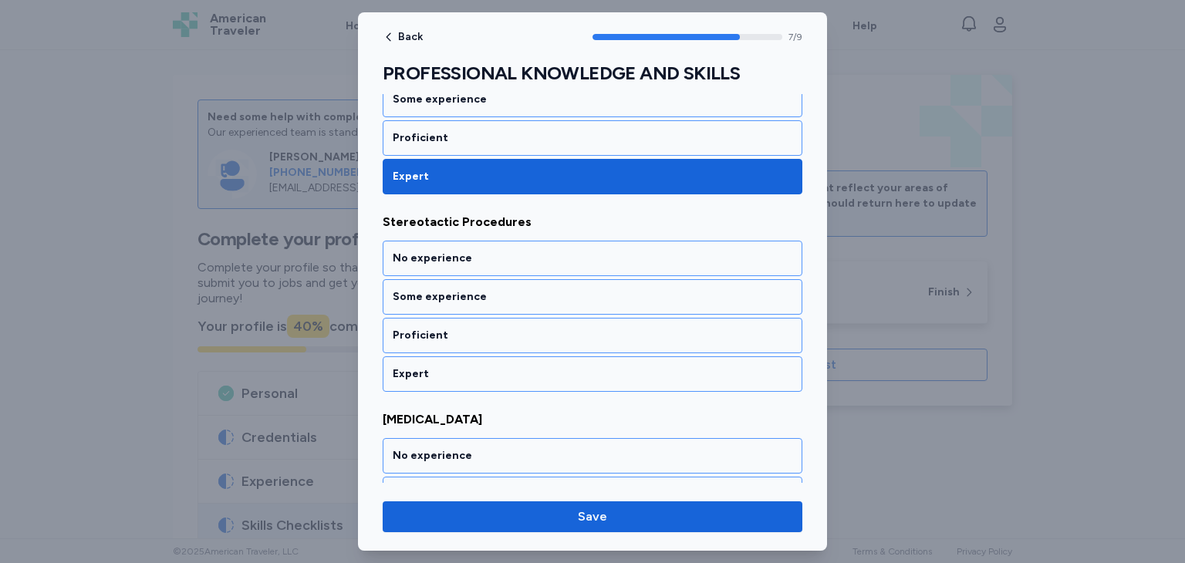
scroll to position [1494, 0]
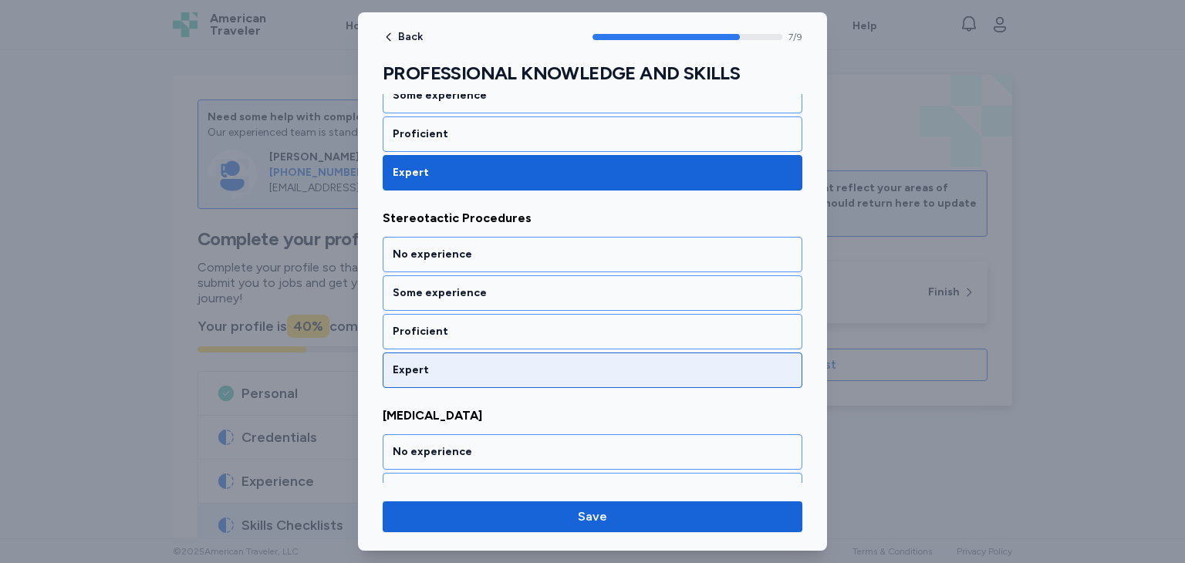
click at [572, 366] on div "Expert" at bounding box center [593, 370] width 400 height 15
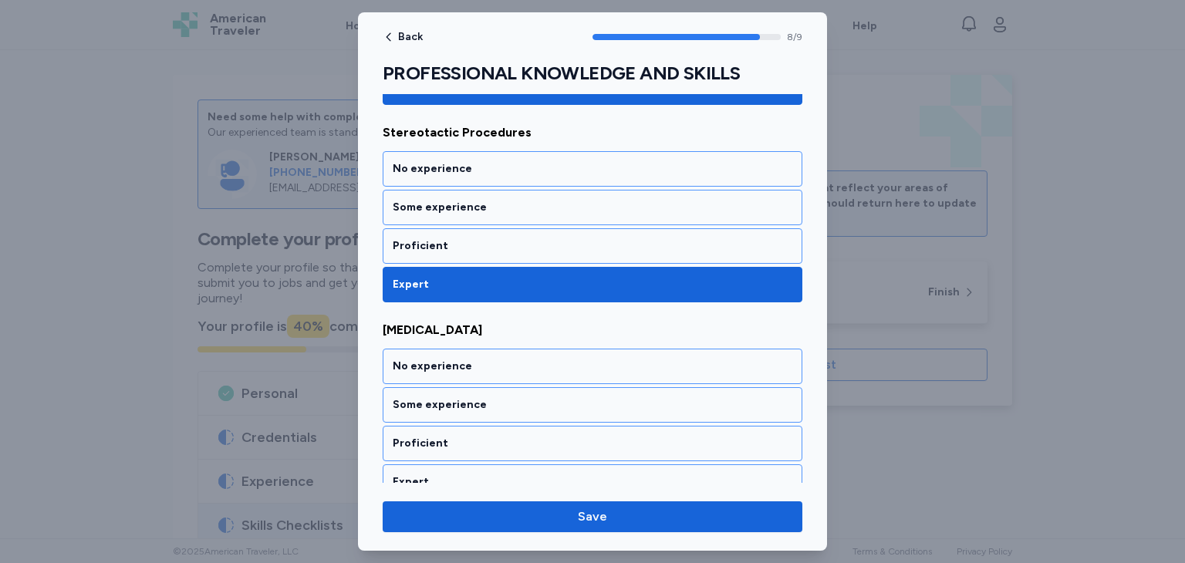
scroll to position [1589, 0]
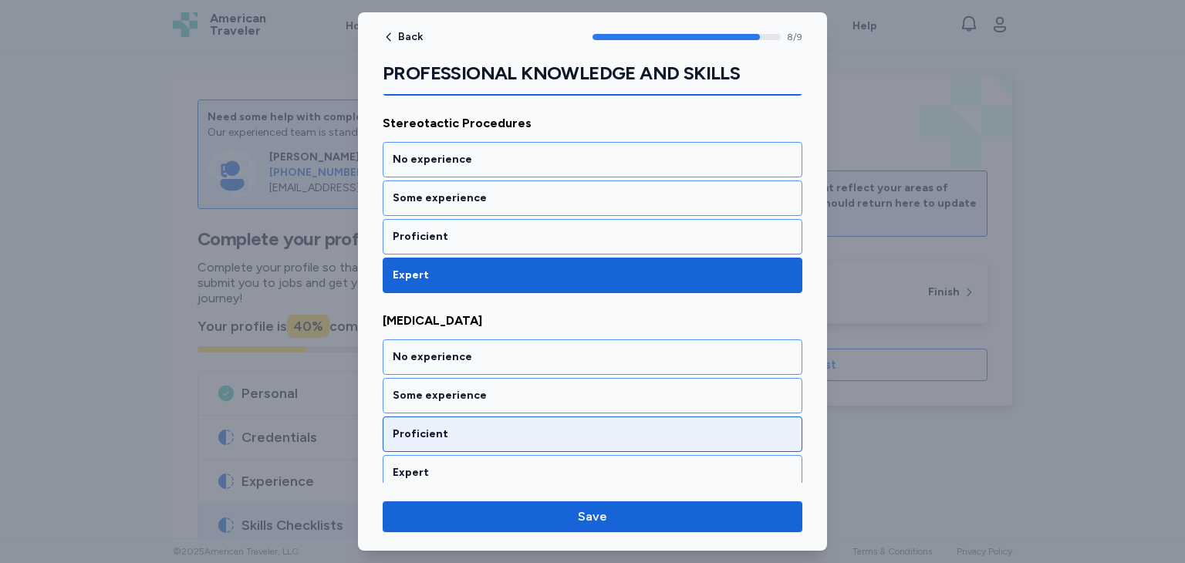
click at [586, 427] on div "Proficient" at bounding box center [593, 434] width 400 height 15
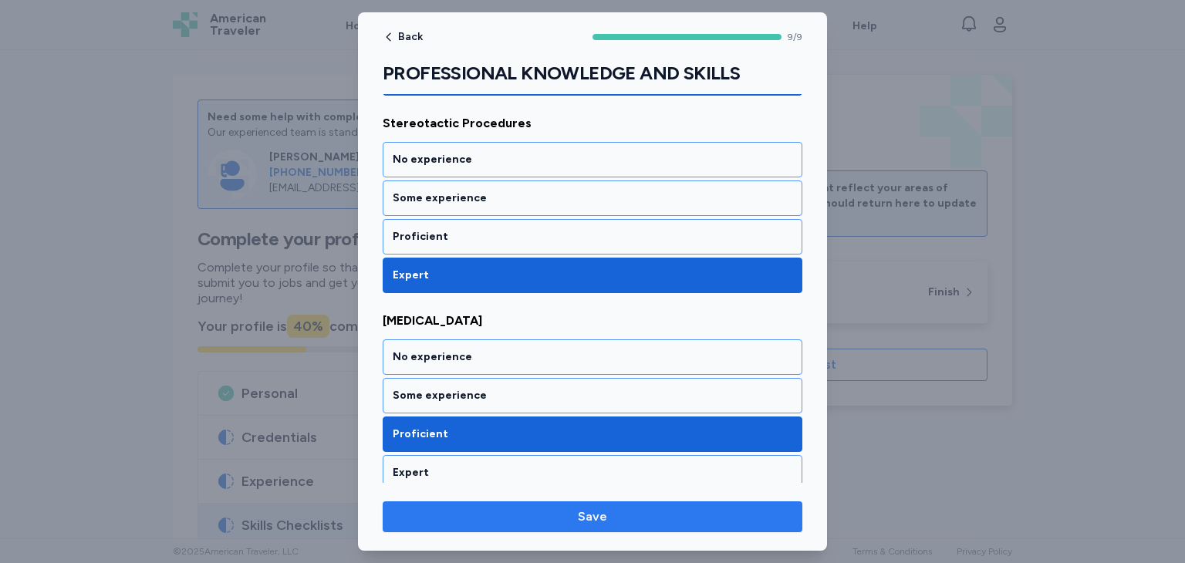
click at [592, 528] on button "Save" at bounding box center [593, 516] width 420 height 31
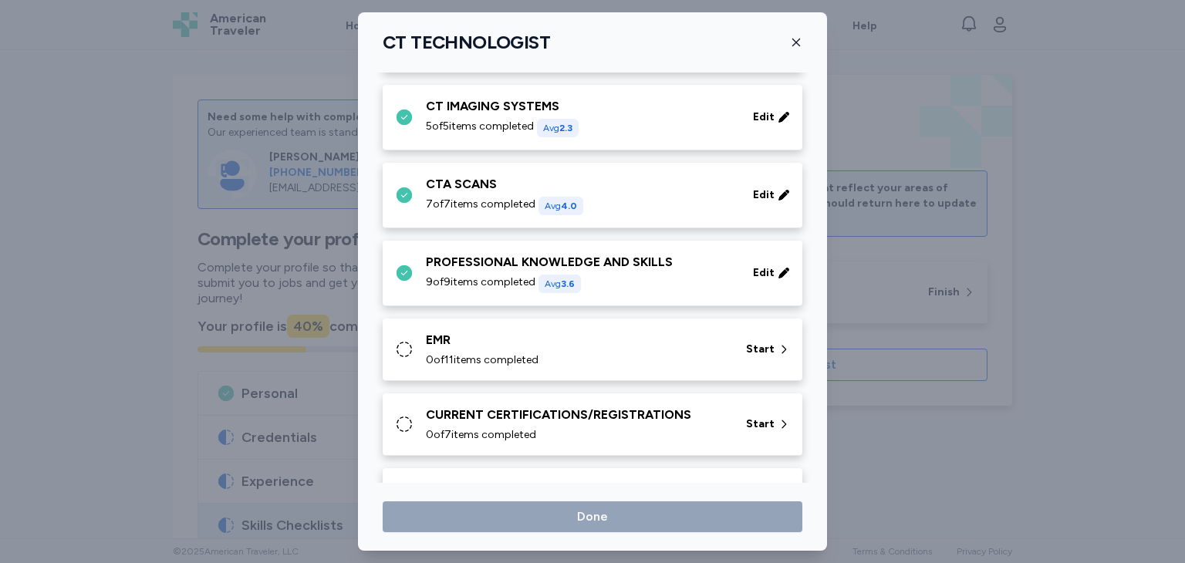
scroll to position [843, 0]
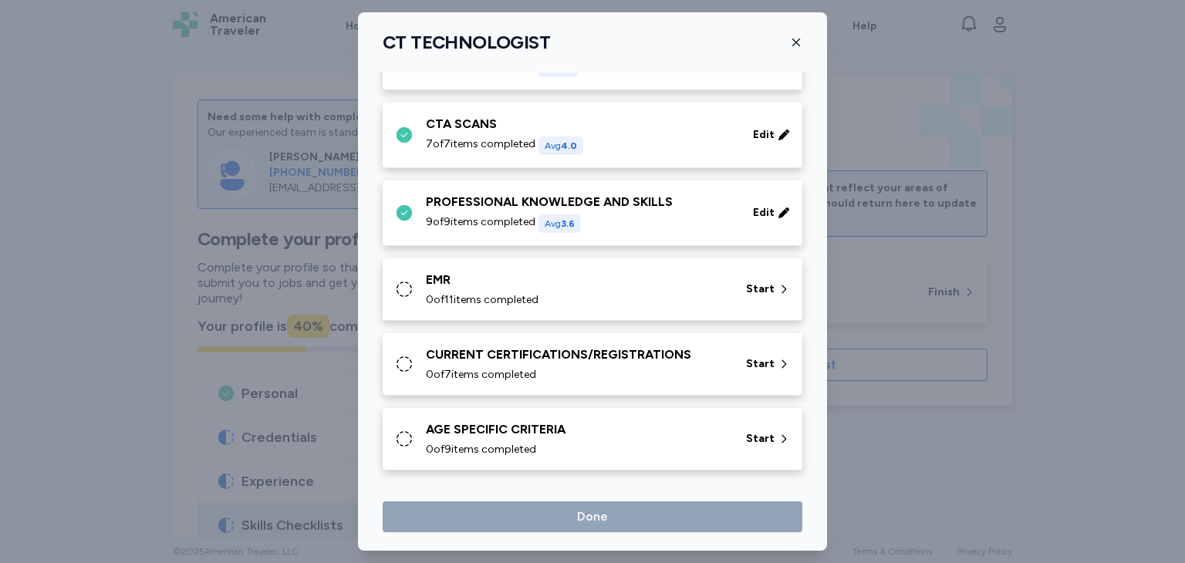
click at [395, 286] on icon at bounding box center [404, 289] width 19 height 19
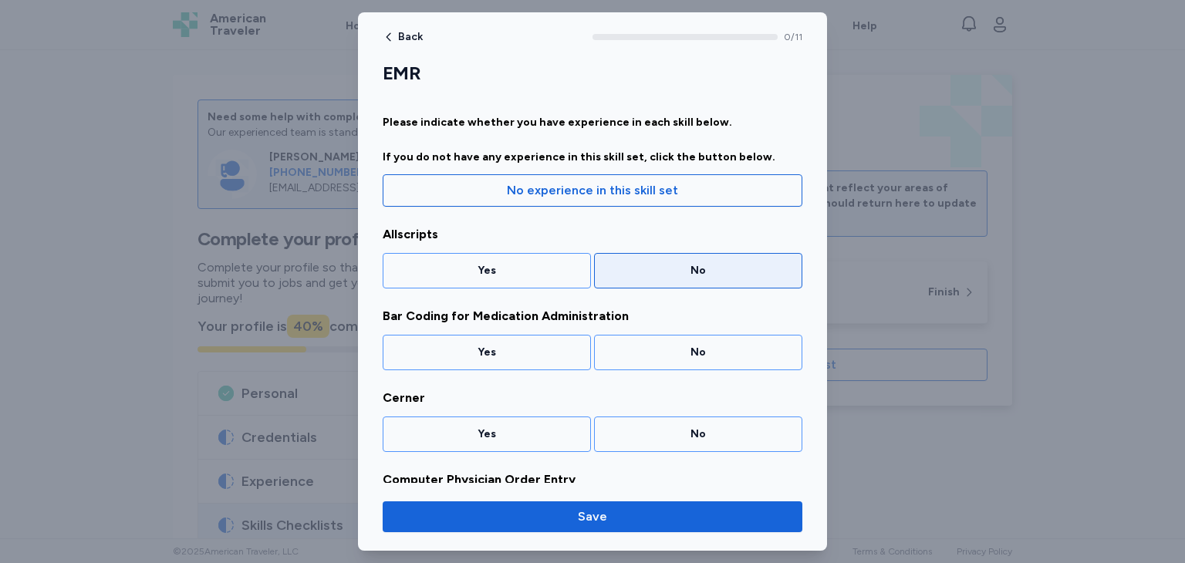
click at [625, 285] on div "No" at bounding box center [698, 270] width 208 height 35
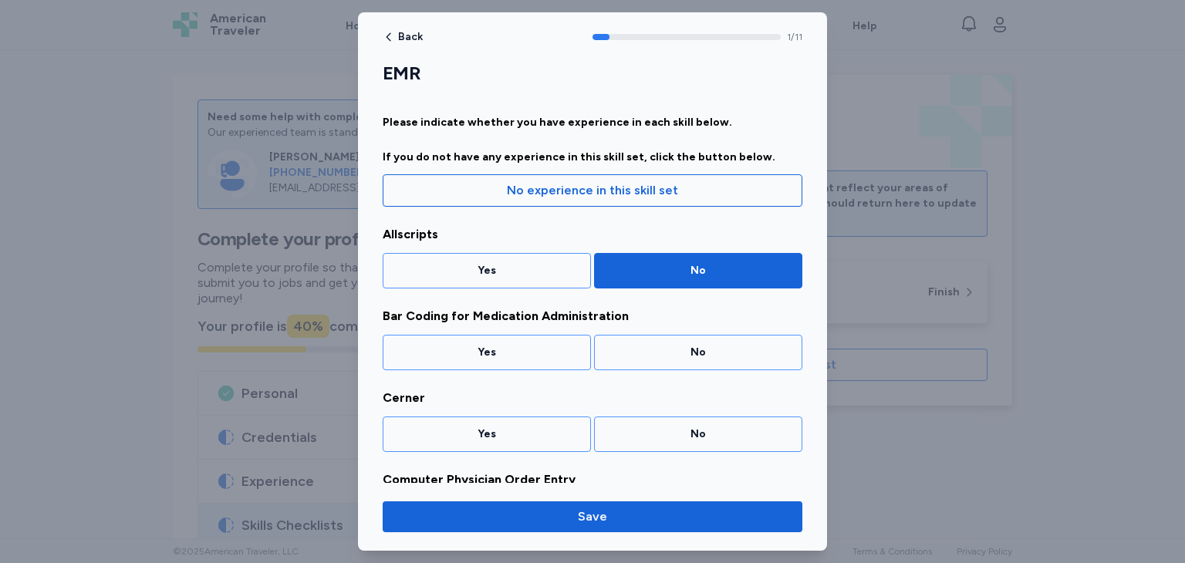
scroll to position [49, 0]
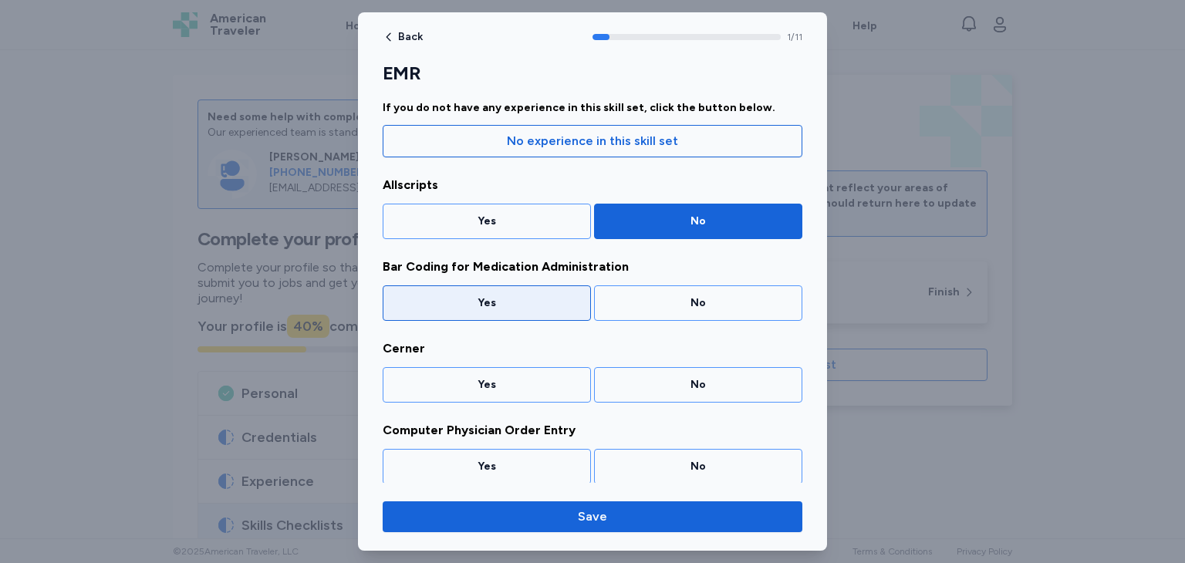
click at [545, 306] on div "Yes" at bounding box center [487, 302] width 188 height 15
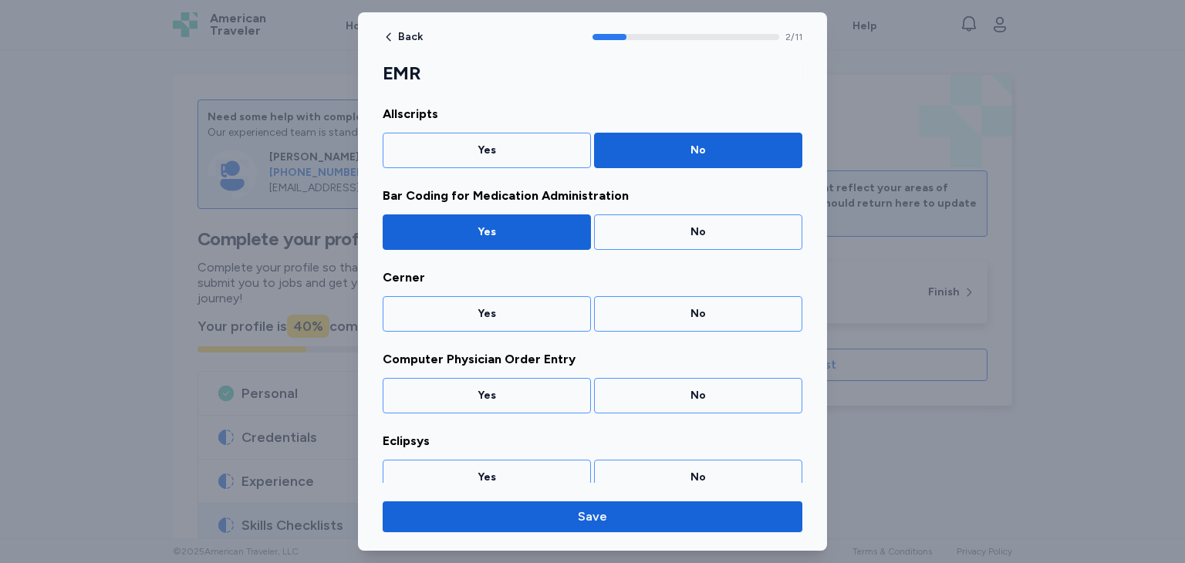
scroll to position [130, 0]
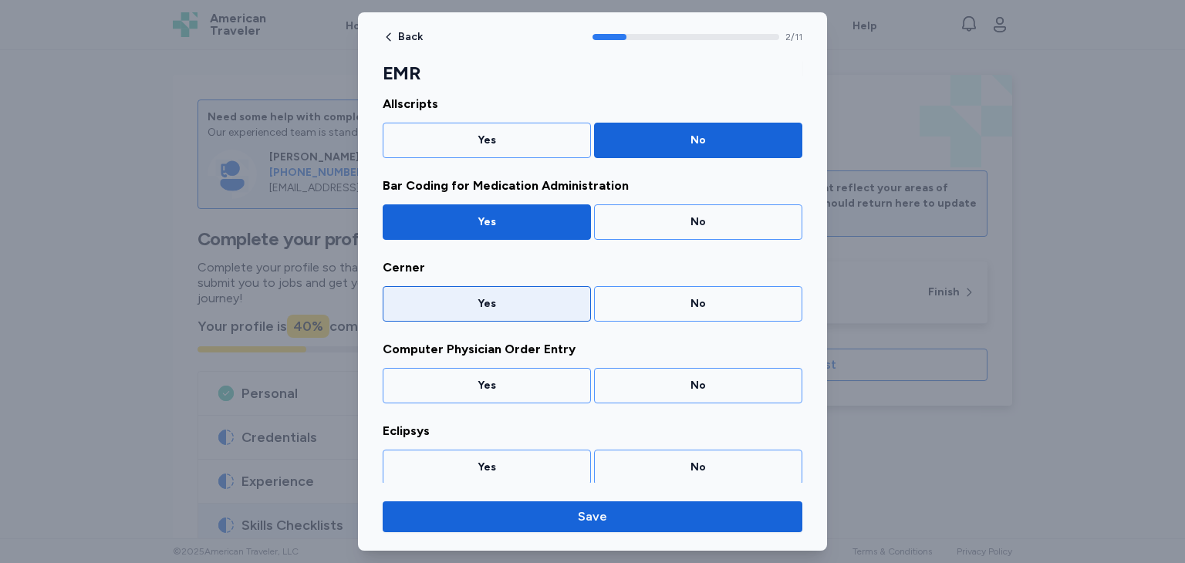
click at [503, 298] on div "Yes" at bounding box center [487, 303] width 188 height 15
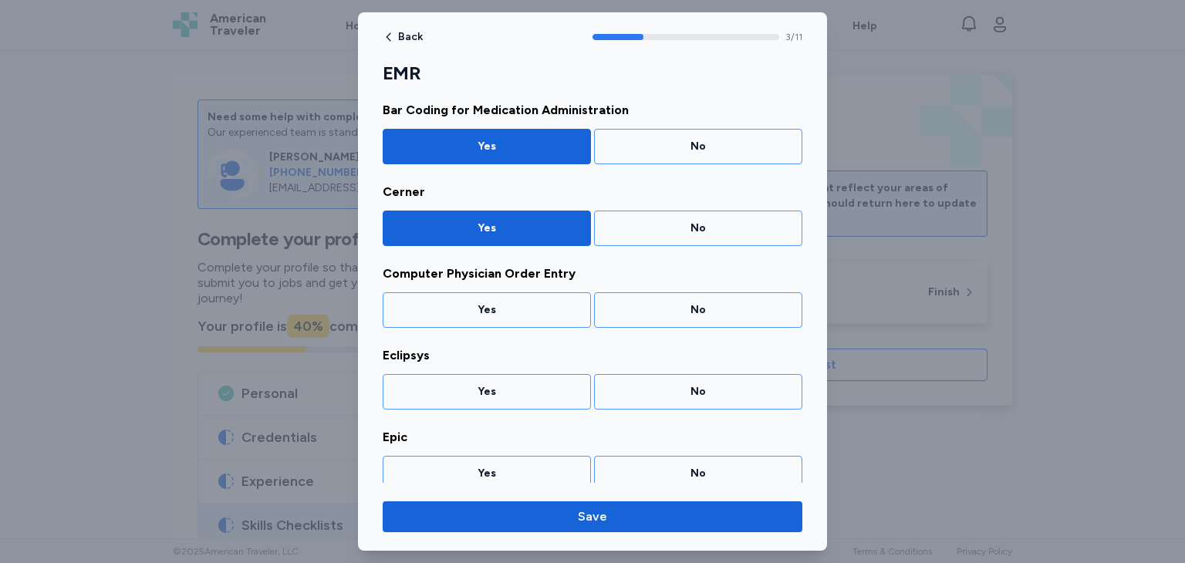
scroll to position [212, 0]
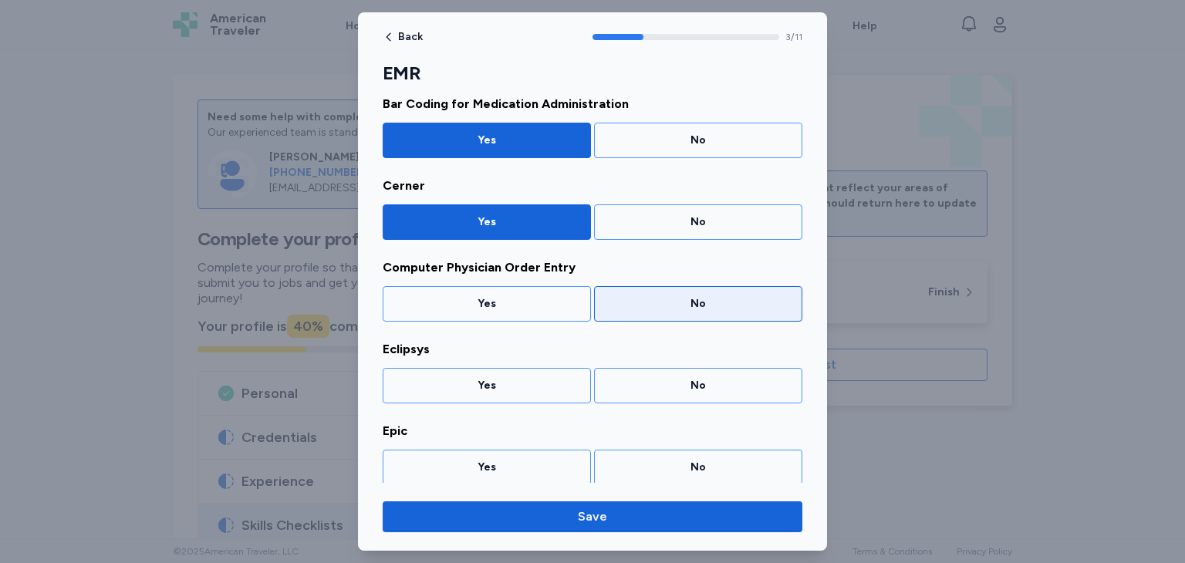
click at [644, 300] on div "No" at bounding box center [698, 303] width 188 height 15
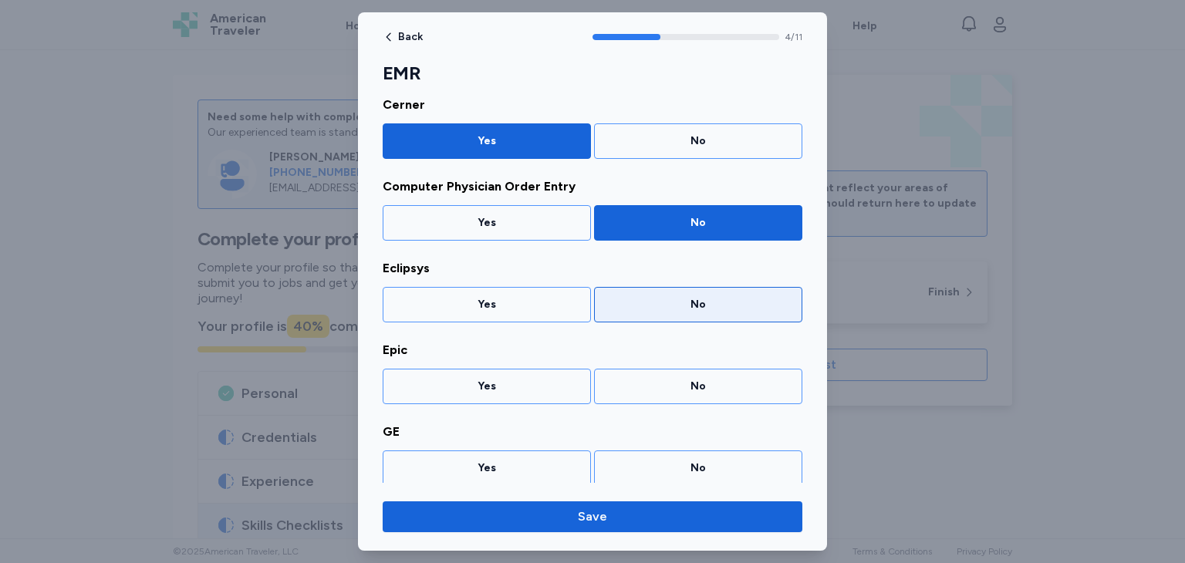
click at [648, 301] on div "No" at bounding box center [698, 304] width 188 height 15
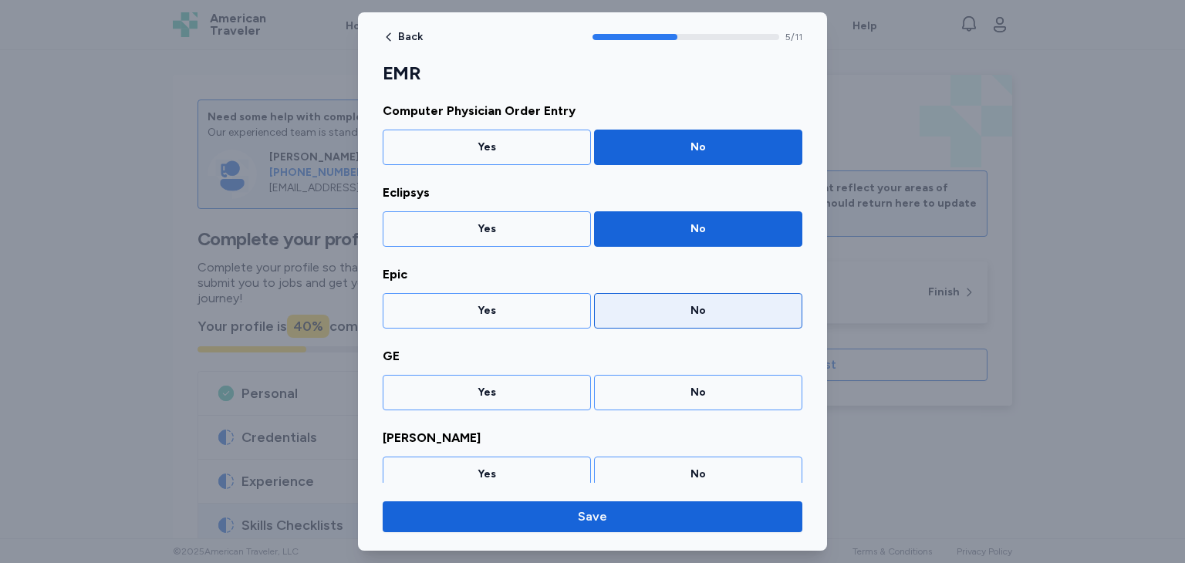
scroll to position [375, 0]
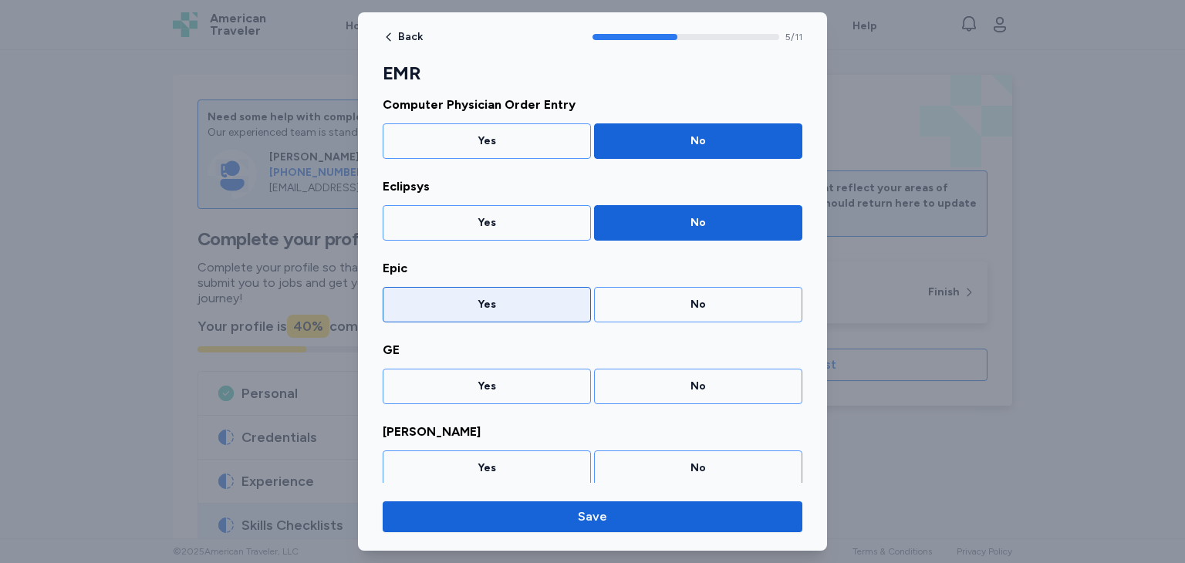
click at [508, 303] on div "Yes" at bounding box center [487, 304] width 188 height 15
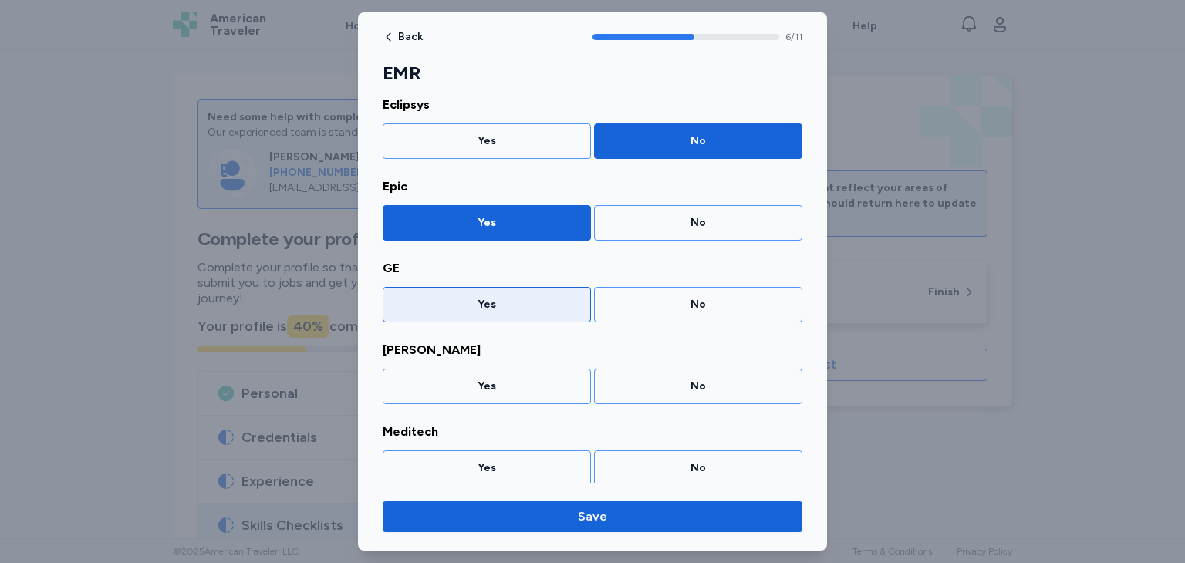
click at [508, 307] on div "Yes" at bounding box center [487, 304] width 188 height 15
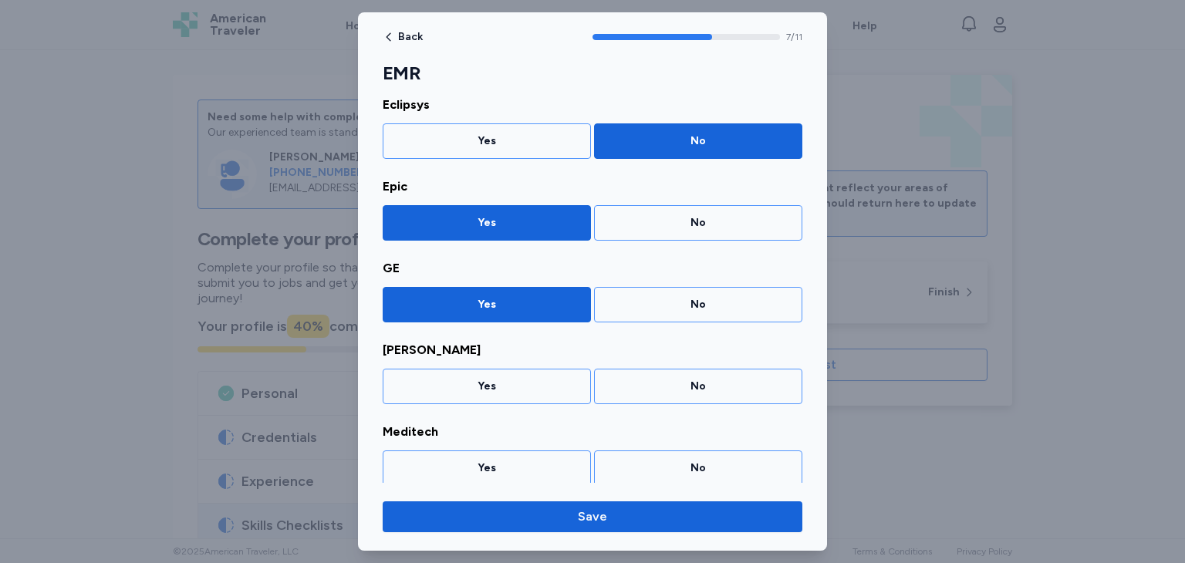
scroll to position [538, 0]
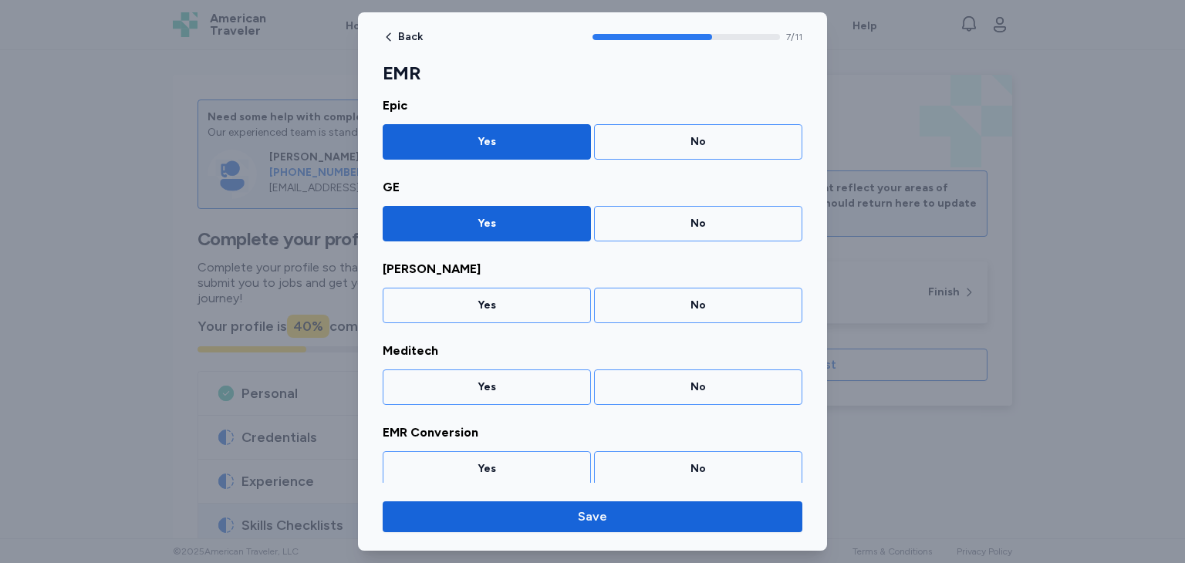
click at [508, 307] on div "Yes" at bounding box center [487, 305] width 188 height 15
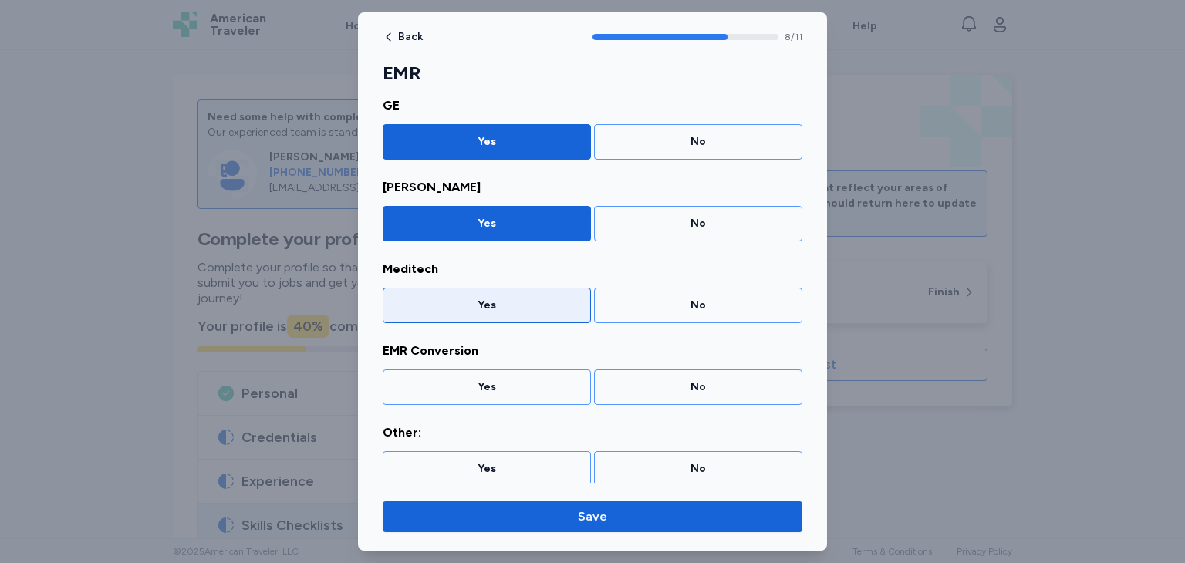
click at [496, 309] on div "Yes" at bounding box center [487, 305] width 188 height 15
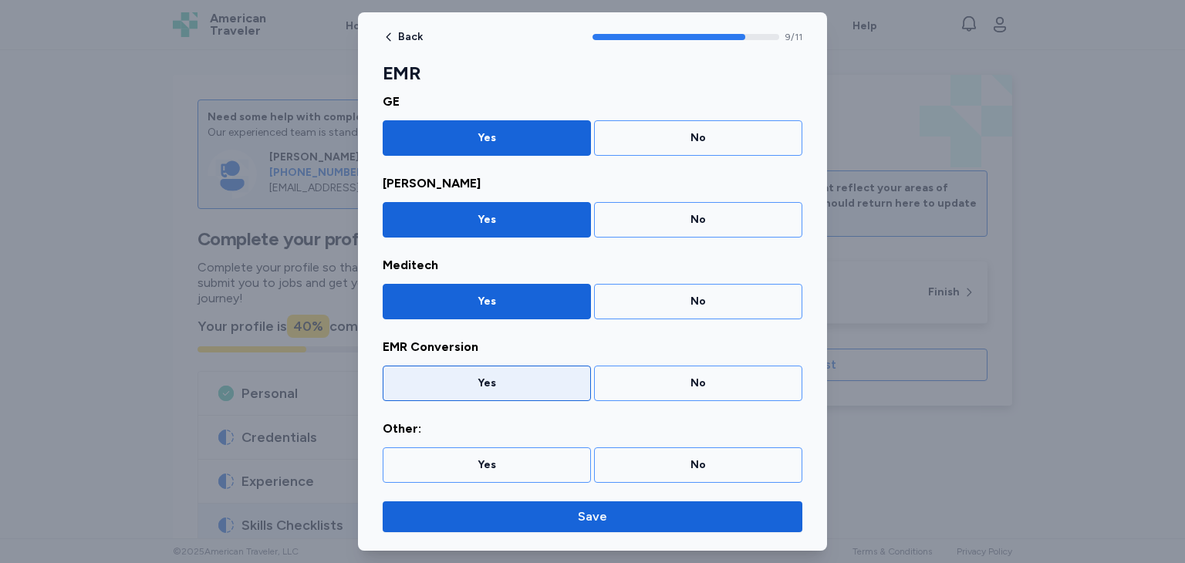
click at [481, 366] on div "Yes" at bounding box center [487, 383] width 208 height 35
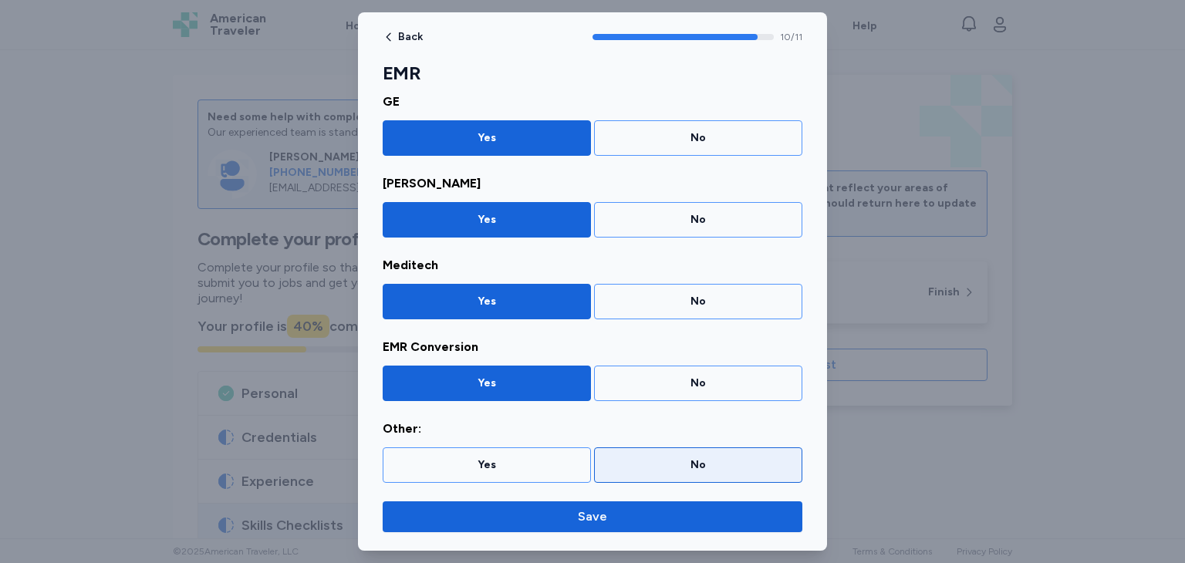
click at [632, 457] on div "No" at bounding box center [698, 464] width 188 height 15
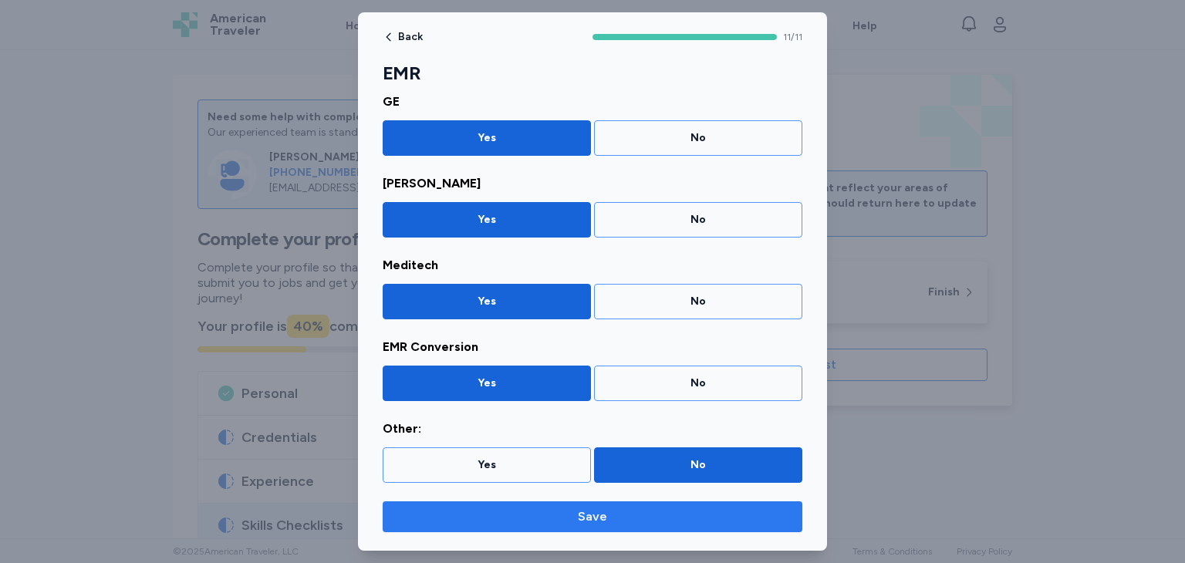
click at [582, 522] on span "Save" at bounding box center [592, 517] width 29 height 19
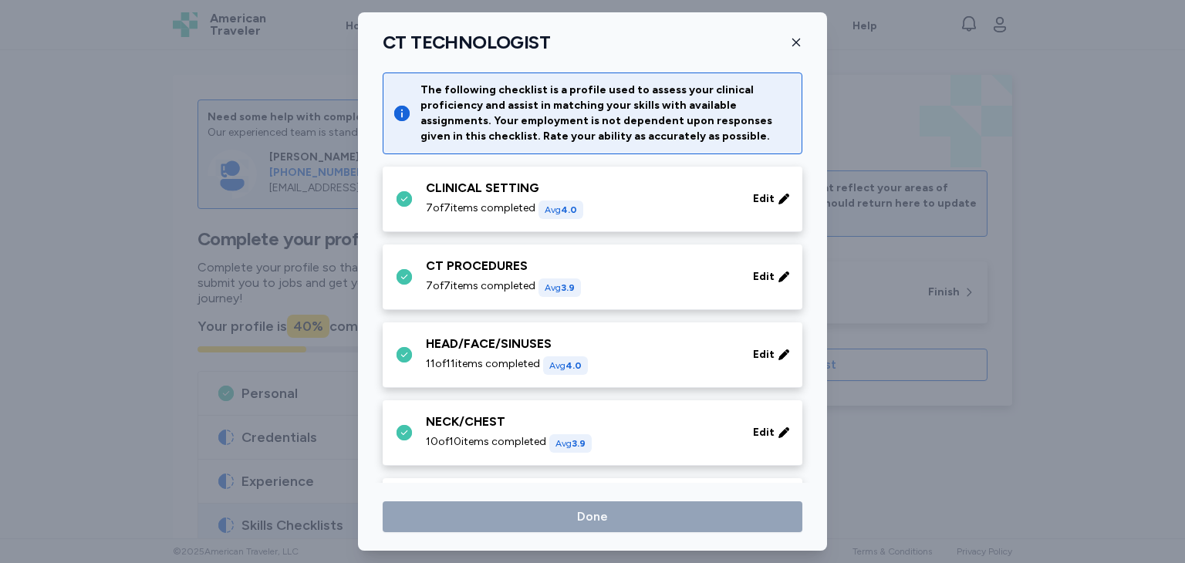
scroll to position [843, 0]
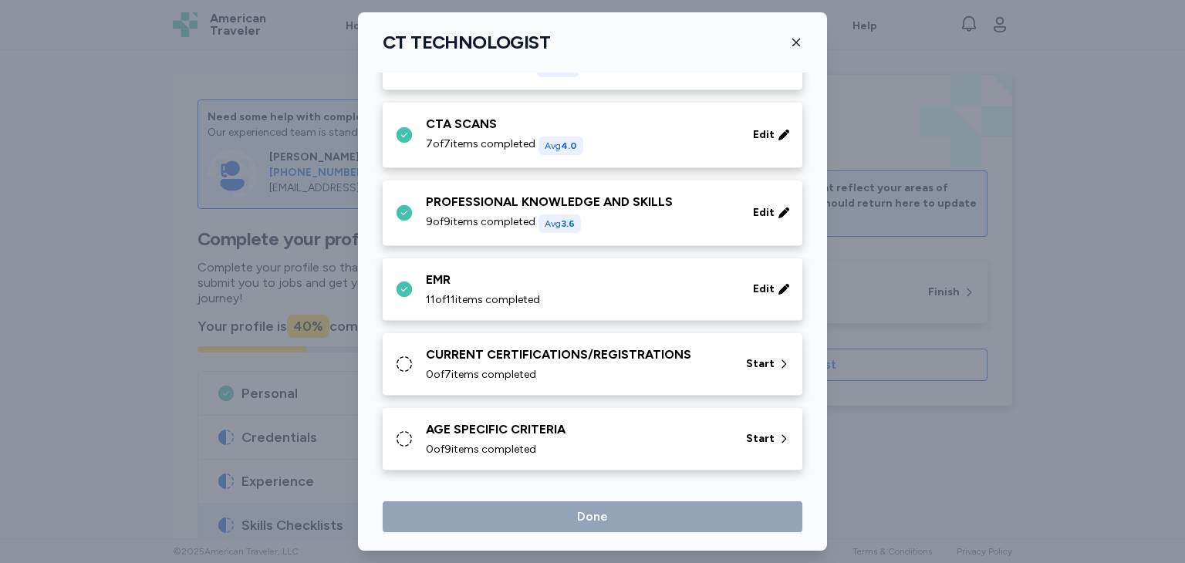
click at [438, 363] on div "CURRENT CERTIFICATIONS/REGISTRATIONS 0 of 7 items completed" at bounding box center [577, 364] width 302 height 37
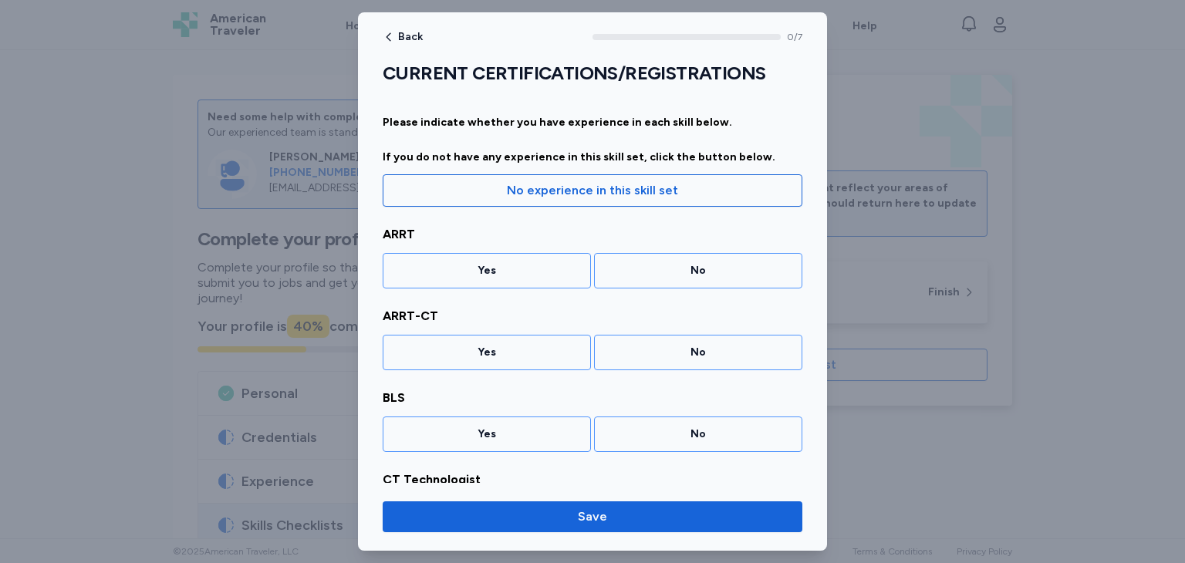
click at [451, 258] on div "Yes" at bounding box center [487, 270] width 208 height 35
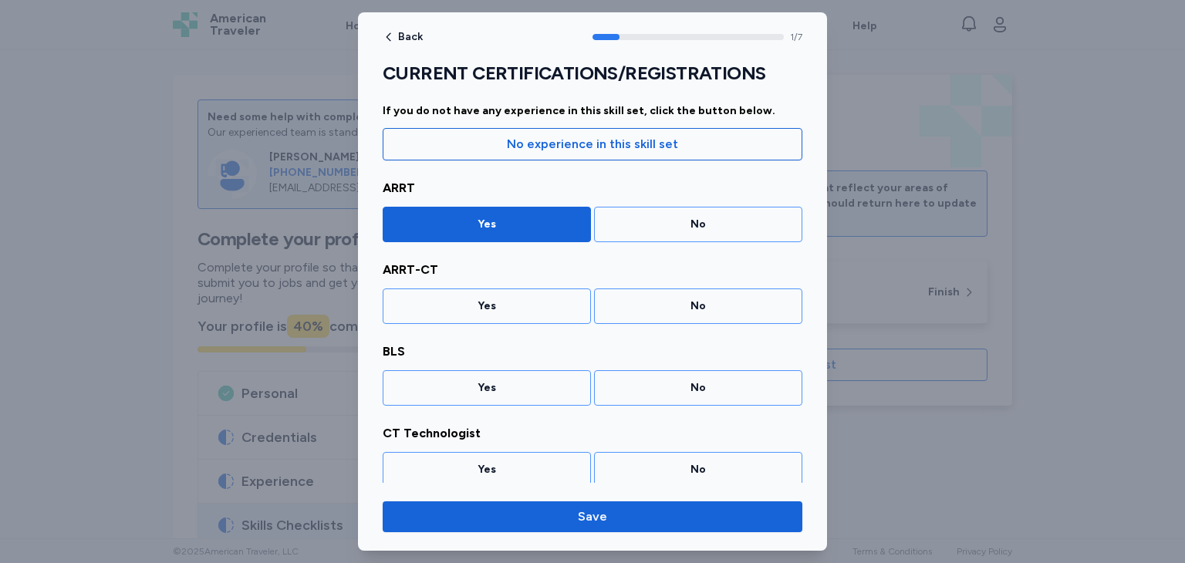
scroll to position [49, 0]
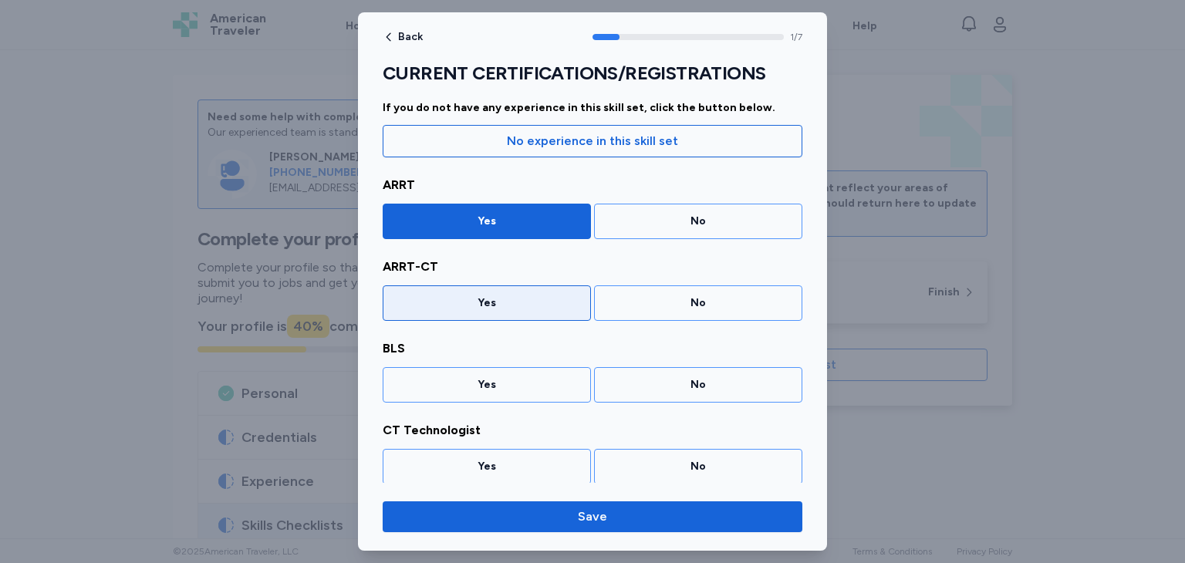
click at [481, 309] on div "Yes" at bounding box center [487, 302] width 188 height 15
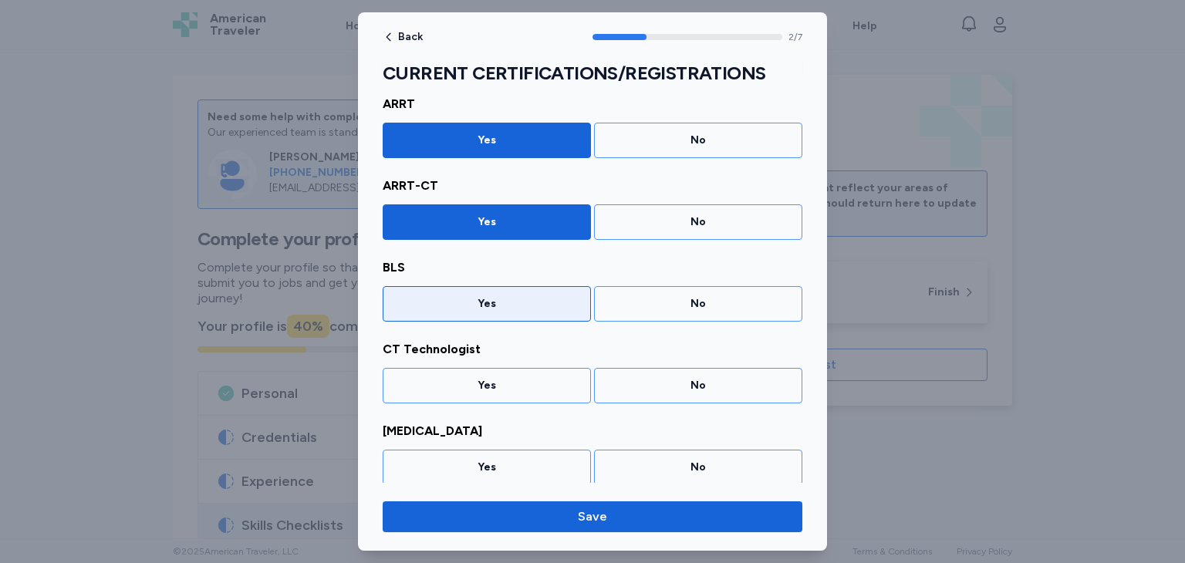
click at [482, 314] on div "Yes" at bounding box center [487, 303] width 208 height 35
click at [481, 309] on div "Yes" at bounding box center [487, 303] width 188 height 15
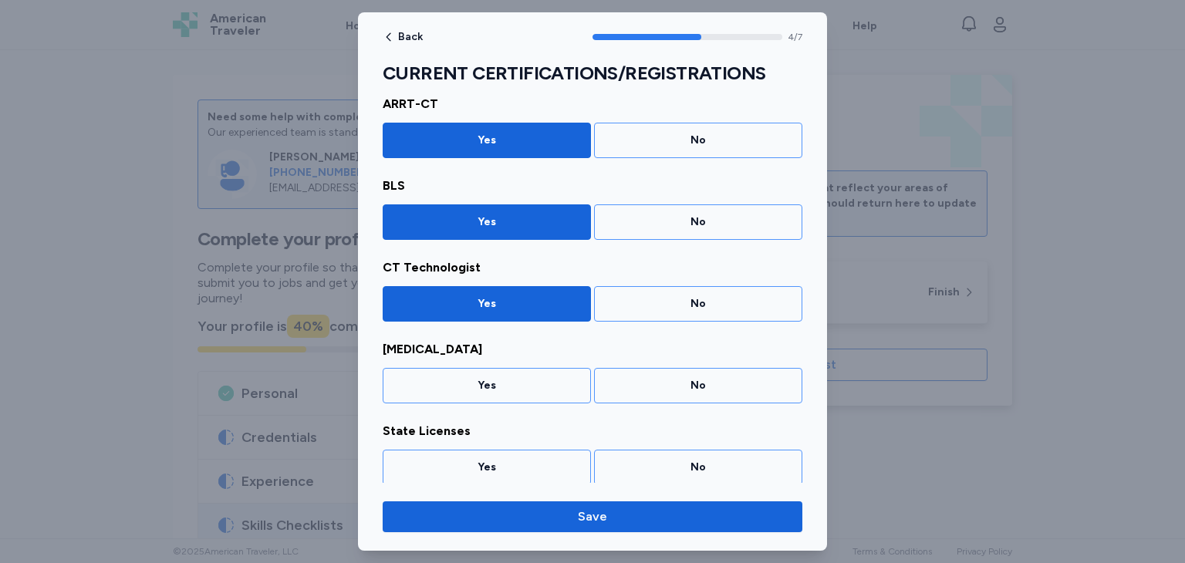
scroll to position [293, 0]
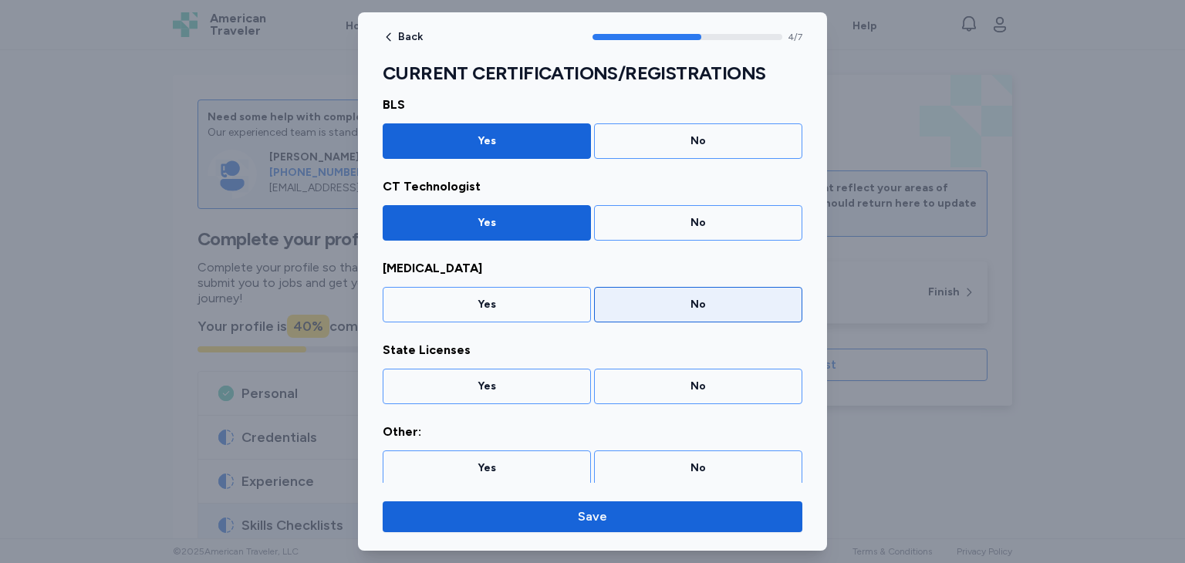
click at [619, 312] on div "No" at bounding box center [698, 304] width 208 height 35
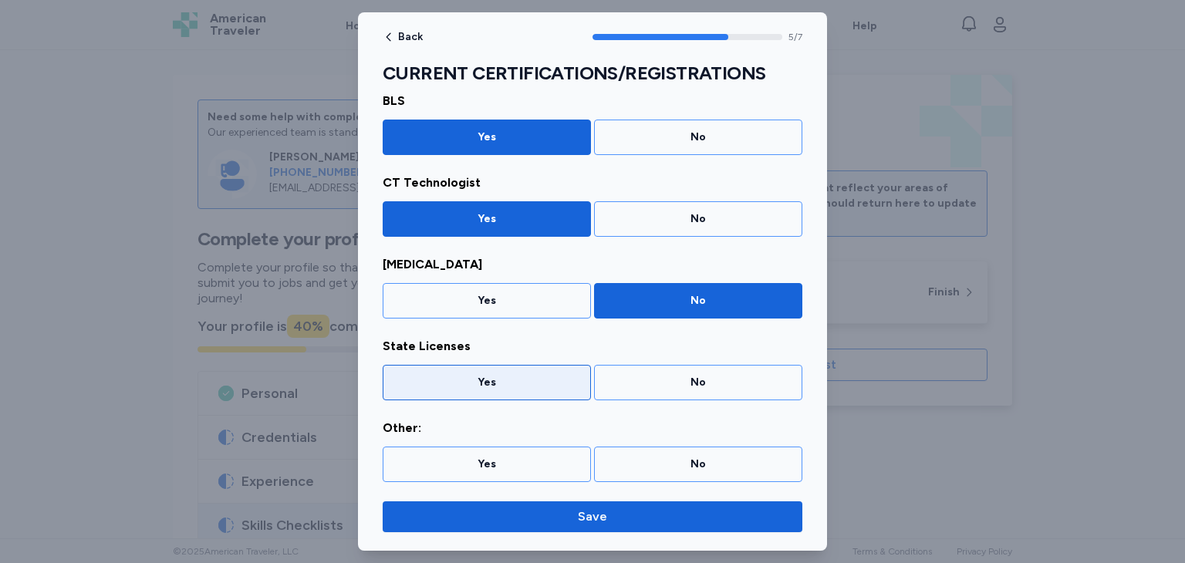
click at [479, 387] on div "Yes" at bounding box center [487, 382] width 188 height 15
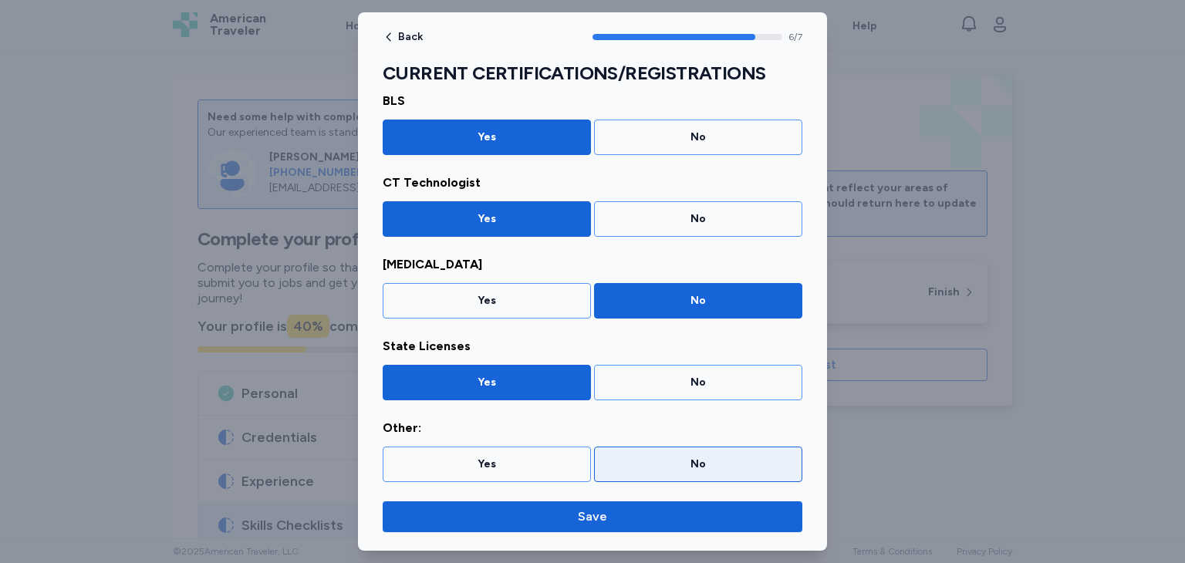
click at [684, 468] on div "No" at bounding box center [698, 464] width 188 height 15
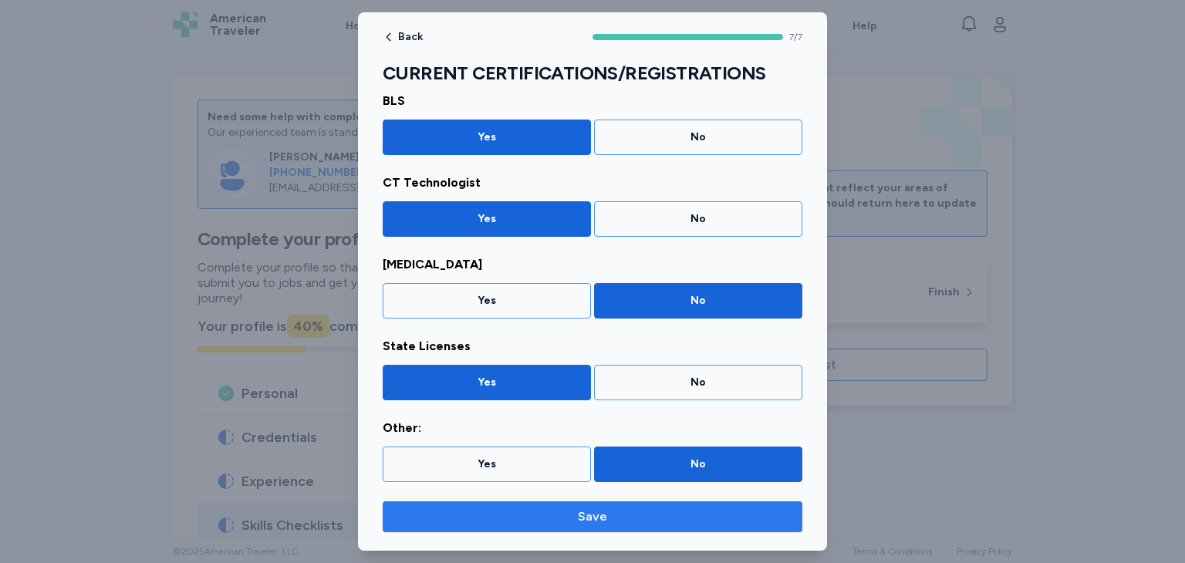
click at [606, 519] on span "Save" at bounding box center [592, 517] width 395 height 19
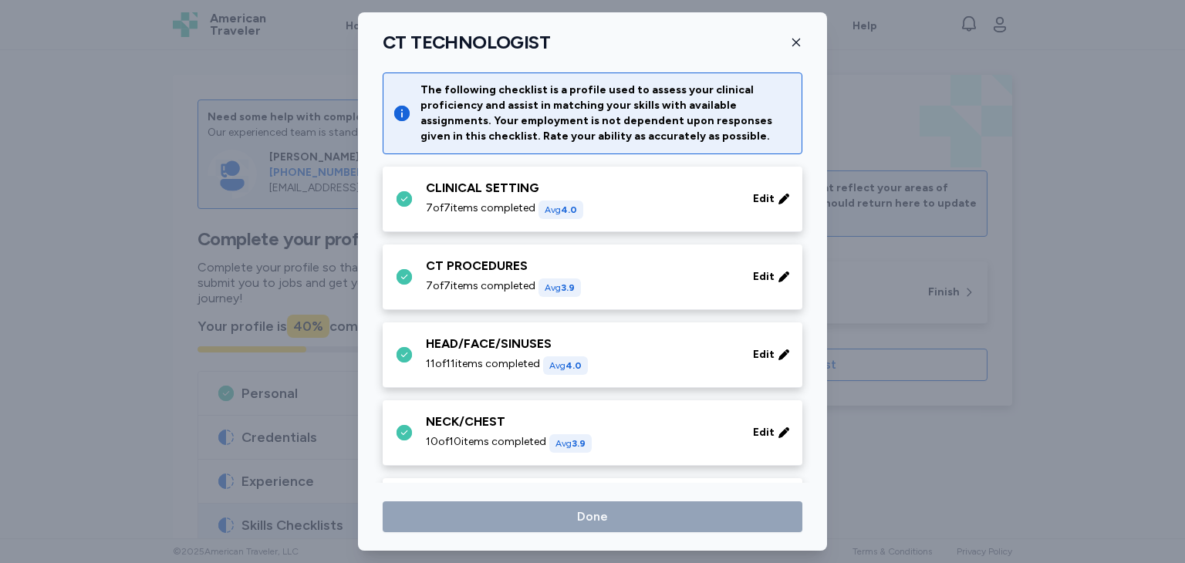
scroll to position [843, 0]
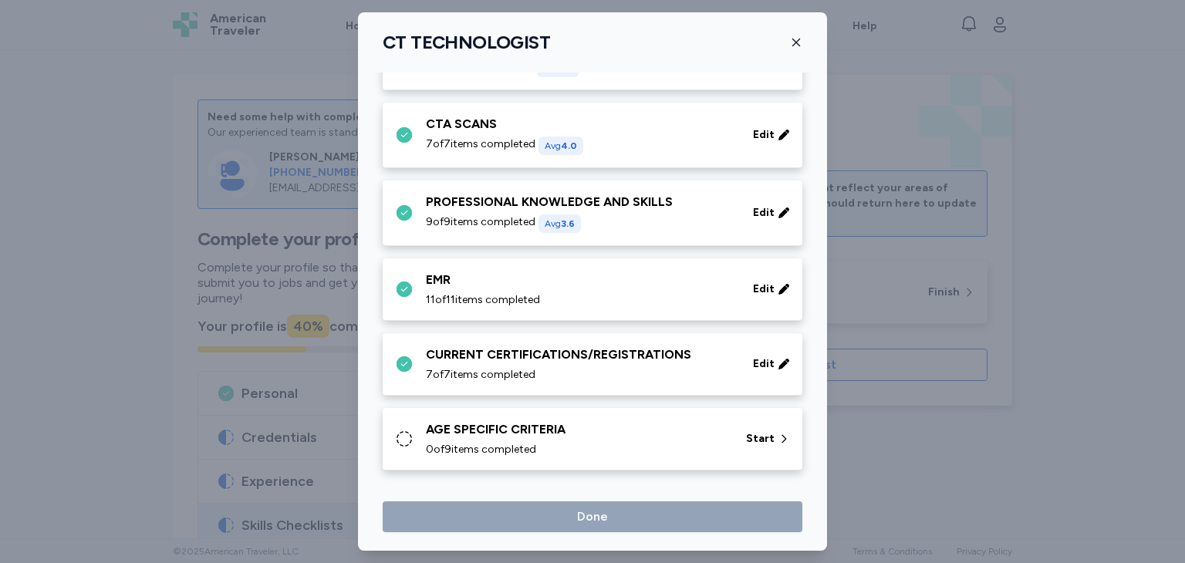
click at [408, 440] on icon at bounding box center [404, 439] width 19 height 19
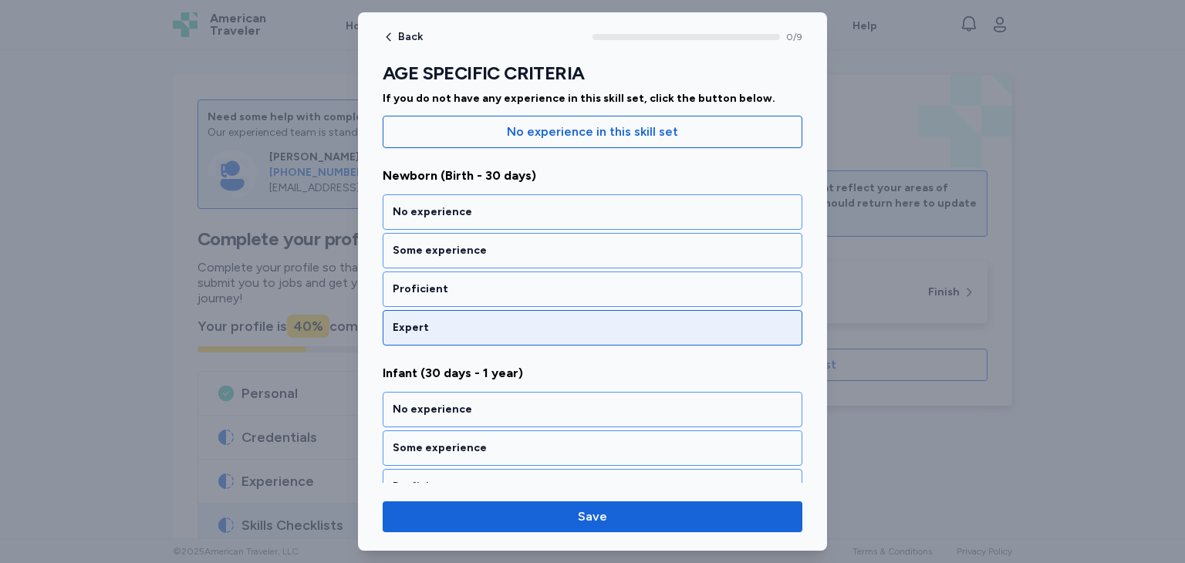
click at [469, 332] on div "Expert" at bounding box center [593, 327] width 400 height 15
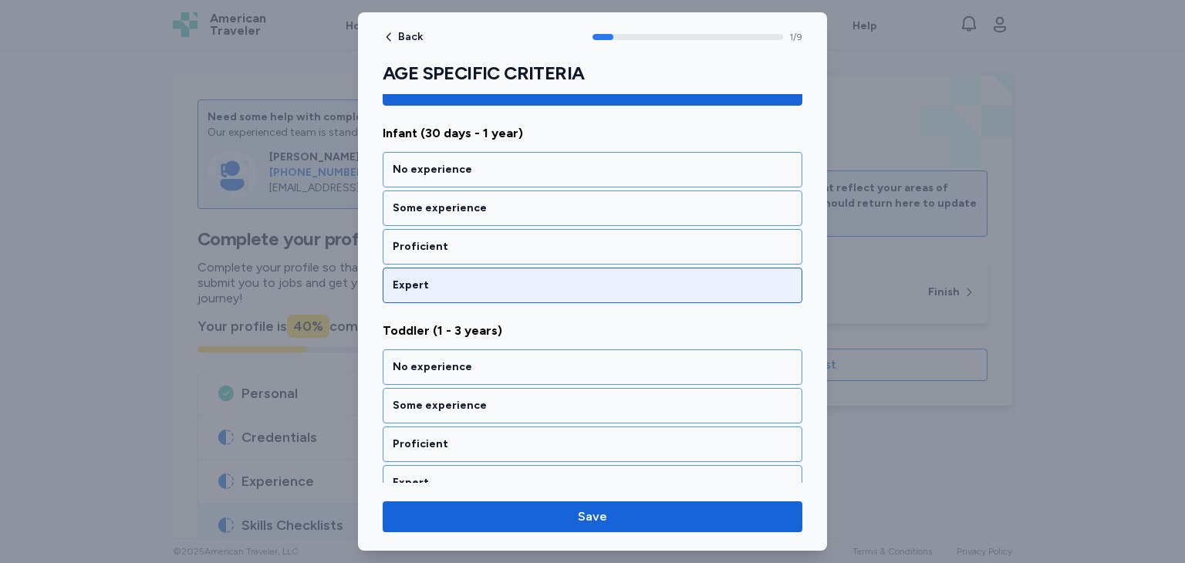
click at [471, 293] on div "Expert" at bounding box center [593, 285] width 420 height 35
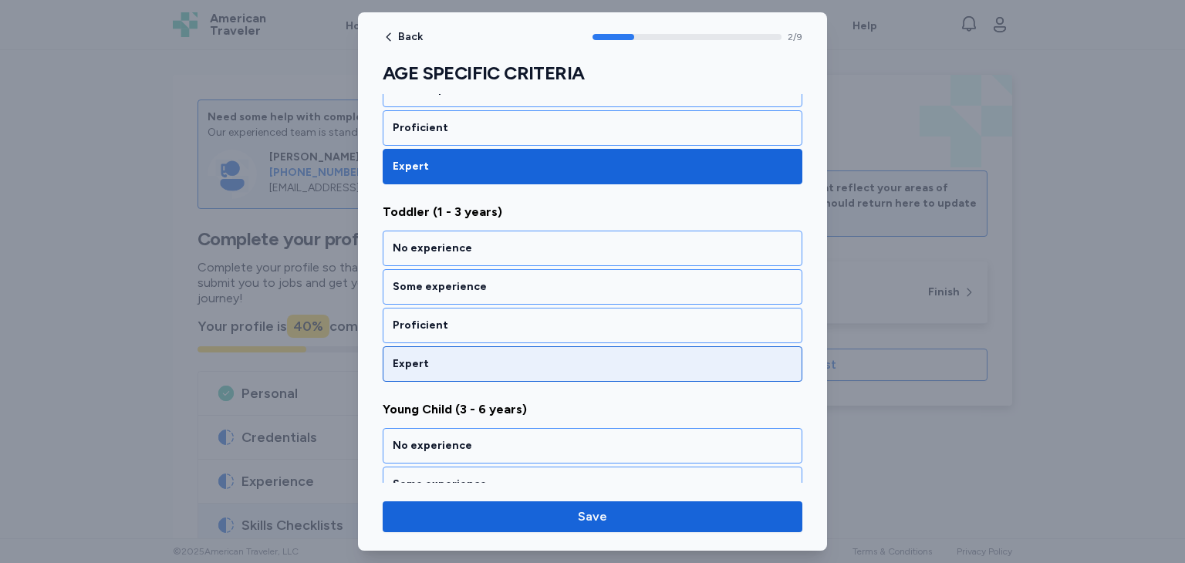
click at [477, 362] on div "Expert" at bounding box center [593, 363] width 400 height 15
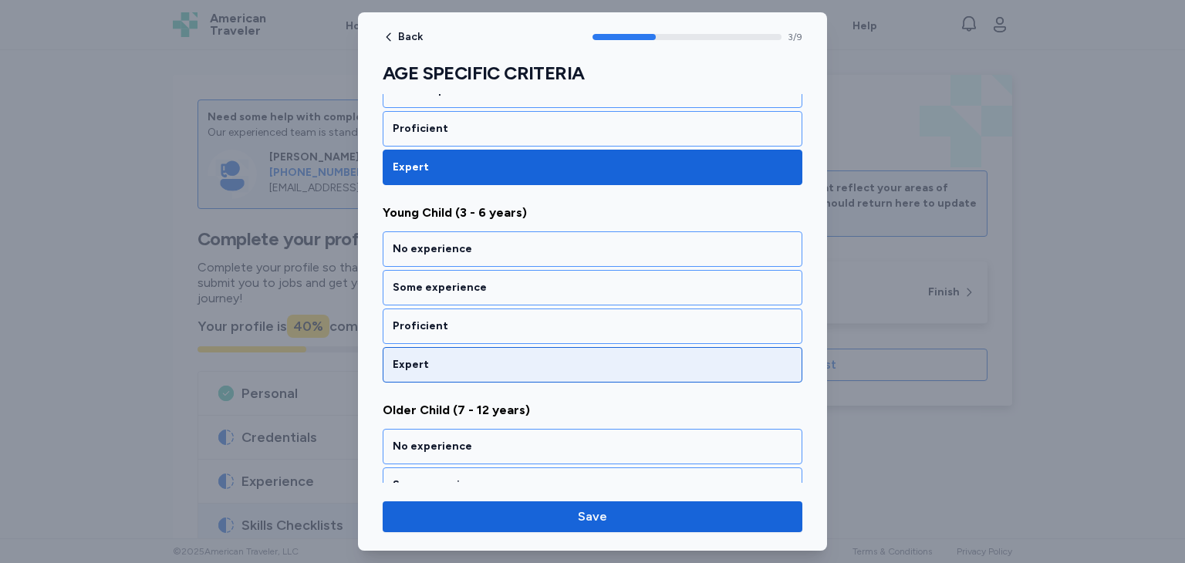
click at [477, 366] on div "Expert" at bounding box center [593, 364] width 400 height 15
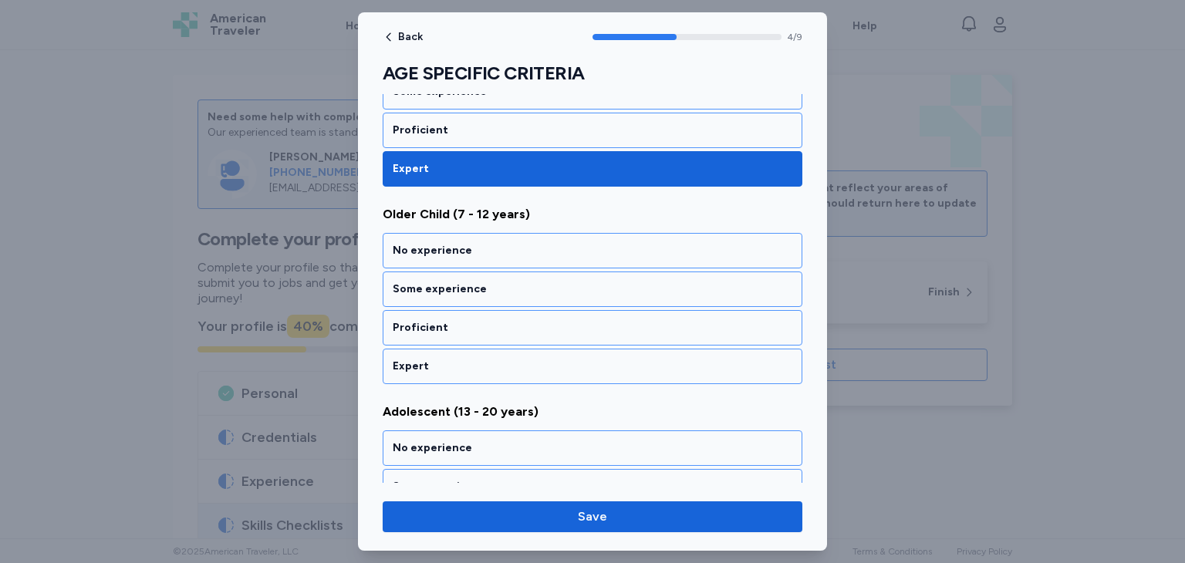
click at [477, 366] on div "Expert" at bounding box center [593, 366] width 400 height 15
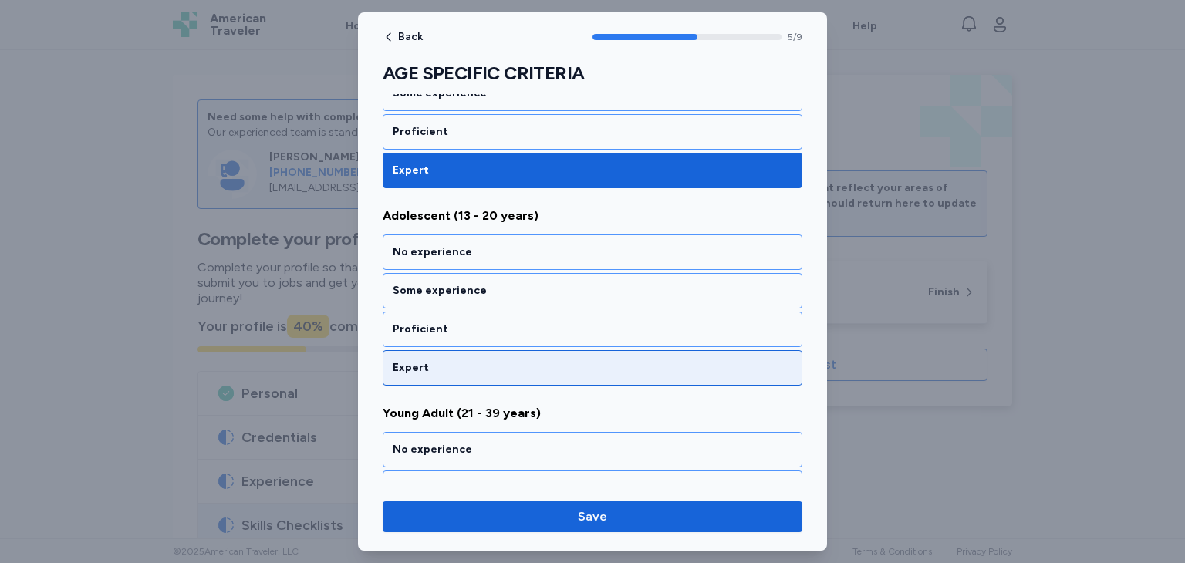
click at [476, 366] on div "Expert" at bounding box center [593, 367] width 400 height 15
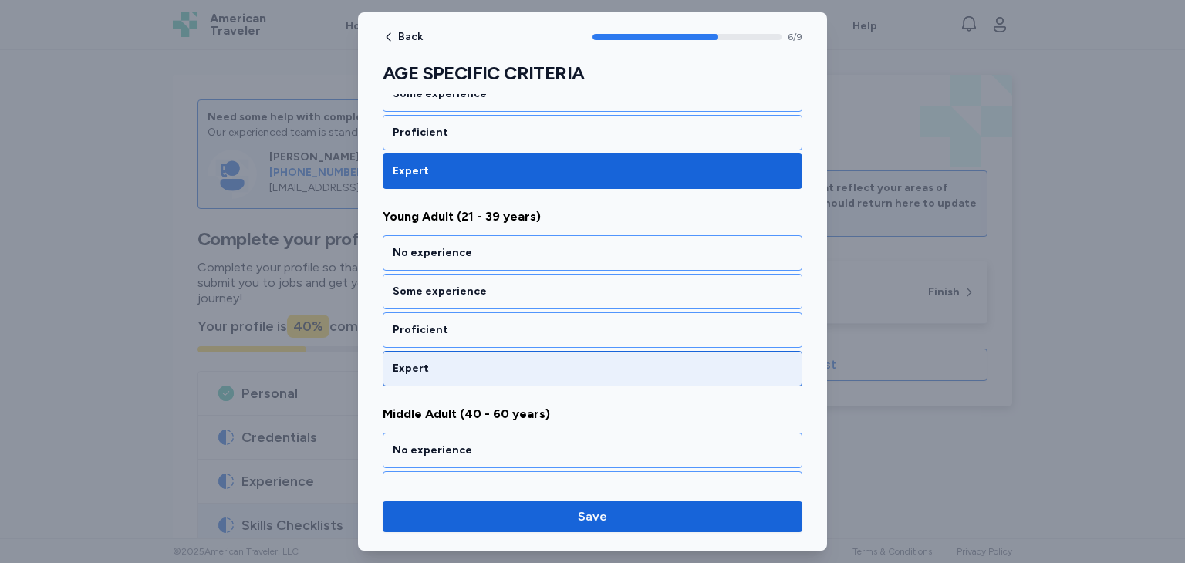
click at [478, 373] on div "Expert" at bounding box center [593, 368] width 420 height 35
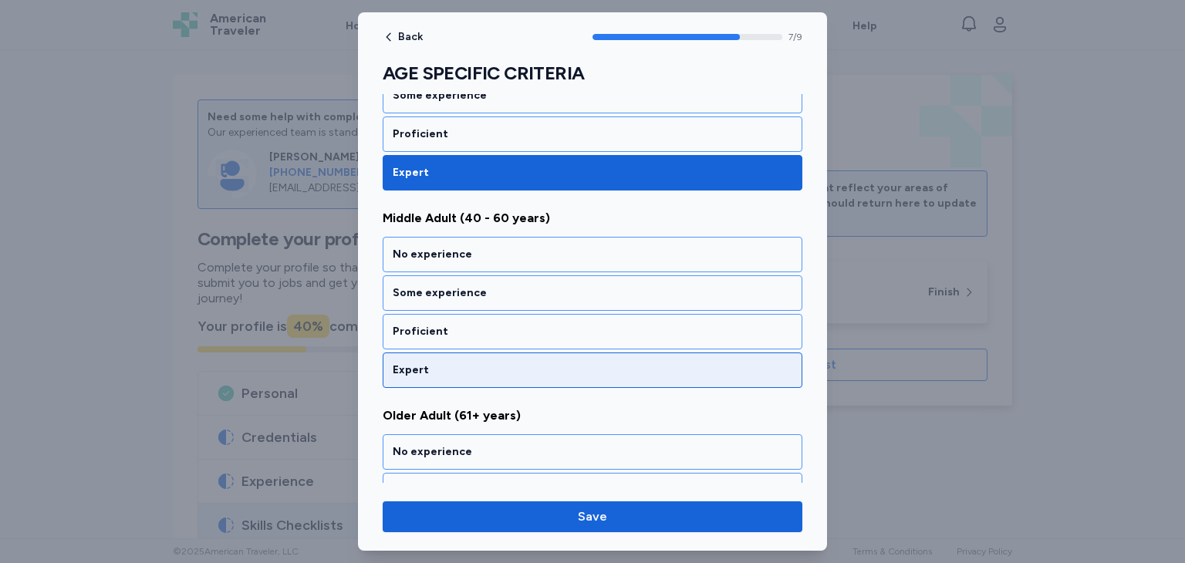
click at [484, 368] on div "Expert" at bounding box center [593, 369] width 420 height 35
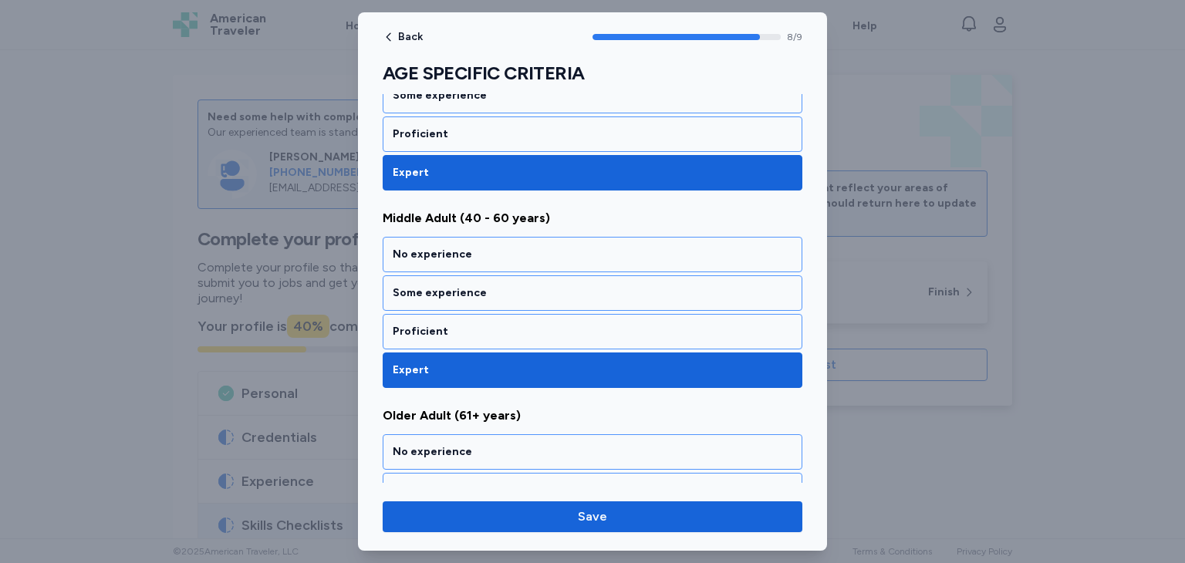
scroll to position [1589, 0]
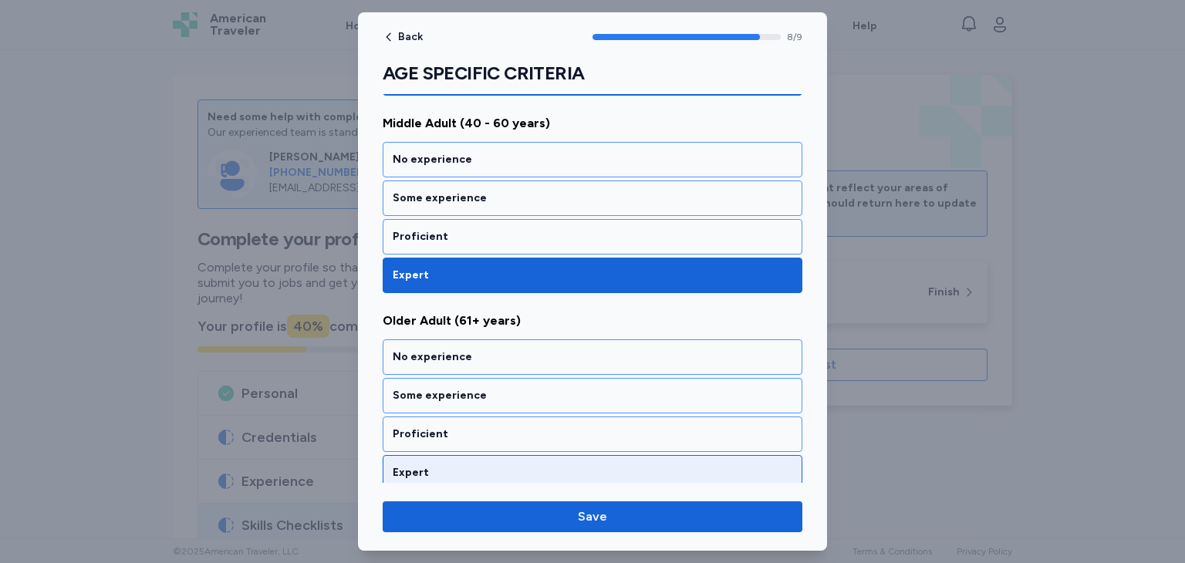
click at [490, 471] on div "Expert" at bounding box center [593, 472] width 420 height 35
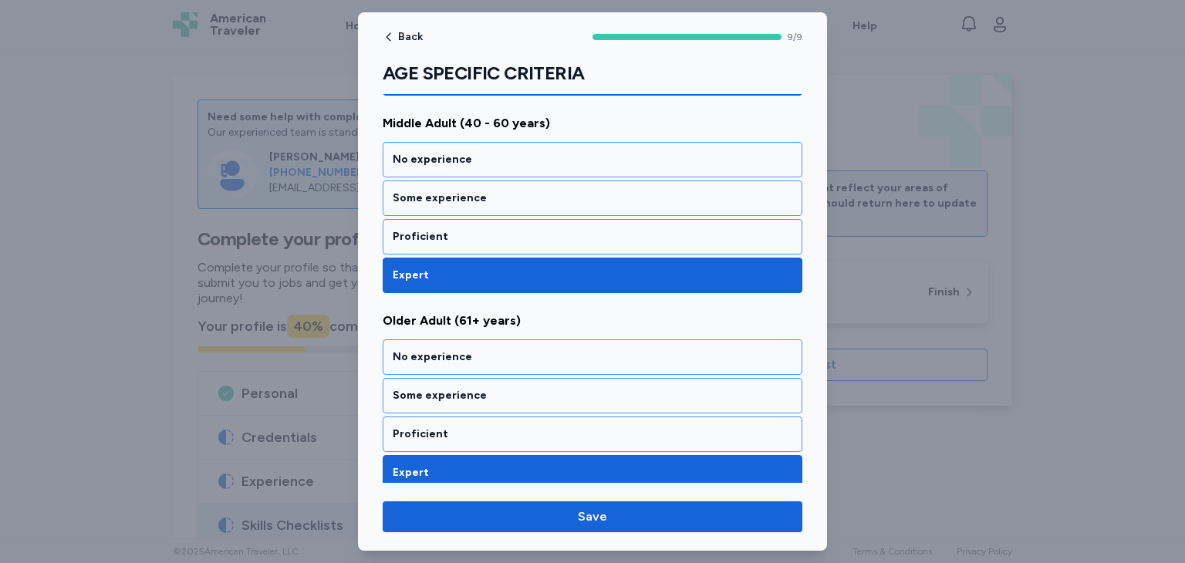
drag, startPoint x: 562, startPoint y: 516, endPoint x: 586, endPoint y: 541, distance: 34.9
click at [586, 541] on div "Back 9 / 9 AGE SPECIFIC CRITERIA Rate your ability as accurately as possible fo…" at bounding box center [592, 281] width 469 height 538
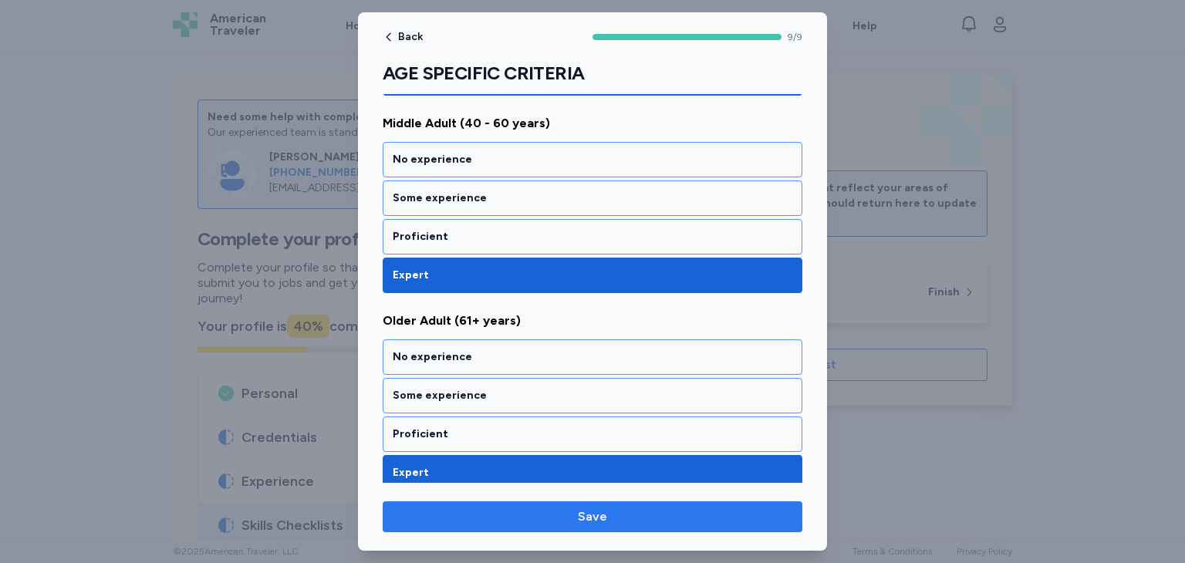
click at [514, 523] on span "Save" at bounding box center [592, 517] width 395 height 19
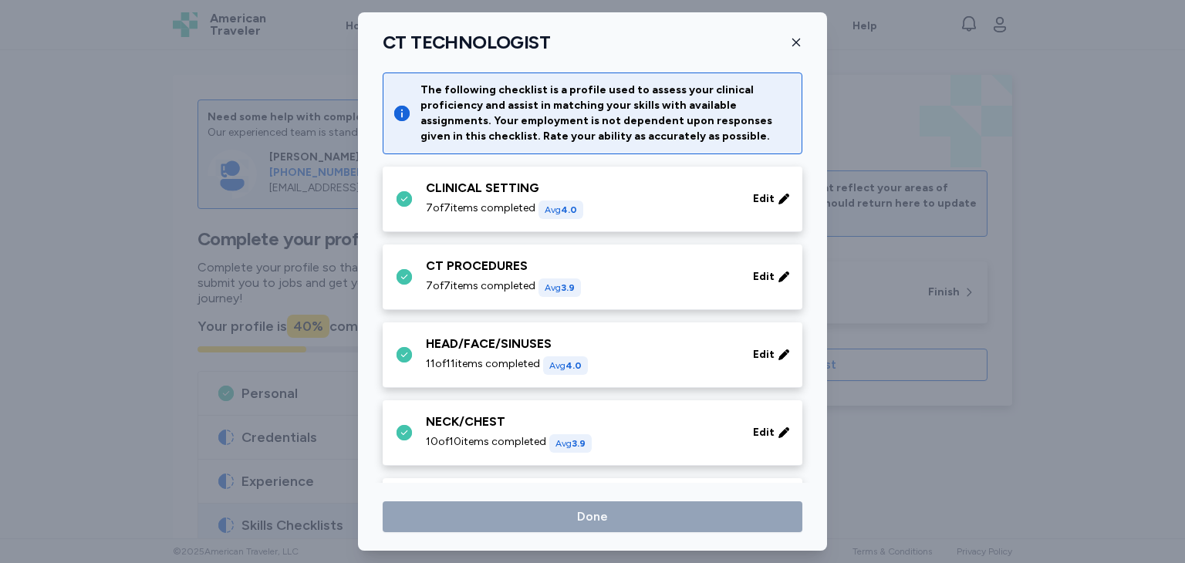
scroll to position [843, 0]
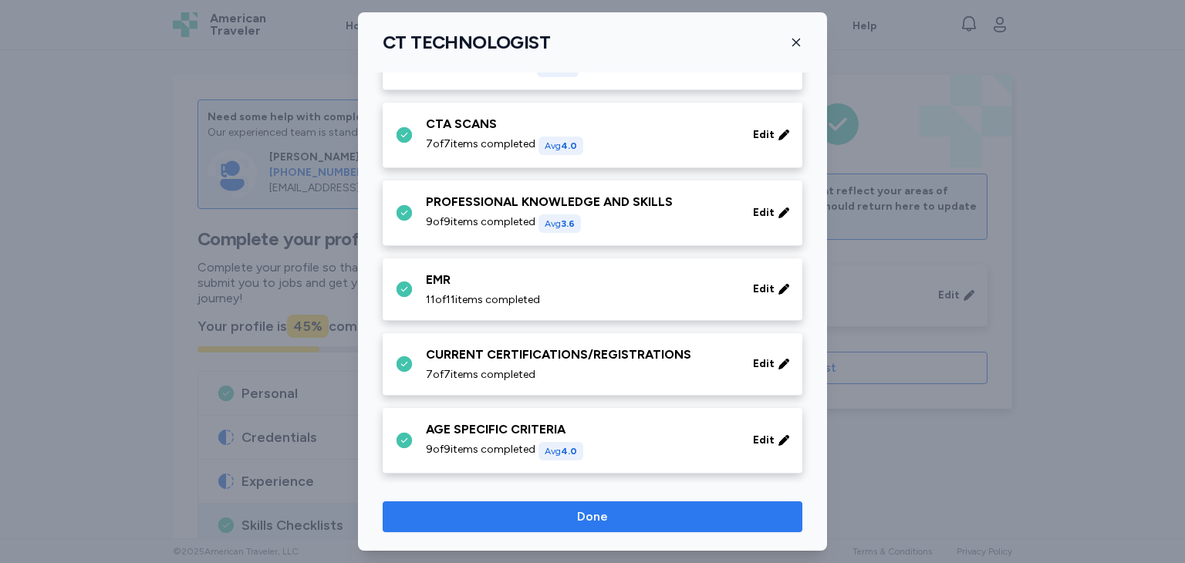
click at [617, 521] on span "Done" at bounding box center [592, 517] width 395 height 19
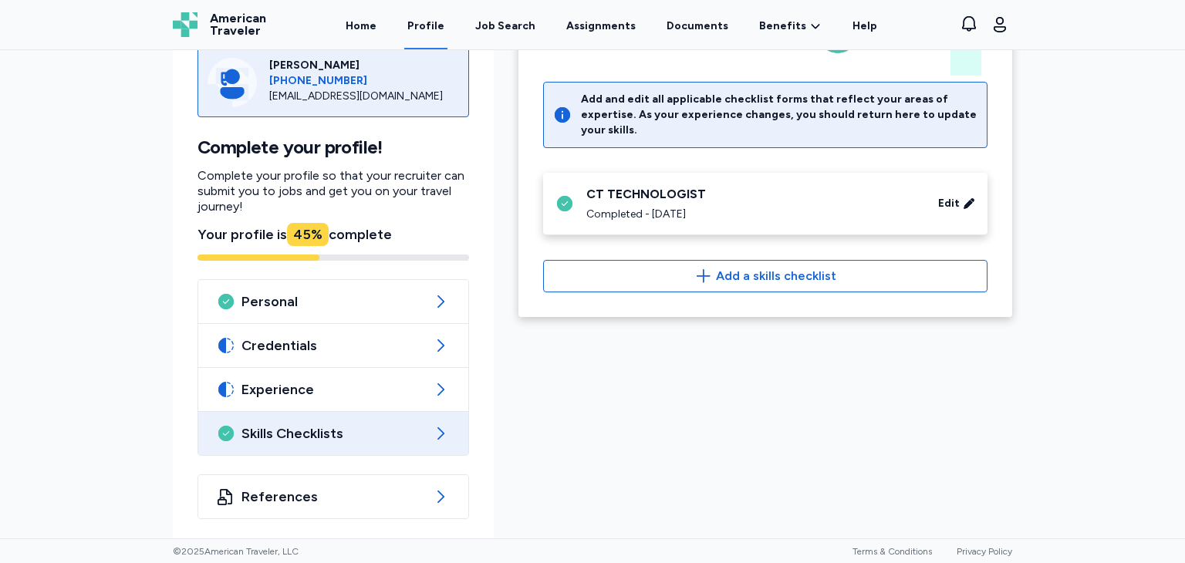
scroll to position [96, 0]
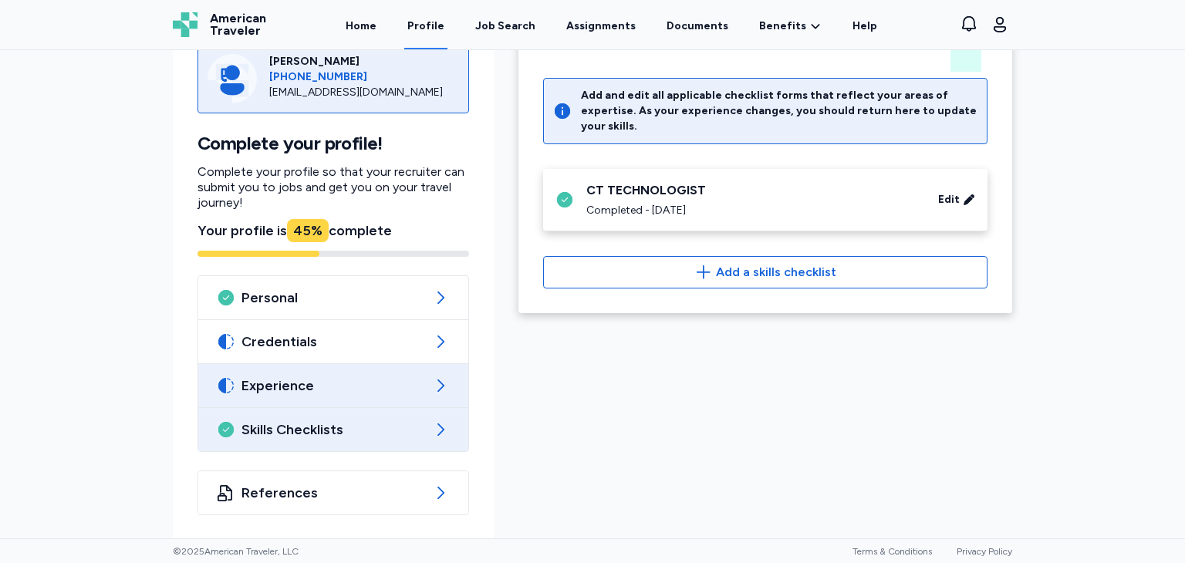
click at [433, 386] on icon at bounding box center [440, 385] width 19 height 19
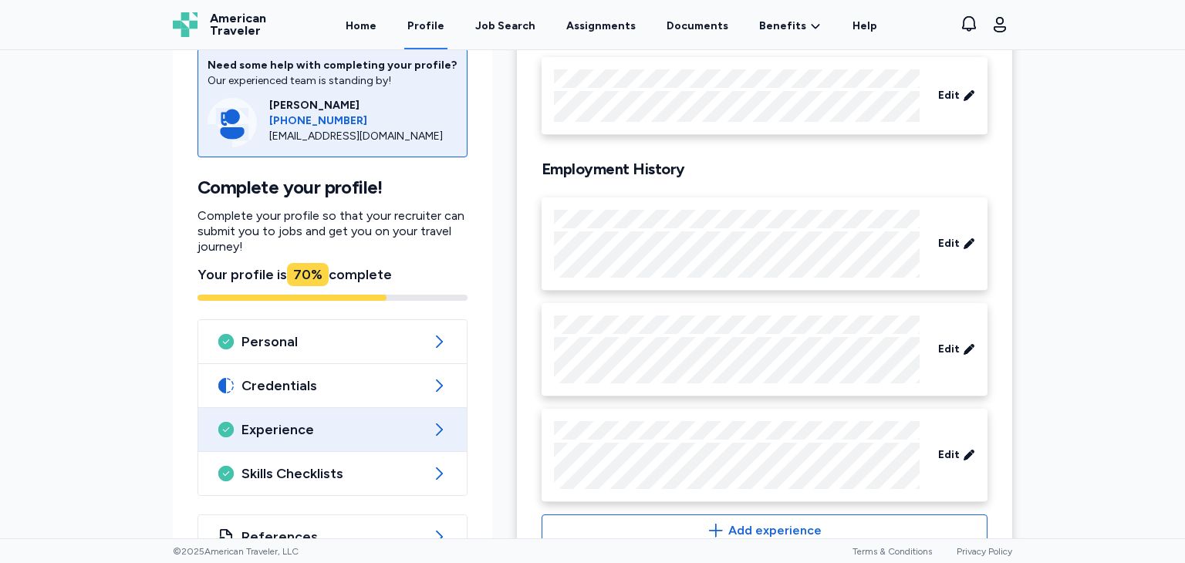
scroll to position [199, 0]
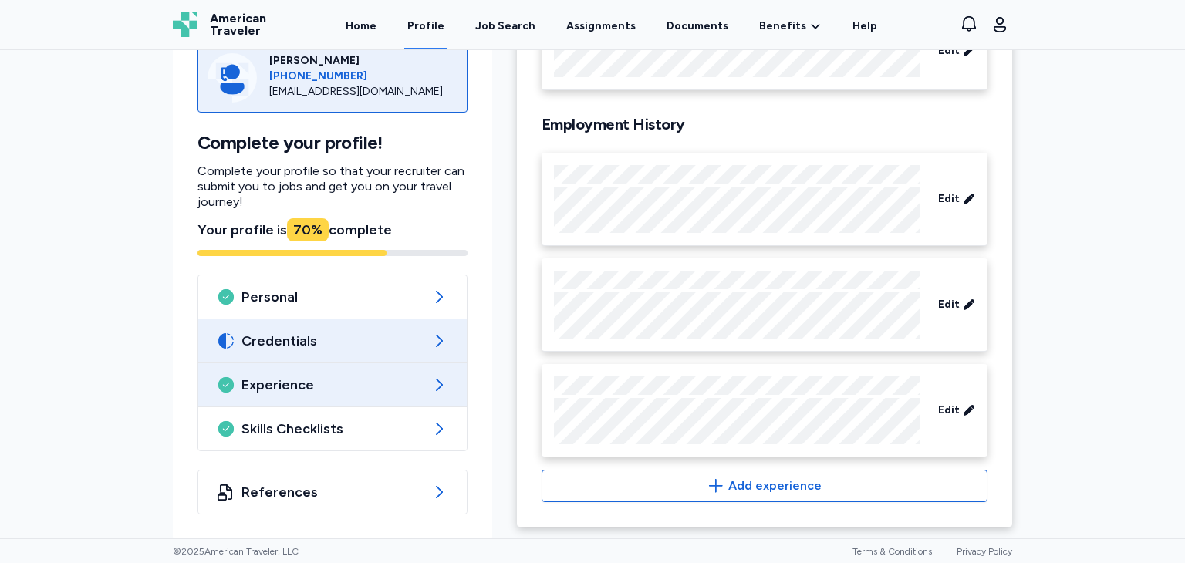
click at [432, 349] on icon at bounding box center [439, 341] width 19 height 19
